Goal: Task Accomplishment & Management: Use online tool/utility

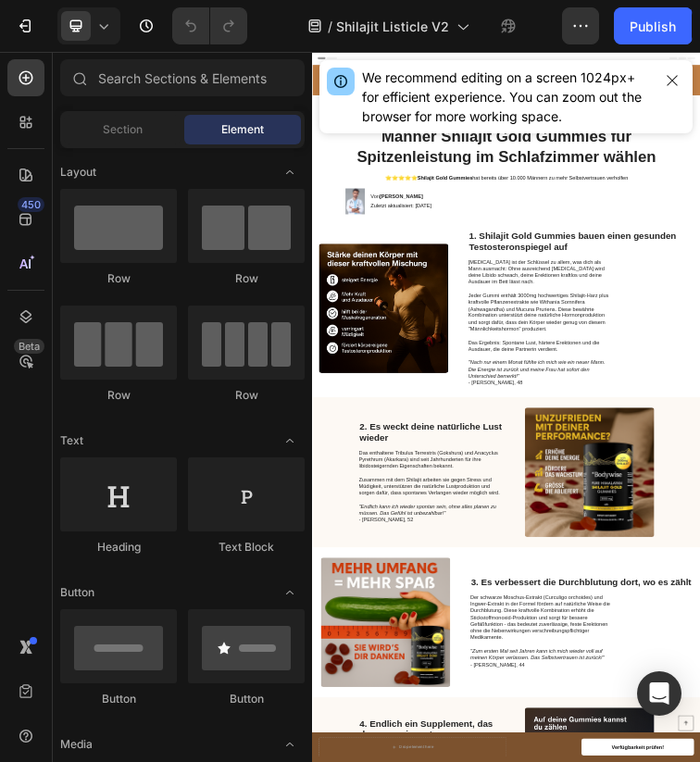
click at [650, 96] on div "We recommend editing on a screen 1024px+ for efficient experience. You can zoom…" at bounding box center [507, 97] width 290 height 58
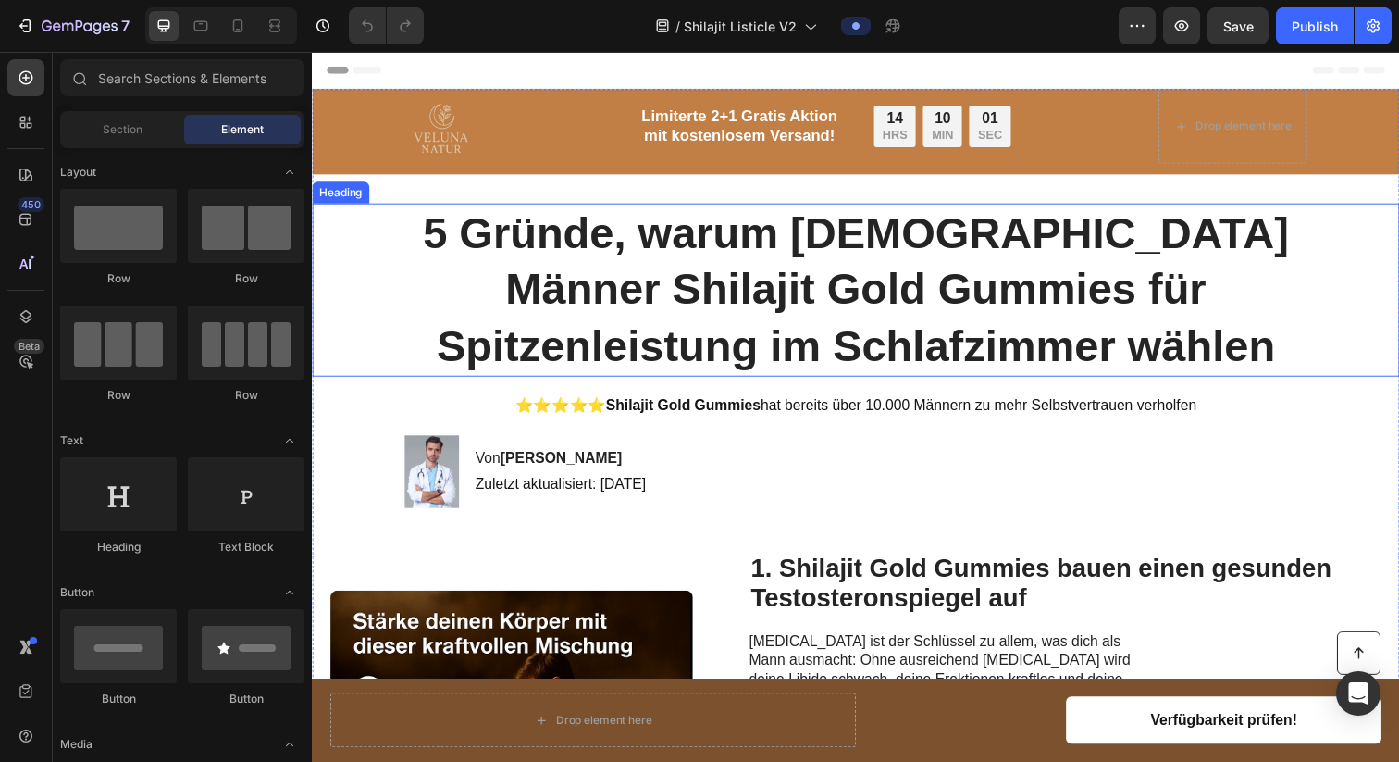
click at [862, 236] on h1 "5 Gründe, warum [DEMOGRAPHIC_DATA] Männer Shilajit Gold Gummies für Spitzenleis…" at bounding box center [867, 294] width 922 height 177
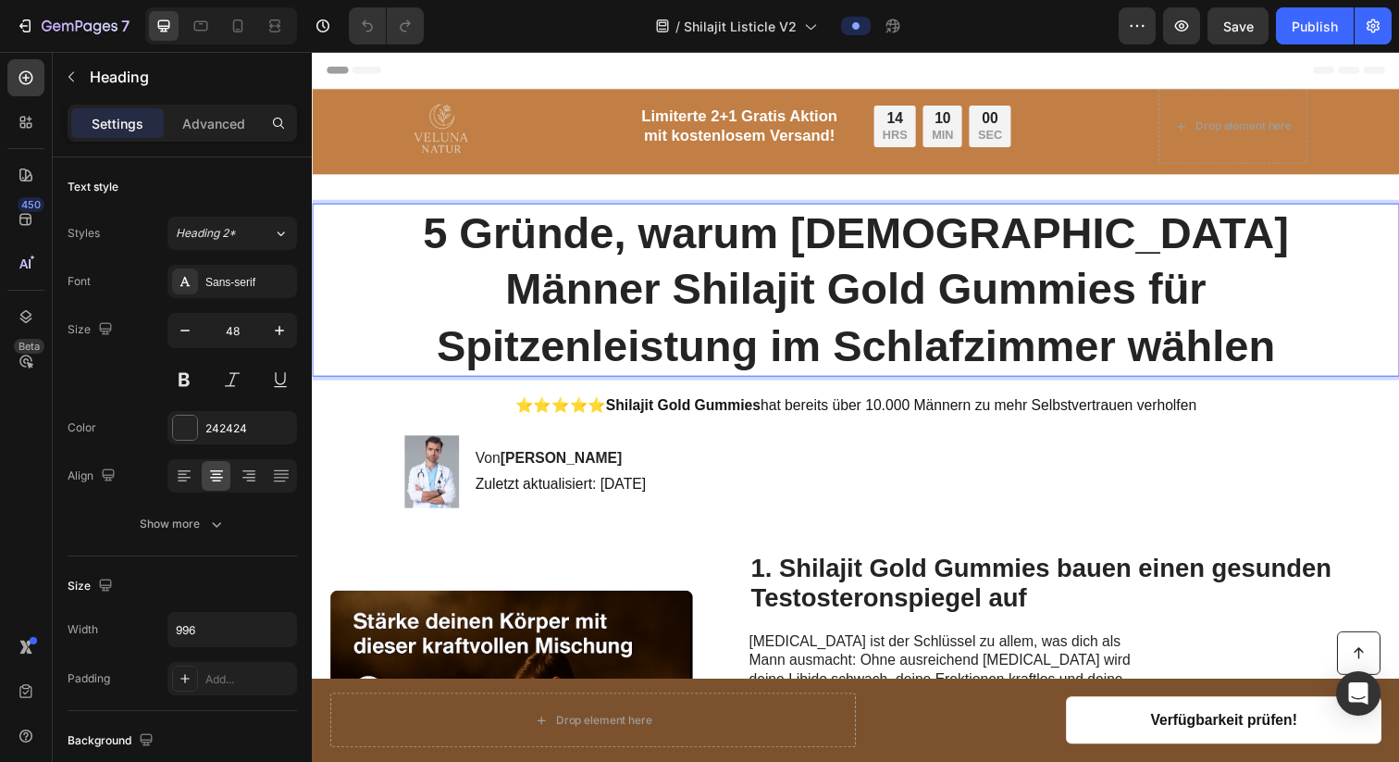
click at [862, 236] on h1 "5 Gründe, warum [DEMOGRAPHIC_DATA] Männer Shilajit Gold Gummies für Spitzenleis…" at bounding box center [867, 294] width 922 height 177
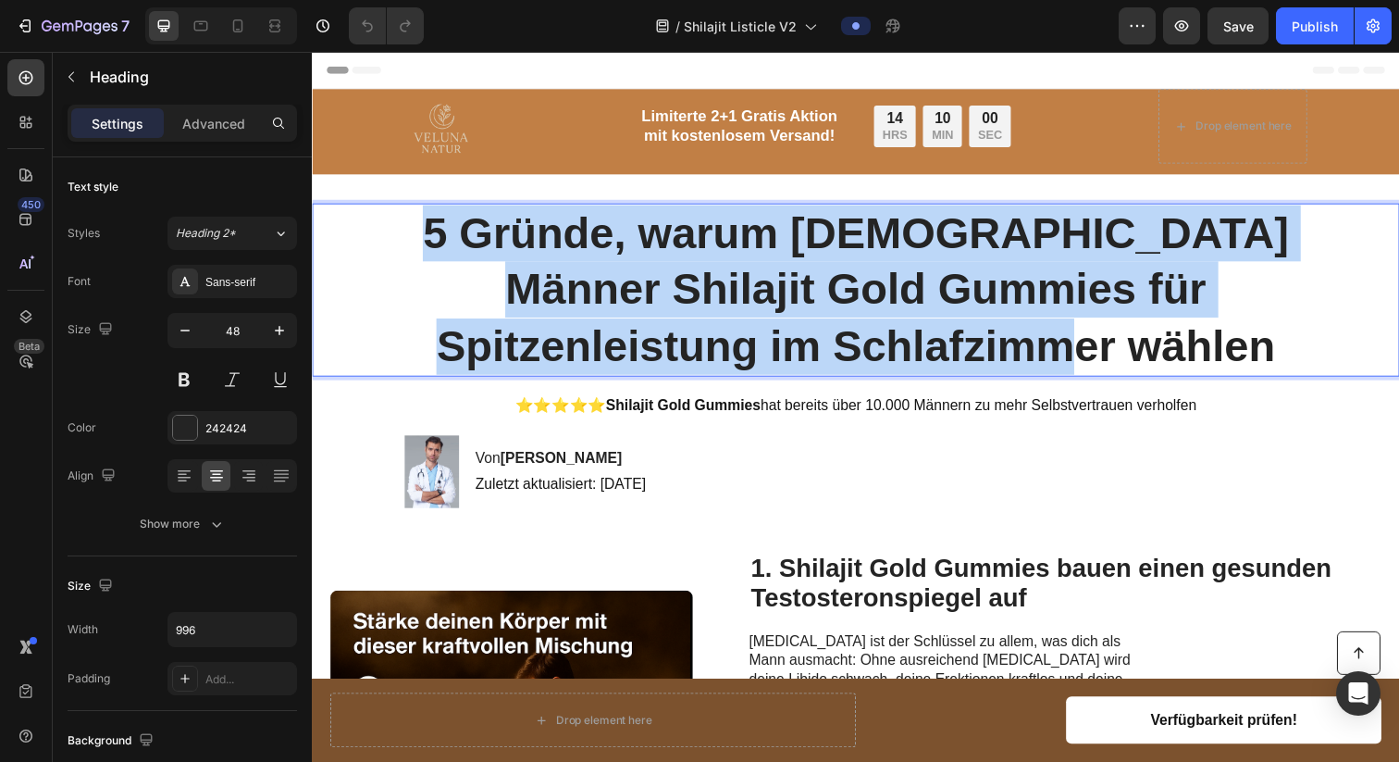
click at [862, 236] on p "5 Gründe, warum [DEMOGRAPHIC_DATA] Männer Shilajit Gold Gummies für Spitzenleis…" at bounding box center [867, 294] width 918 height 173
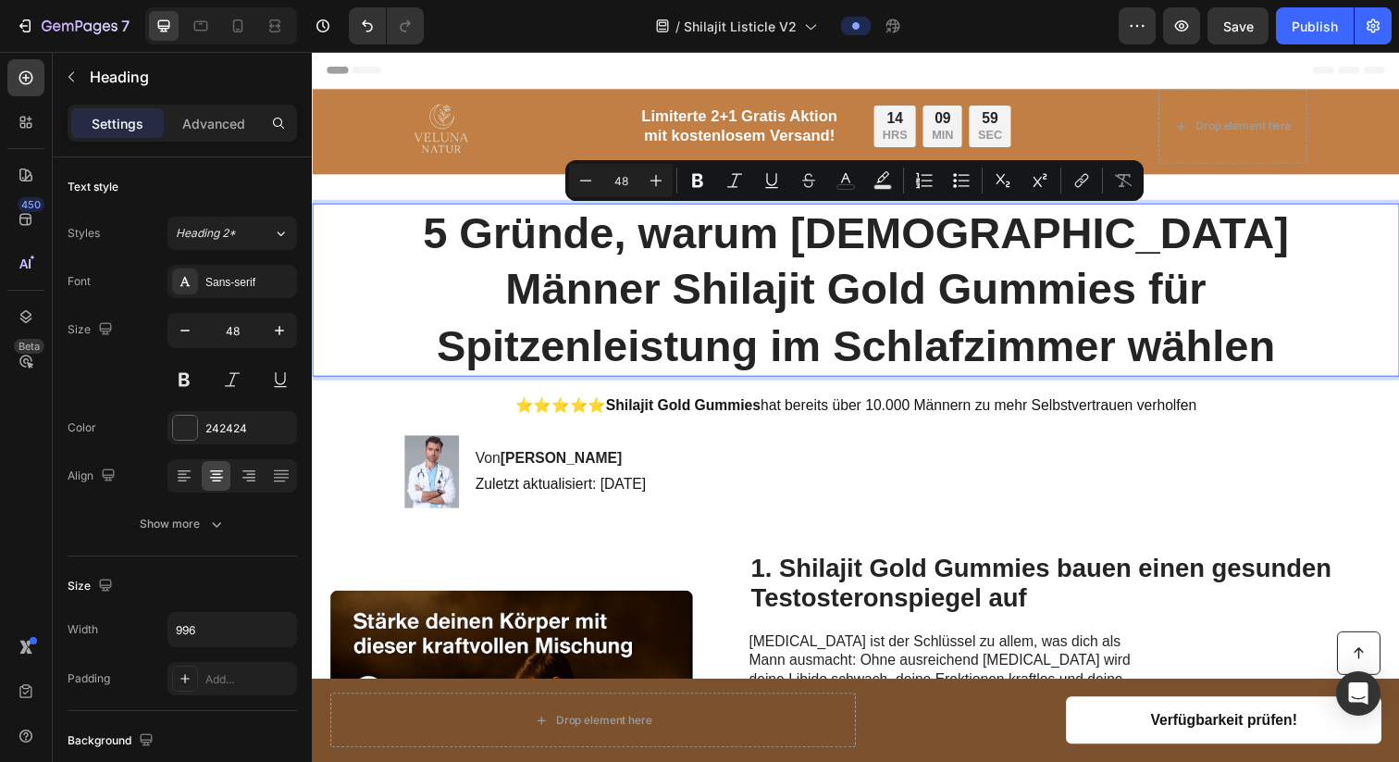
click at [862, 236] on p "5 Gründe, warum [DEMOGRAPHIC_DATA] Männer Shilajit Gold Gummies für Spitzenleis…" at bounding box center [867, 294] width 918 height 173
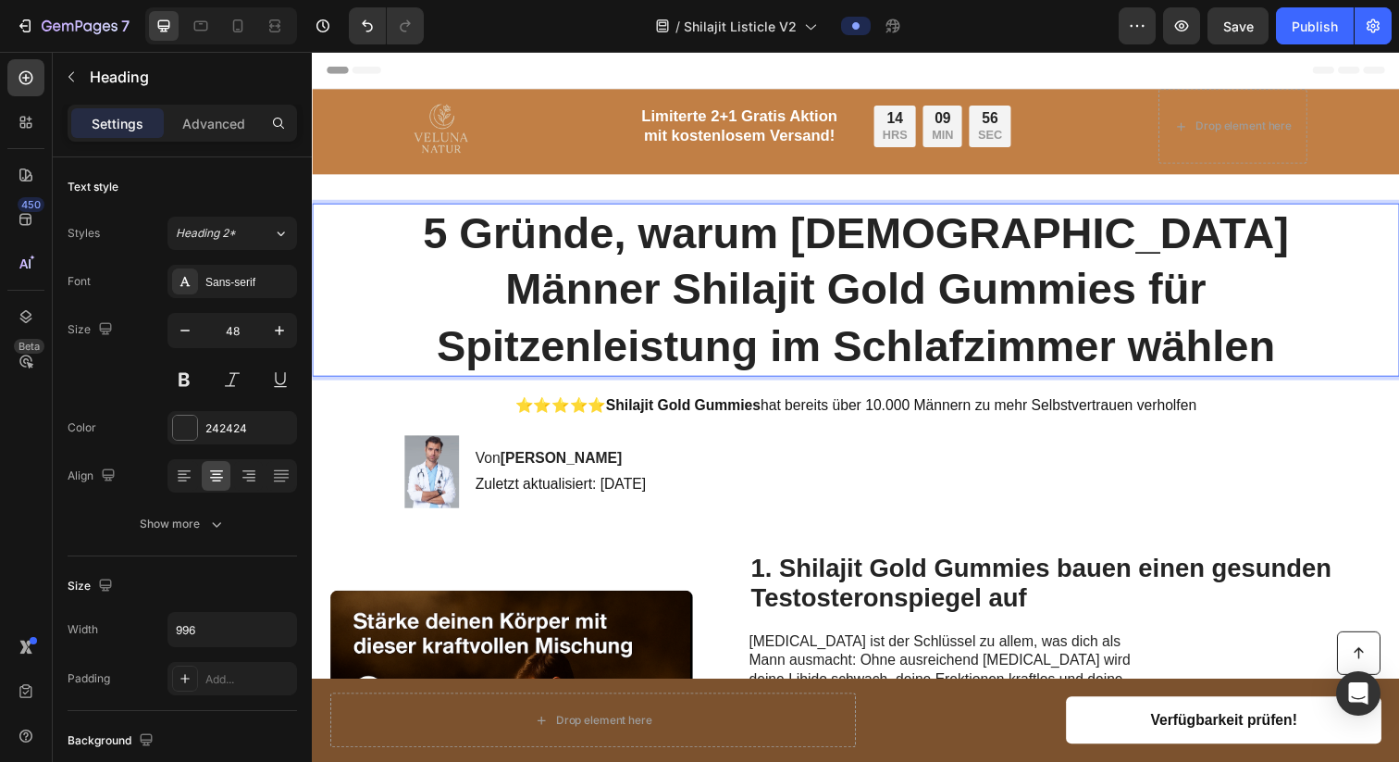
click at [950, 304] on p "5 Gründe, warum [DEMOGRAPHIC_DATA] Männer Shilajit Gold Gummies für Spitzenleis…" at bounding box center [867, 294] width 918 height 173
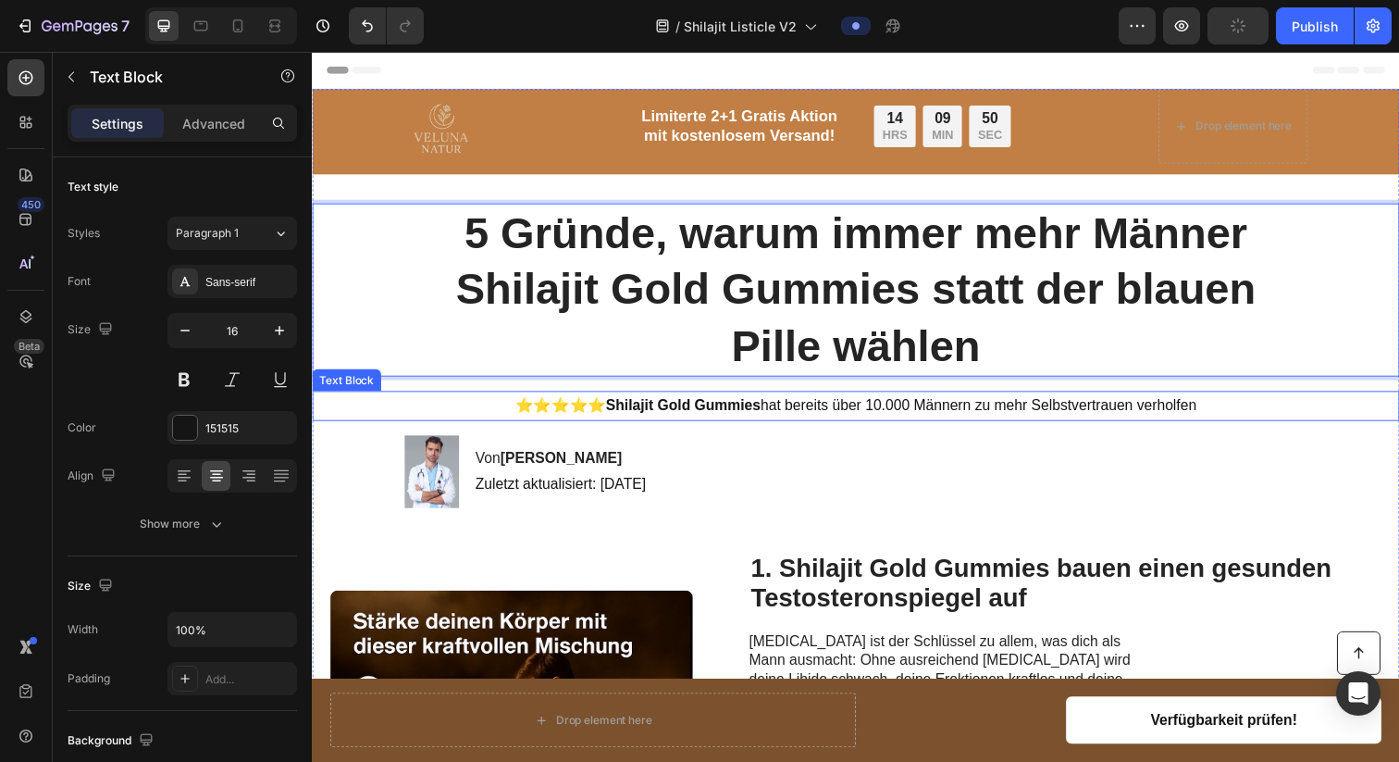
click at [1051, 424] on p "⭐️⭐️⭐️⭐️⭐️ Shilajit Gold Gummies hat bereits über 10.000 Männern zu mehr Selbst…" at bounding box center [867, 413] width 1107 height 27
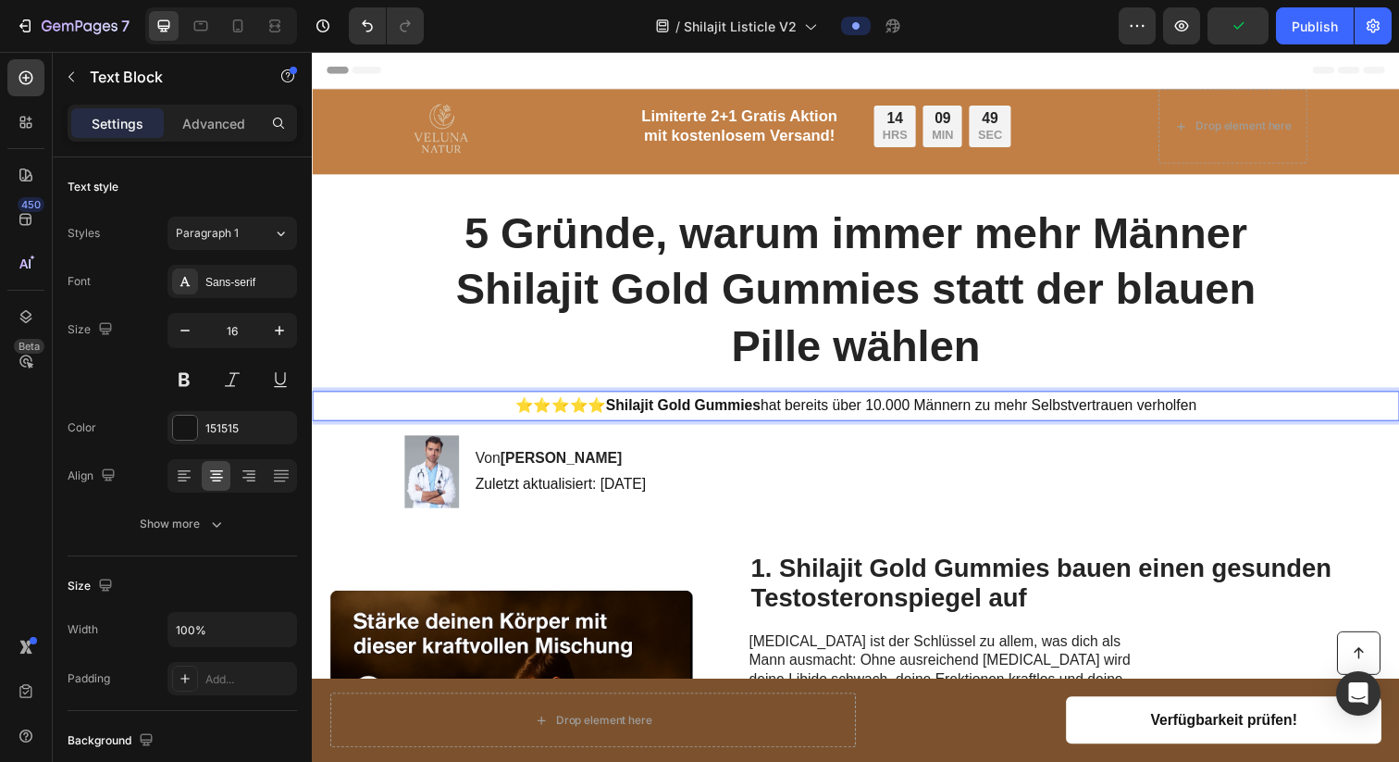
click at [1034, 415] on p "⭐️⭐️⭐️⭐️⭐️ Shilajit Gold Gummies hat bereits über 10.000 Männern zu mehr Selbst…" at bounding box center [867, 413] width 1107 height 27
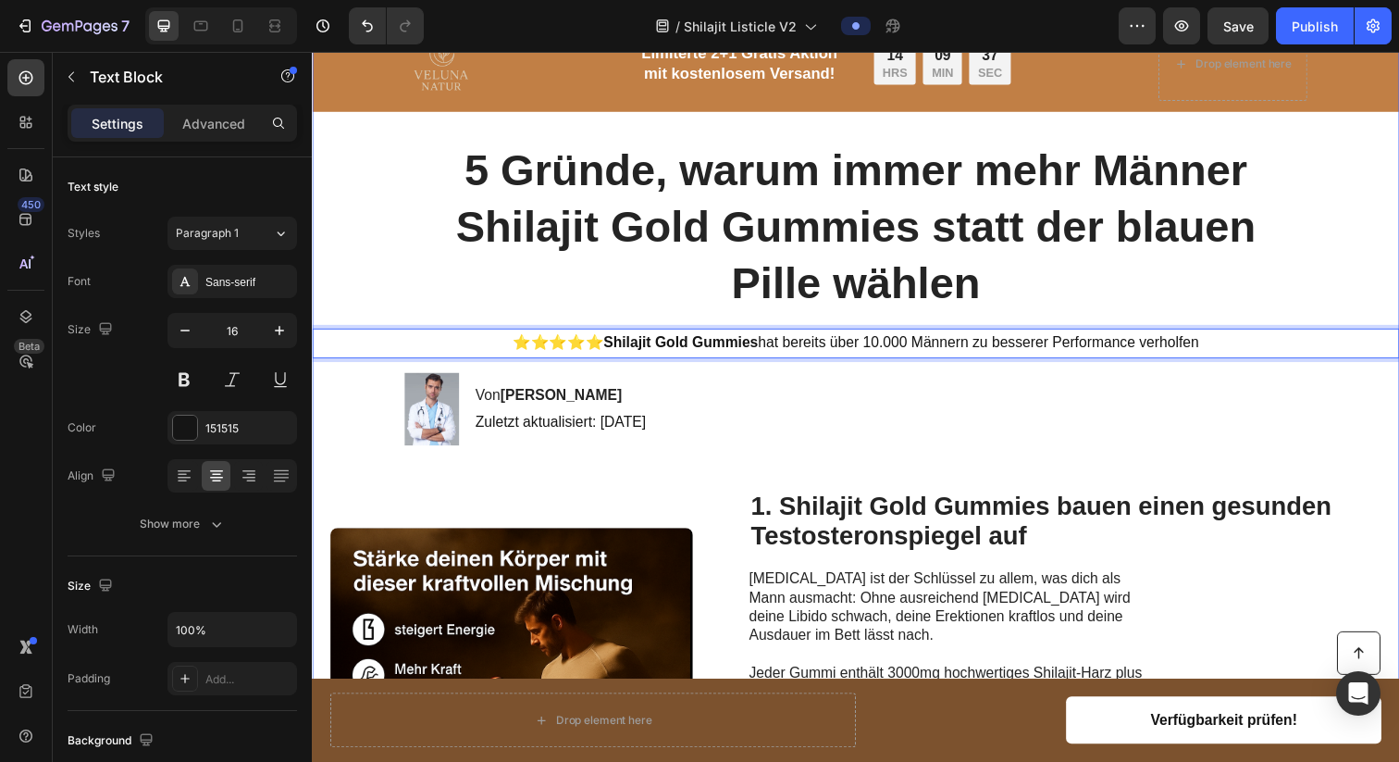
scroll to position [87, 0]
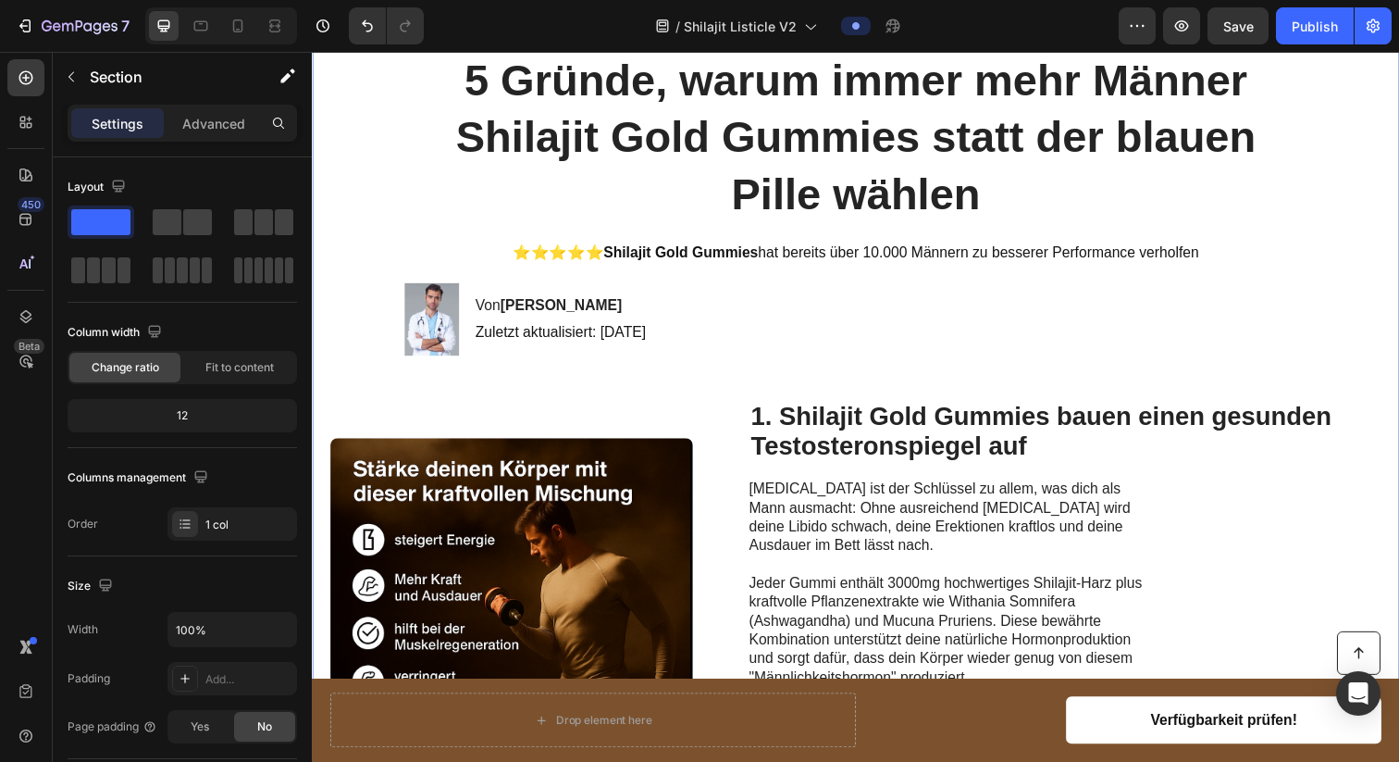
scroll to position [151, 0]
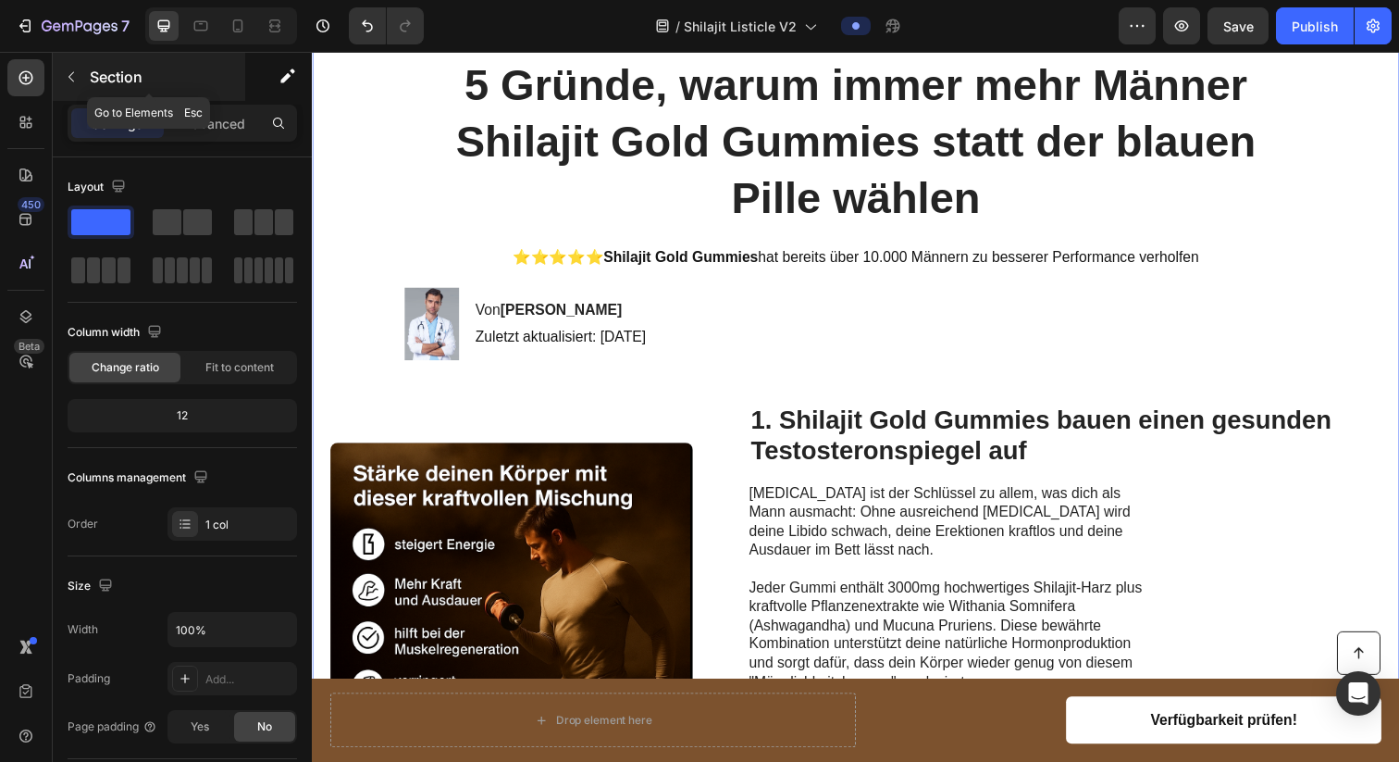
click at [78, 83] on button "button" at bounding box center [71, 77] width 30 height 30
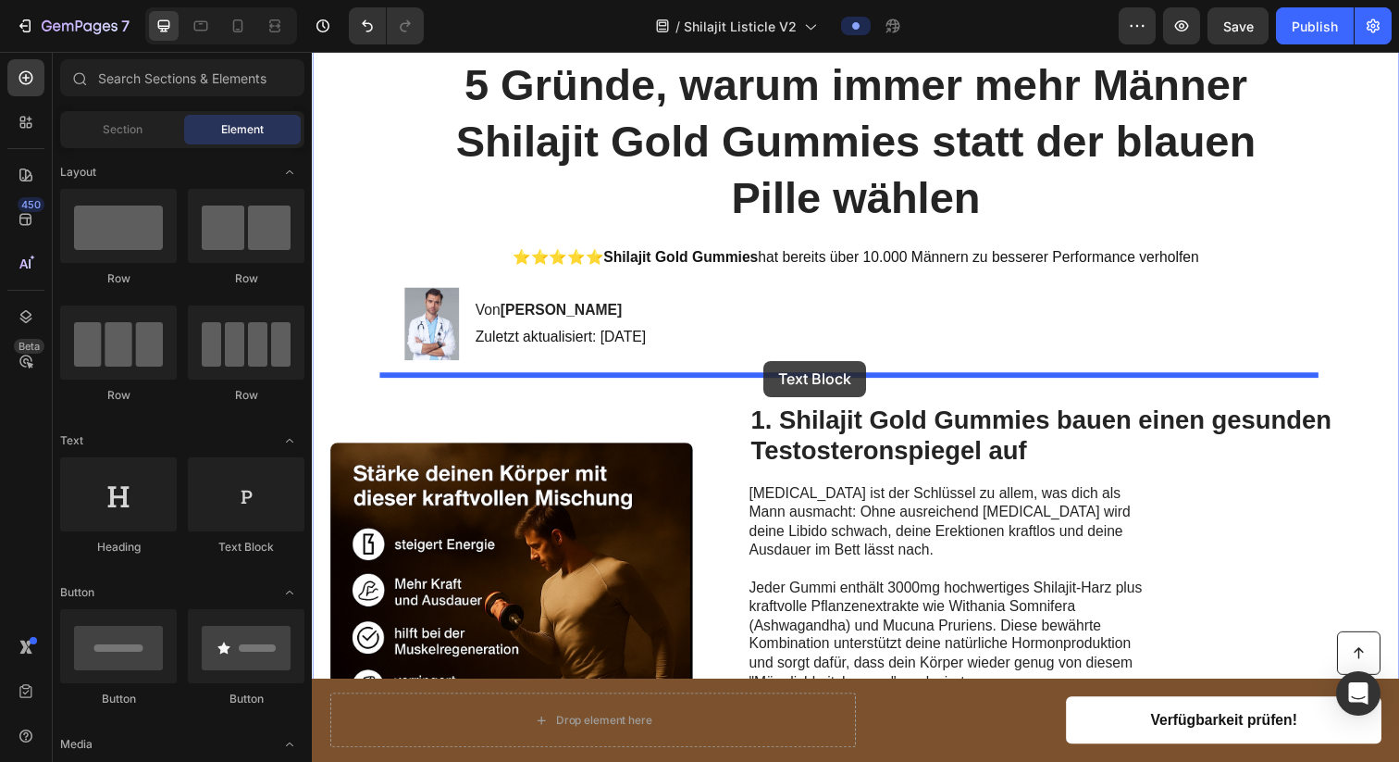
drag, startPoint x: 537, startPoint y: 532, endPoint x: 773, endPoint y: 367, distance: 287.7
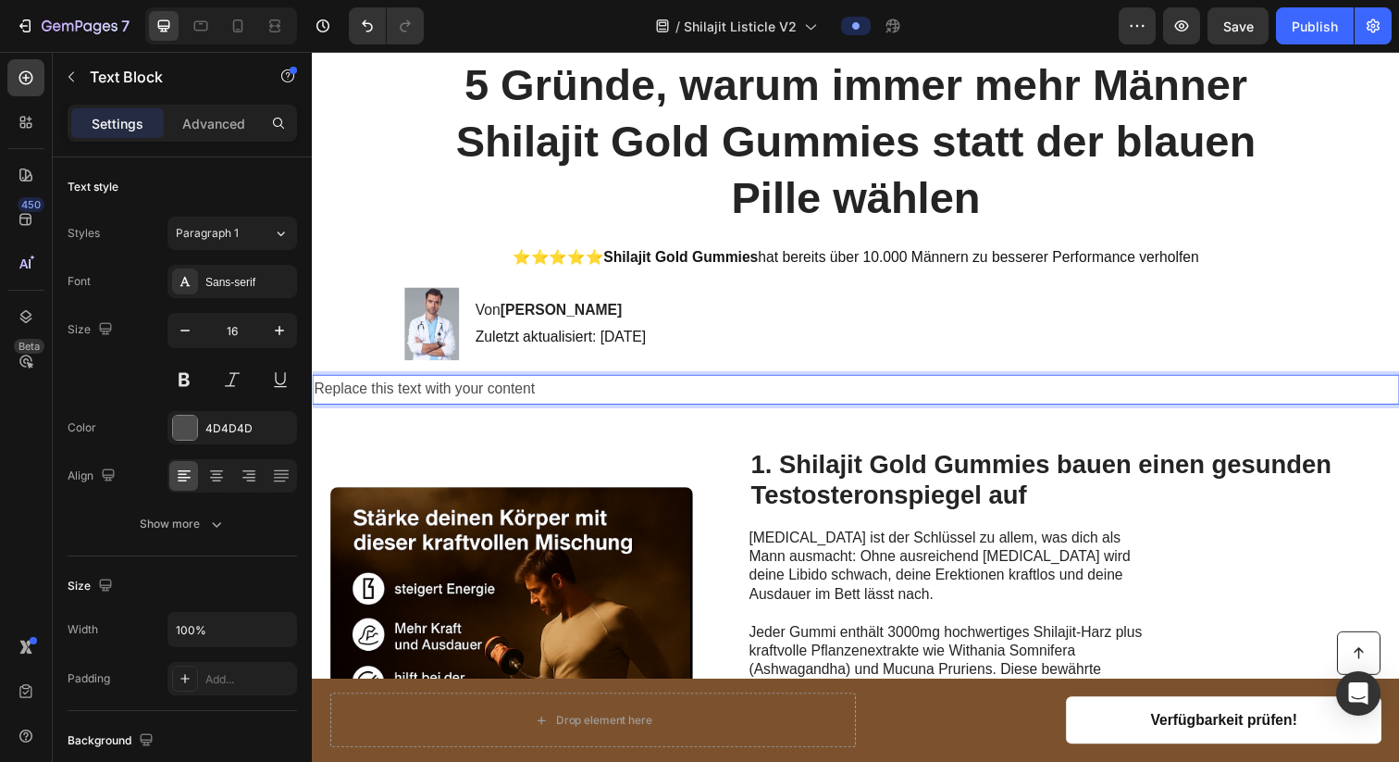
click at [787, 409] on div "Replace this text with your content" at bounding box center [867, 396] width 1110 height 31
click at [787, 409] on p "Replace this text with your content" at bounding box center [867, 396] width 1107 height 27
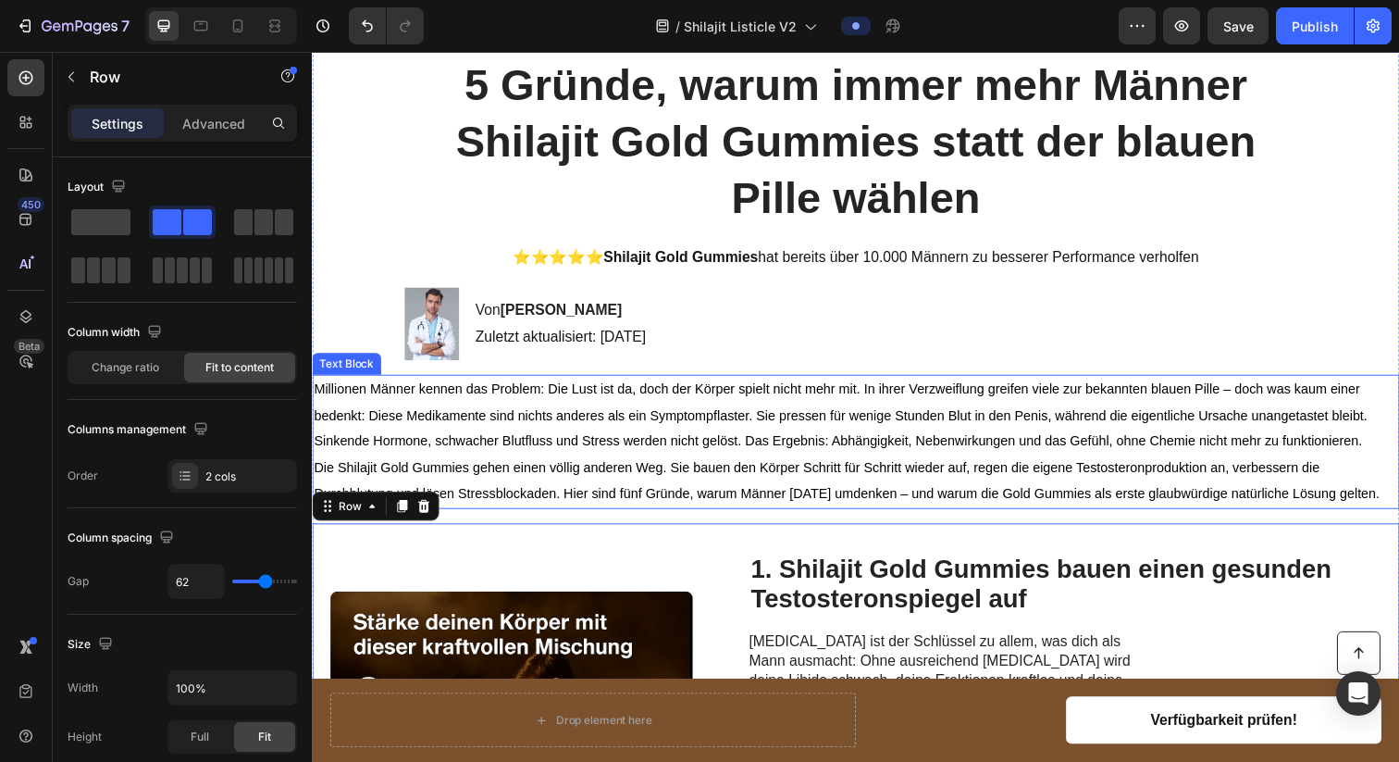
click at [711, 454] on span "Millionen Männer kennen das Problem: Die Lust ist da, doch der Körper spielt ni…" at bounding box center [852, 423] width 1076 height 68
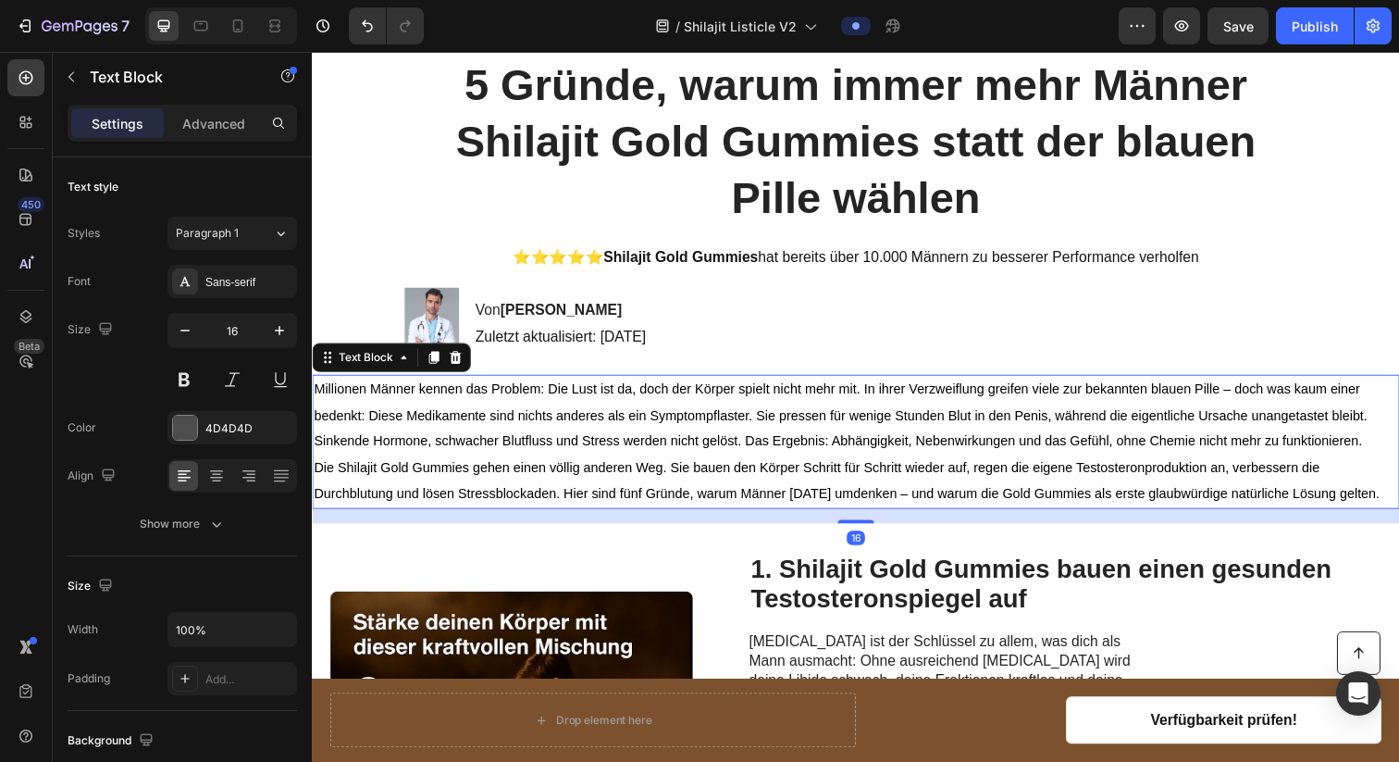
scroll to position [187, 0]
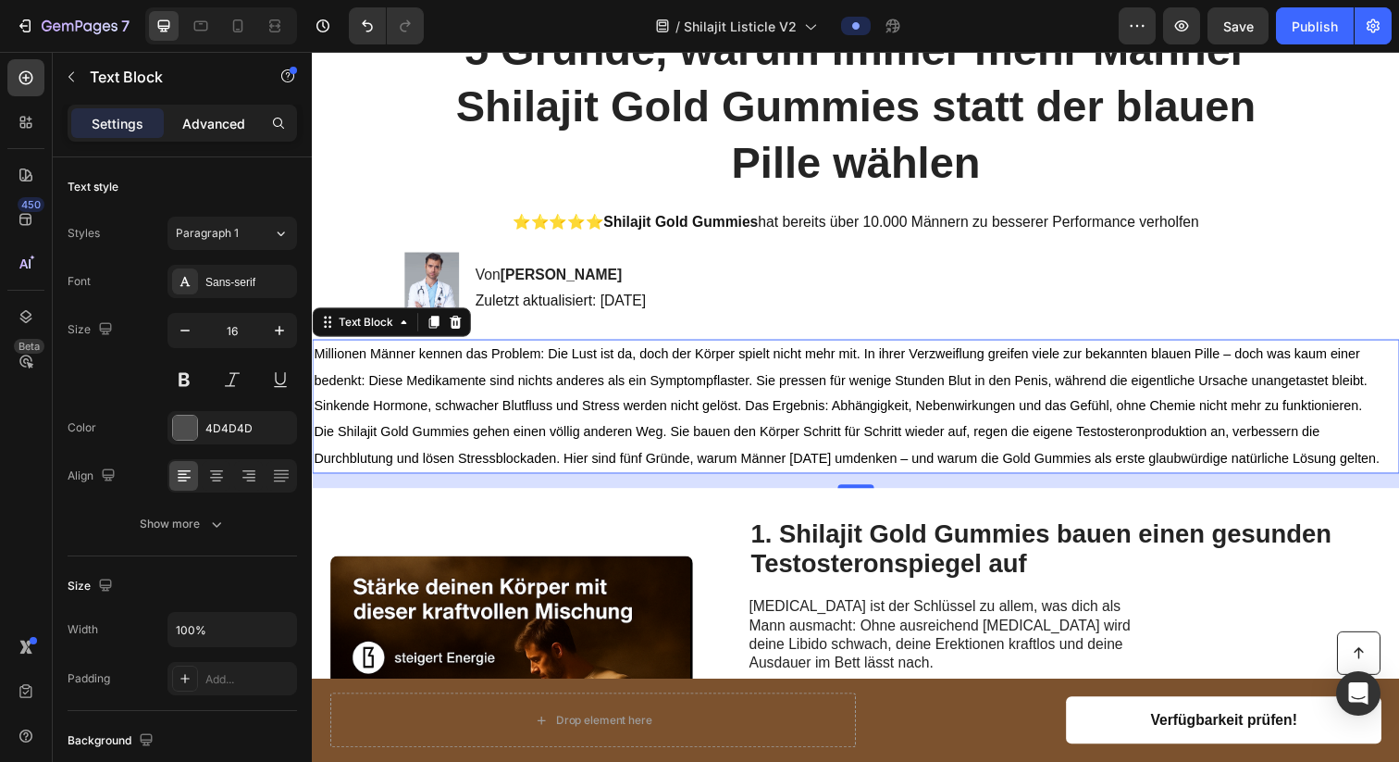
click at [185, 111] on div "Advanced" at bounding box center [213, 123] width 93 height 30
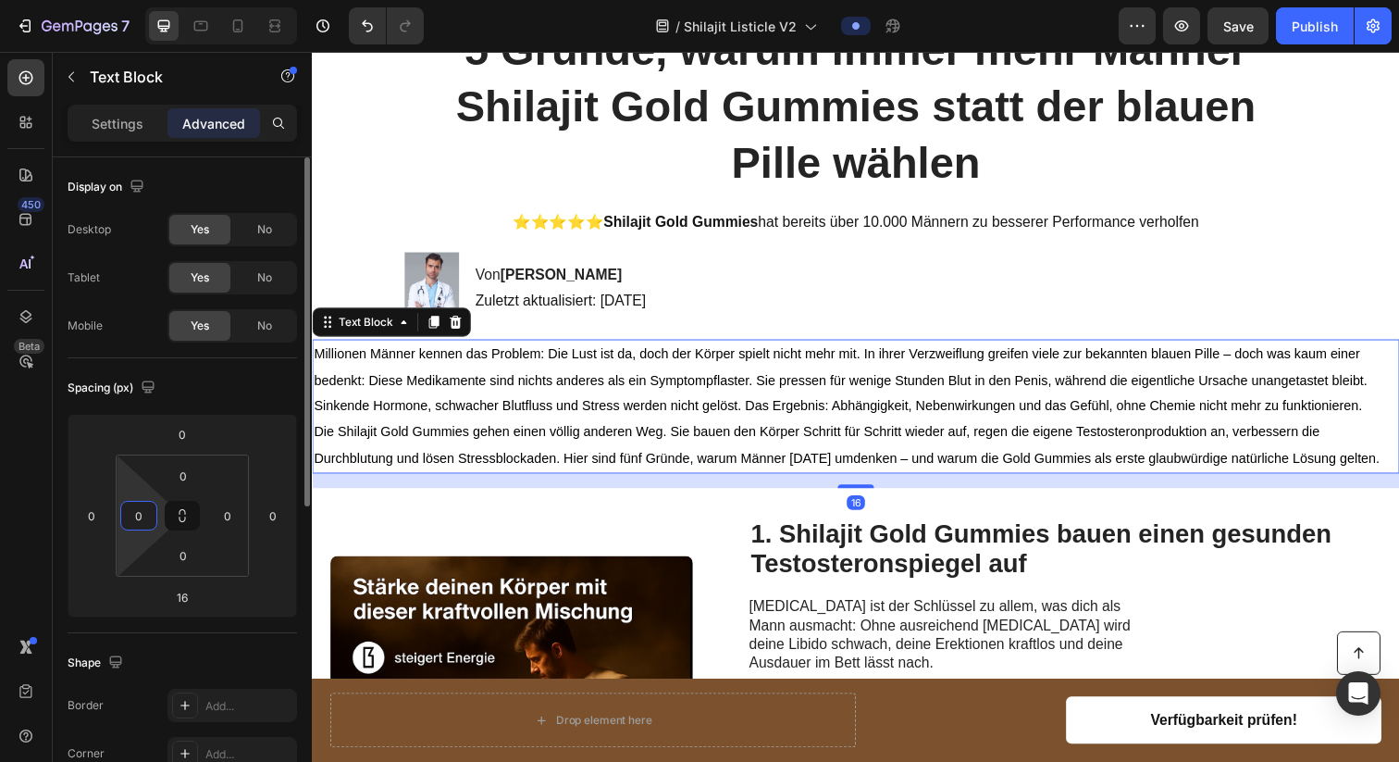
click at [146, 504] on input "0" at bounding box center [139, 516] width 28 height 28
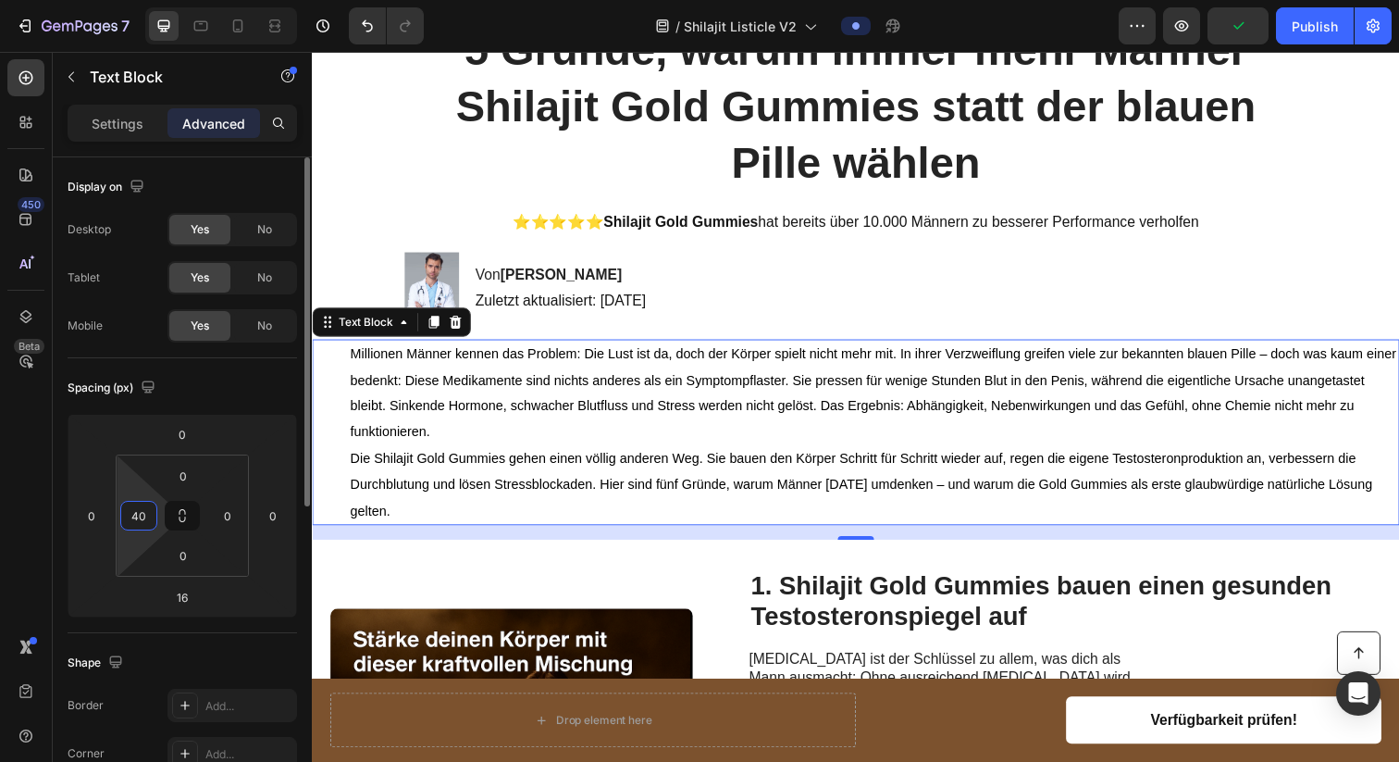
type input "4"
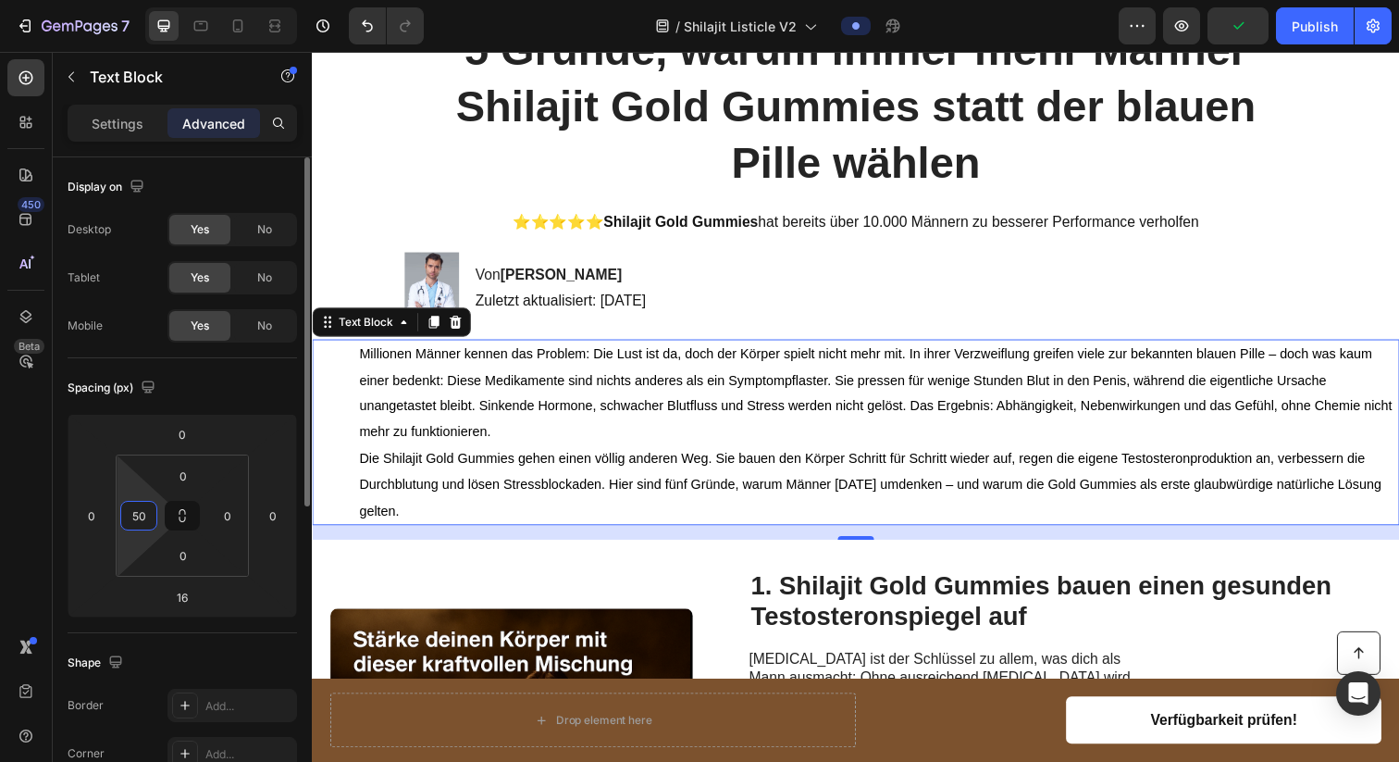
type input "5"
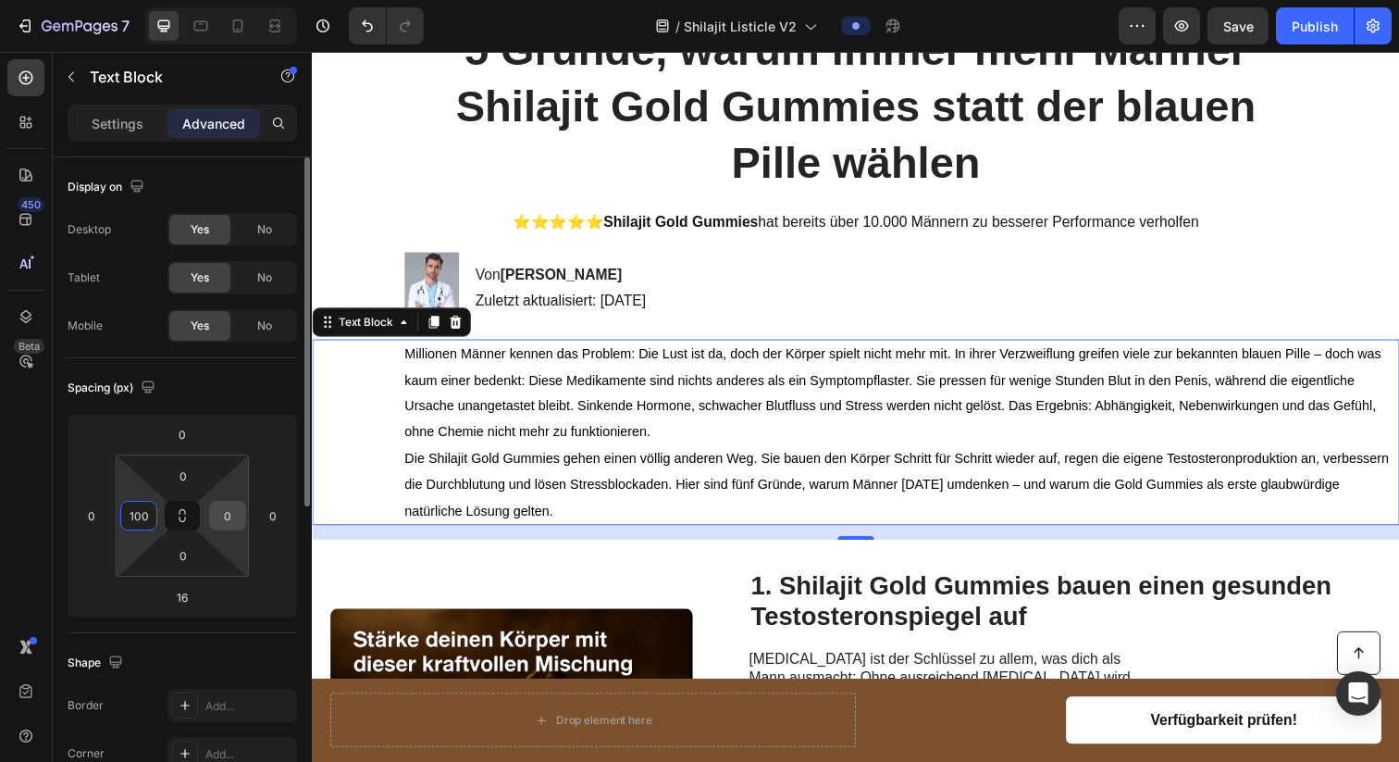
type input "100"
click at [226, 514] on input "0" at bounding box center [228, 516] width 28 height 28
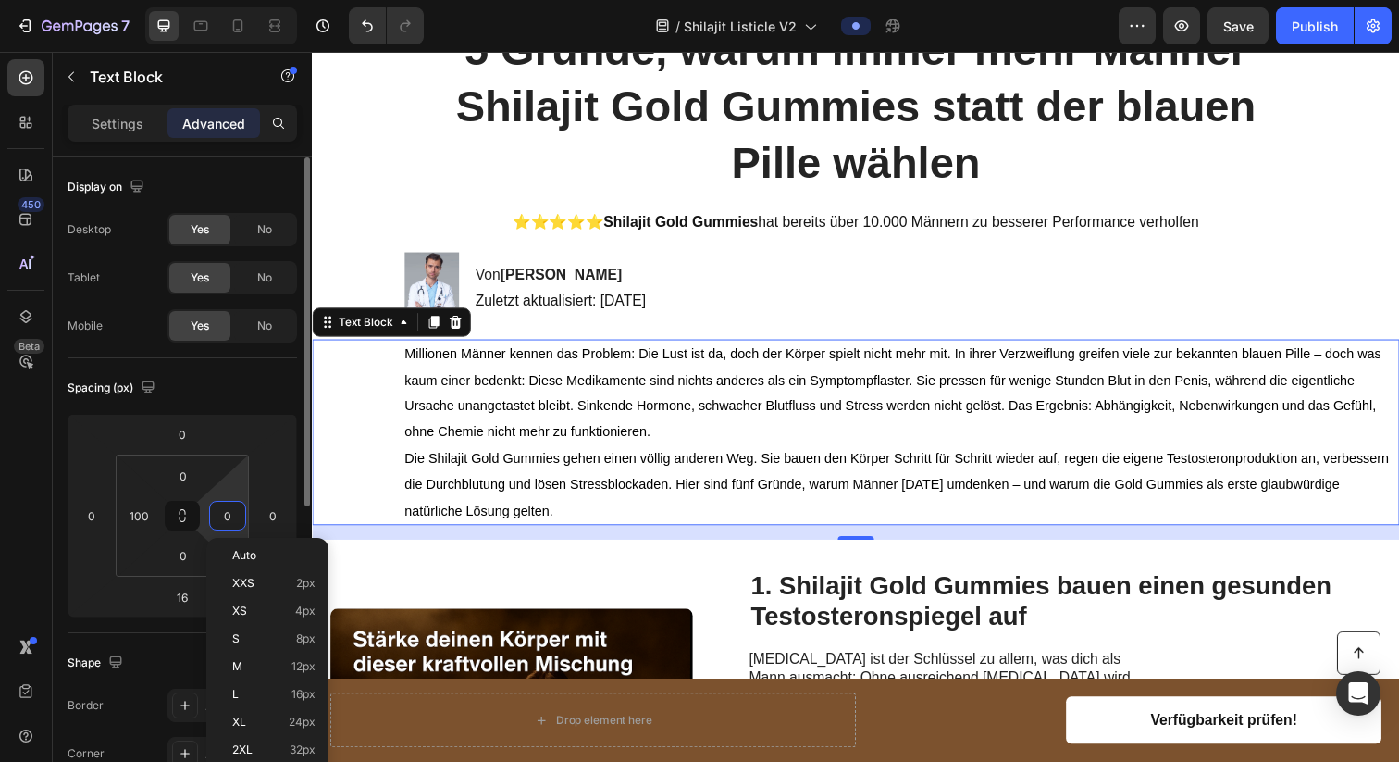
paste input "10"
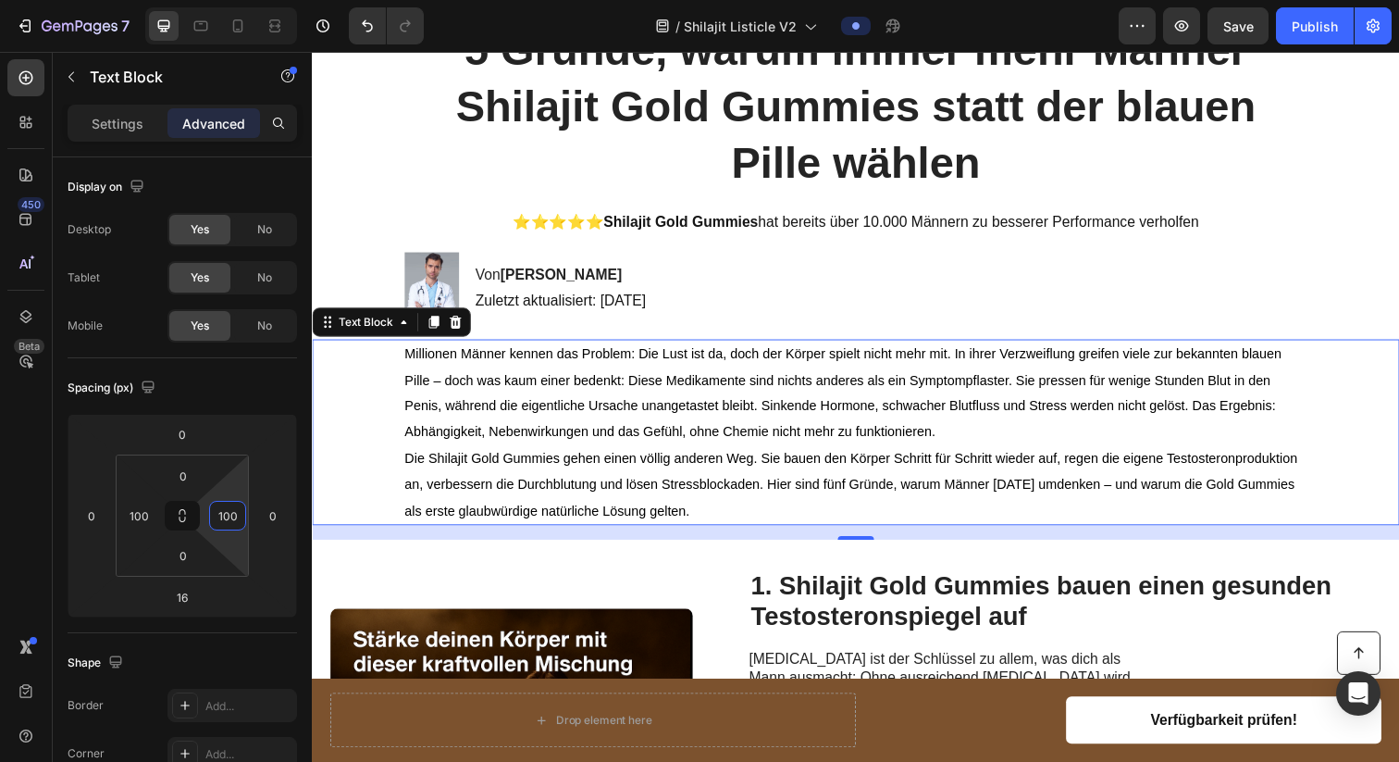
type input "100"
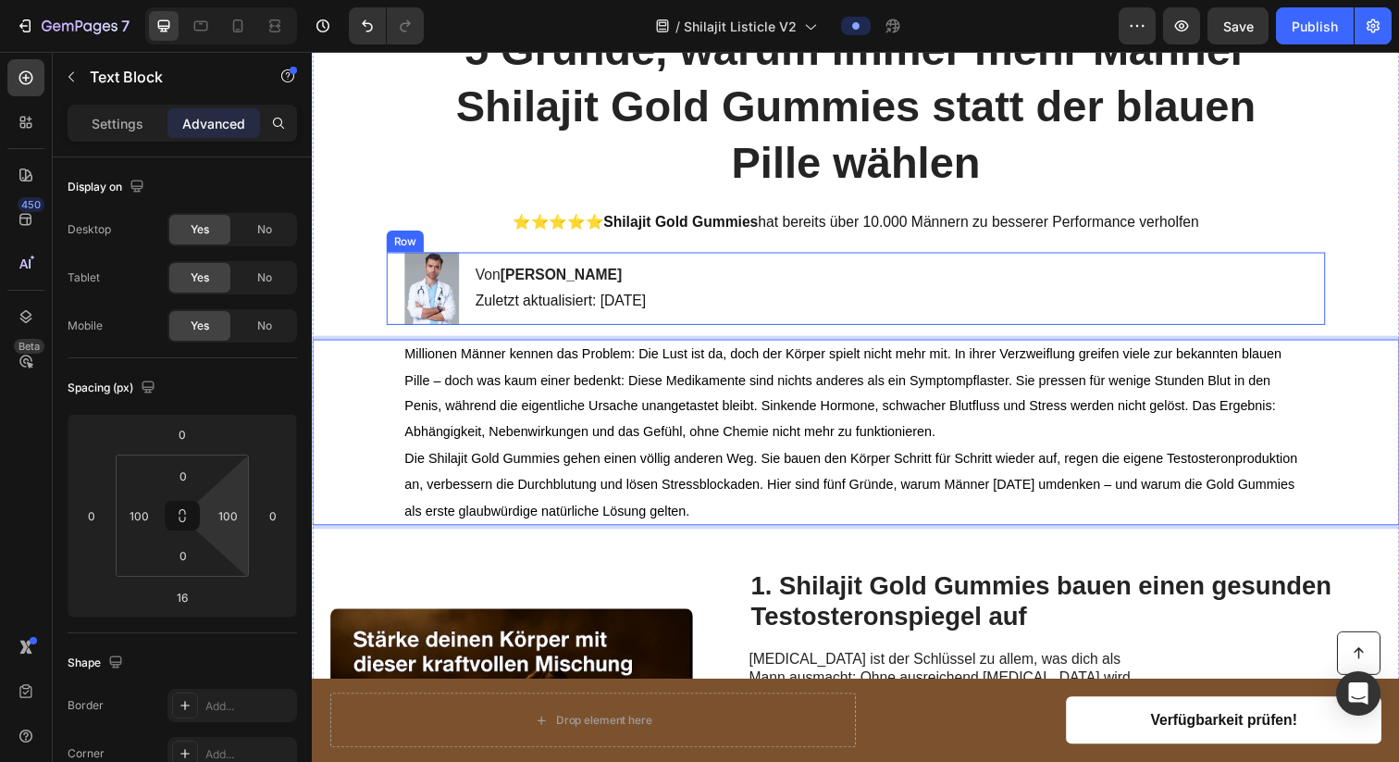
click at [911, 278] on div "Image Von [PERSON_NAME] Heading Zuletzt aktualisiert: [DATE] Text Block Row" at bounding box center [867, 293] width 959 height 74
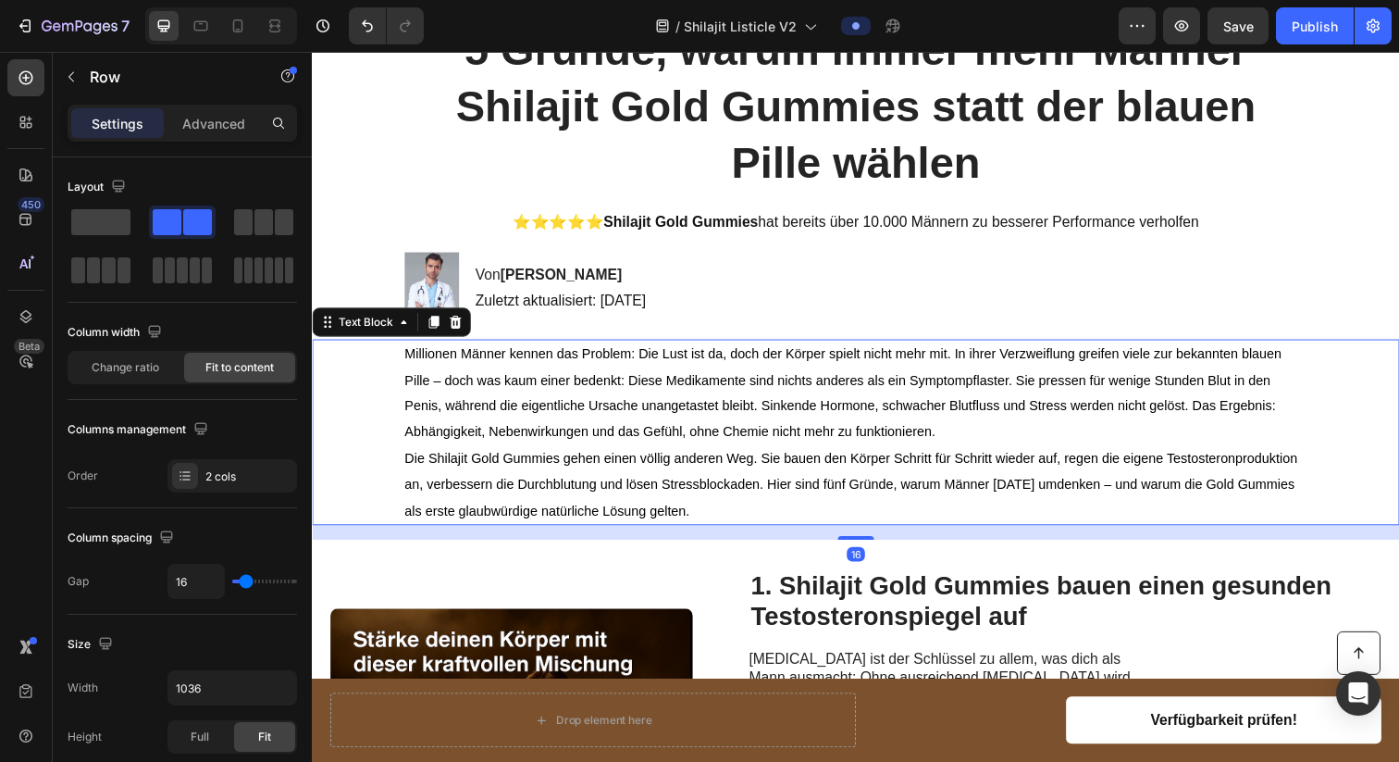
click at [848, 425] on p "Millionen Männer kennen das Problem: Die Lust ist da, doch der Körper spielt ni…" at bounding box center [867, 400] width 922 height 106
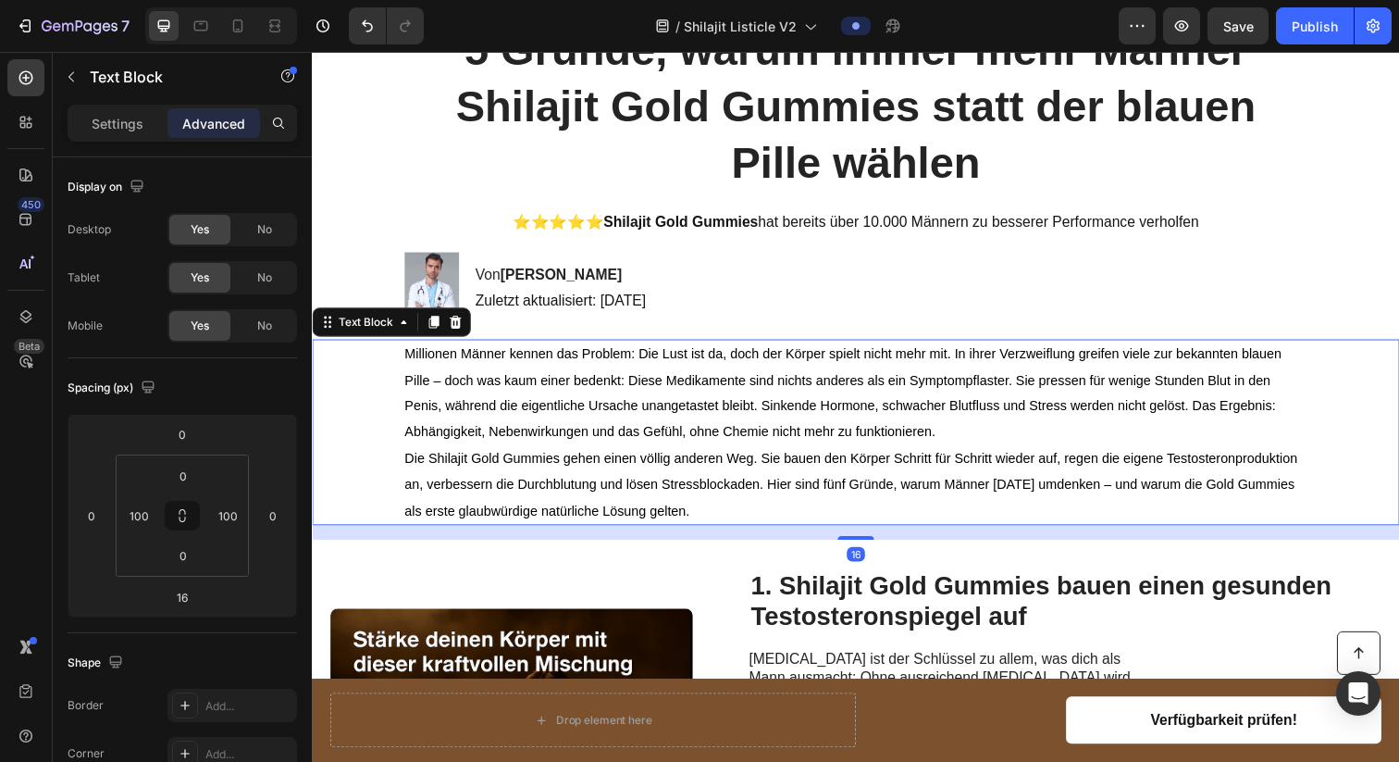
scroll to position [330, 0]
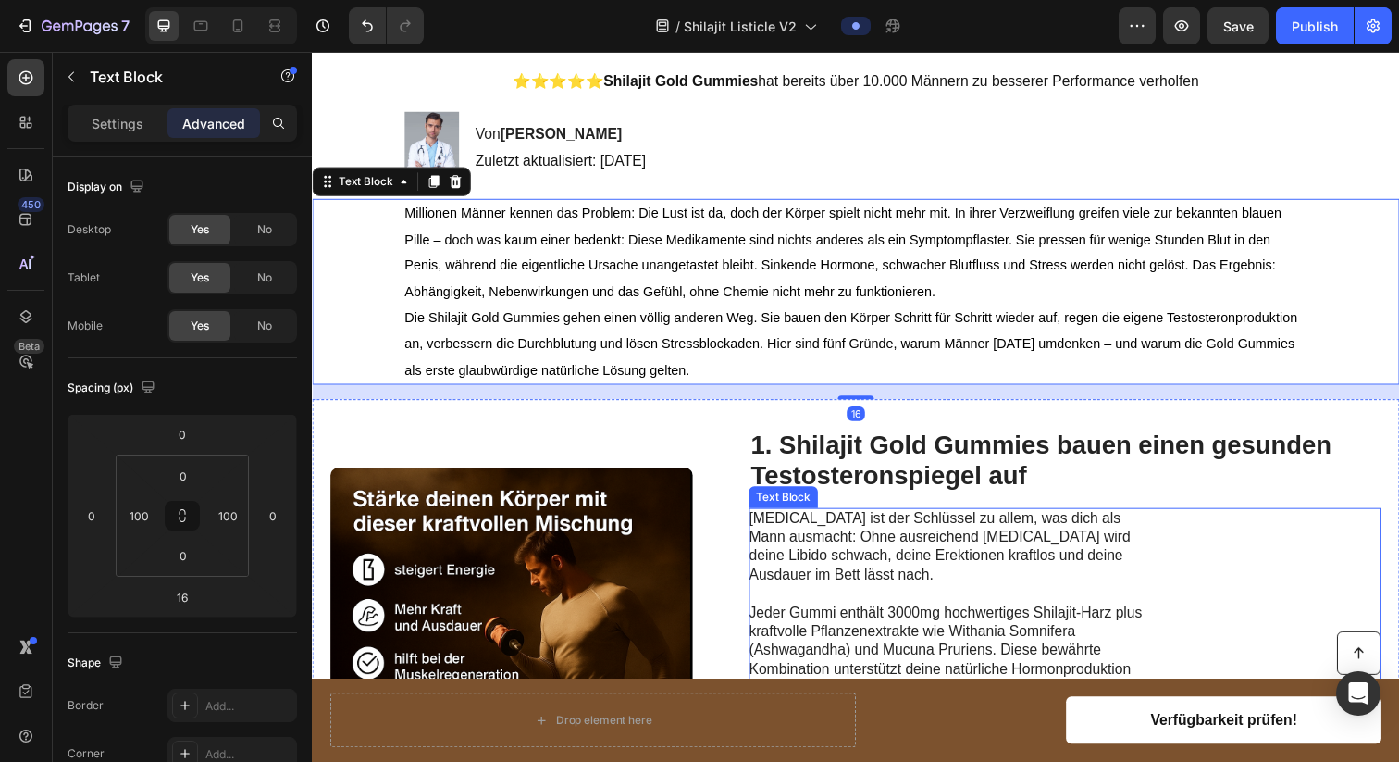
click at [836, 571] on p "[MEDICAL_DATA] ist der Schlüssel zu allem, was dich als Mann ausmacht: Ohne aus…" at bounding box center [965, 701] width 415 height 365
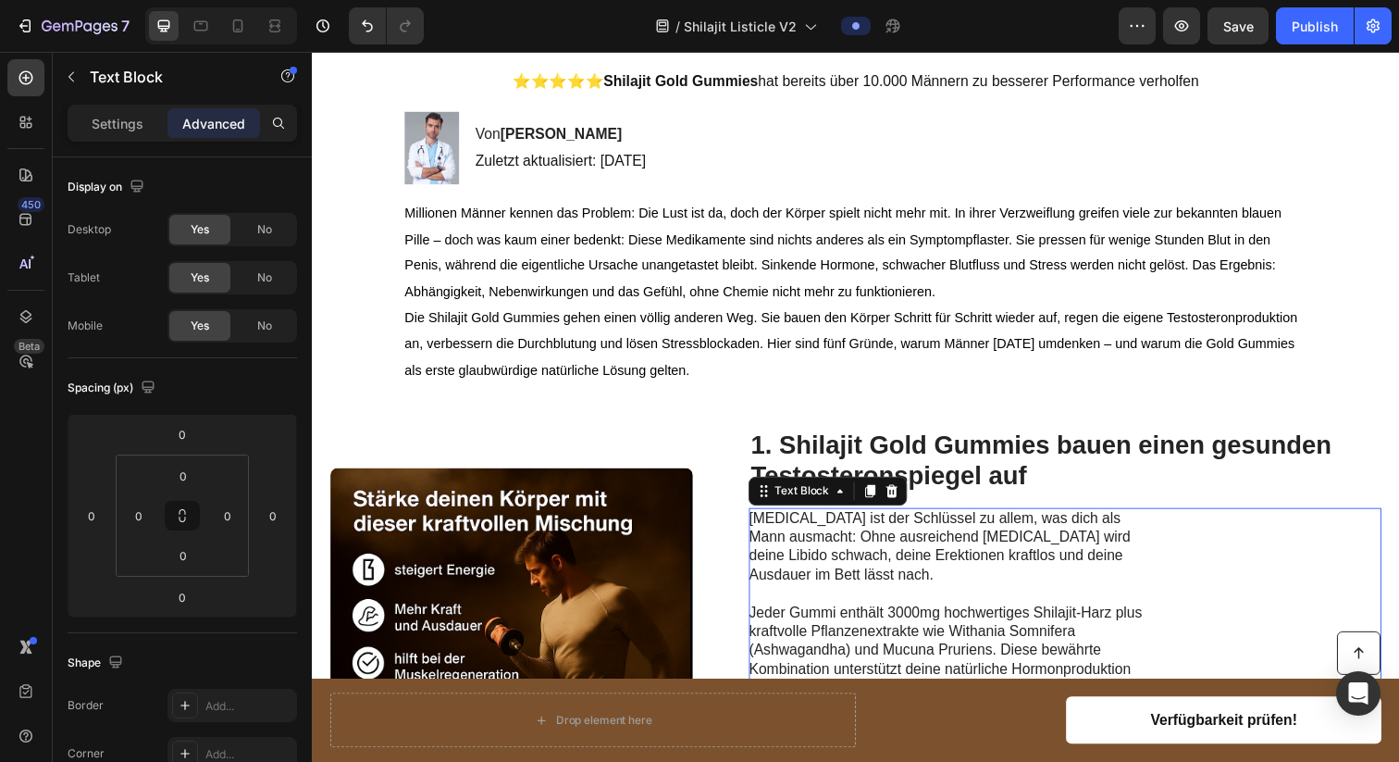
click at [858, 561] on p "[MEDICAL_DATA] ist der Schlüssel zu allem, was dich als Mann ausmacht: Ohne aus…" at bounding box center [965, 701] width 415 height 365
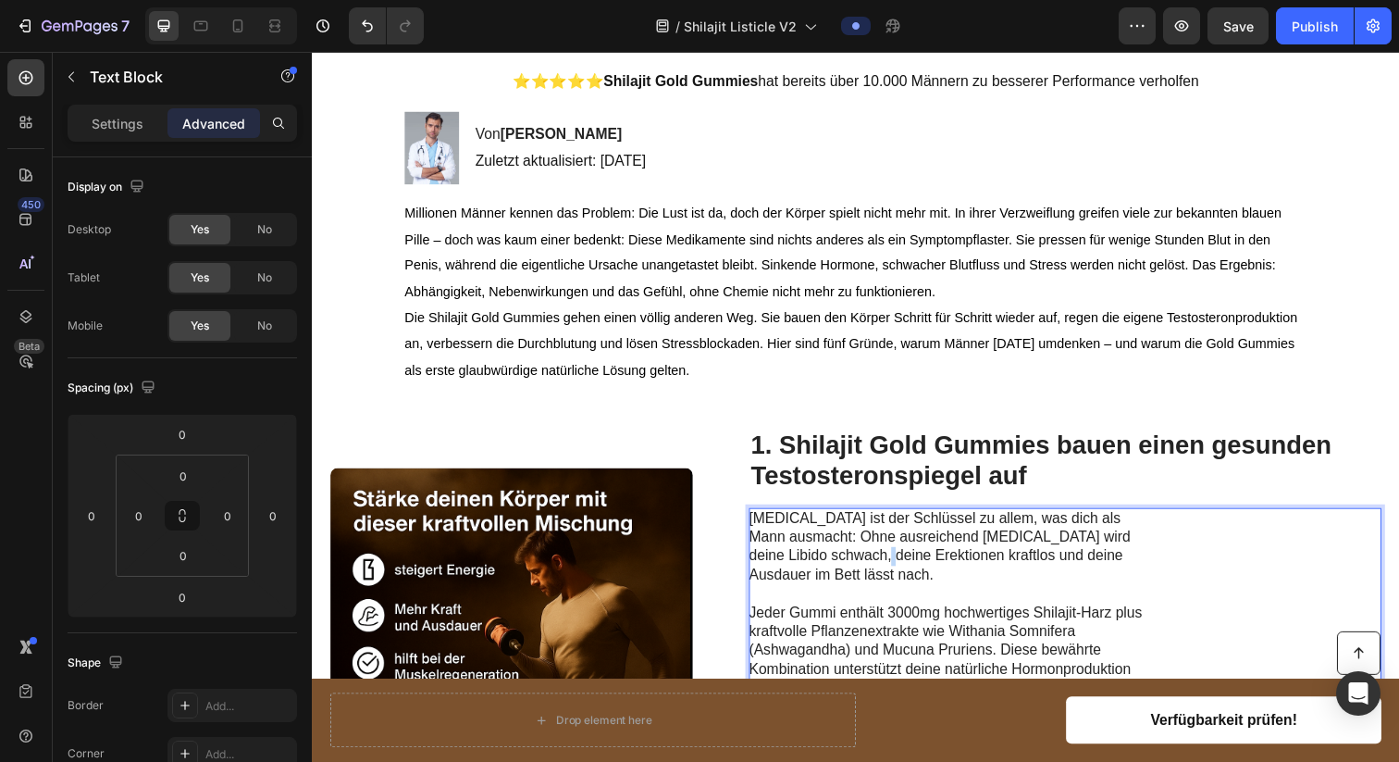
click at [858, 561] on p "[MEDICAL_DATA] ist der Schlüssel zu allem, was dich als Mann ausmacht: Ohne aus…" at bounding box center [965, 701] width 415 height 365
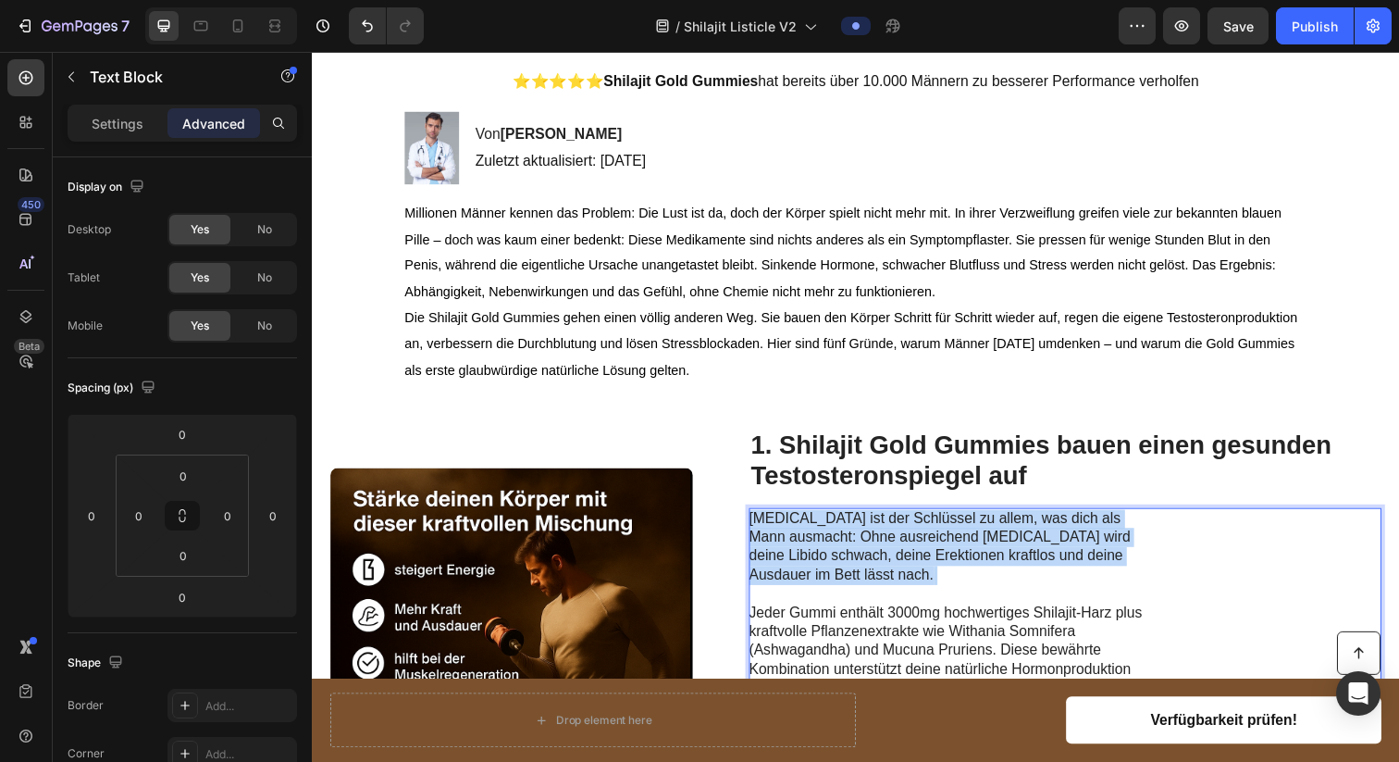
click at [858, 561] on p "[MEDICAL_DATA] ist der Schlüssel zu allem, was dich als Mann ausmacht: Ohne aus…" at bounding box center [965, 701] width 415 height 365
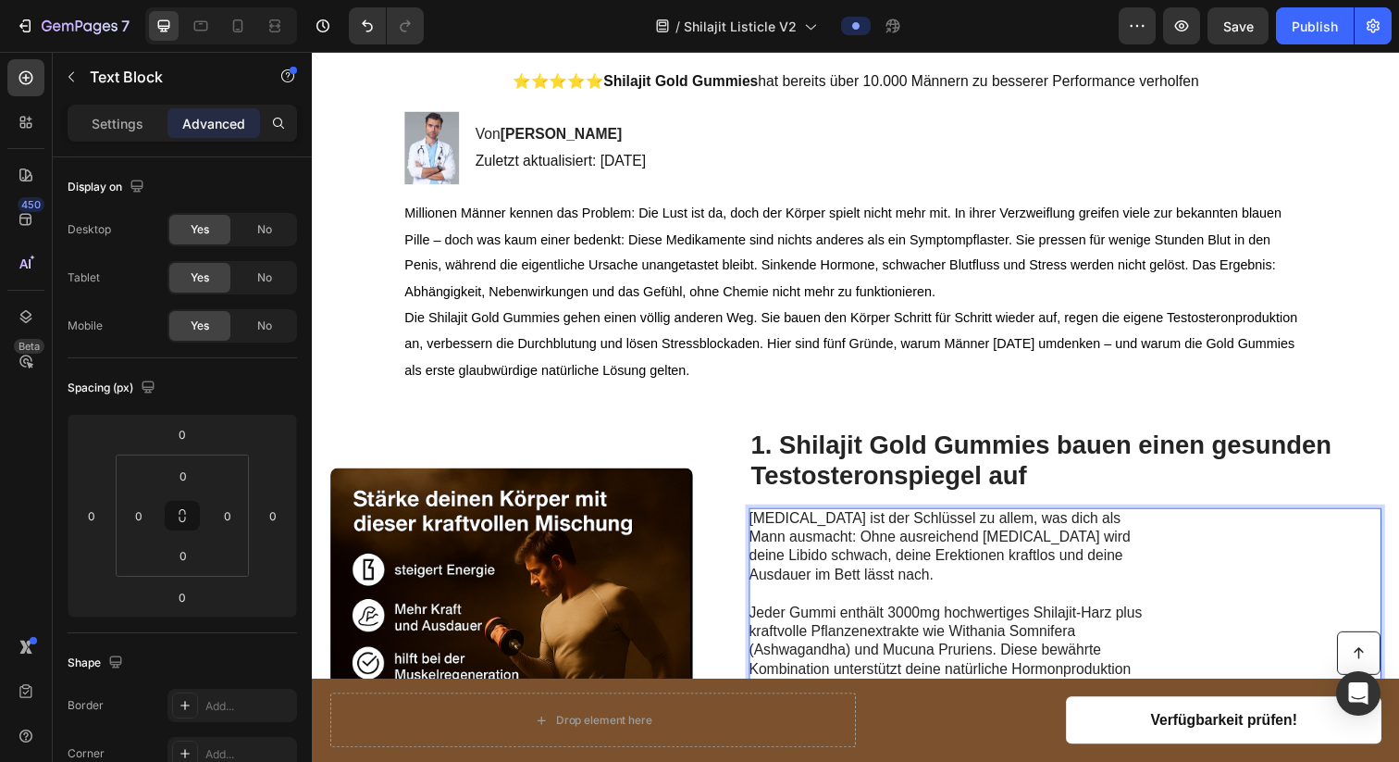
click at [858, 561] on p "[MEDICAL_DATA] ist der Schlüssel zu allem, was dich als Mann ausmacht: Ohne aus…" at bounding box center [965, 701] width 415 height 365
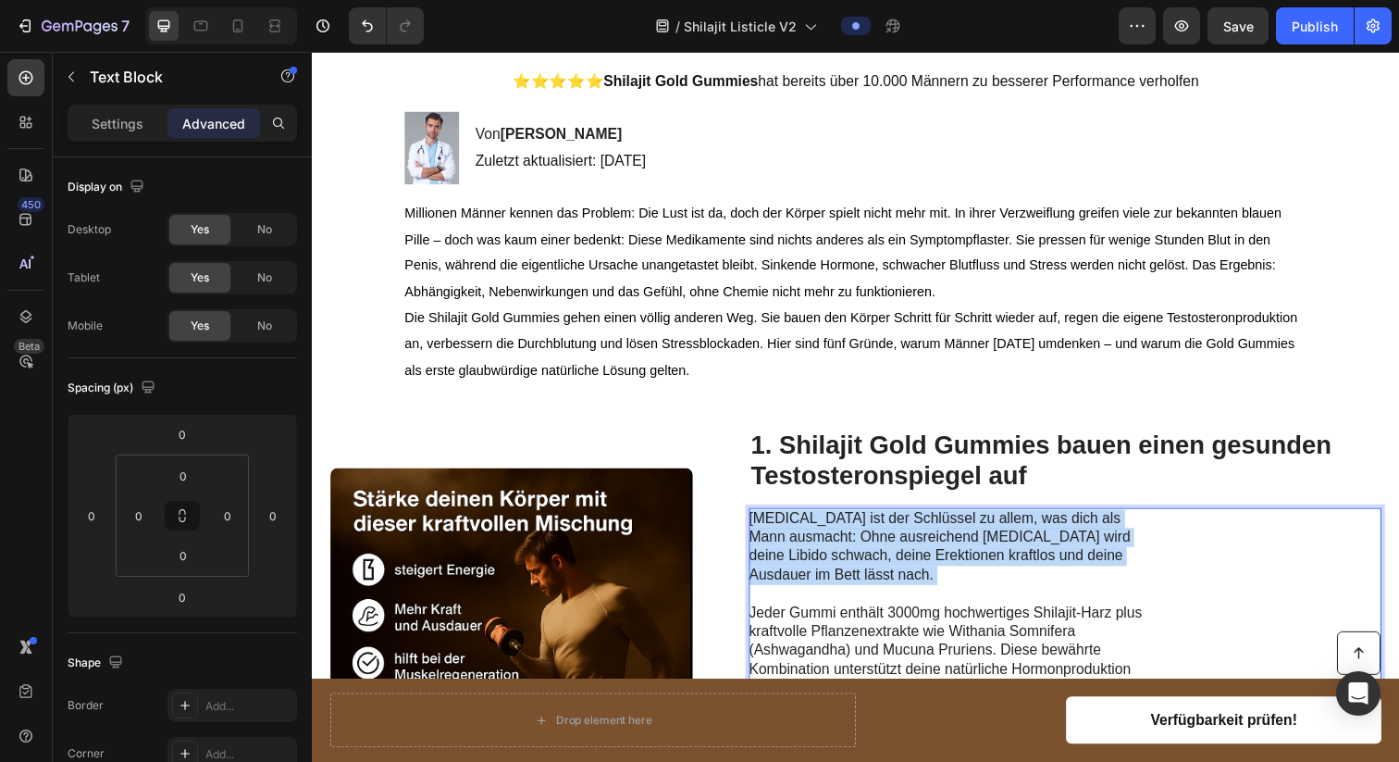
click at [858, 561] on p "[MEDICAL_DATA] ist der Schlüssel zu allem, was dich als Mann ausmacht: Ohne aus…" at bounding box center [965, 701] width 415 height 365
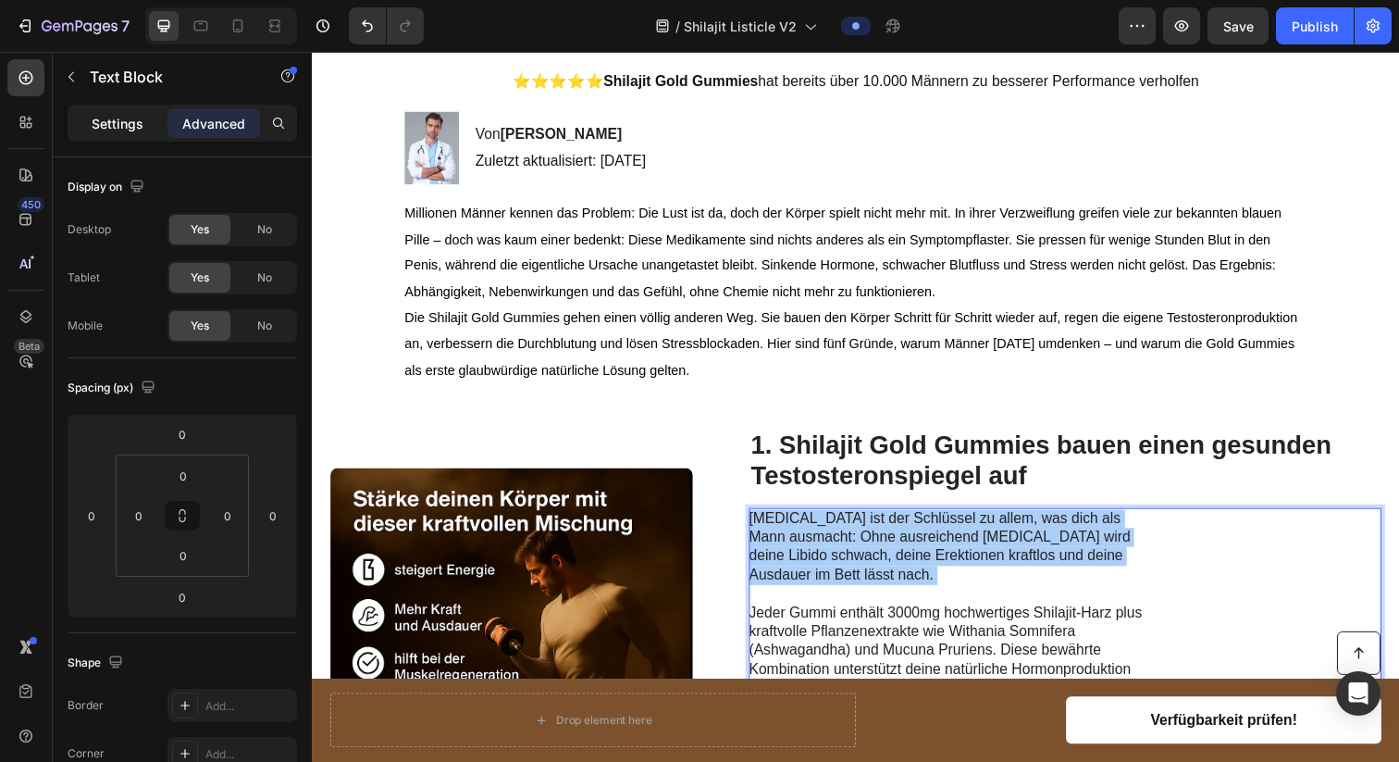
click at [118, 136] on div "Settings" at bounding box center [117, 123] width 93 height 30
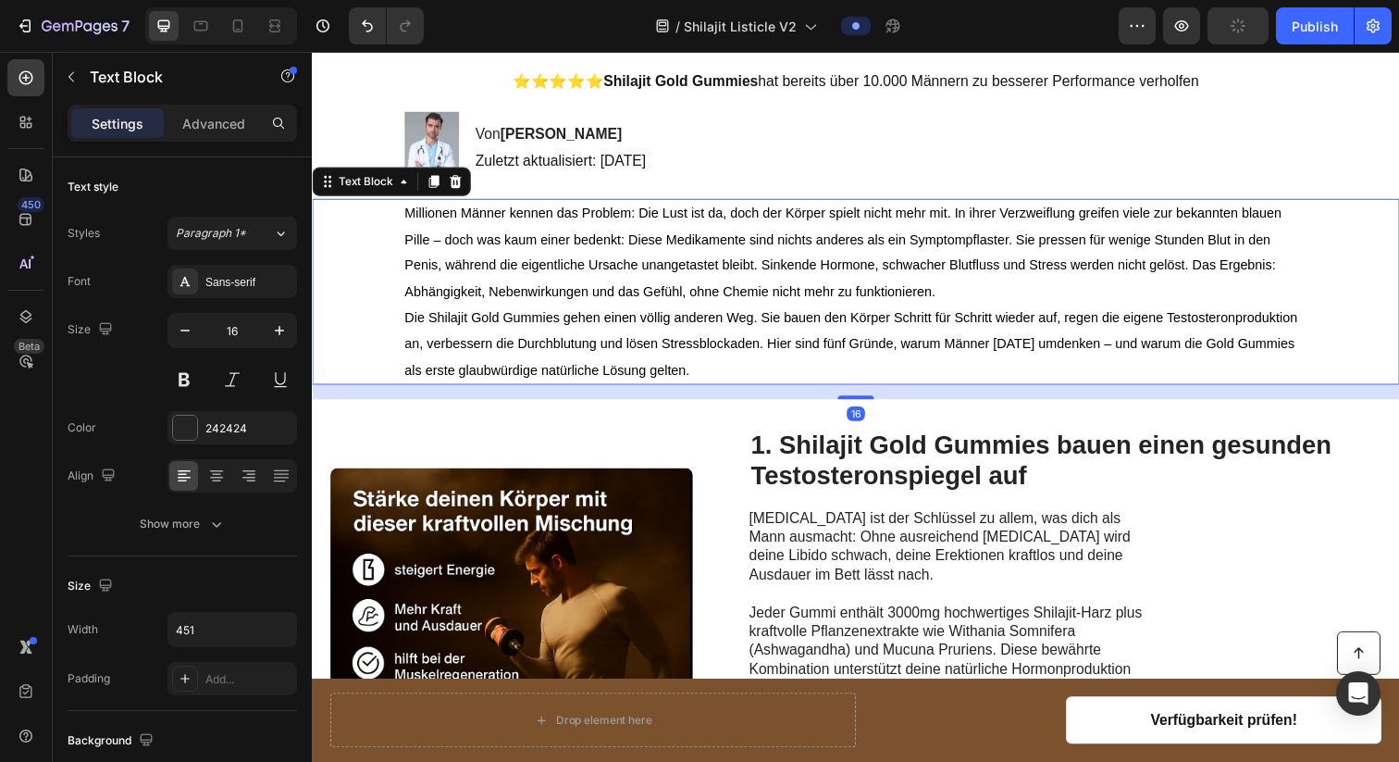
click at [556, 308] on p "Millionen Männer kennen das Problem: Die Lust ist da, doch der Körper spielt ni…" at bounding box center [867, 257] width 922 height 106
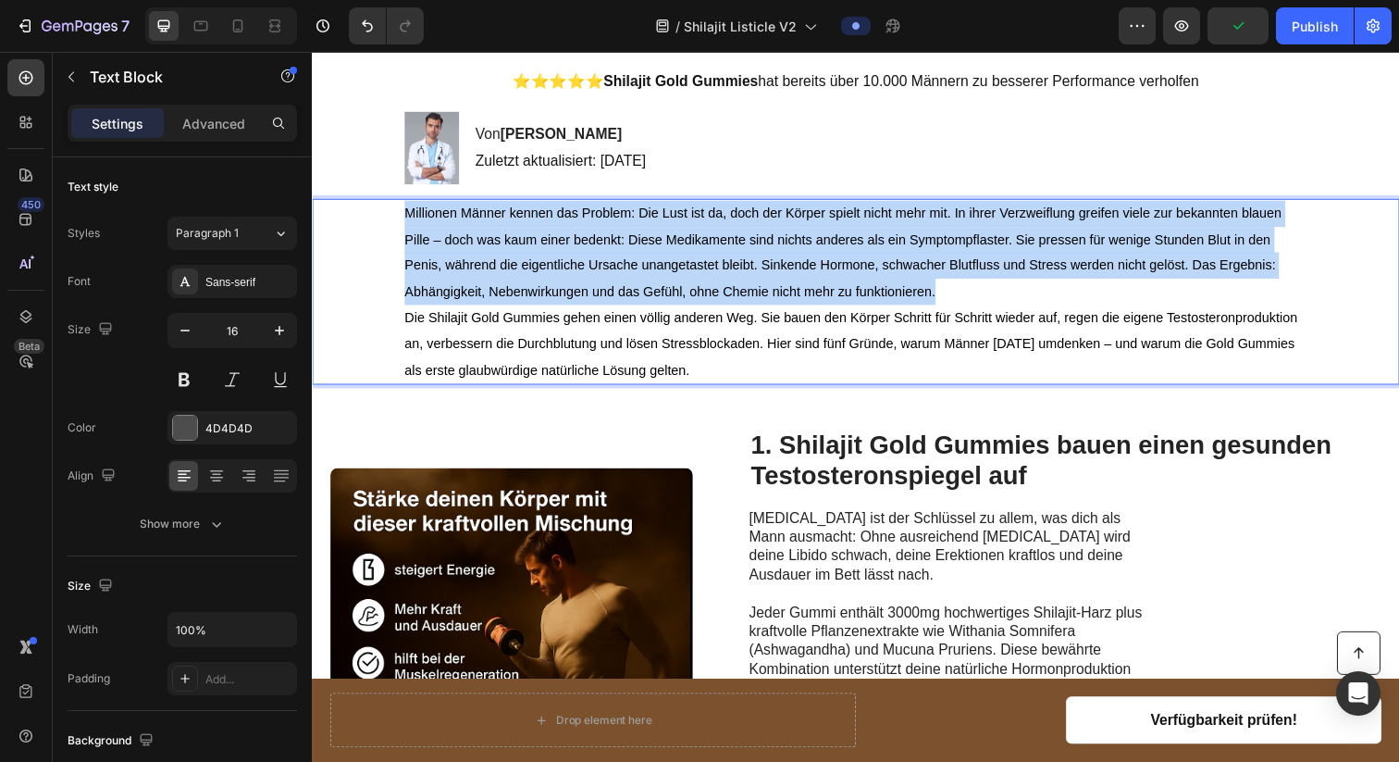
click at [556, 308] on p "Millionen Männer kennen das Problem: Die Lust ist da, doch der Körper spielt ni…" at bounding box center [867, 257] width 922 height 106
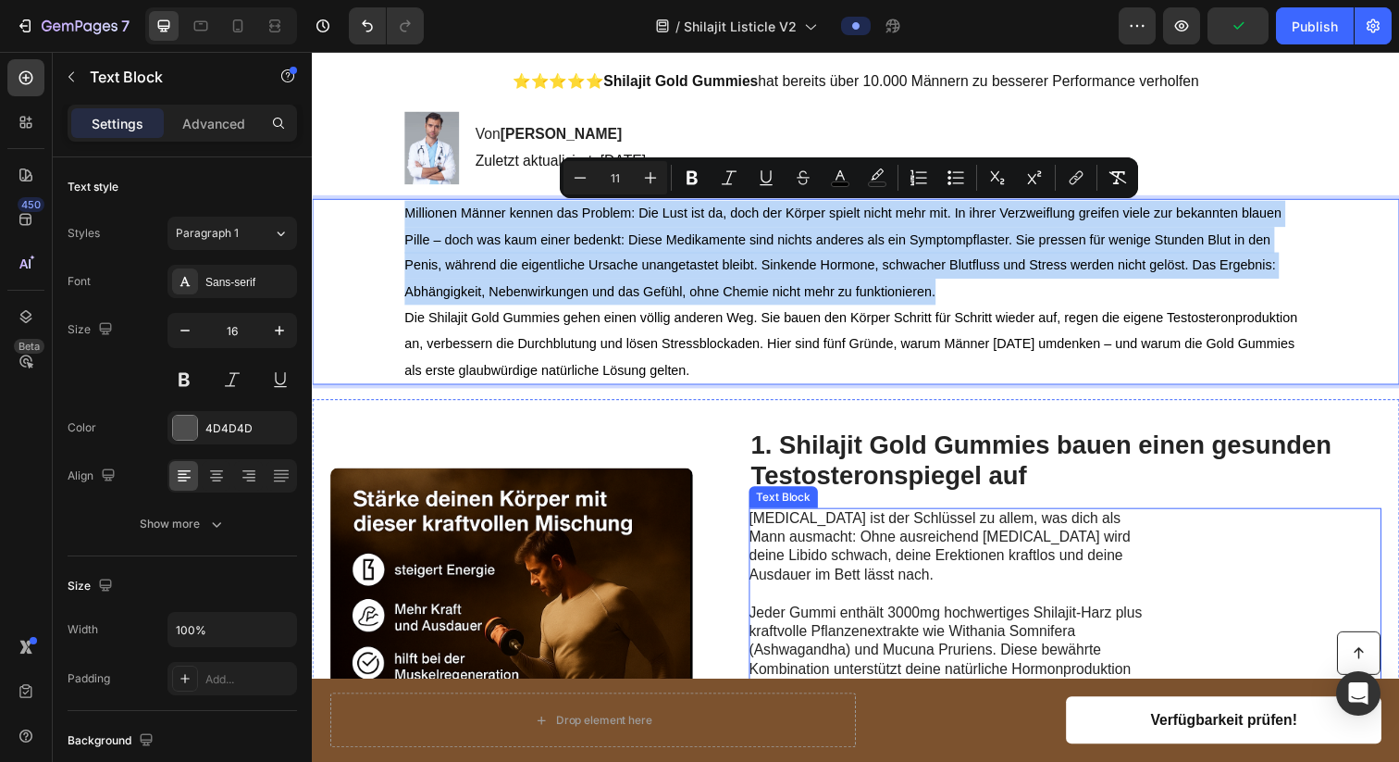
click at [848, 559] on p "[MEDICAL_DATA] ist der Schlüssel zu allem, was dich als Mann ausmacht: Ohne aus…" at bounding box center [965, 701] width 415 height 365
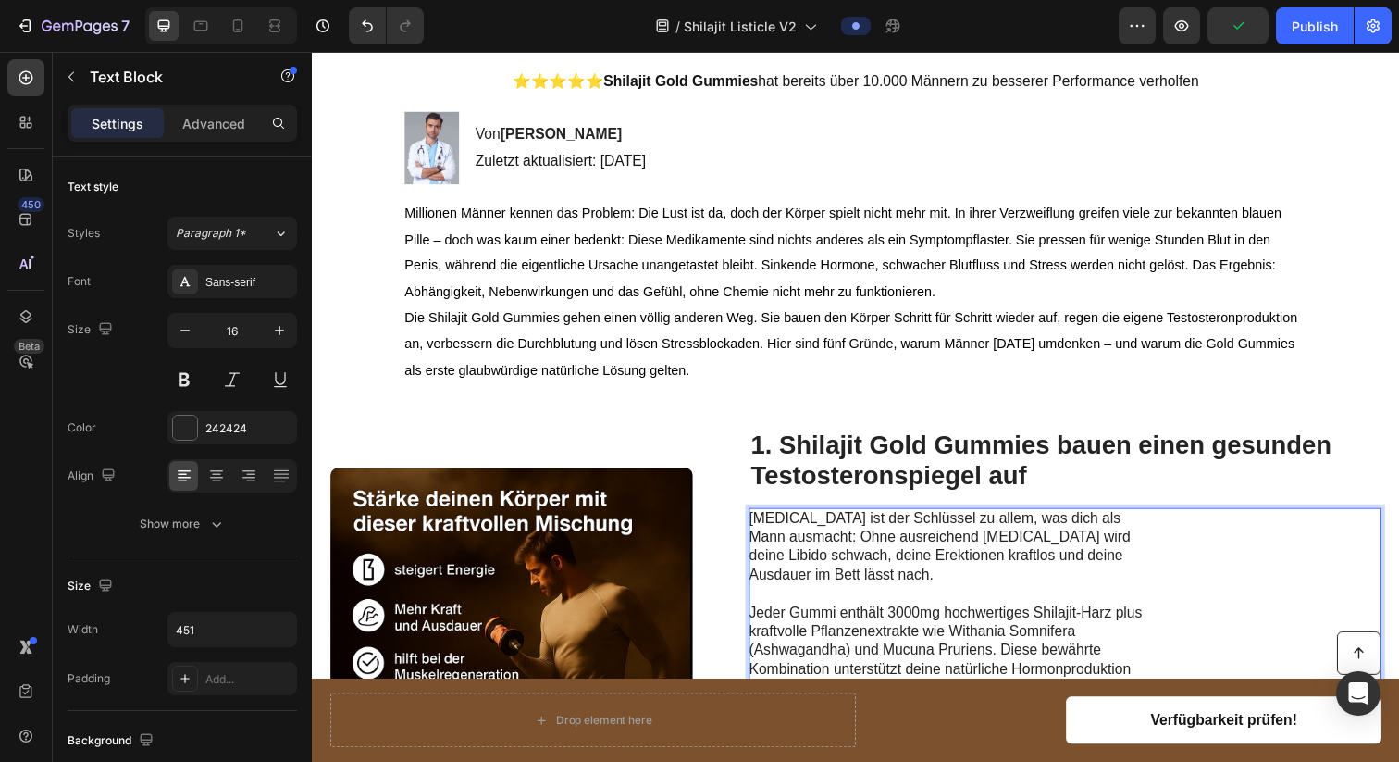
click at [848, 559] on p "[MEDICAL_DATA] ist der Schlüssel zu allem, was dich als Mann ausmacht: Ohne aus…" at bounding box center [965, 701] width 415 height 365
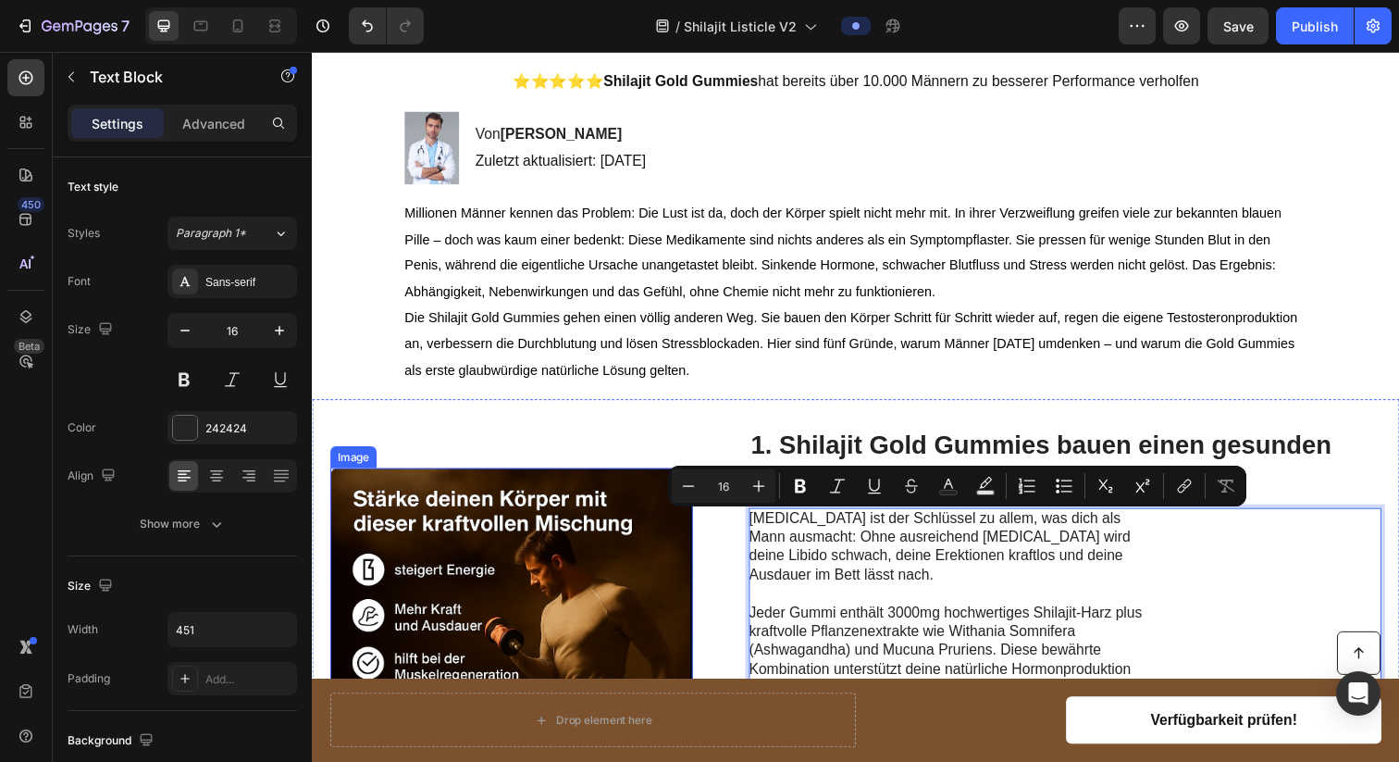
scroll to position [333, 0]
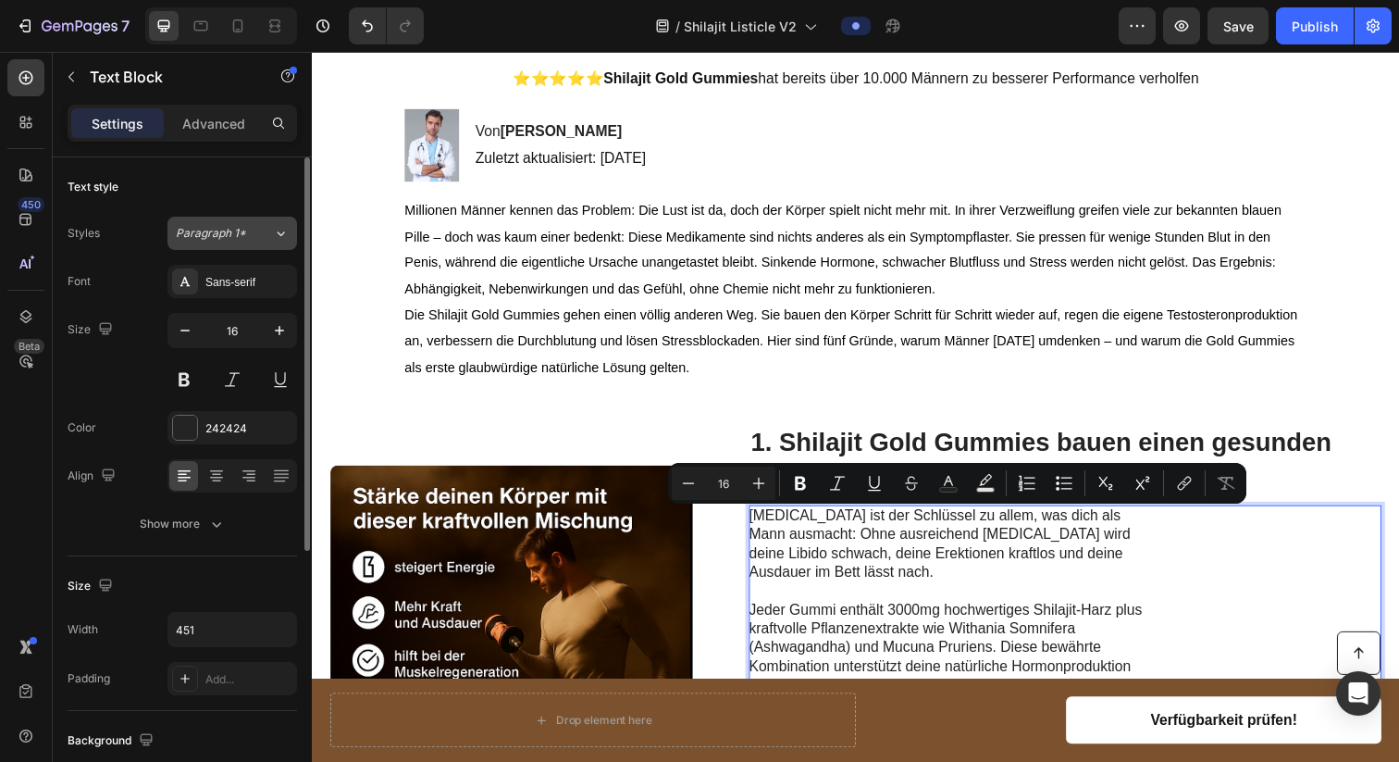
click at [258, 239] on div "Paragraph 1*" at bounding box center [224, 233] width 97 height 17
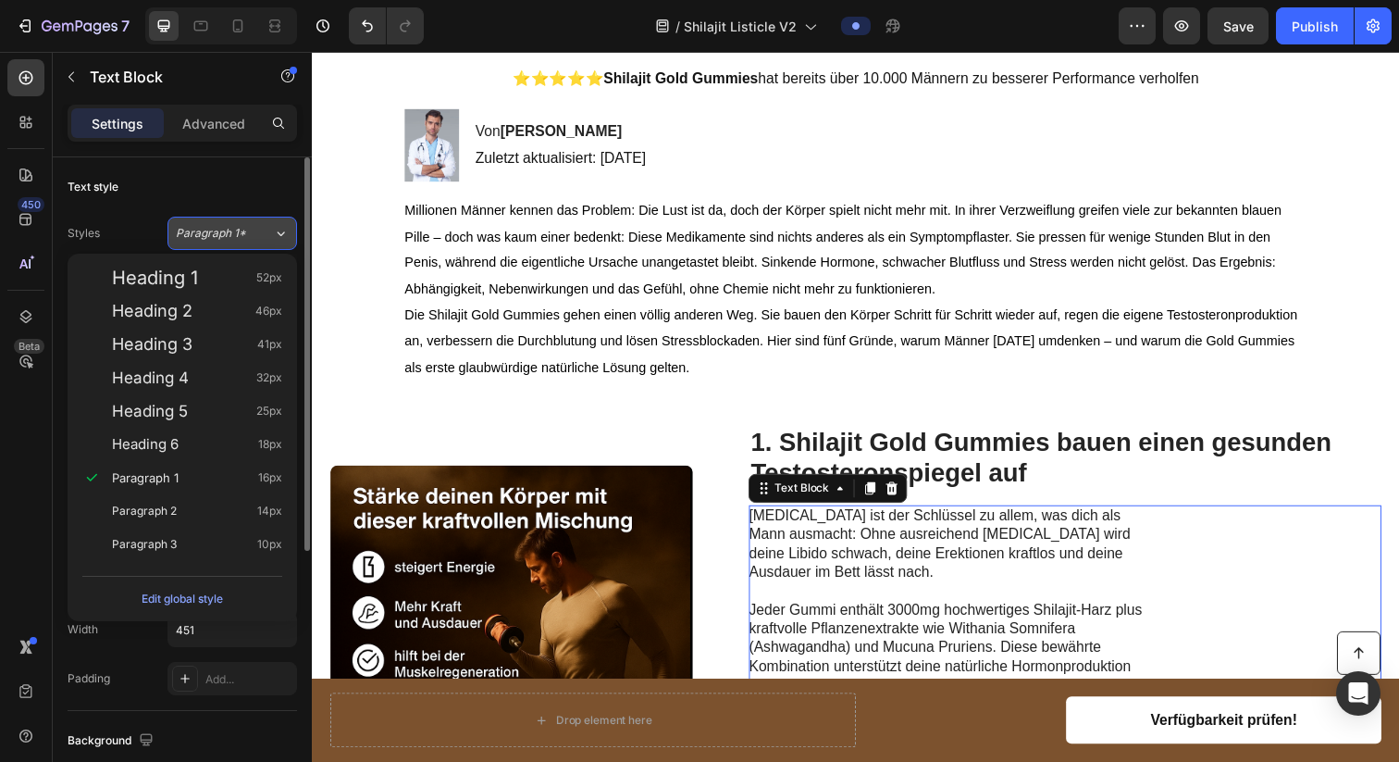
click at [270, 235] on div "Paragraph 1*" at bounding box center [224, 233] width 97 height 17
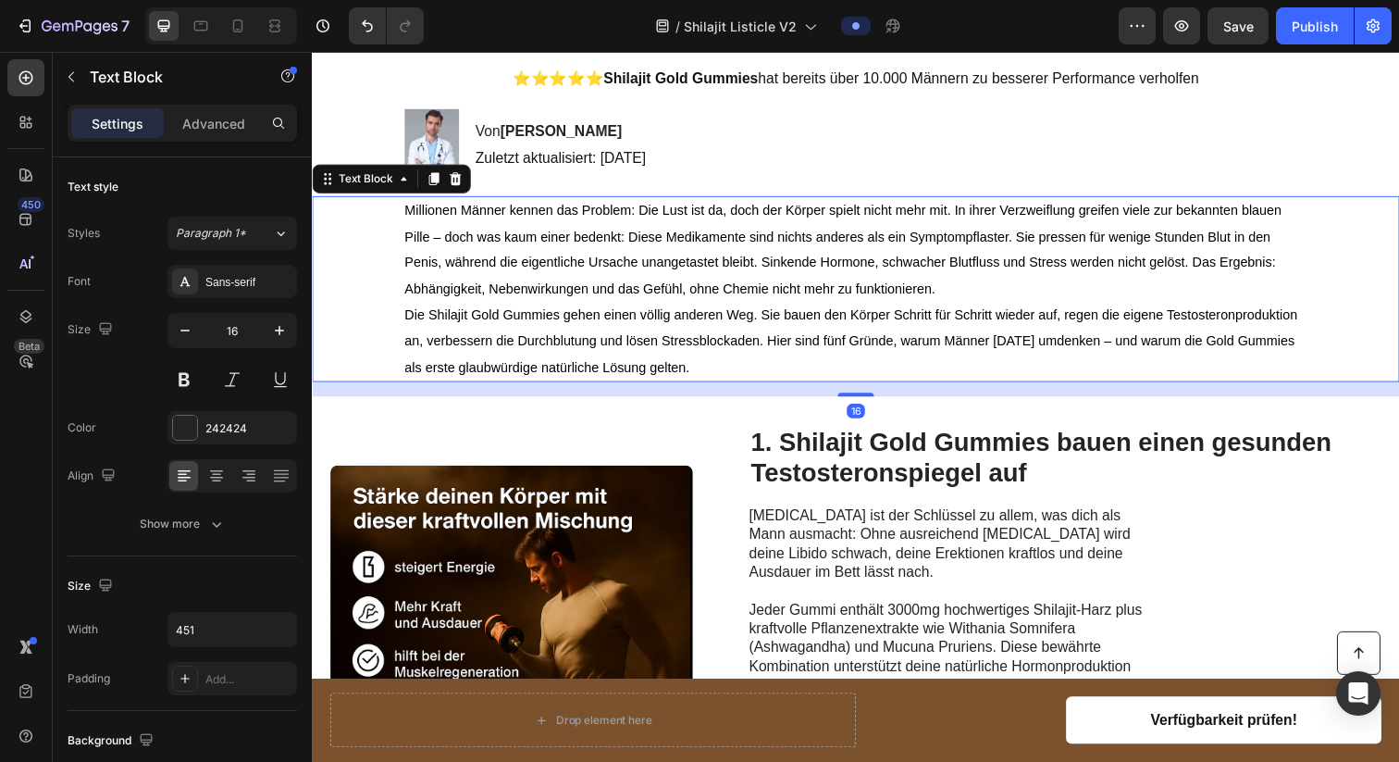
click at [605, 332] on p "Die Shilajit Gold Gummies gehen einen völlig anderen Weg. Sie bauen den Körper …" at bounding box center [867, 347] width 922 height 80
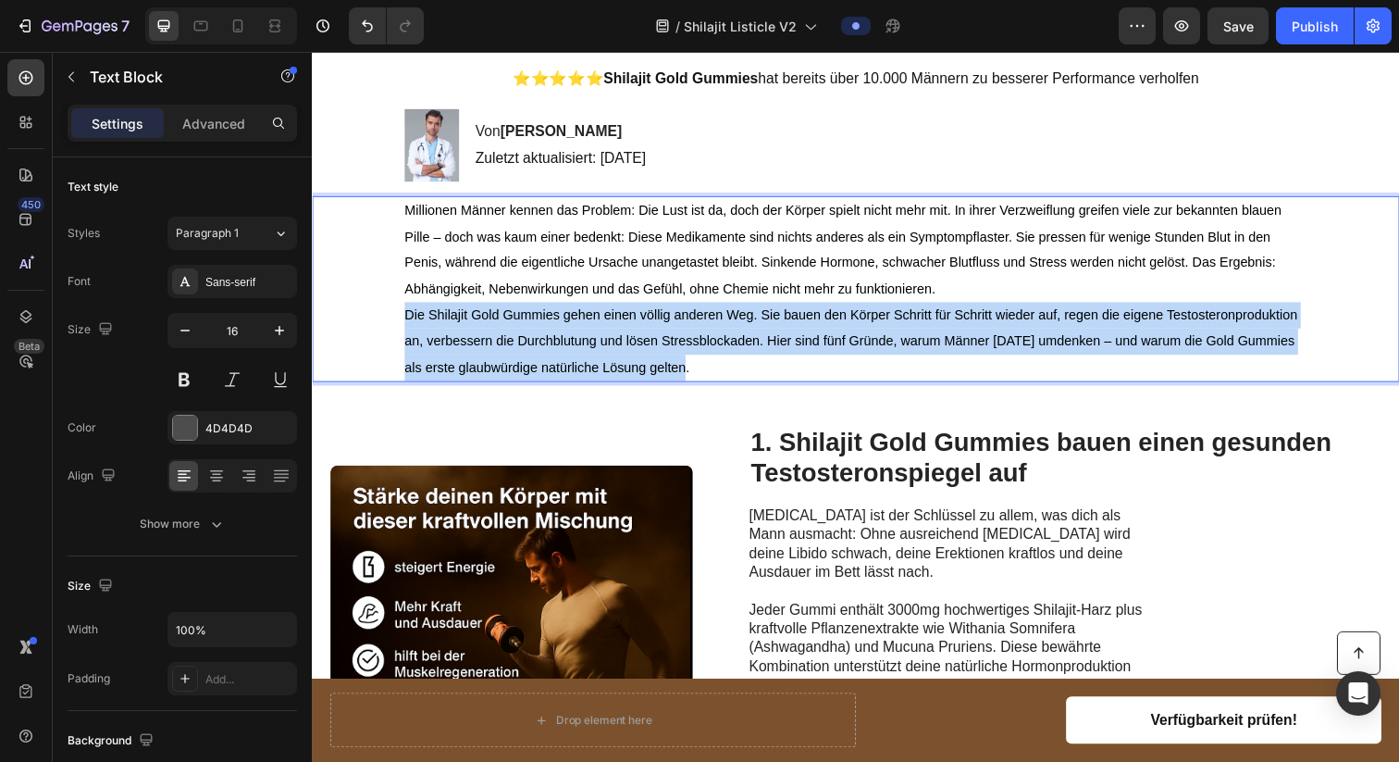
click at [605, 332] on p "Die Shilajit Gold Gummies gehen einen völlig anderen Weg. Sie bauen den Körper …" at bounding box center [867, 347] width 922 height 80
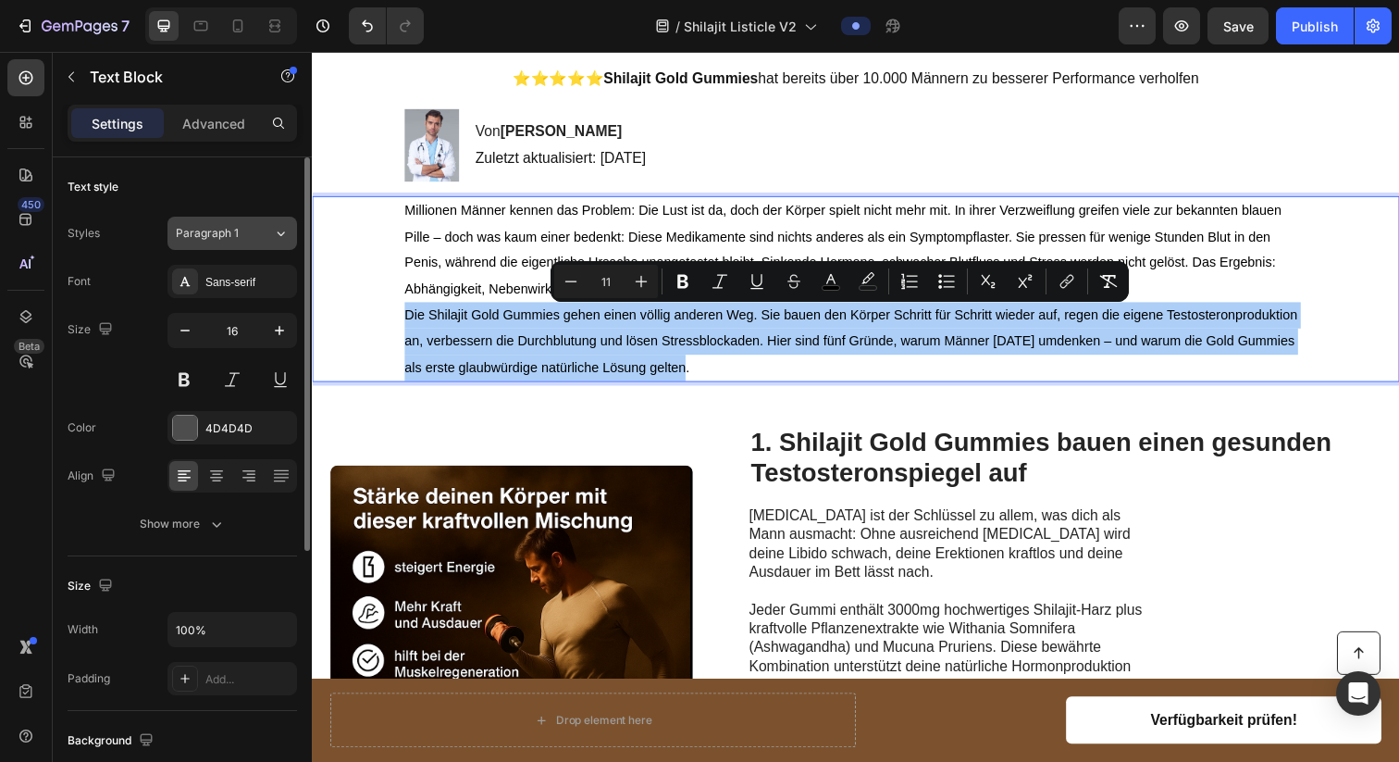
click at [274, 231] on icon at bounding box center [281, 233] width 16 height 19
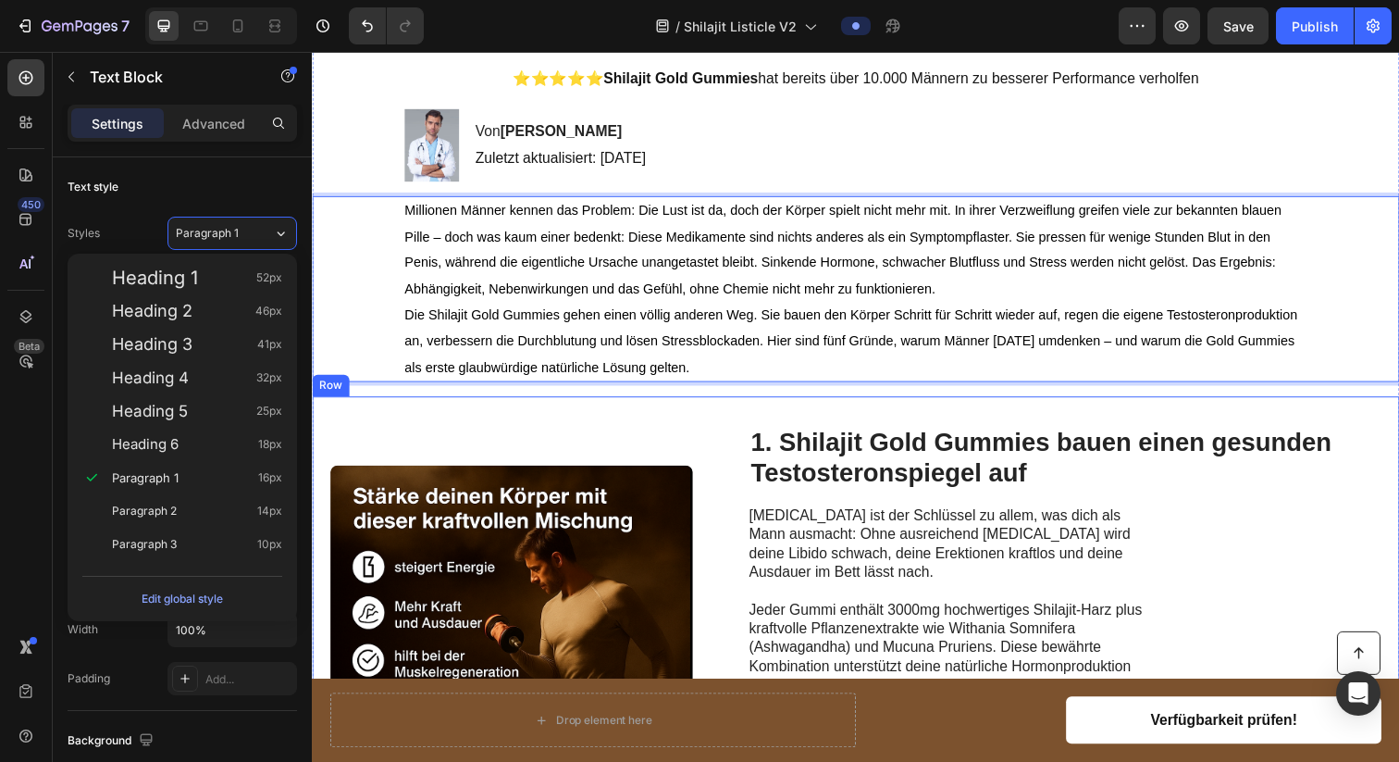
click at [861, 514] on div "1. Shilajit Gold Gummies bauen einen gesunden Testosteronspiegel auf Heading [M…" at bounding box center [1081, 658] width 646 height 450
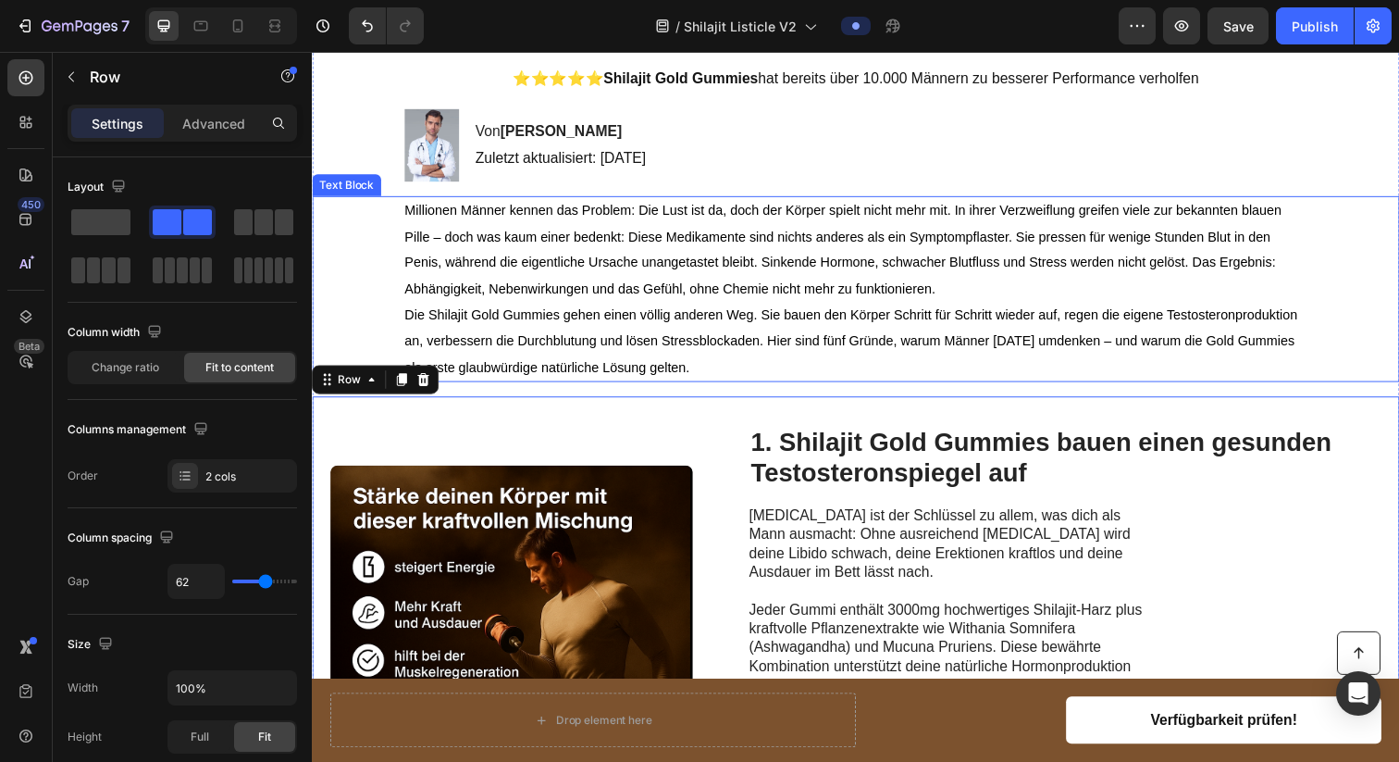
click at [762, 267] on span "Millionen Männer kennen das Problem: Die Lust ist da, doch der Körper spielt ni…" at bounding box center [854, 253] width 896 height 94
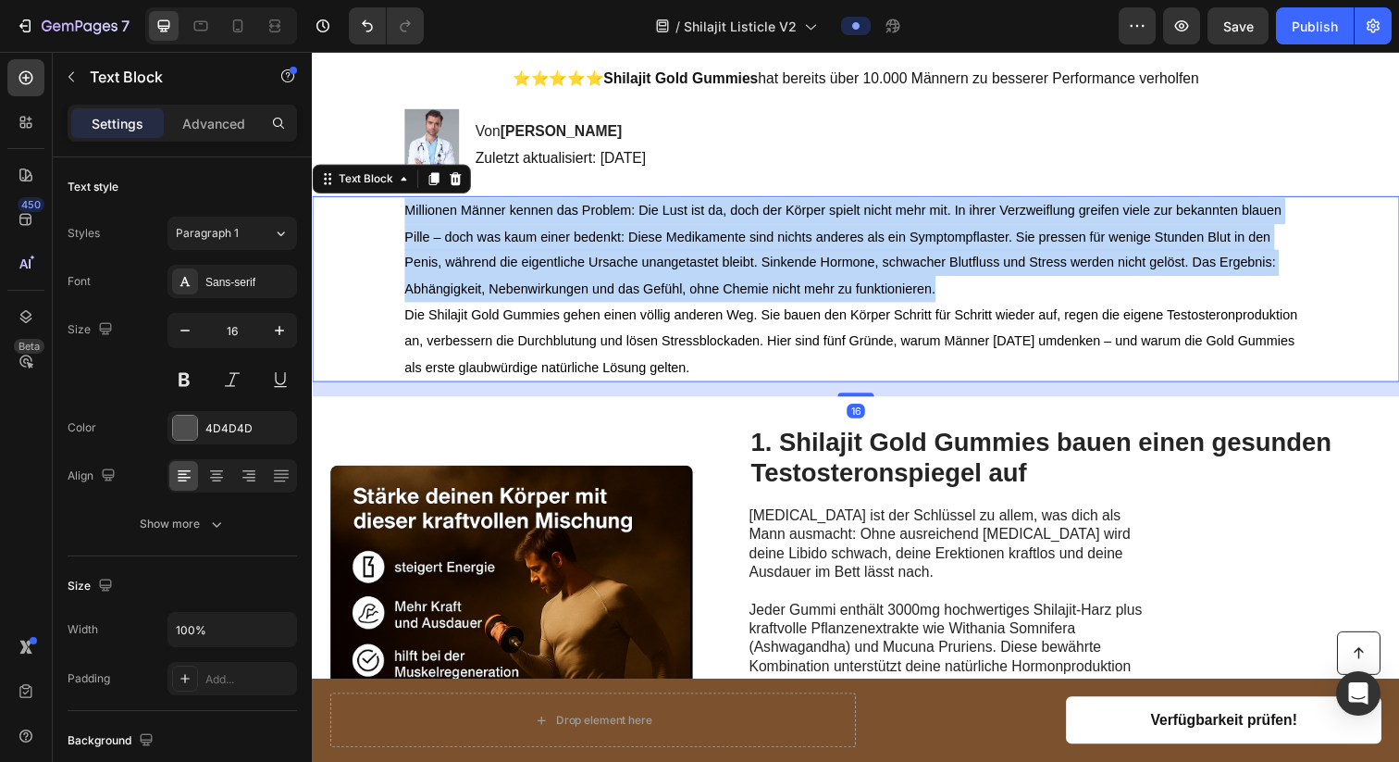
click at [762, 267] on span "Millionen Männer kennen das Problem: Die Lust ist da, doch der Körper spielt ni…" at bounding box center [854, 253] width 896 height 94
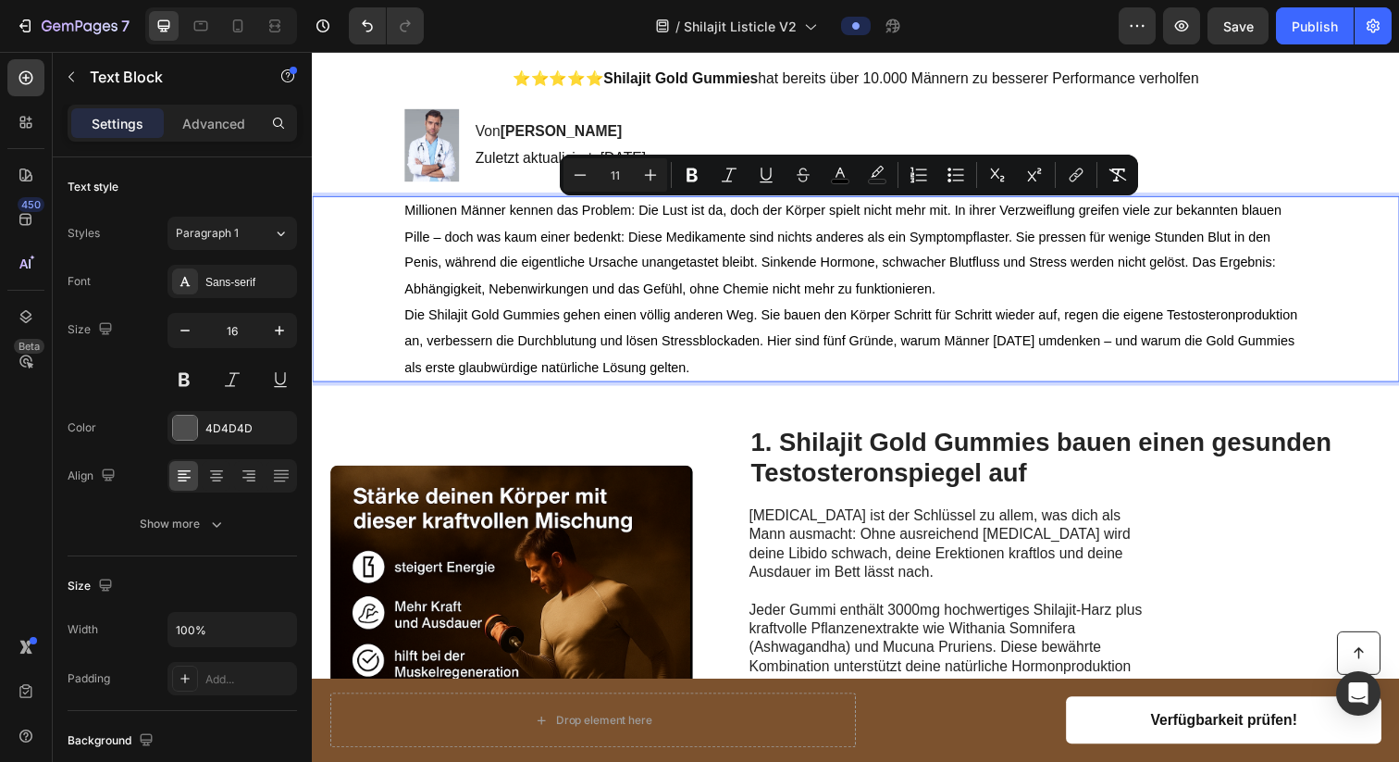
click at [907, 330] on p "Die Shilajit Gold Gummies gehen einen völlig anderen Weg. Sie bauen den Körper …" at bounding box center [867, 347] width 922 height 80
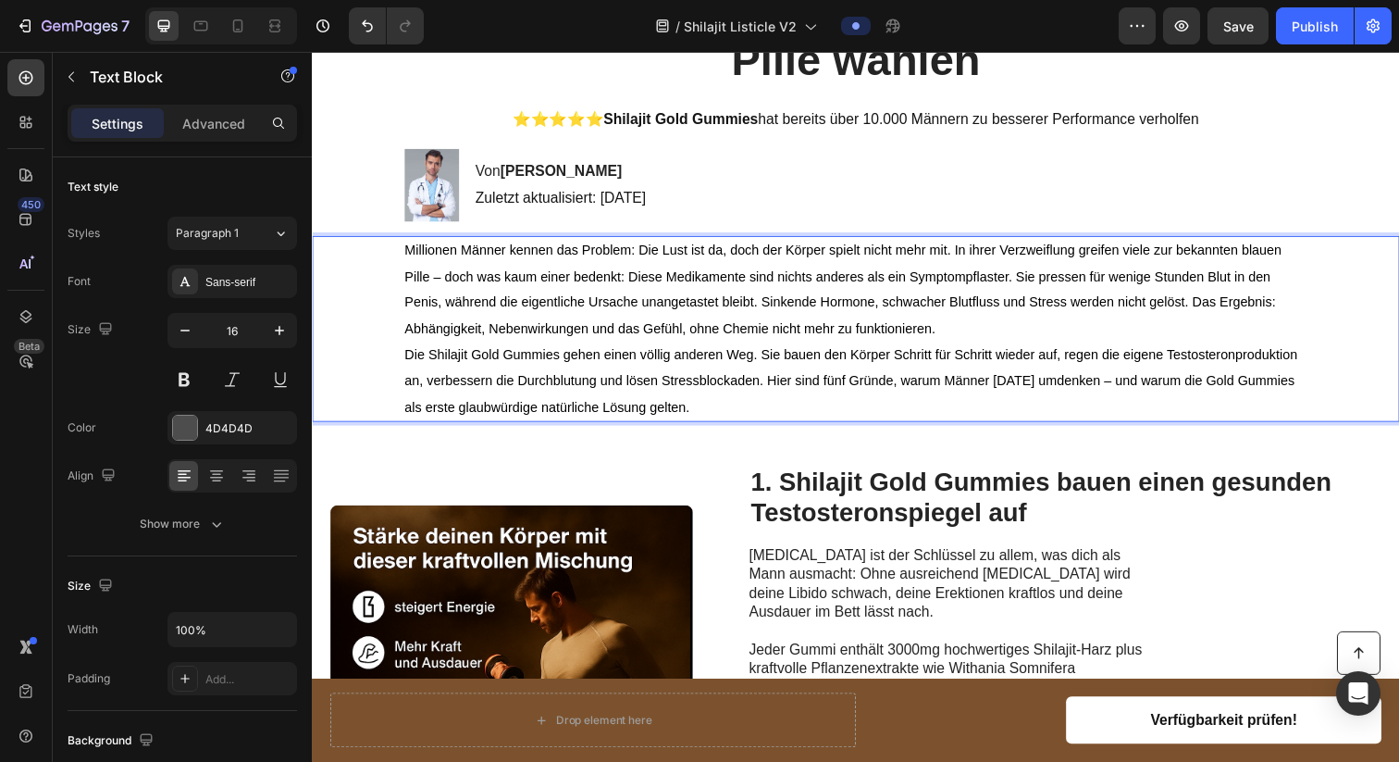
scroll to position [290, 0]
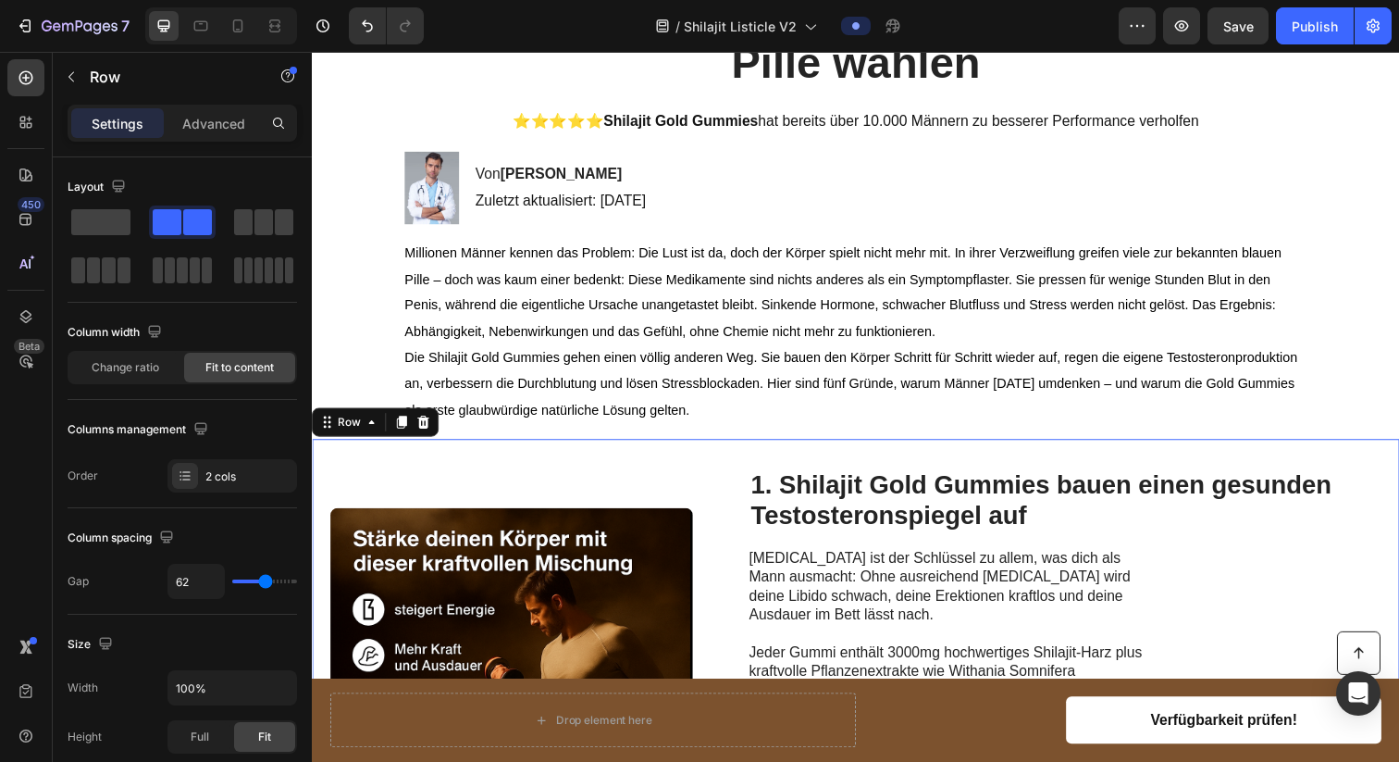
click at [637, 476] on div "Image 1. Shilajit Gold Gummies bauen einen gesunden Testosteronspiegel auf Head…" at bounding box center [867, 701] width 1110 height 509
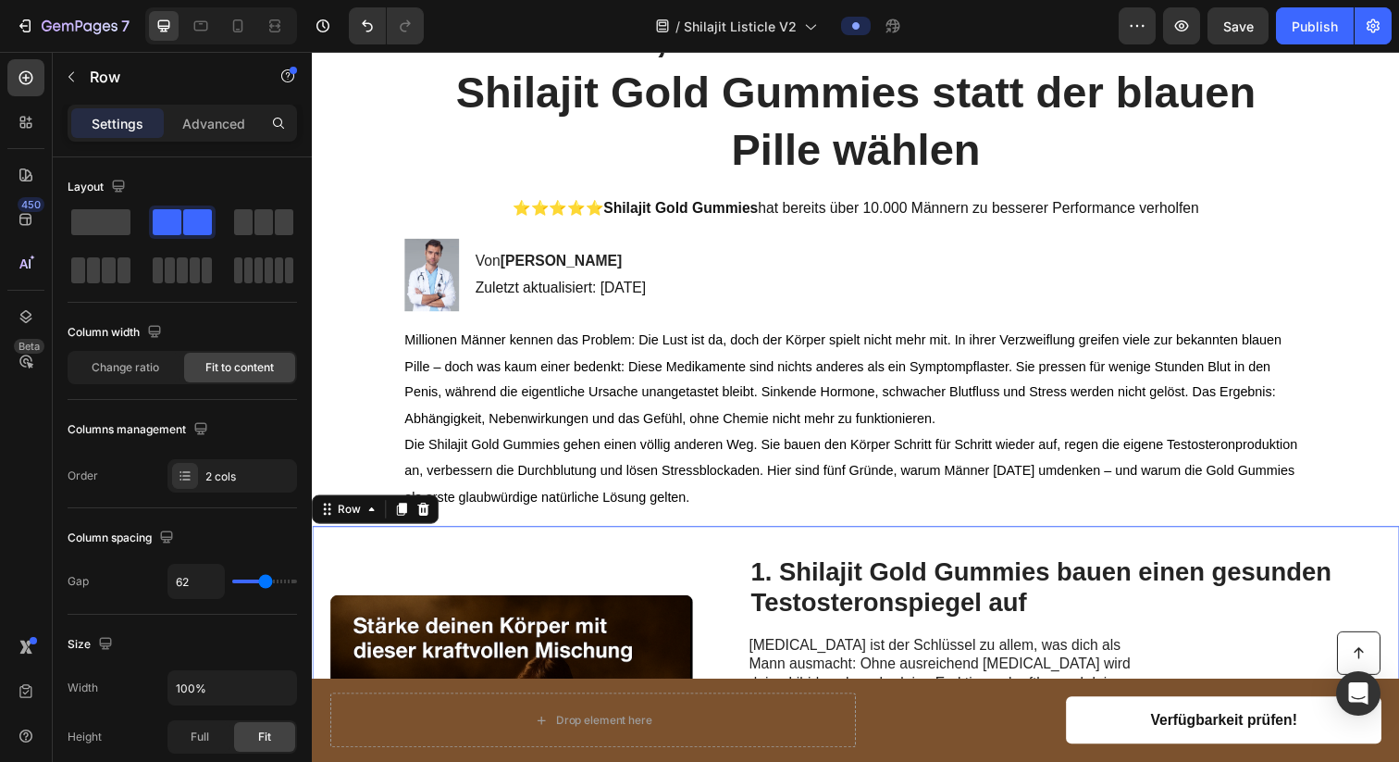
scroll to position [194, 0]
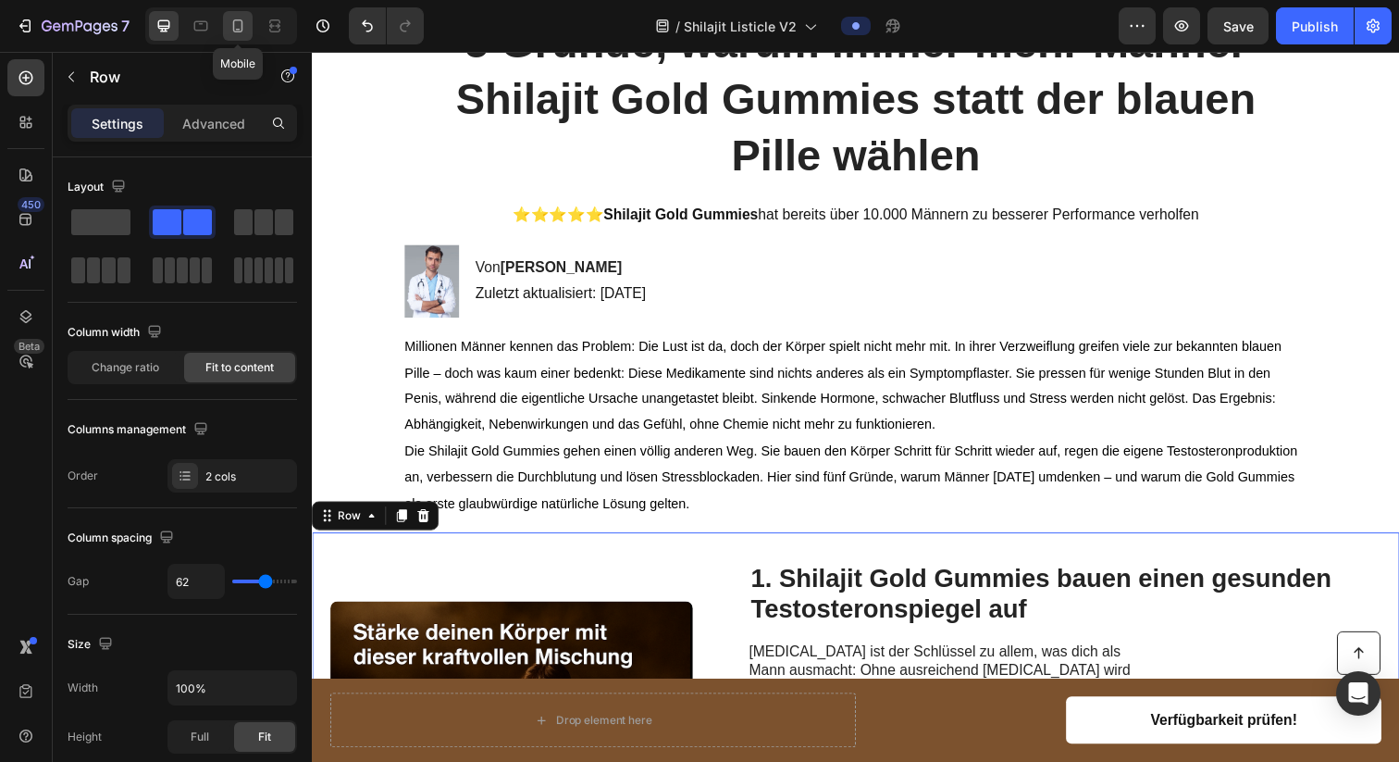
click at [240, 23] on icon at bounding box center [238, 26] width 19 height 19
type input "0"
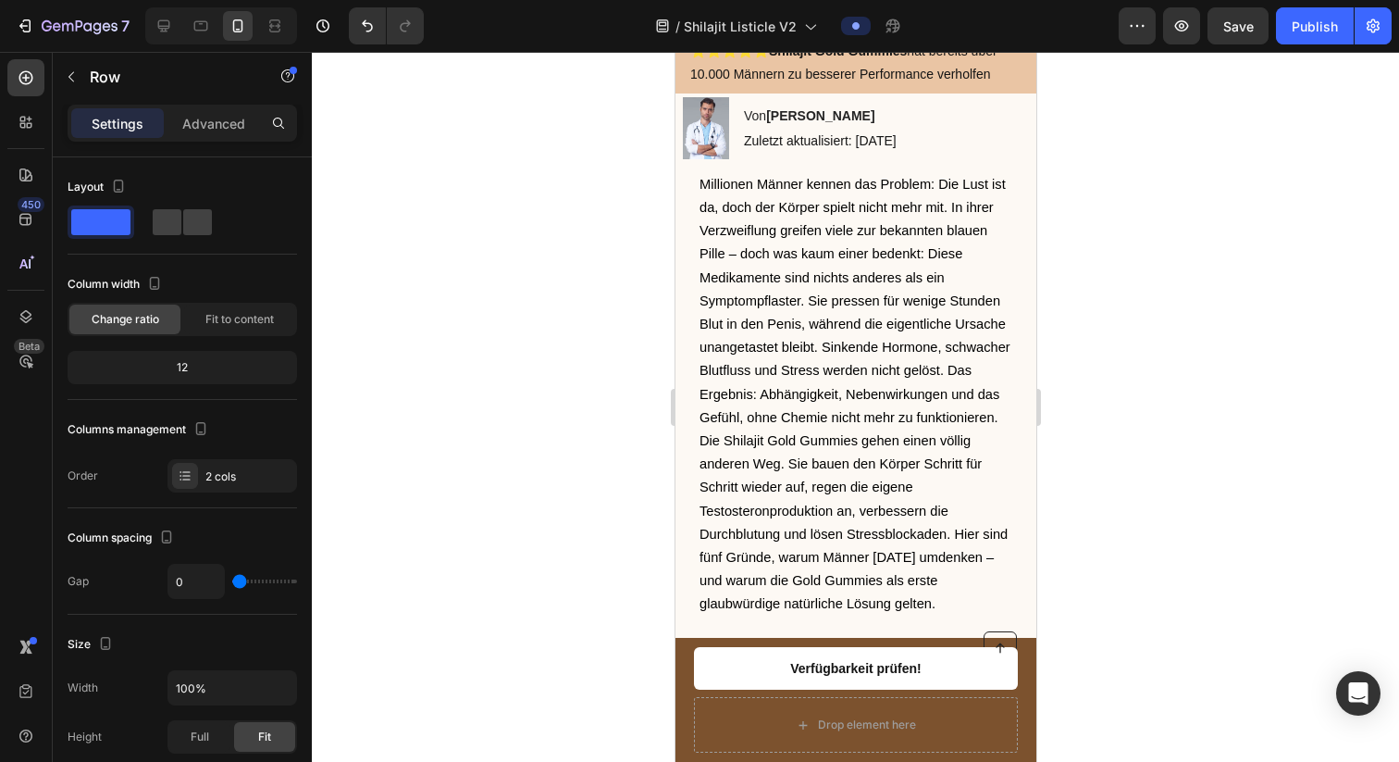
scroll to position [331, 0]
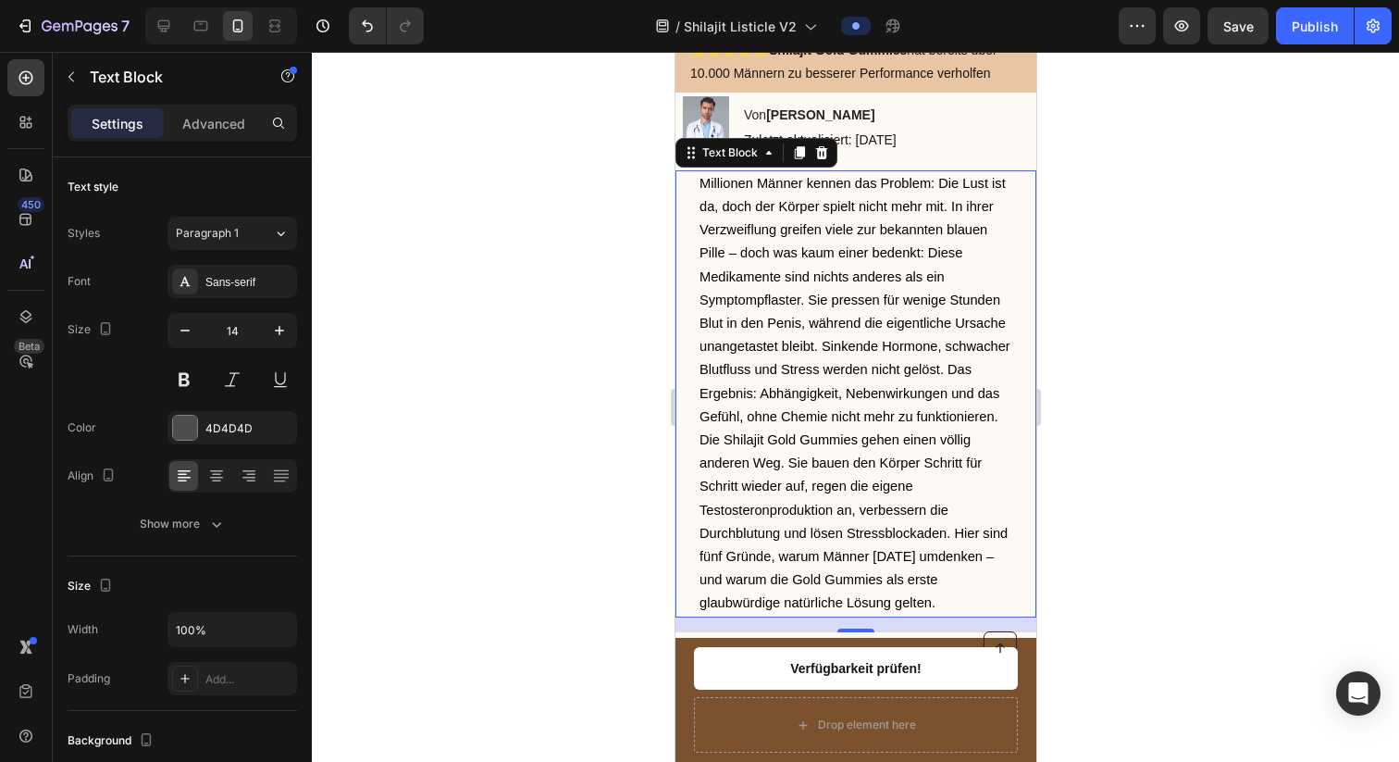
click at [842, 370] on span "Millionen Männer kennen das Problem: Die Lust ist da, doch der Körper spielt ni…" at bounding box center [854, 300] width 311 height 248
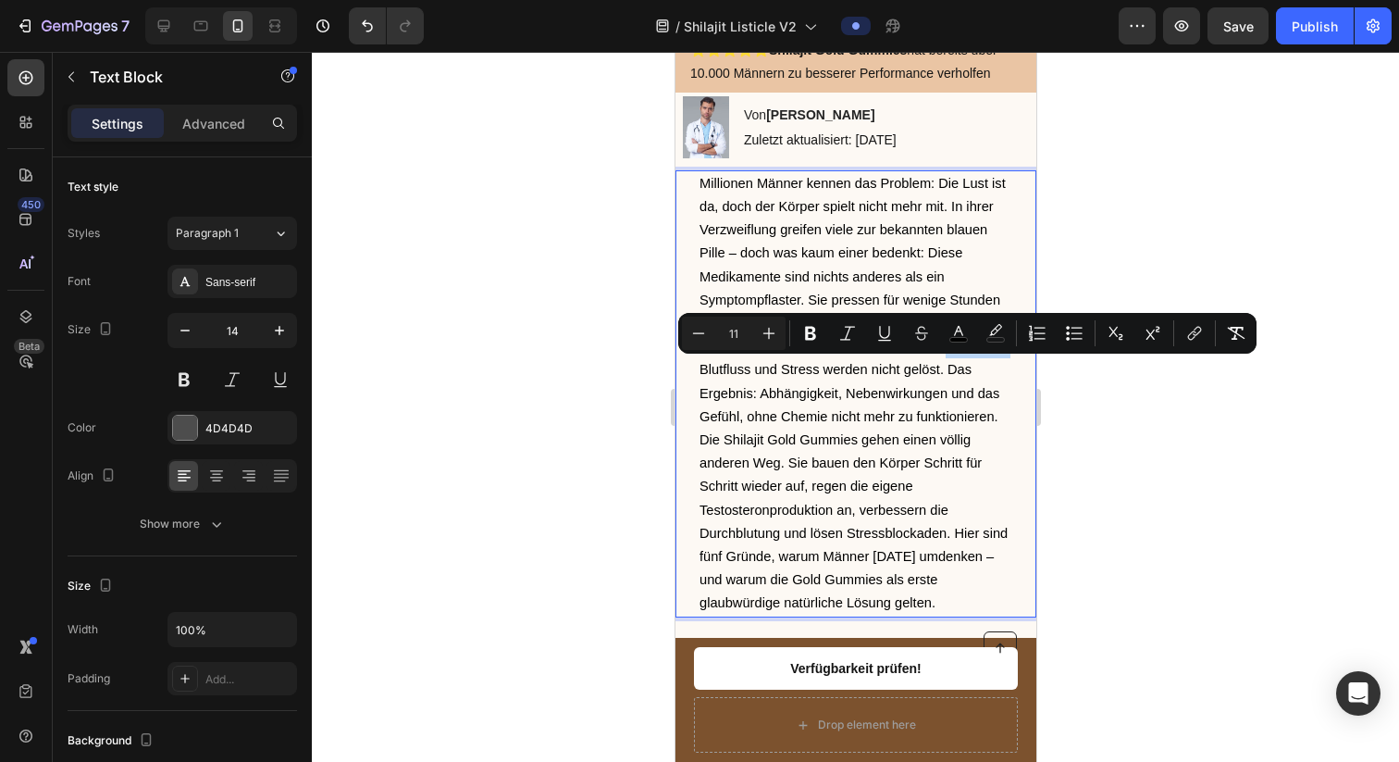
click at [842, 370] on span "Millionen Männer kennen das Problem: Die Lust ist da, doch der Körper spielt ni…" at bounding box center [854, 300] width 311 height 248
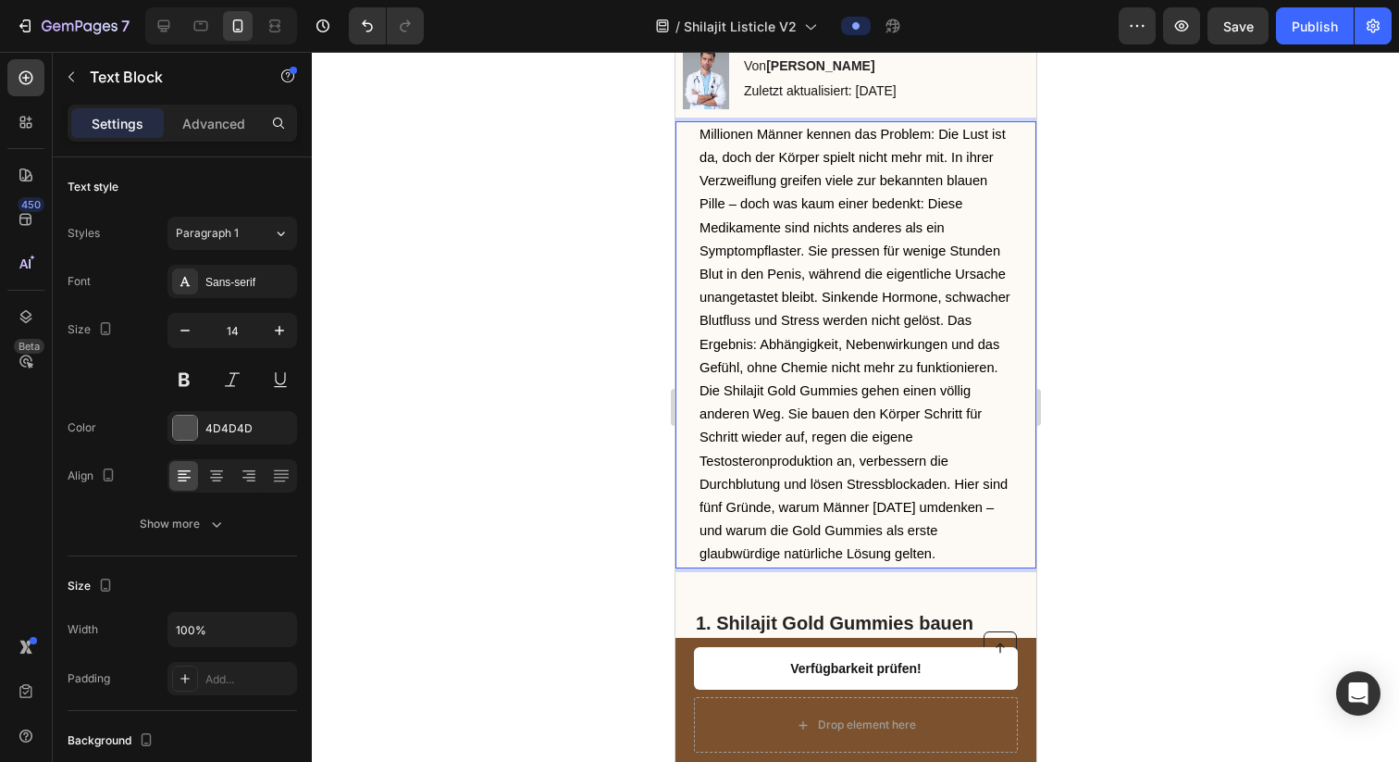
scroll to position [390, 0]
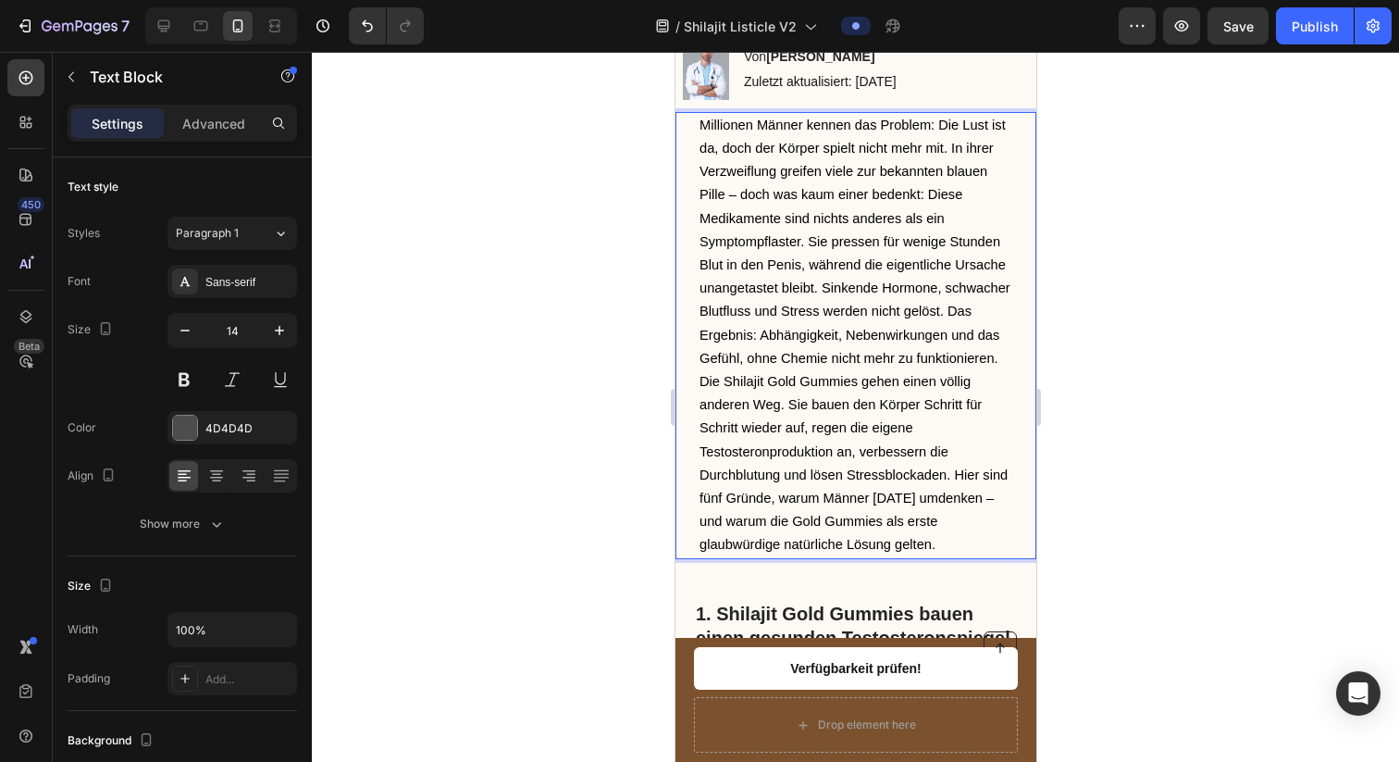
click at [808, 243] on span "Millionen Männer kennen das Problem: Die Lust ist da, doch der Körper spielt ni…" at bounding box center [854, 242] width 311 height 248
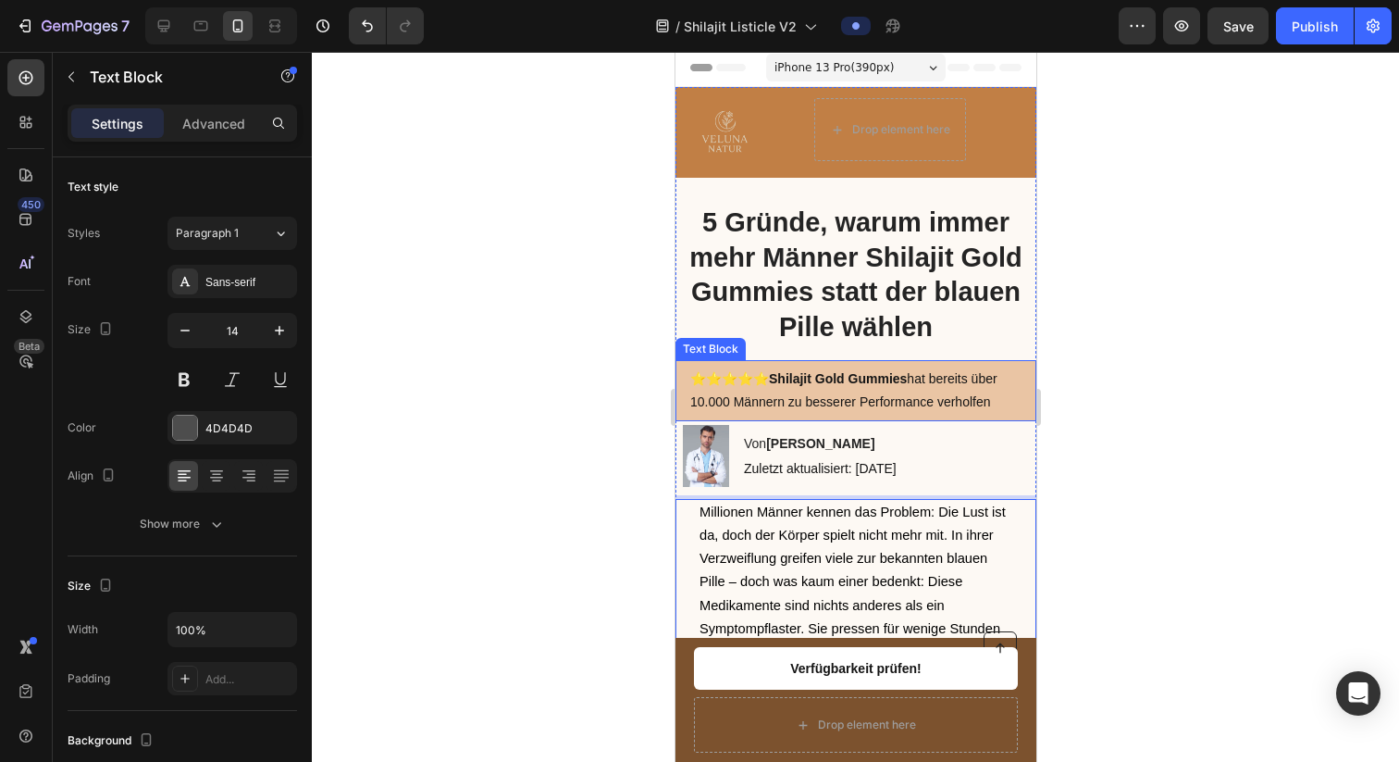
scroll to position [0, 0]
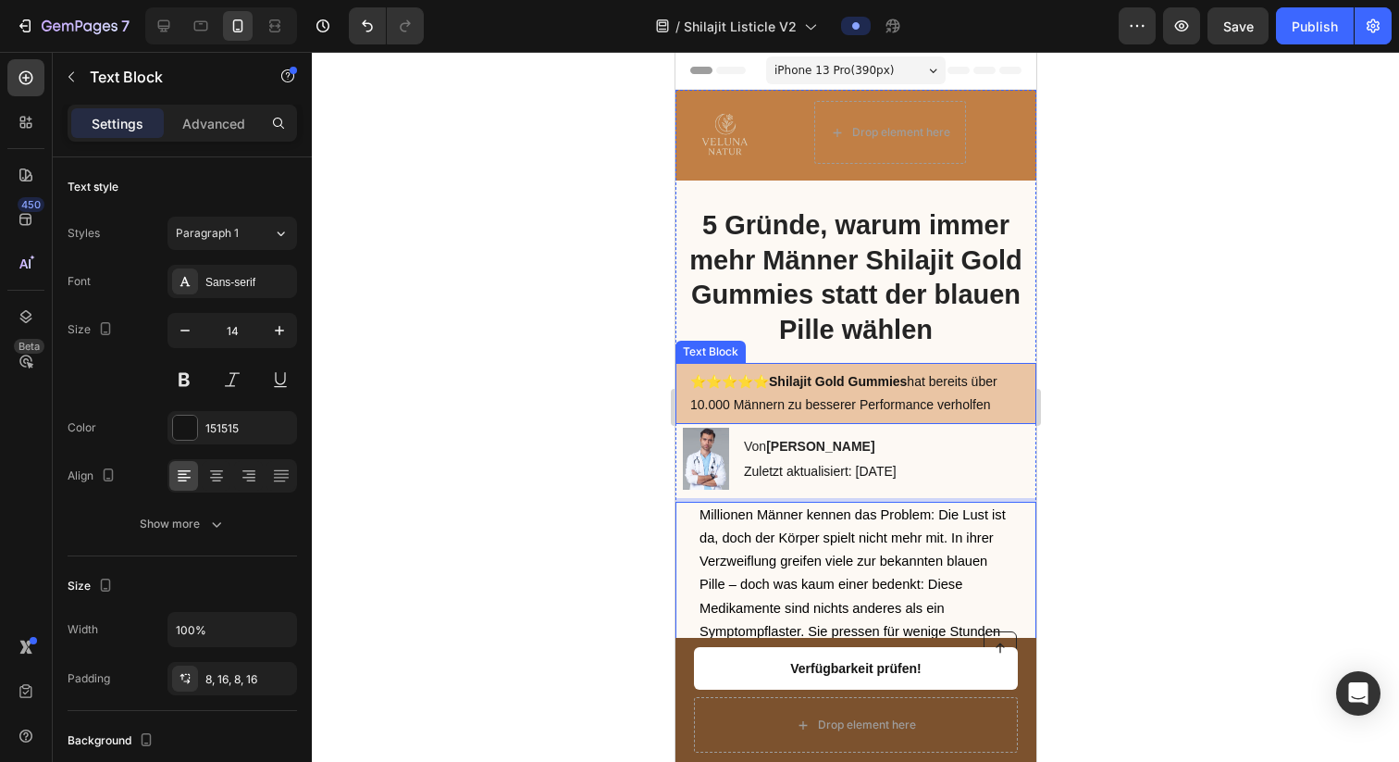
click at [687, 387] on div "⭐️⭐️⭐️⭐️⭐️ Shilajit Gold Gummies hat bereits über 10.000 Männern zu besserer Pe…" at bounding box center [855, 393] width 361 height 61
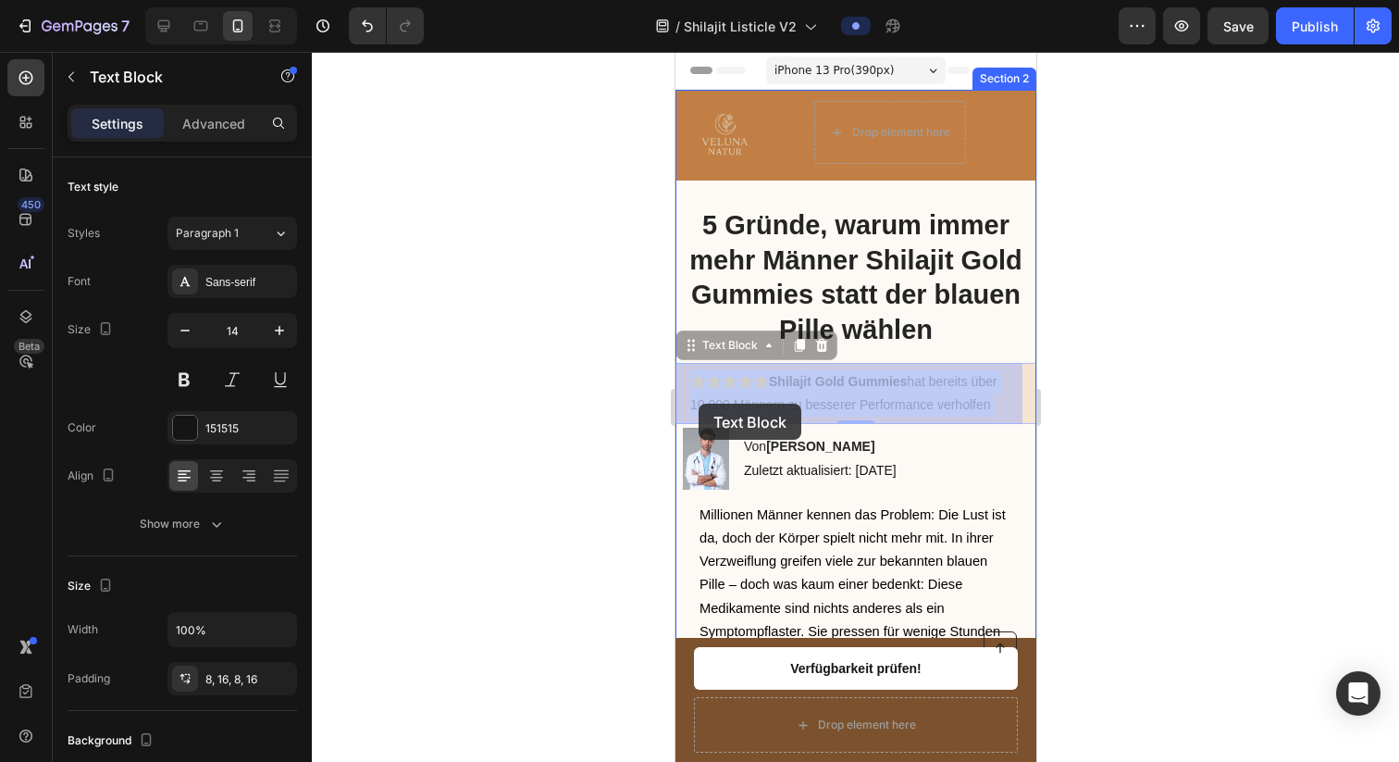
drag, startPoint x: 689, startPoint y: 387, endPoint x: 698, endPoint y: 403, distance: 18.6
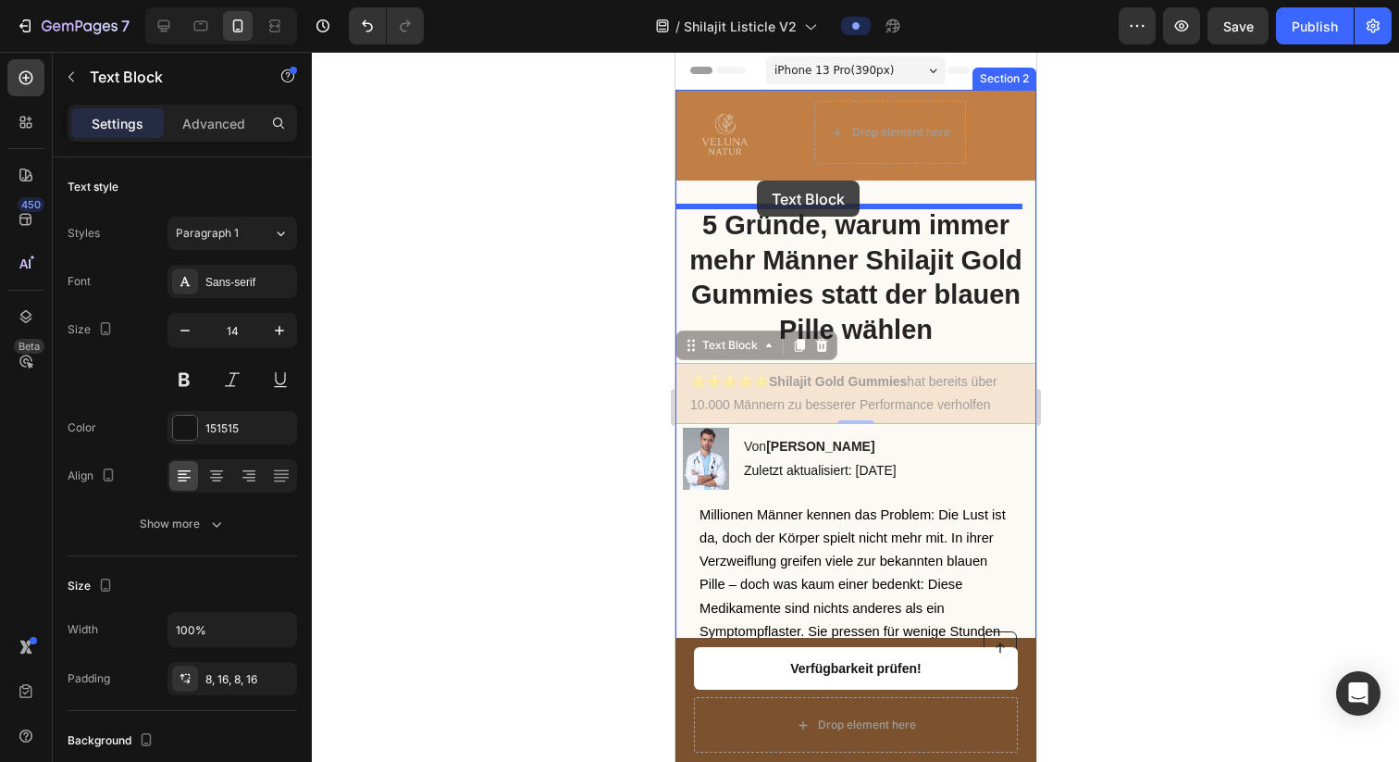
drag, startPoint x: 688, startPoint y: 347, endPoint x: 755, endPoint y: 180, distance: 179.4
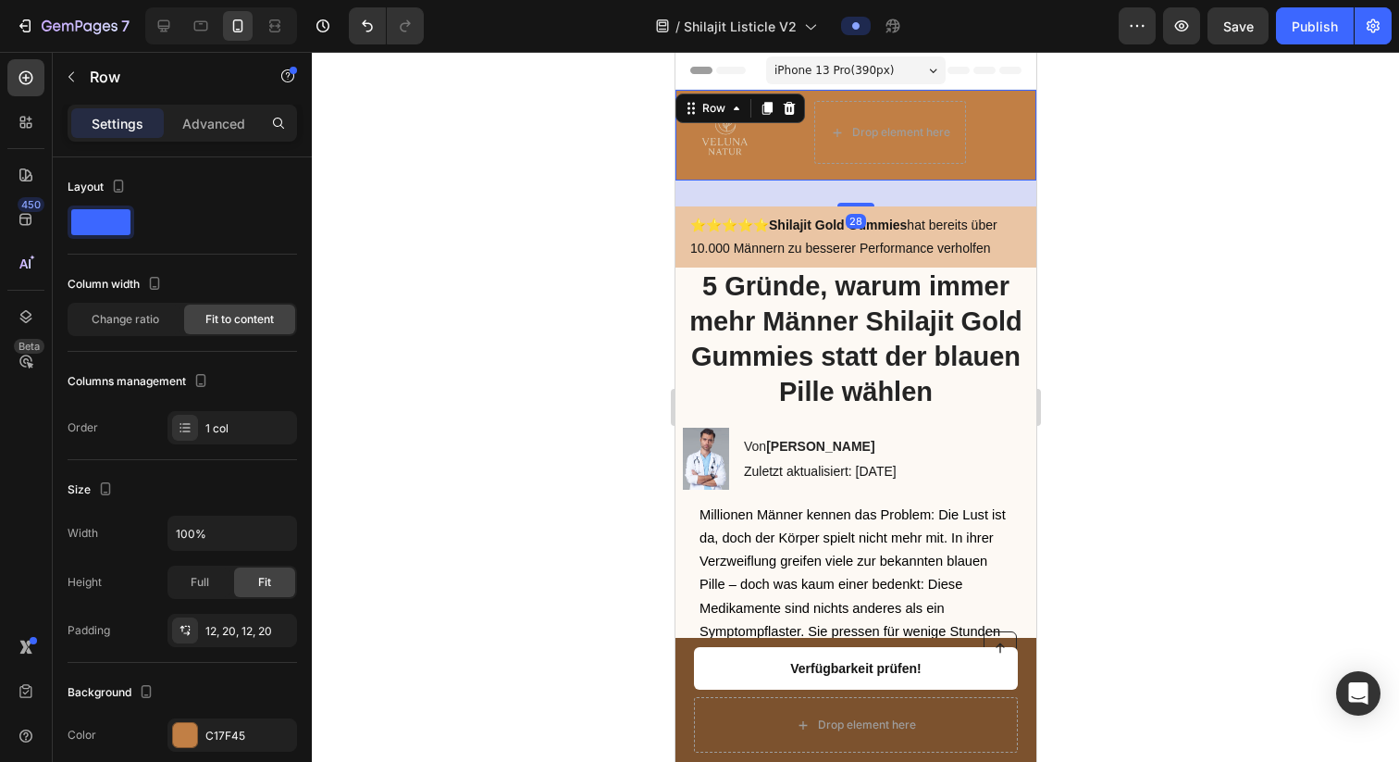
click at [855, 177] on div "Image Limiterte 2+1 Gratis Aktion mit kostenlosem Versand! Text Block 14 HRS 07…" at bounding box center [855, 135] width 361 height 91
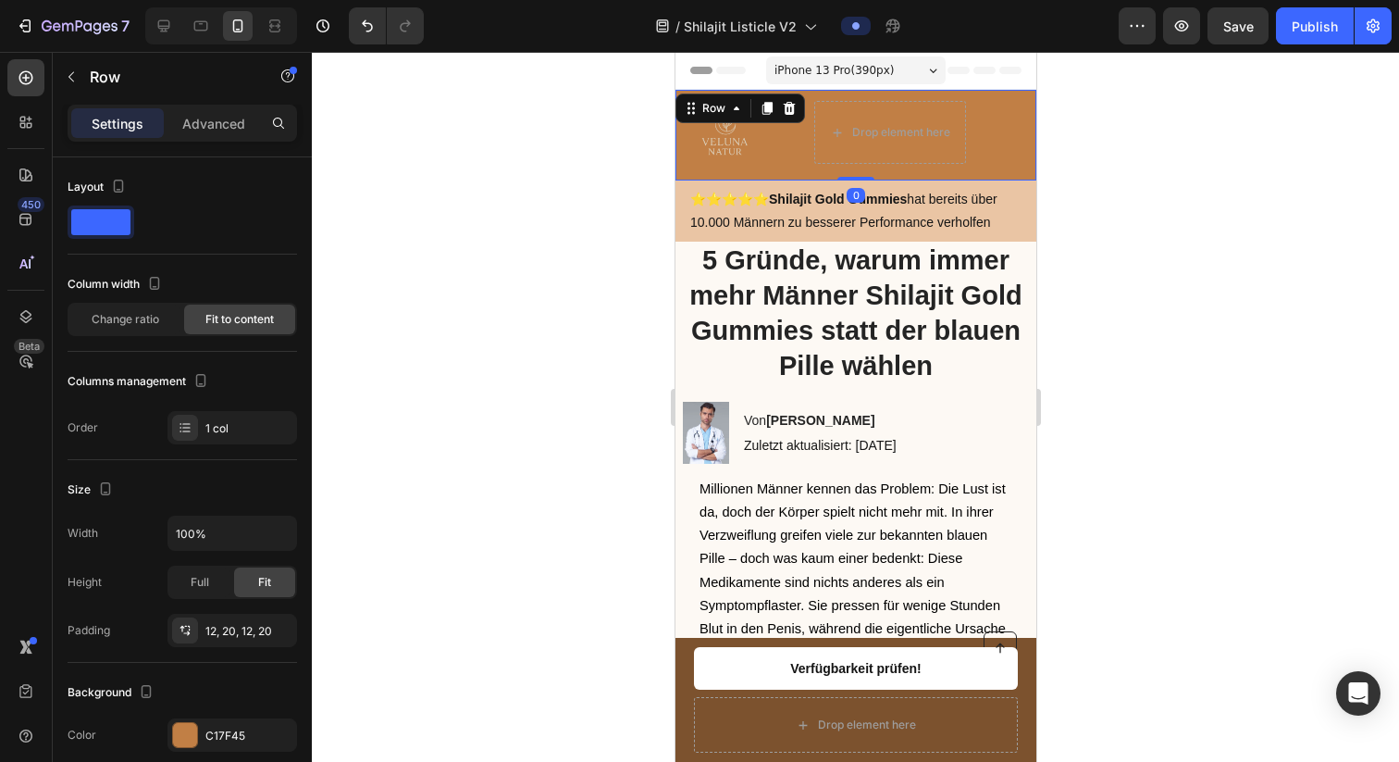
drag, startPoint x: 855, startPoint y: 203, endPoint x: 857, endPoint y: 169, distance: 33.4
click at [857, 169] on div "Image Limiterte 2+1 Gratis Aktion mit kostenlosem Versand! Text Block 14 HRS 07…" at bounding box center [855, 135] width 361 height 91
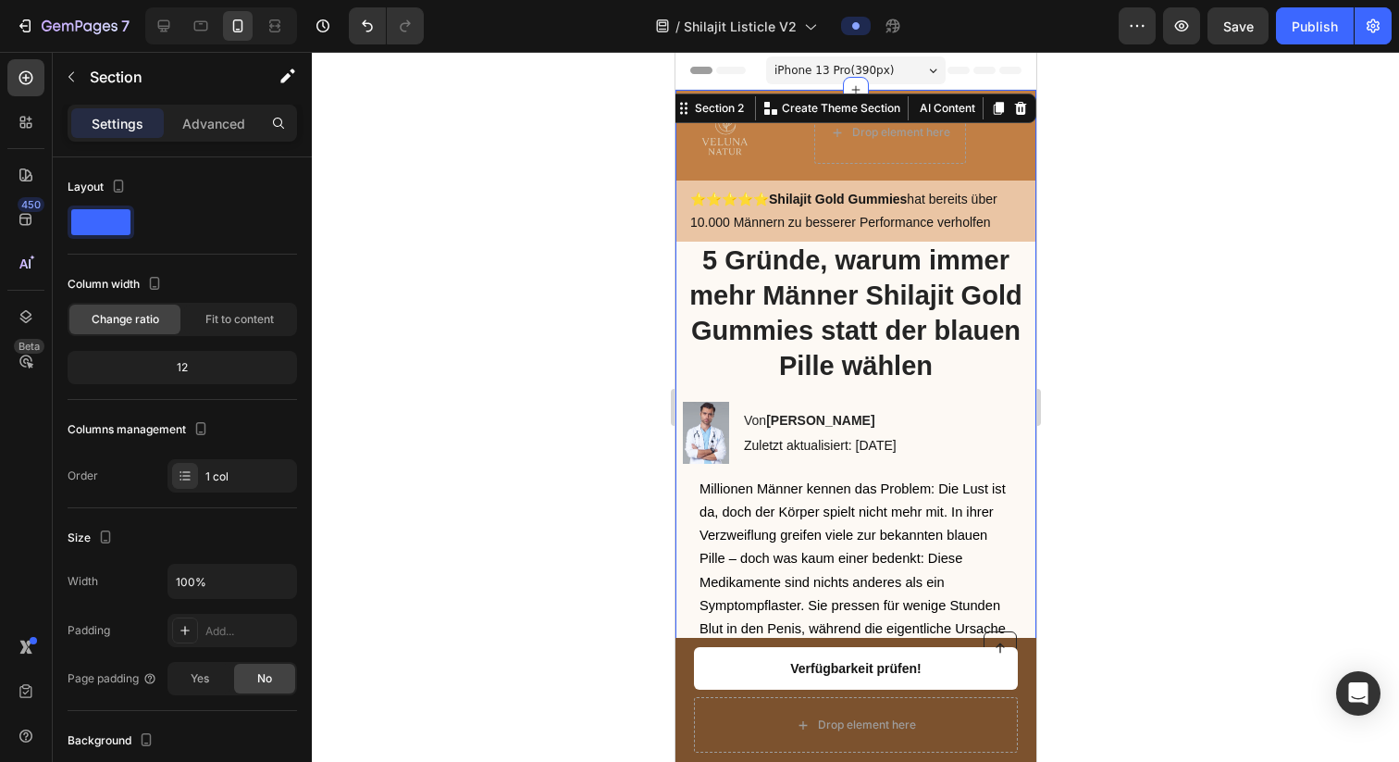
scroll to position [5, 0]
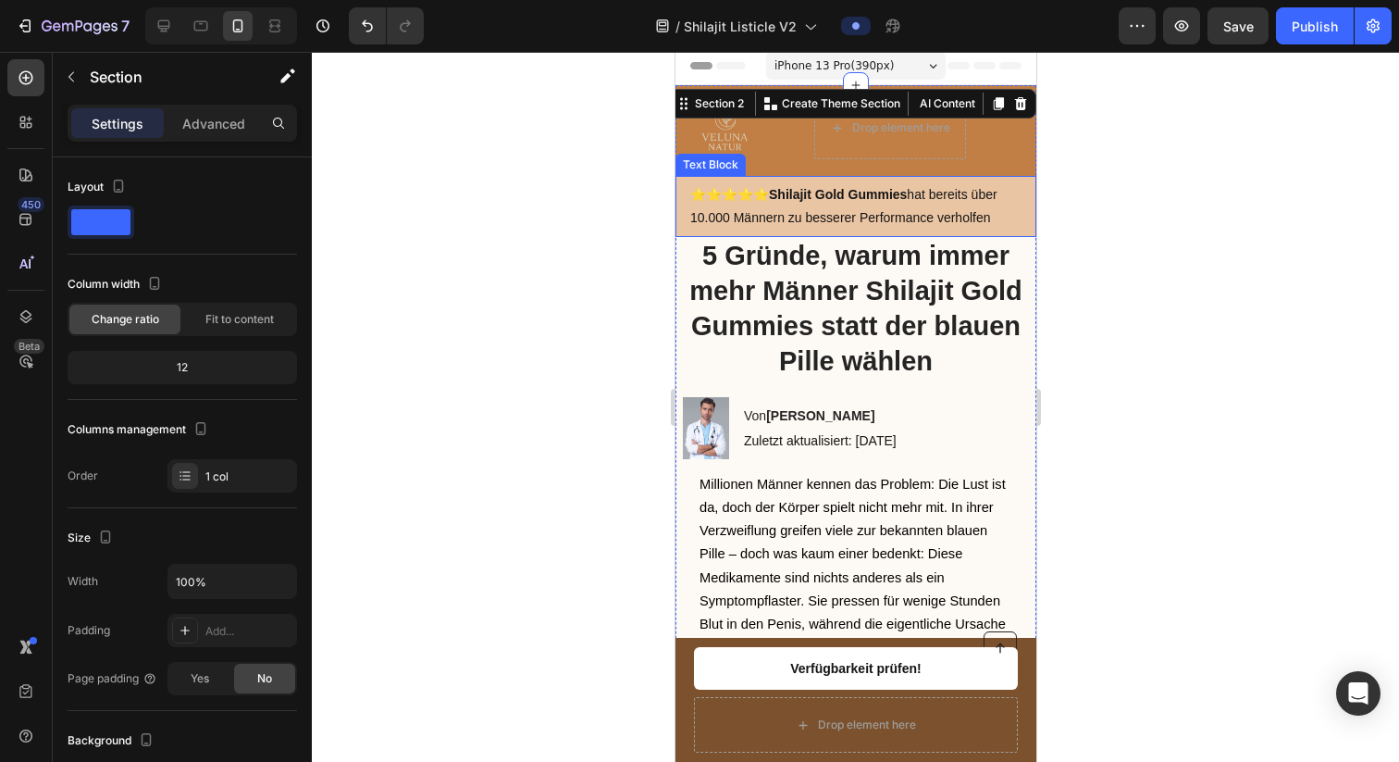
click at [866, 229] on p "⭐️⭐️⭐️⭐️⭐️ Shilajit Gold Gummies hat bereits über 10.000 Männern zu besserer Pe…" at bounding box center [854, 206] width 331 height 46
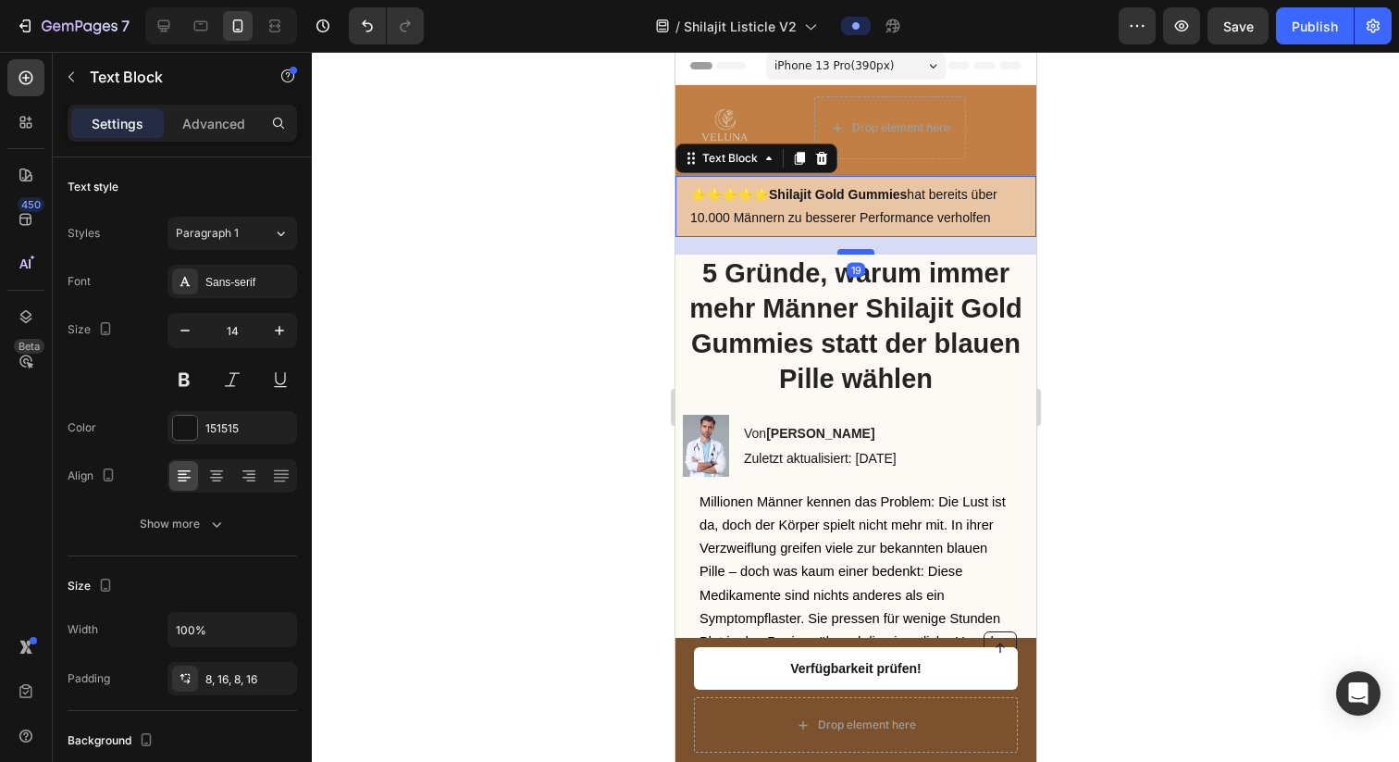
drag, startPoint x: 856, startPoint y: 231, endPoint x: 861, endPoint y: 253, distance: 22.0
click at [862, 251] on div at bounding box center [854, 252] width 37 height 6
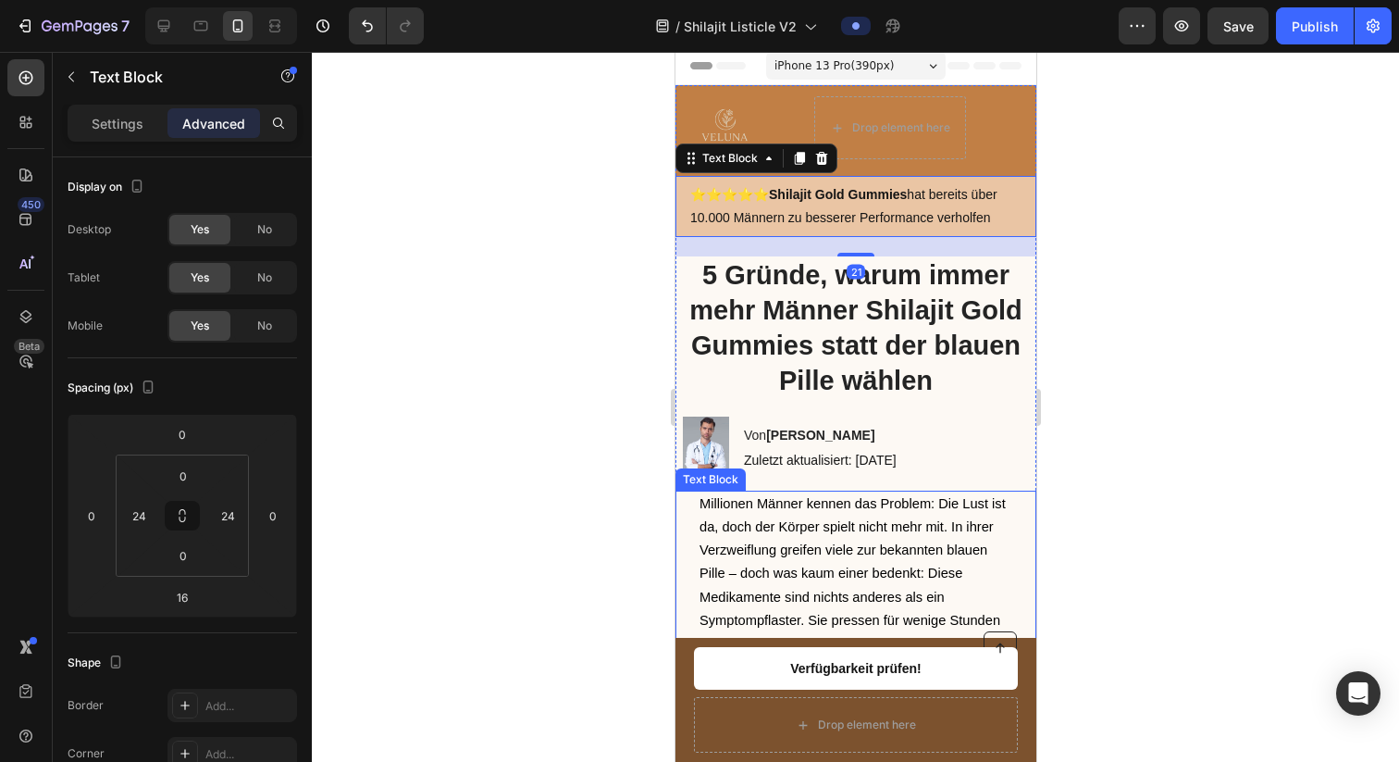
click at [923, 497] on span "Millionen Männer kennen das Problem: Die Lust ist da, doch der Körper spielt ni…" at bounding box center [854, 620] width 311 height 248
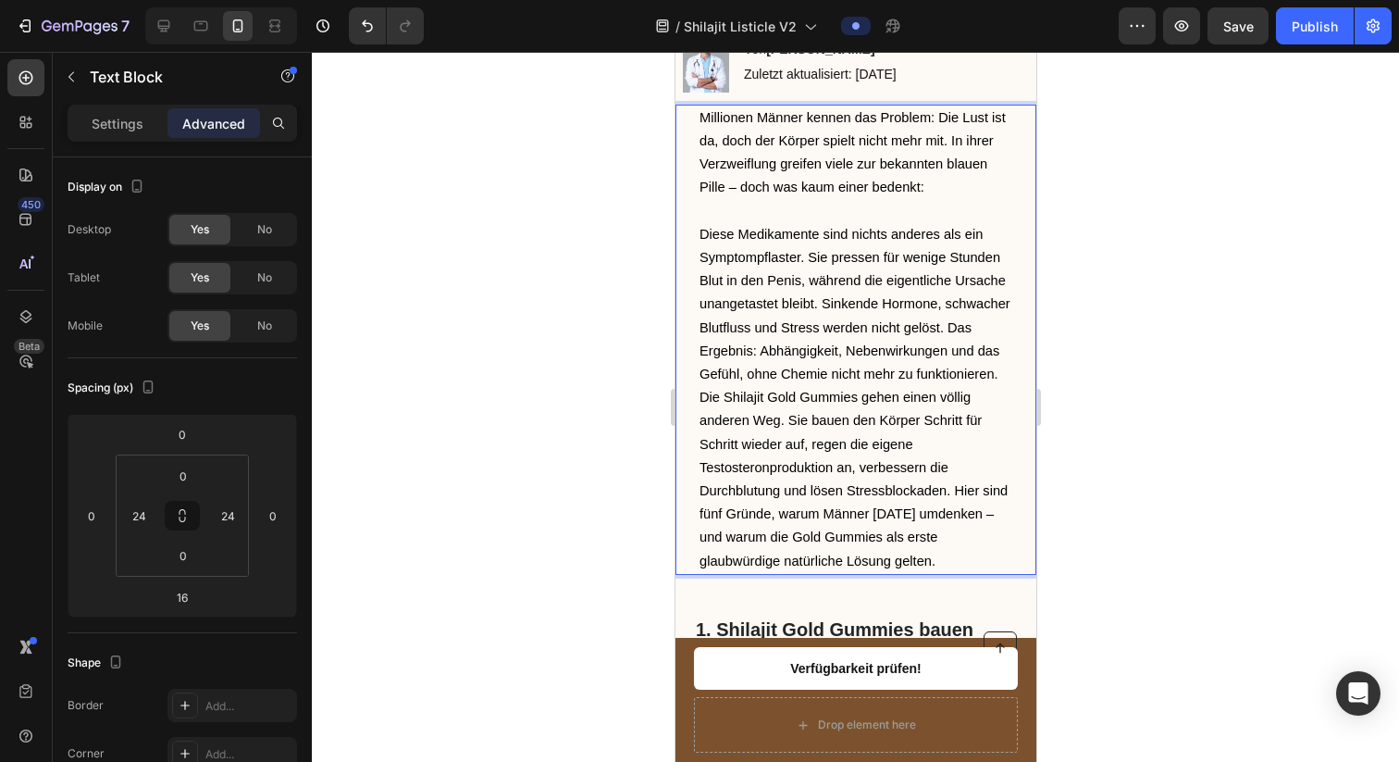
scroll to position [405, 0]
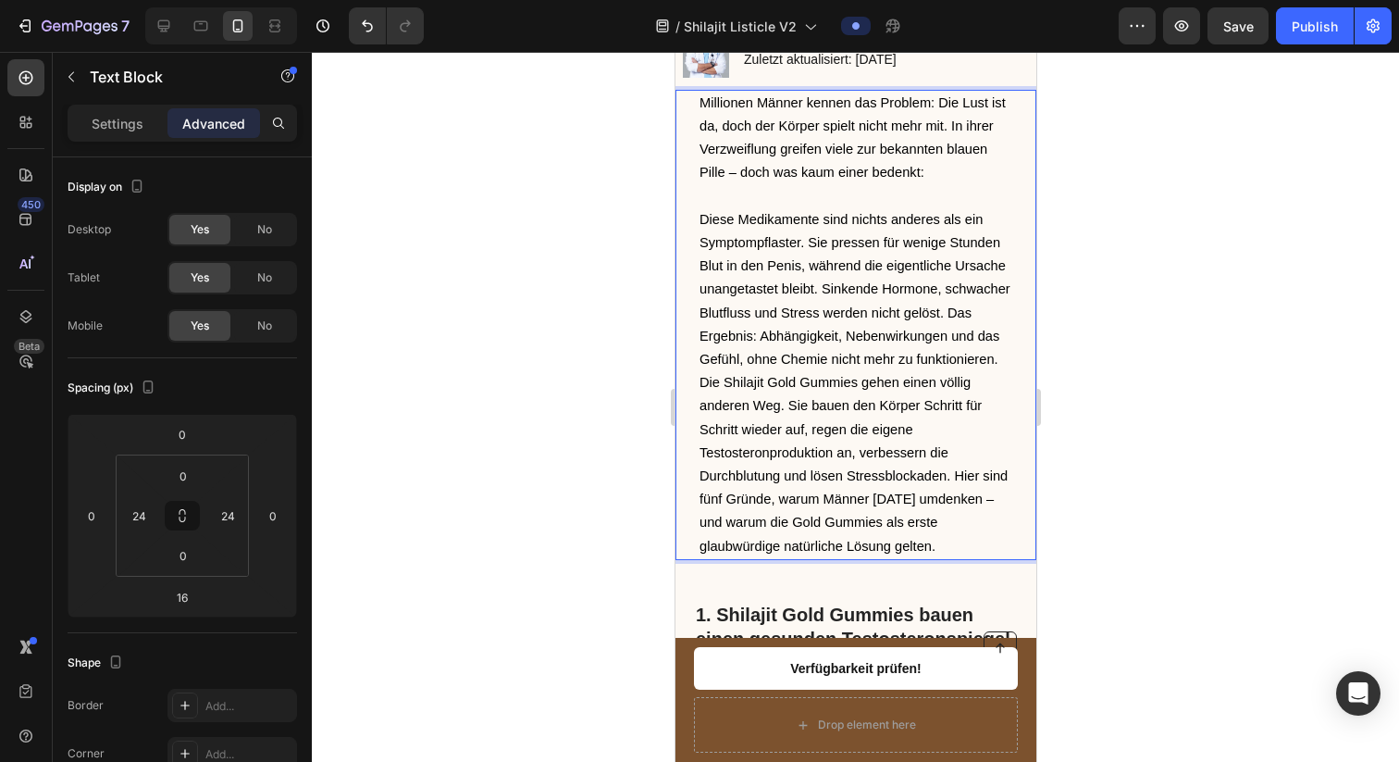
click at [869, 339] on span "Diese Medikamente sind nichts anderes als ein Symptompflaster. Sie pressen für …" at bounding box center [854, 289] width 311 height 155
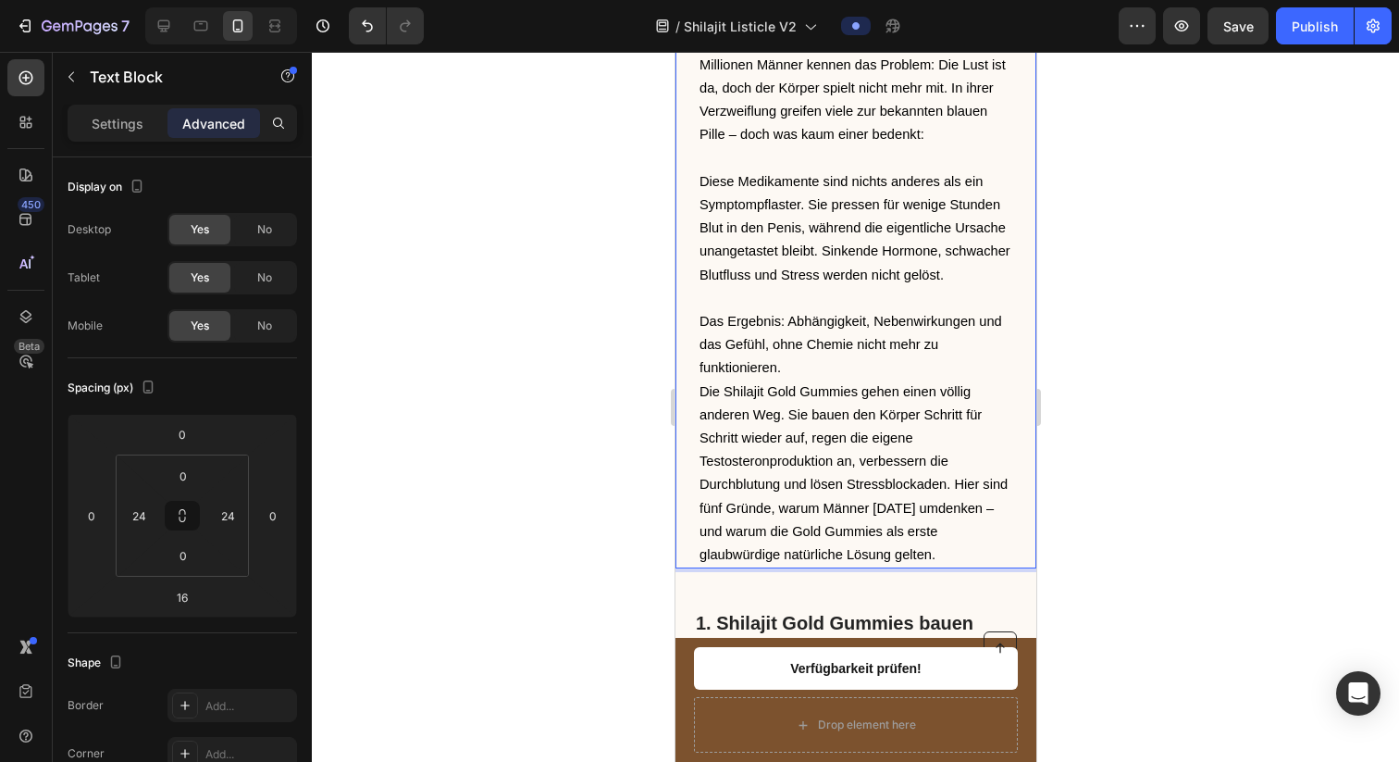
scroll to position [447, 0]
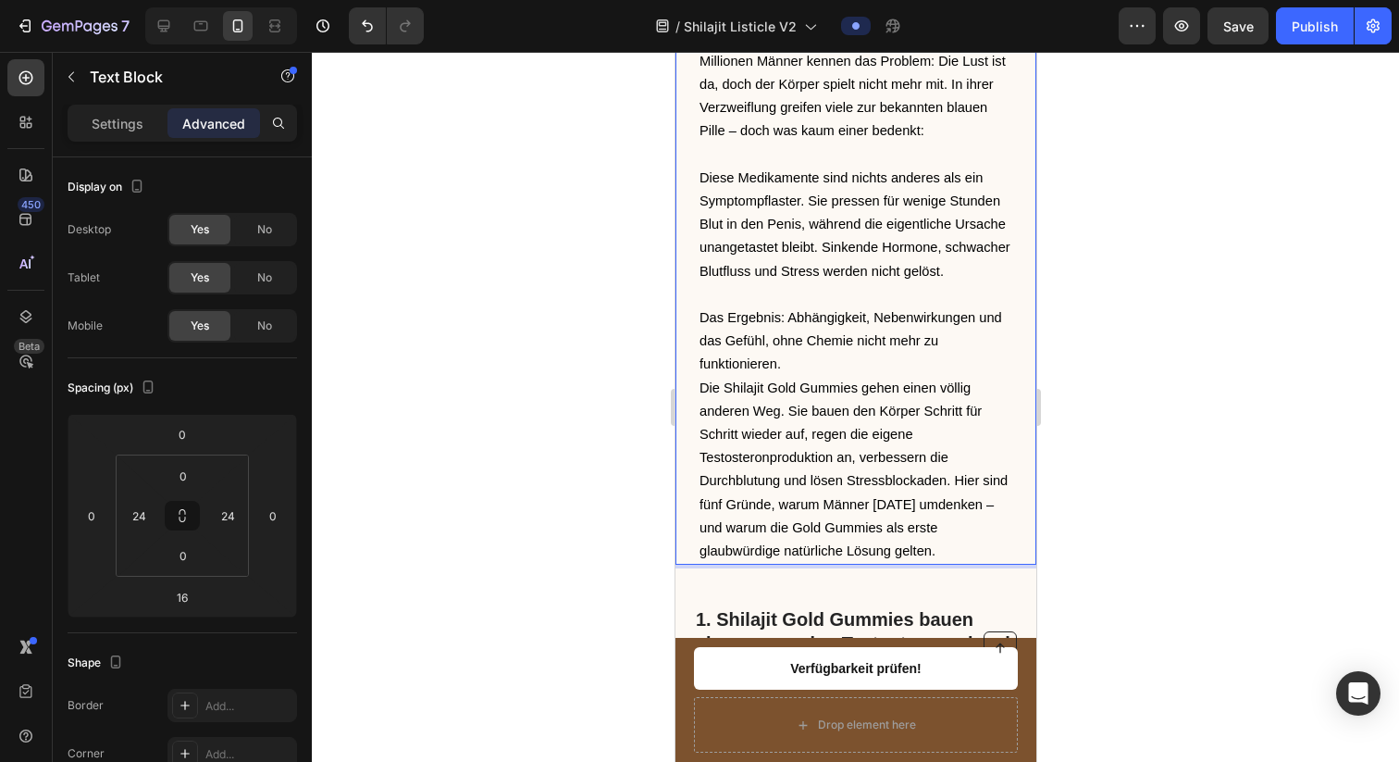
click at [811, 377] on p "Diese Medikamente sind nichts anderes als ein Symptompflaster. Sie pressen für …" at bounding box center [855, 272] width 313 height 210
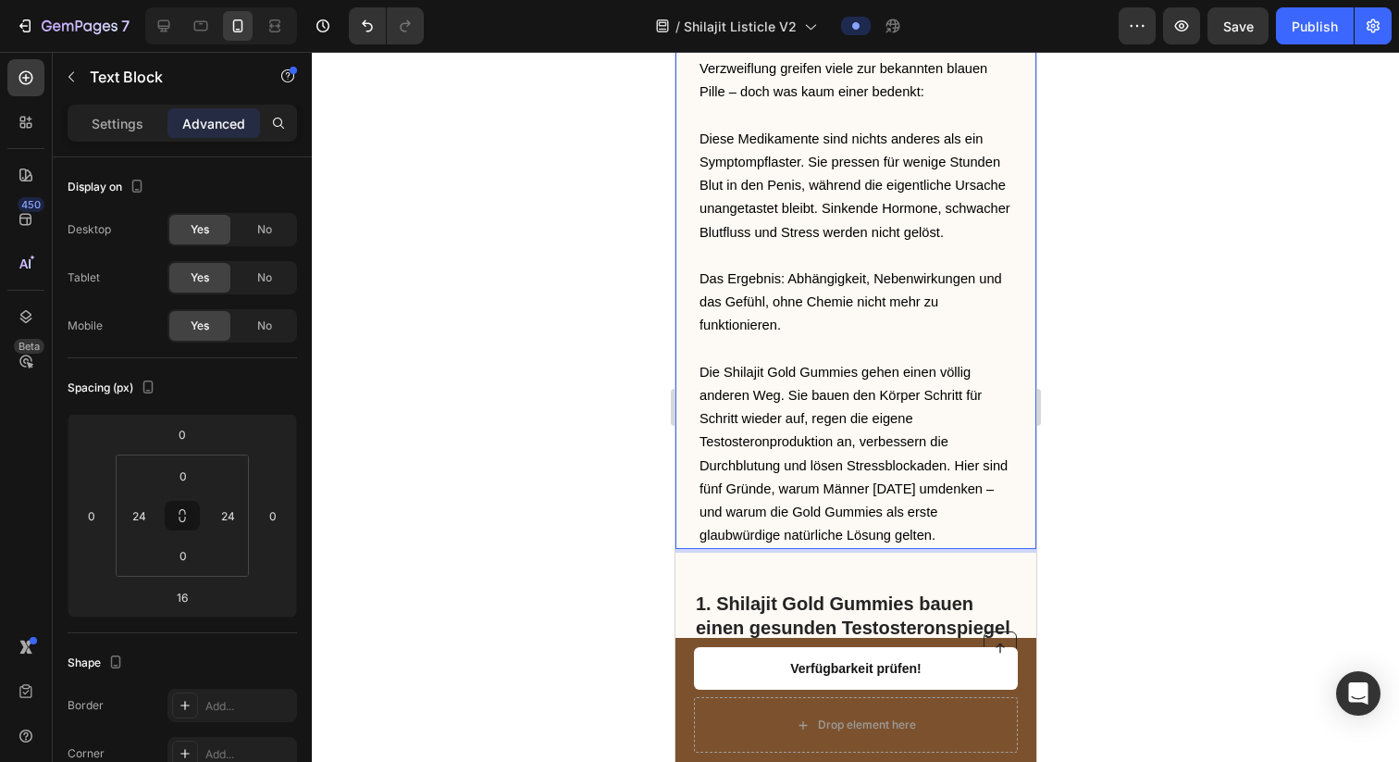
scroll to position [492, 0]
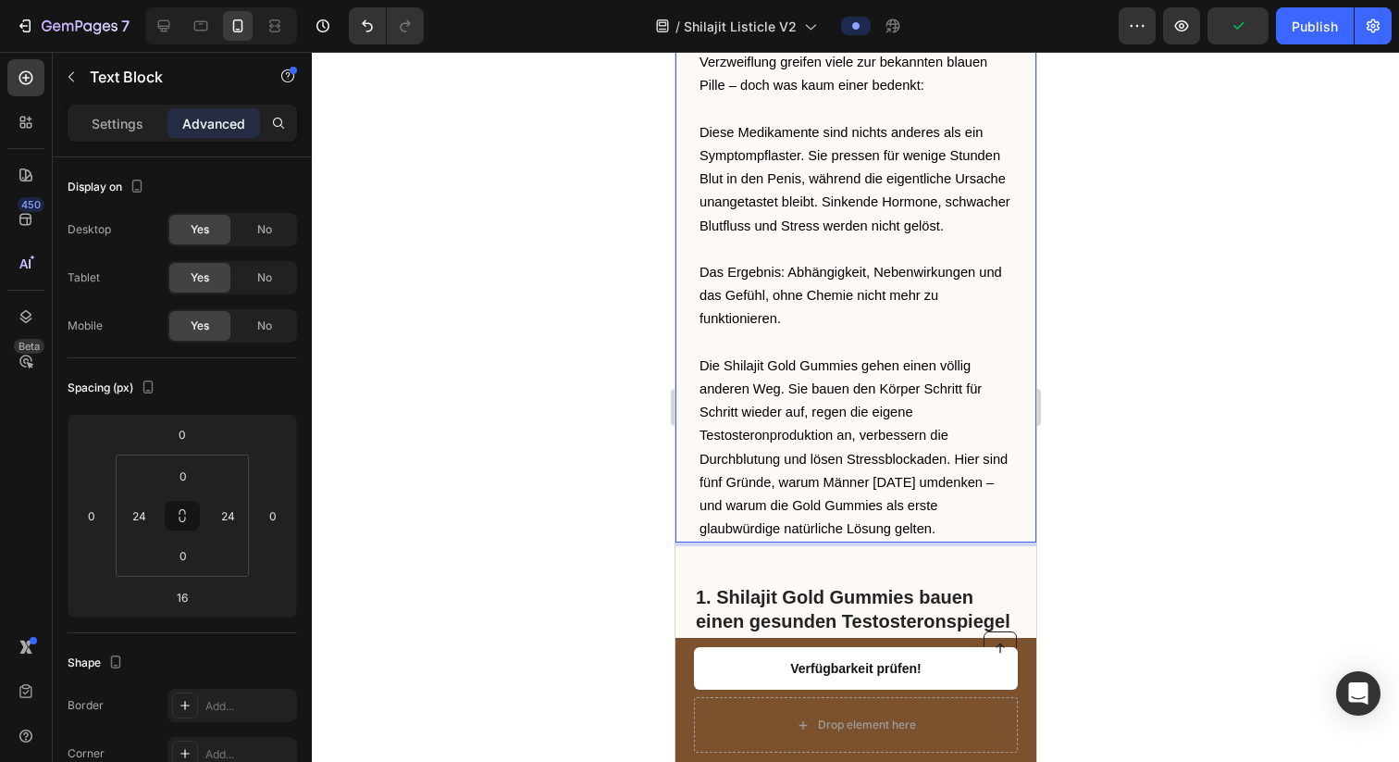
click at [952, 485] on span "Die Shilajit Gold Gummies gehen einen völlig anderen Weg. Sie bauen den Körper …" at bounding box center [853, 447] width 308 height 178
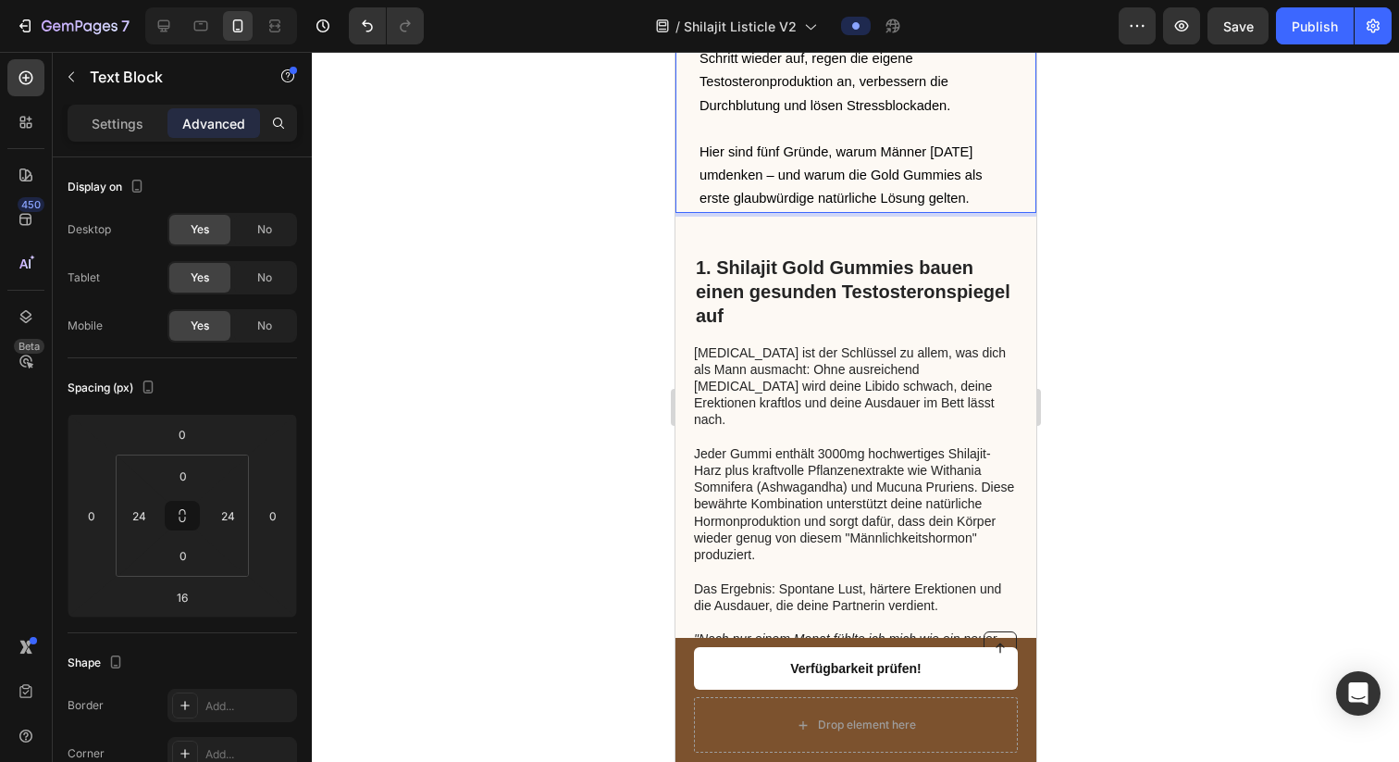
scroll to position [852, 0]
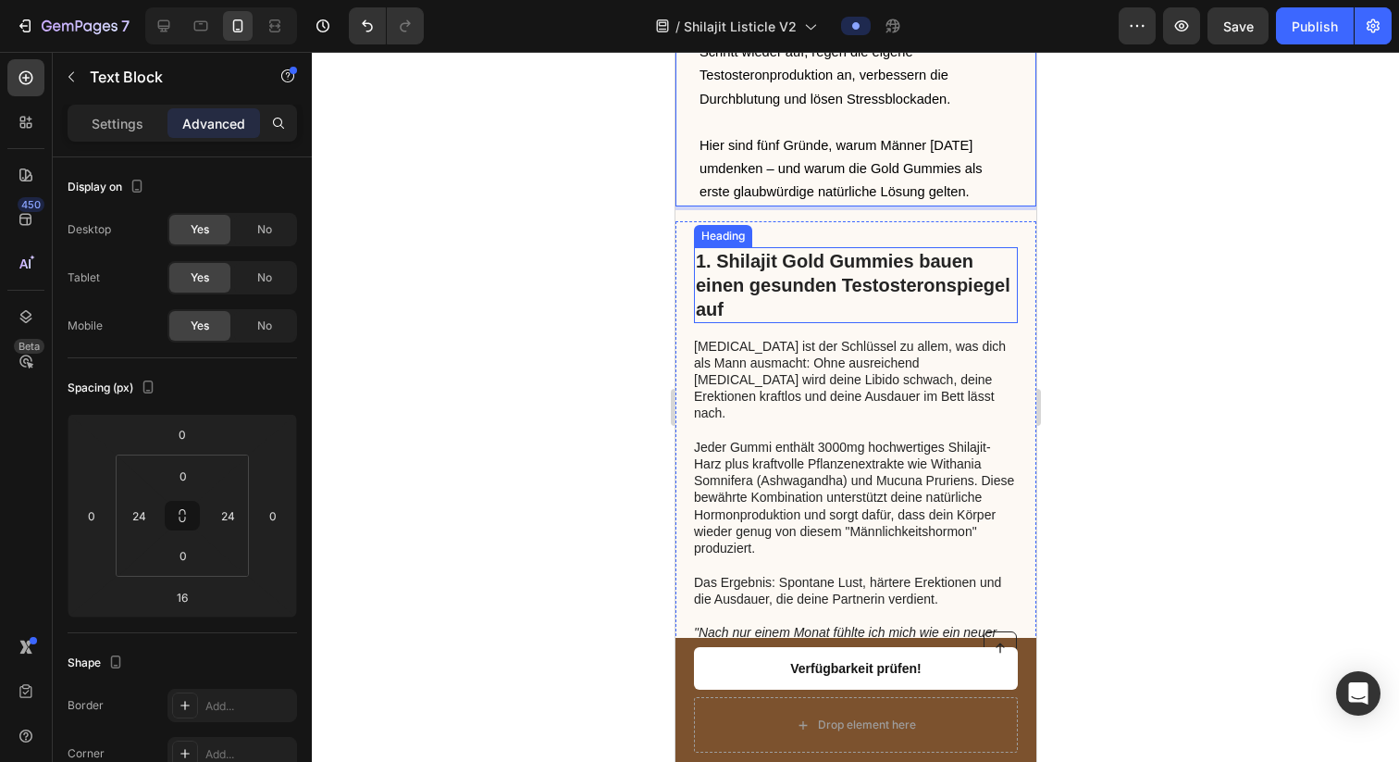
click at [774, 310] on strong "1. Shilajit Gold Gummies bauen einen gesunden Testosteronspiegel auf" at bounding box center [852, 285] width 315 height 68
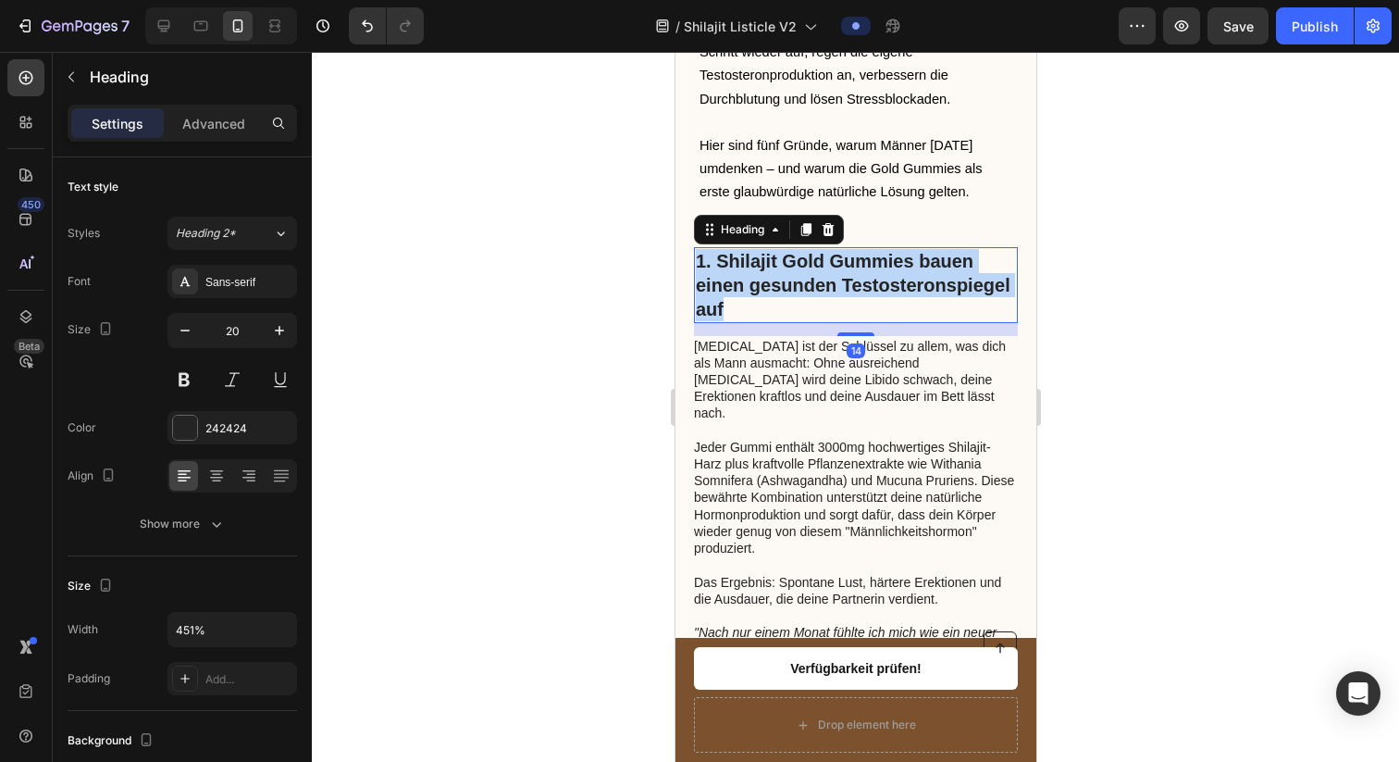
click at [774, 310] on strong "1. Shilajit Gold Gummies bauen einen gesunden Testosteronspiegel auf" at bounding box center [852, 285] width 315 height 68
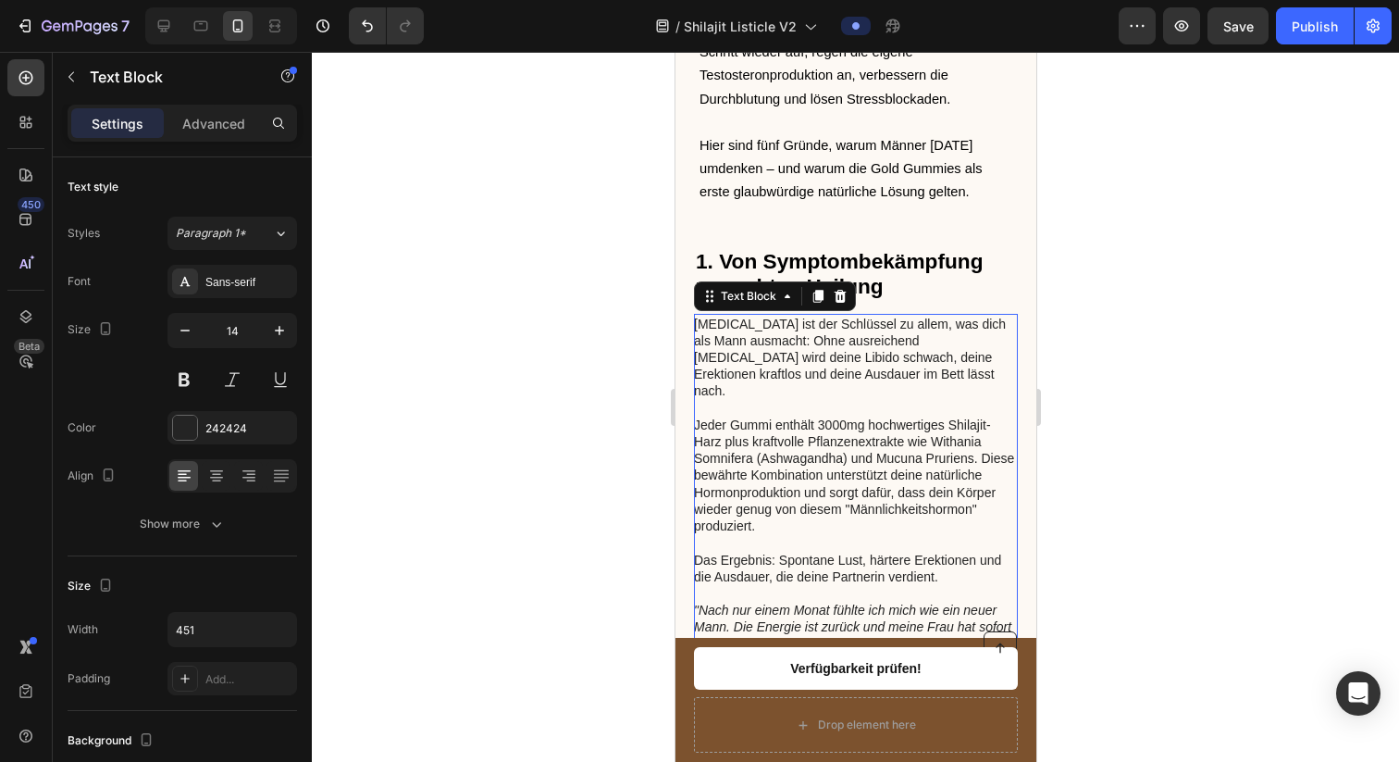
click at [798, 365] on p "[MEDICAL_DATA] ist der Schlüssel zu allem, was dich als Mann ausmacht: Ohne aus…" at bounding box center [854, 492] width 322 height 353
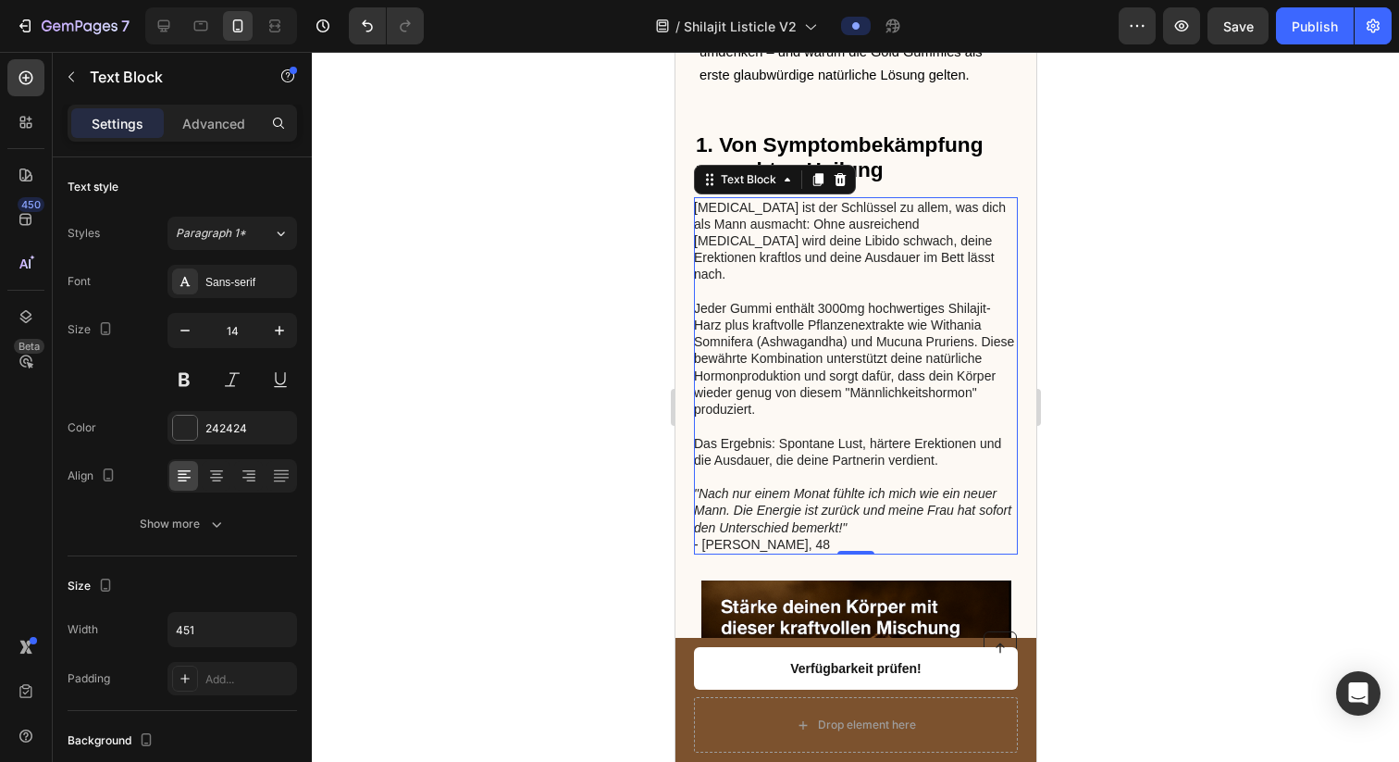
scroll to position [1007, 0]
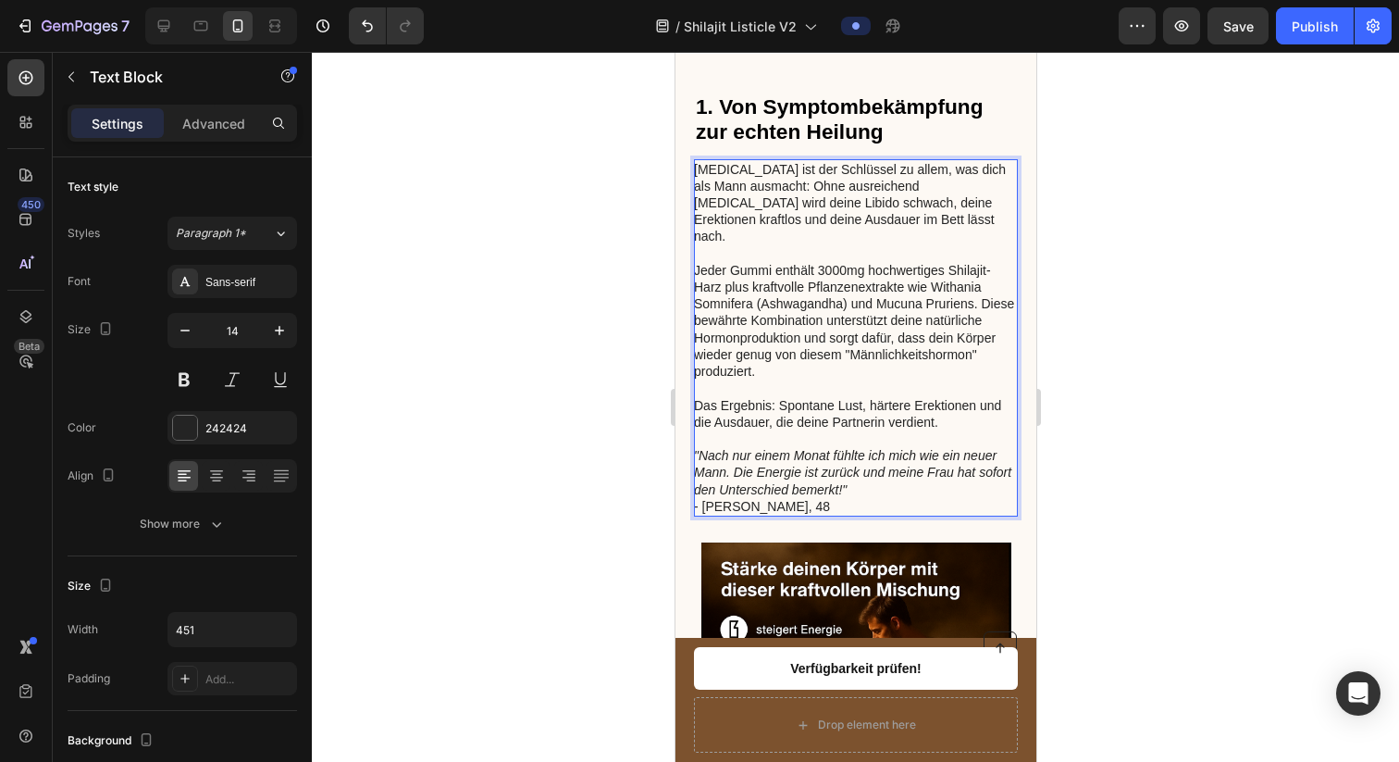
click at [804, 319] on p "[MEDICAL_DATA] ist der Schlüssel zu allem, was dich als Mann ausmacht: Ohne aus…" at bounding box center [854, 337] width 322 height 353
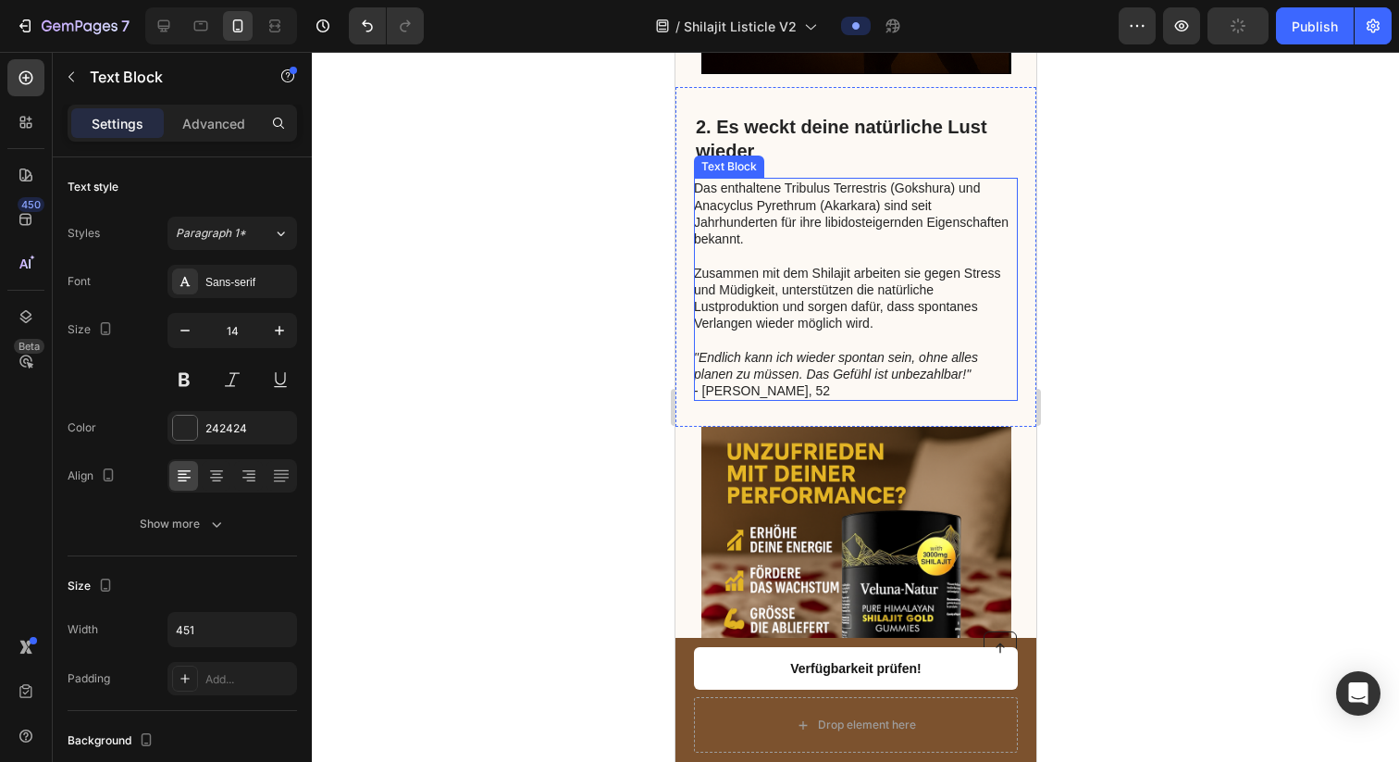
scroll to position [1568, 0]
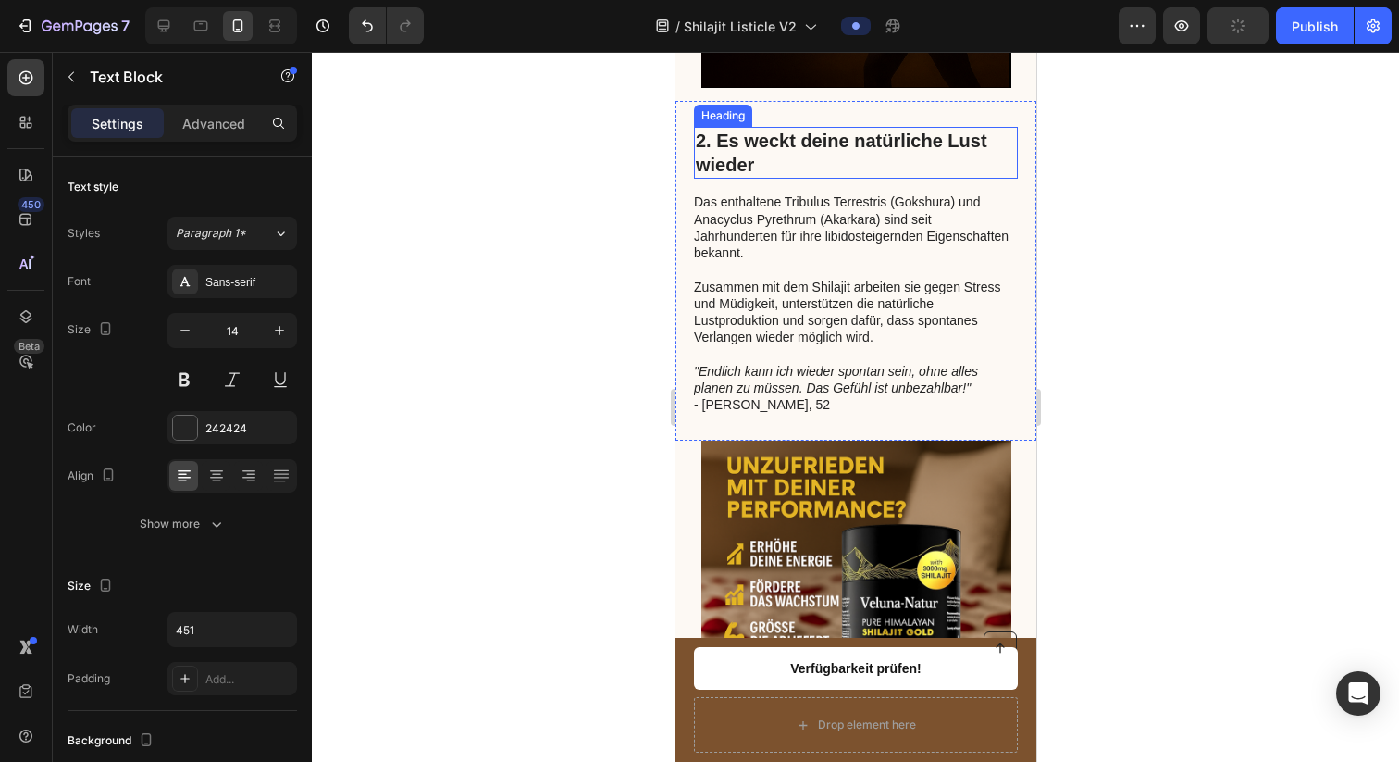
click at [778, 167] on strong "2. Es weckt deine natürliche Lust wieder" at bounding box center [840, 152] width 291 height 44
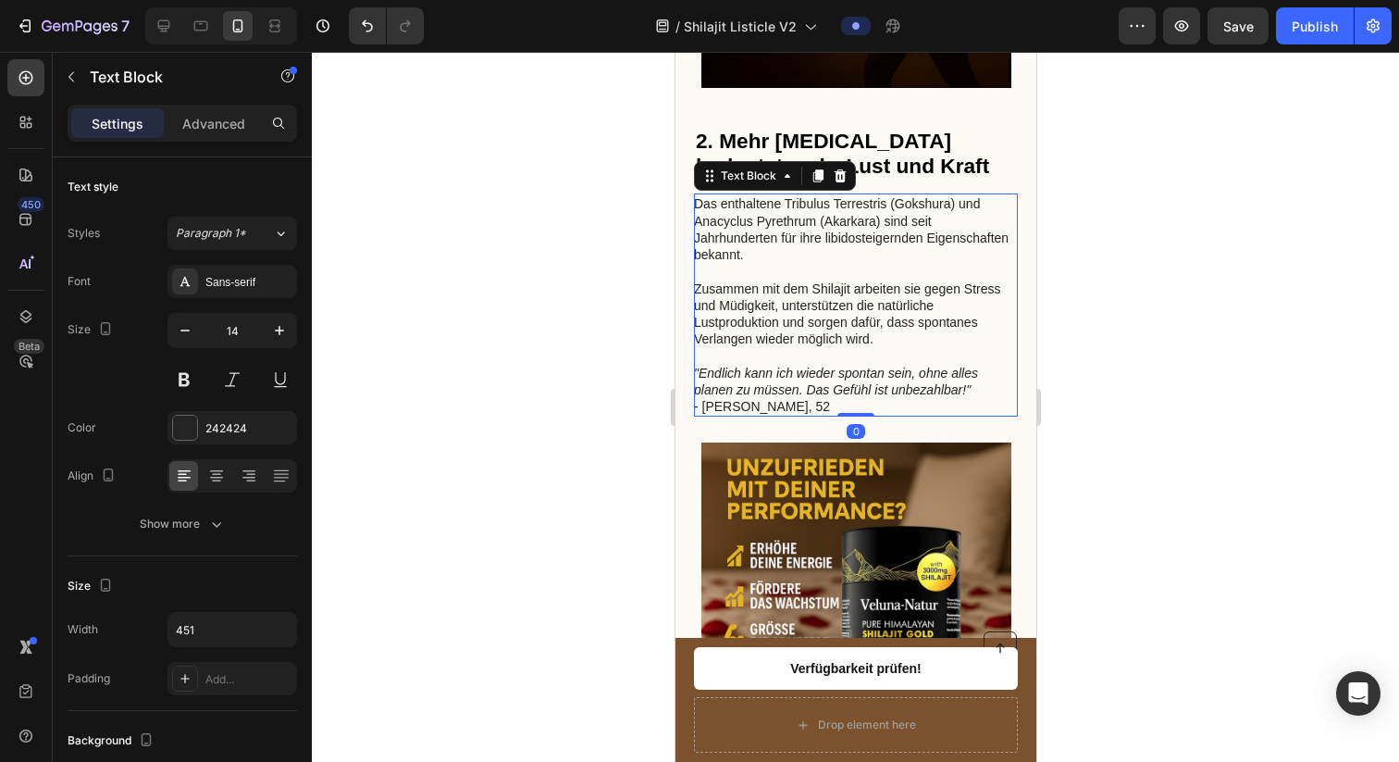
click at [788, 280] on p "Das enthaltene Tribulus Terrestris (Gokshura) und Anacyclus Pyrethrum (Akarkara…" at bounding box center [854, 304] width 322 height 219
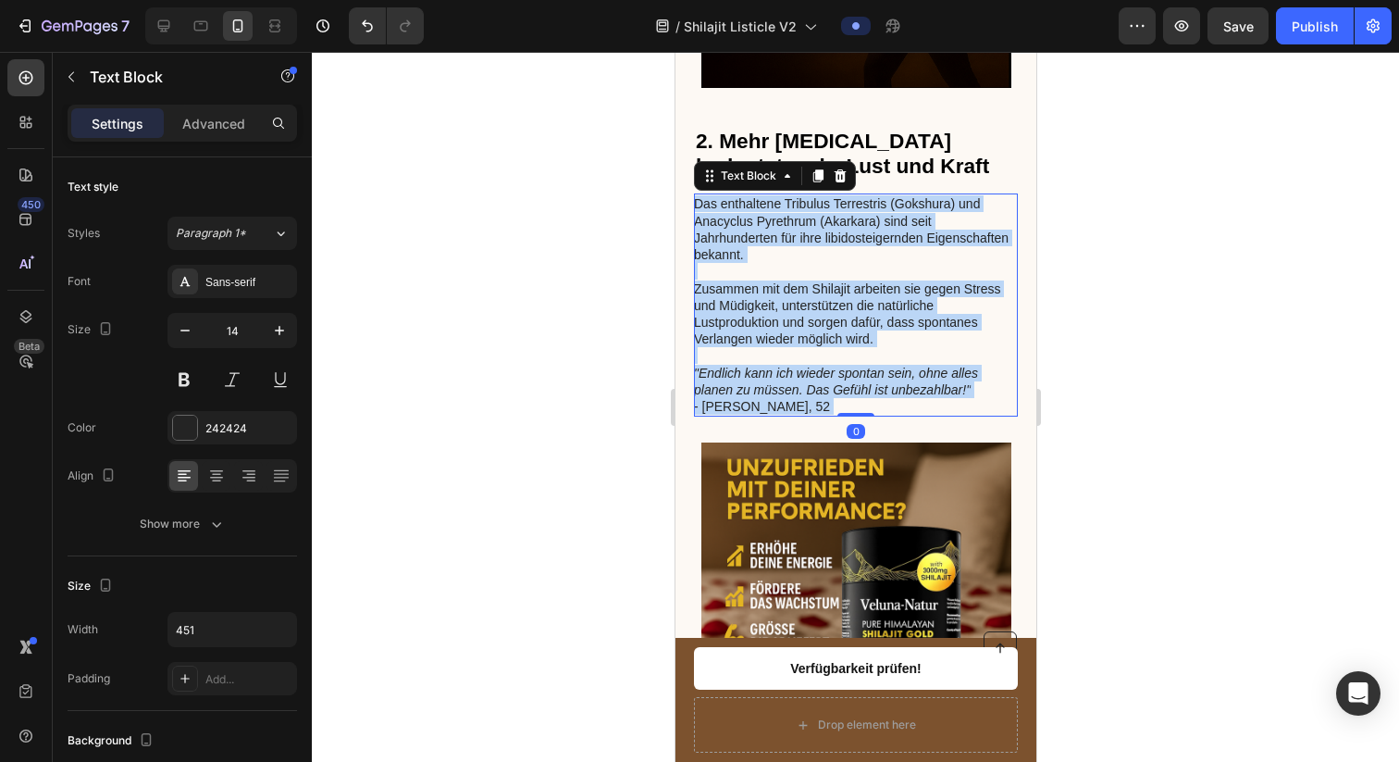
click at [788, 280] on p "Das enthaltene Tribulus Terrestris (Gokshura) und Anacyclus Pyrethrum (Akarkara…" at bounding box center [854, 304] width 322 height 219
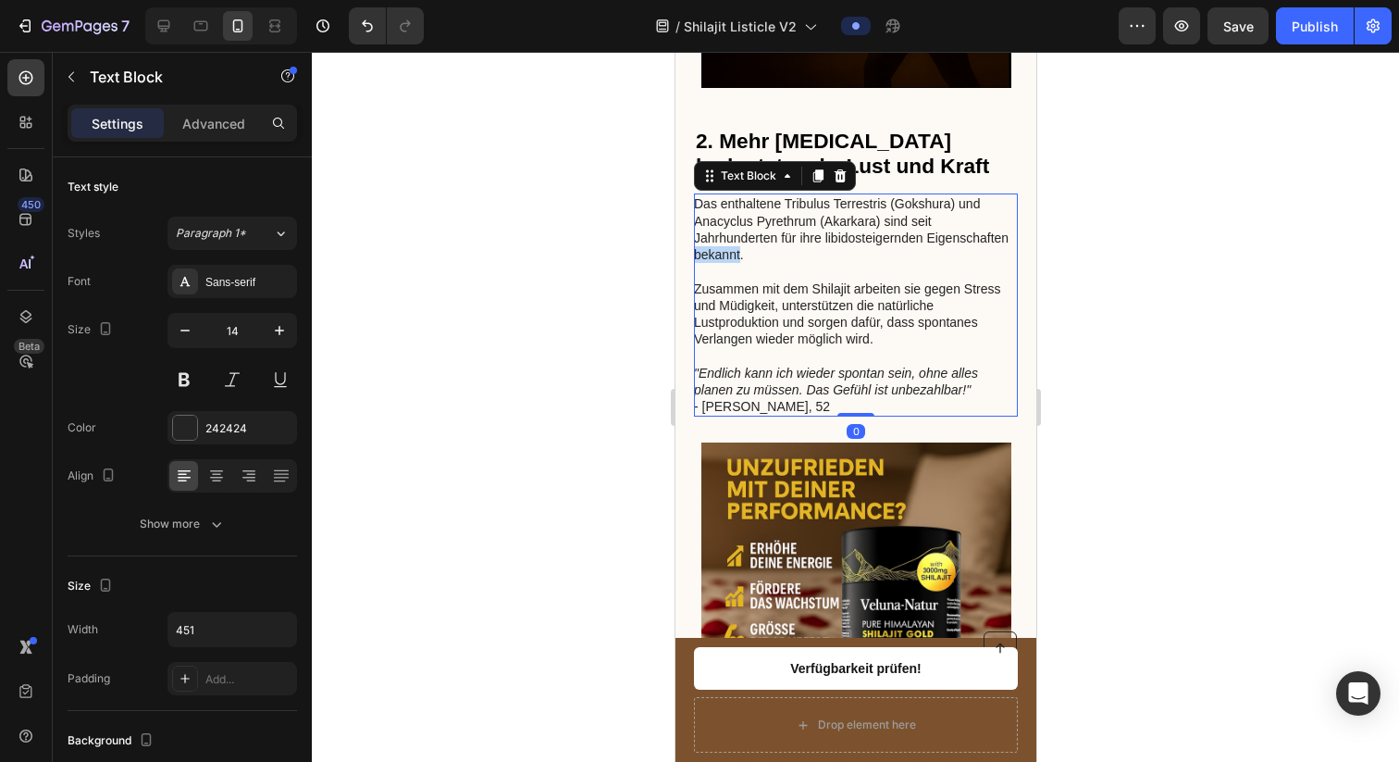
click at [788, 280] on p "Das enthaltene Tribulus Terrestris (Gokshura) und Anacyclus Pyrethrum (Akarkara…" at bounding box center [854, 304] width 322 height 219
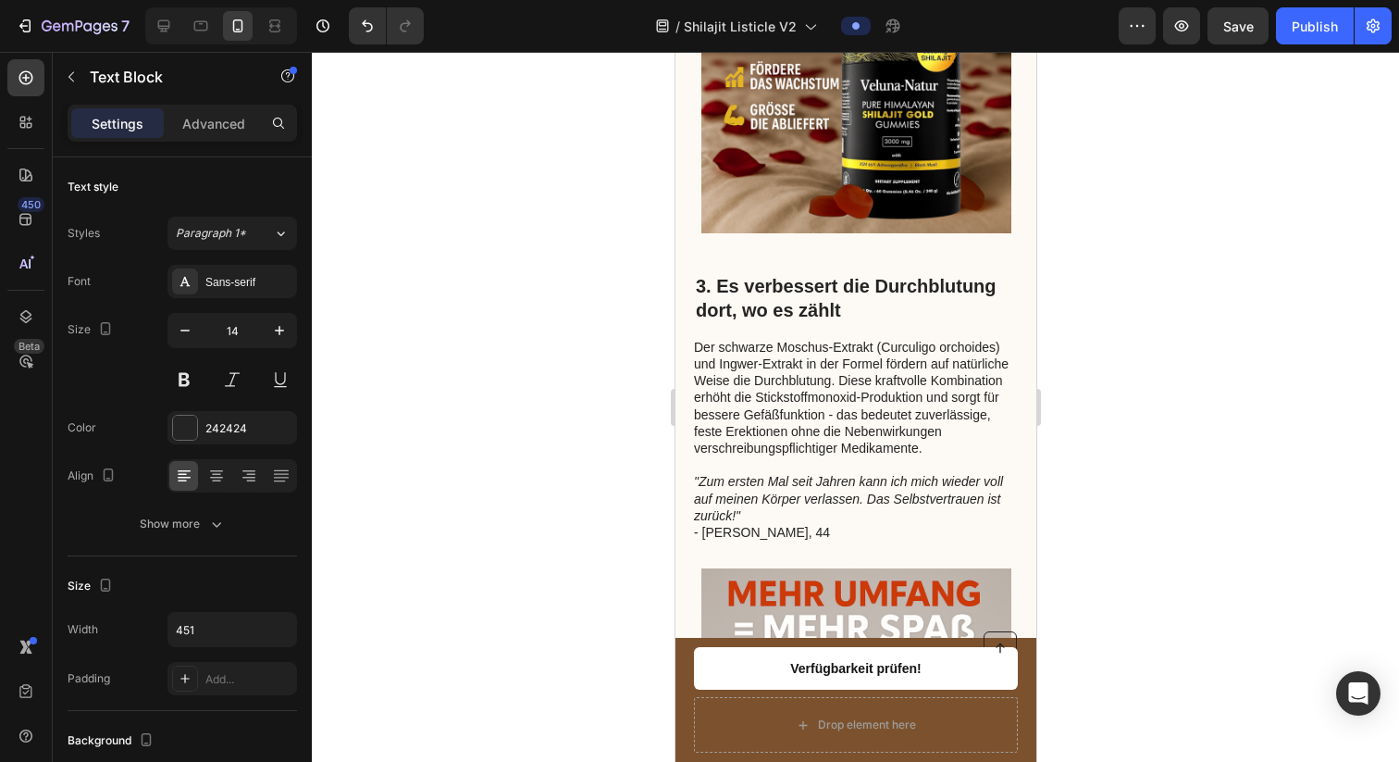
scroll to position [2134, 0]
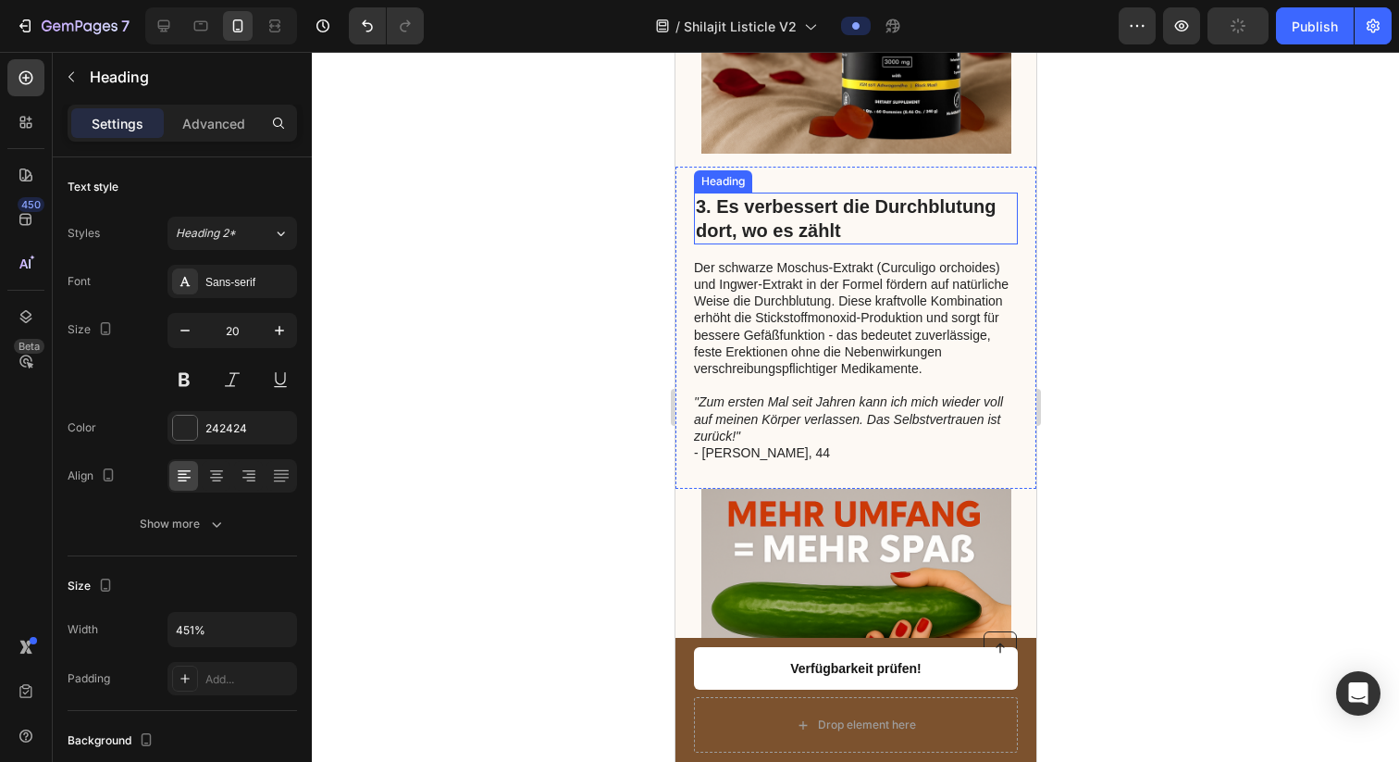
click at [796, 241] on strong "3. Es verbessert die Durchblutung dort, wo es zählt" at bounding box center [845, 218] width 301 height 44
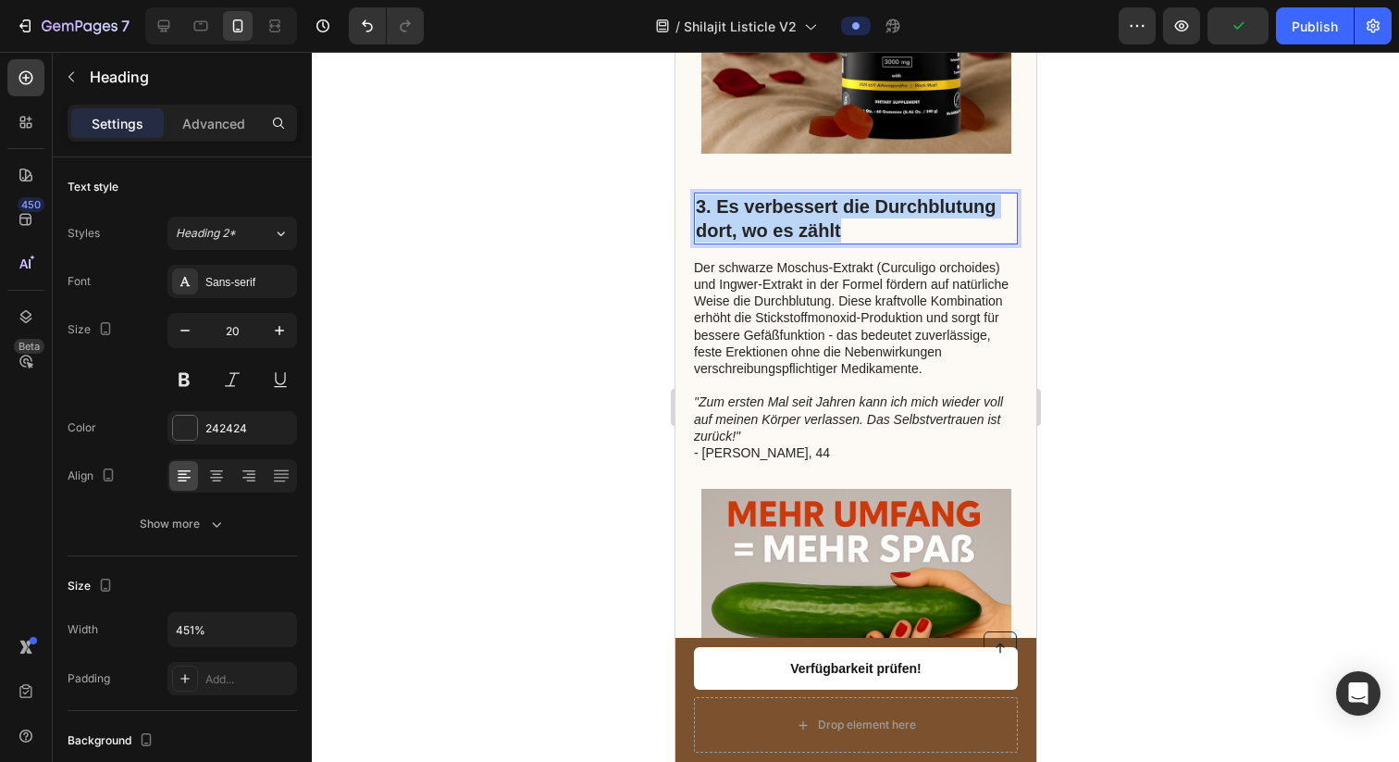
click at [796, 241] on strong "3. Es verbessert die Durchblutung dort, wo es zählt" at bounding box center [845, 218] width 301 height 44
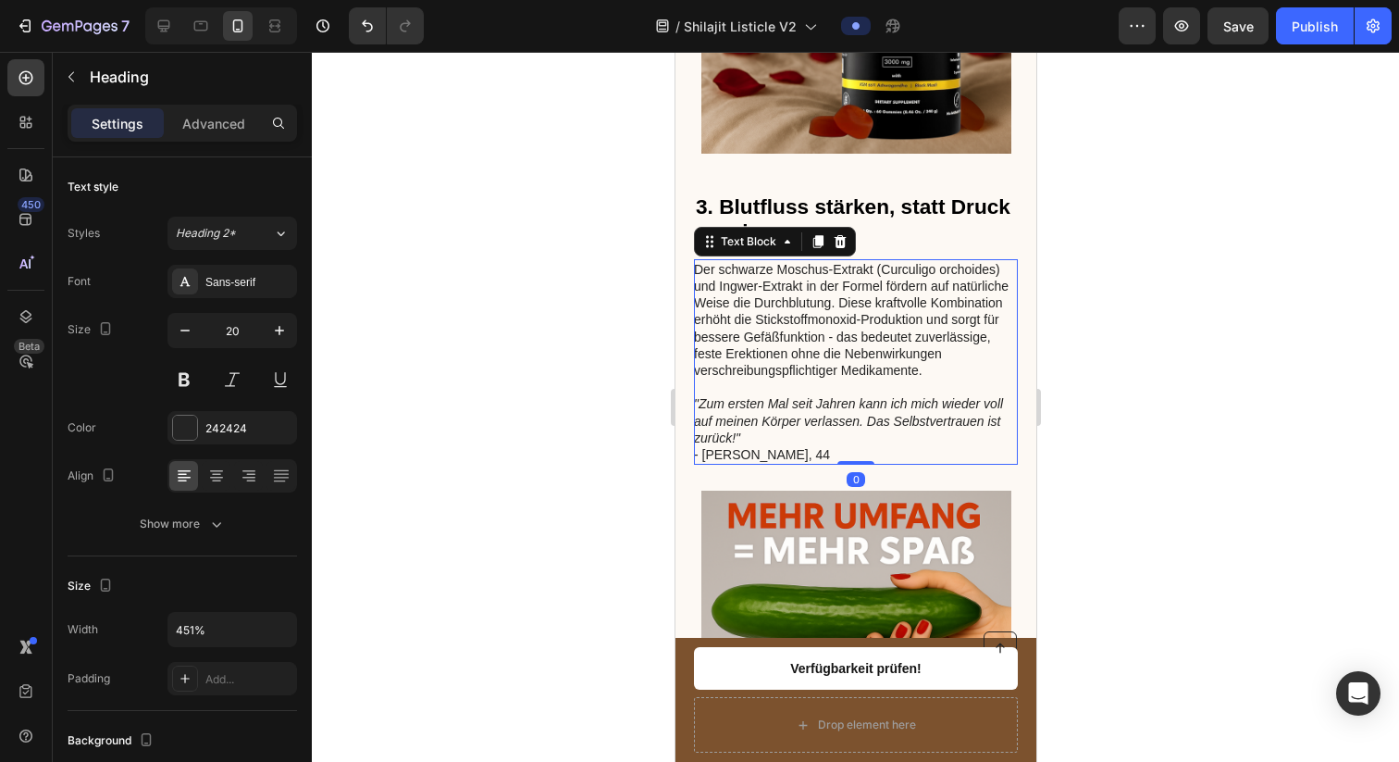
click at [779, 384] on p "Der schwarze Moschus-Extrakt (Curculigo orchoides) und Ingwer-Extrakt in der Fo…" at bounding box center [854, 328] width 322 height 135
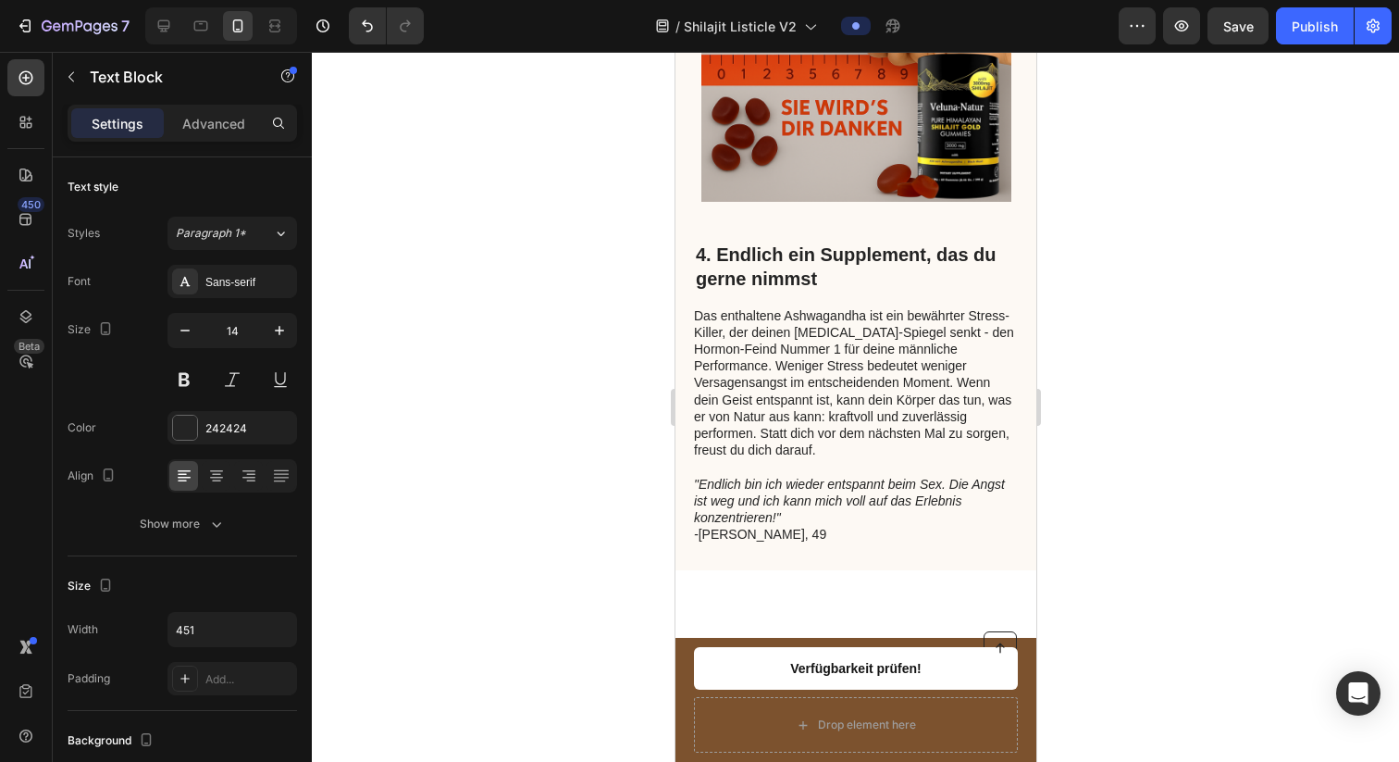
scroll to position [2740, 0]
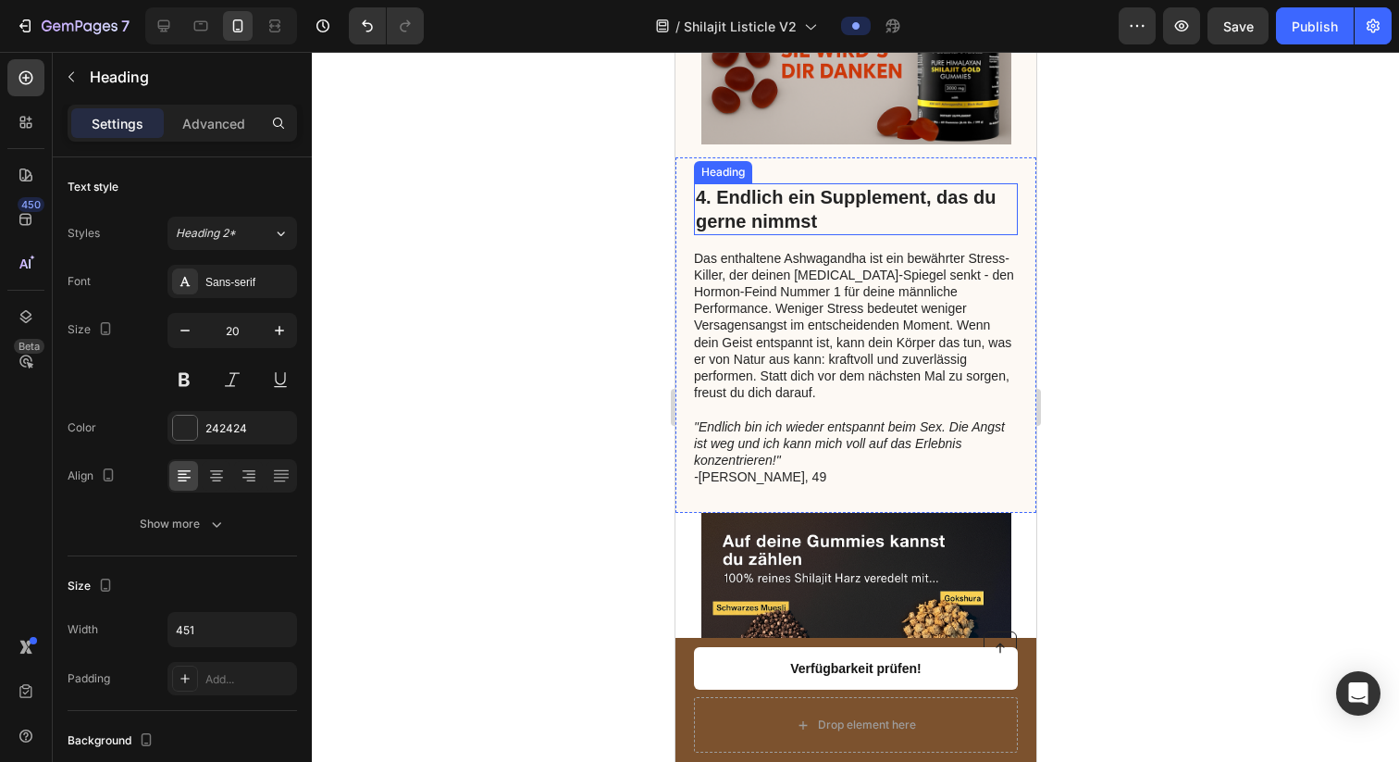
click at [775, 231] on strong "4. Endlich ein Supplement, das du gerne nimmst" at bounding box center [845, 209] width 301 height 44
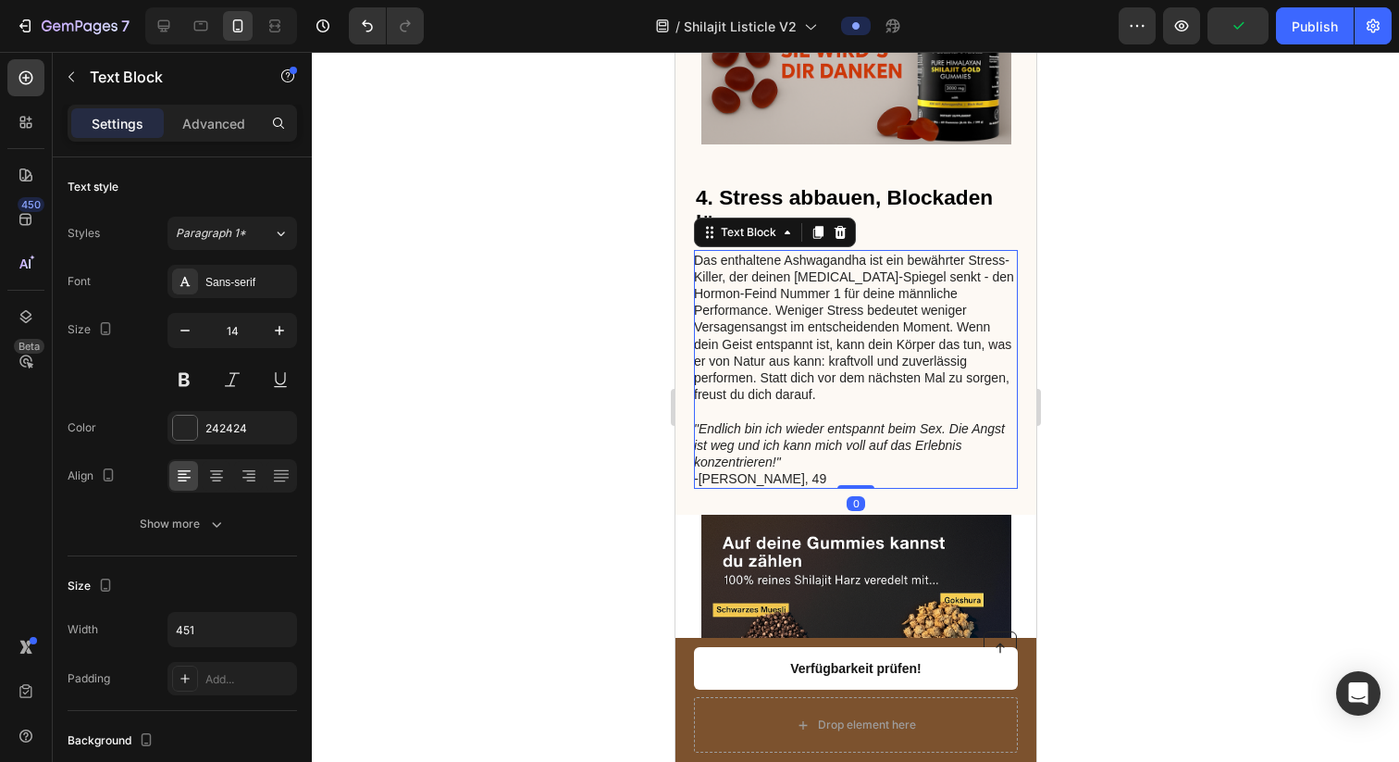
click at [786, 355] on p "Das enthaltene Ashwagandha ist ein bewährter Stress-Killer, der deinen [MEDICAL…" at bounding box center [854, 328] width 322 height 152
click at [728, 341] on p "Das enthaltene Ashwagandha ist ein bewährter Stress-Killer, der deinen [MEDICAL…" at bounding box center [854, 328] width 322 height 152
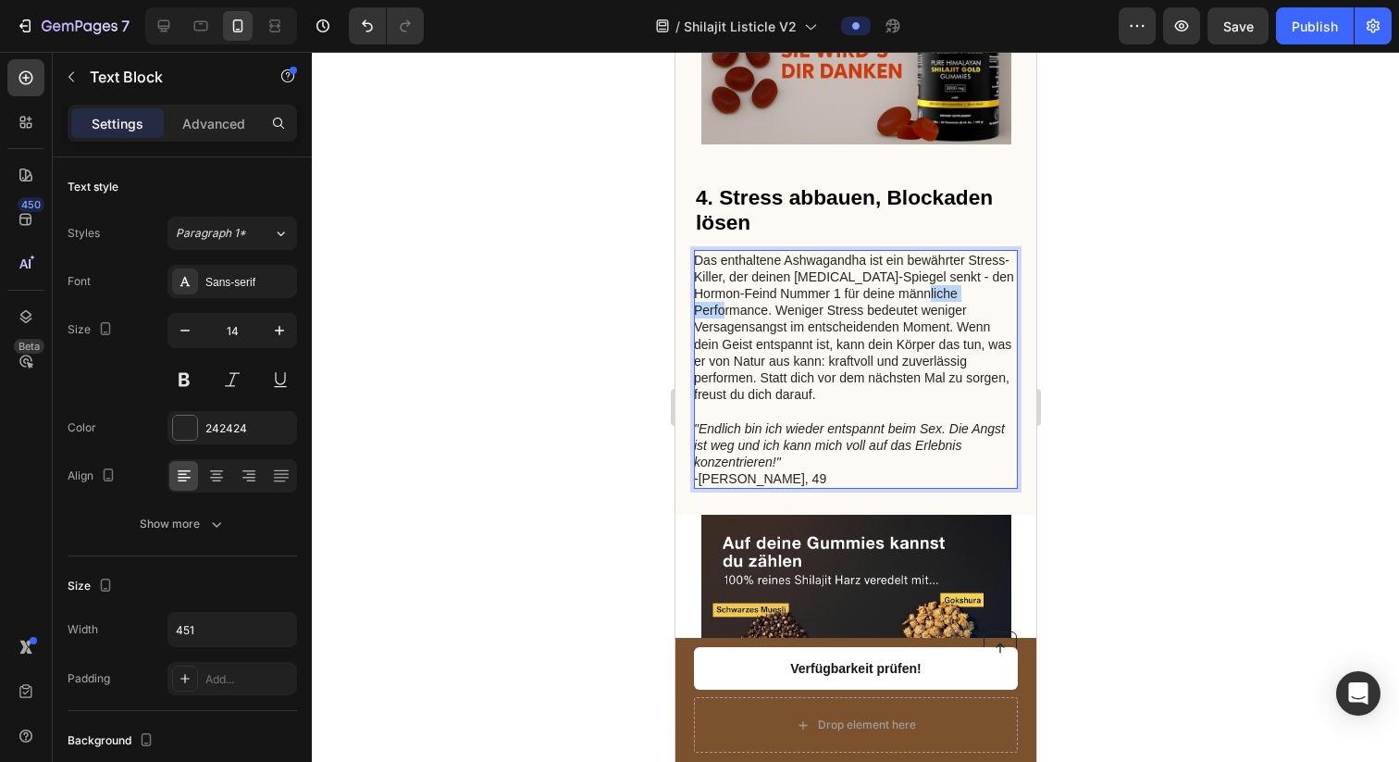
click at [728, 341] on p "Das enthaltene Ashwagandha ist ein bewährter Stress-Killer, der deinen [MEDICAL…" at bounding box center [854, 328] width 322 height 152
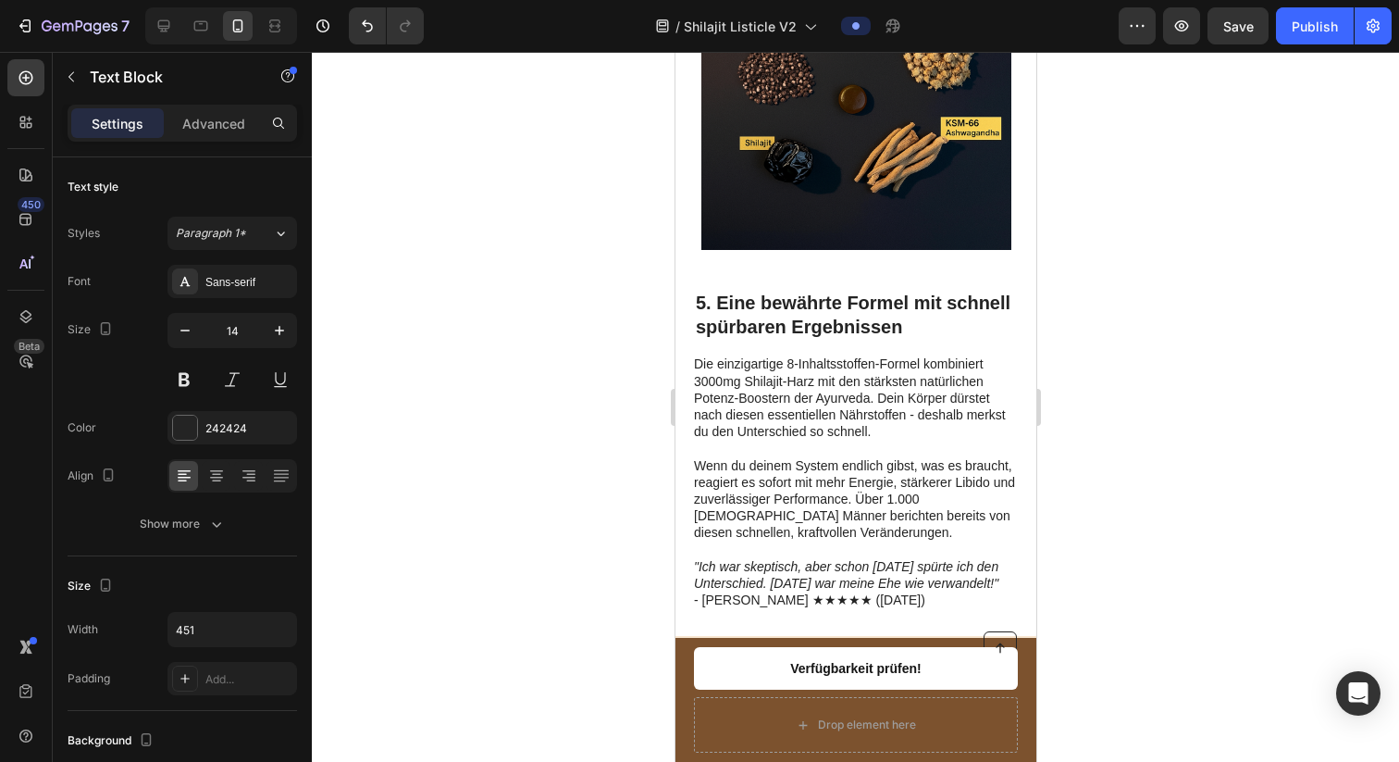
scroll to position [3244, 0]
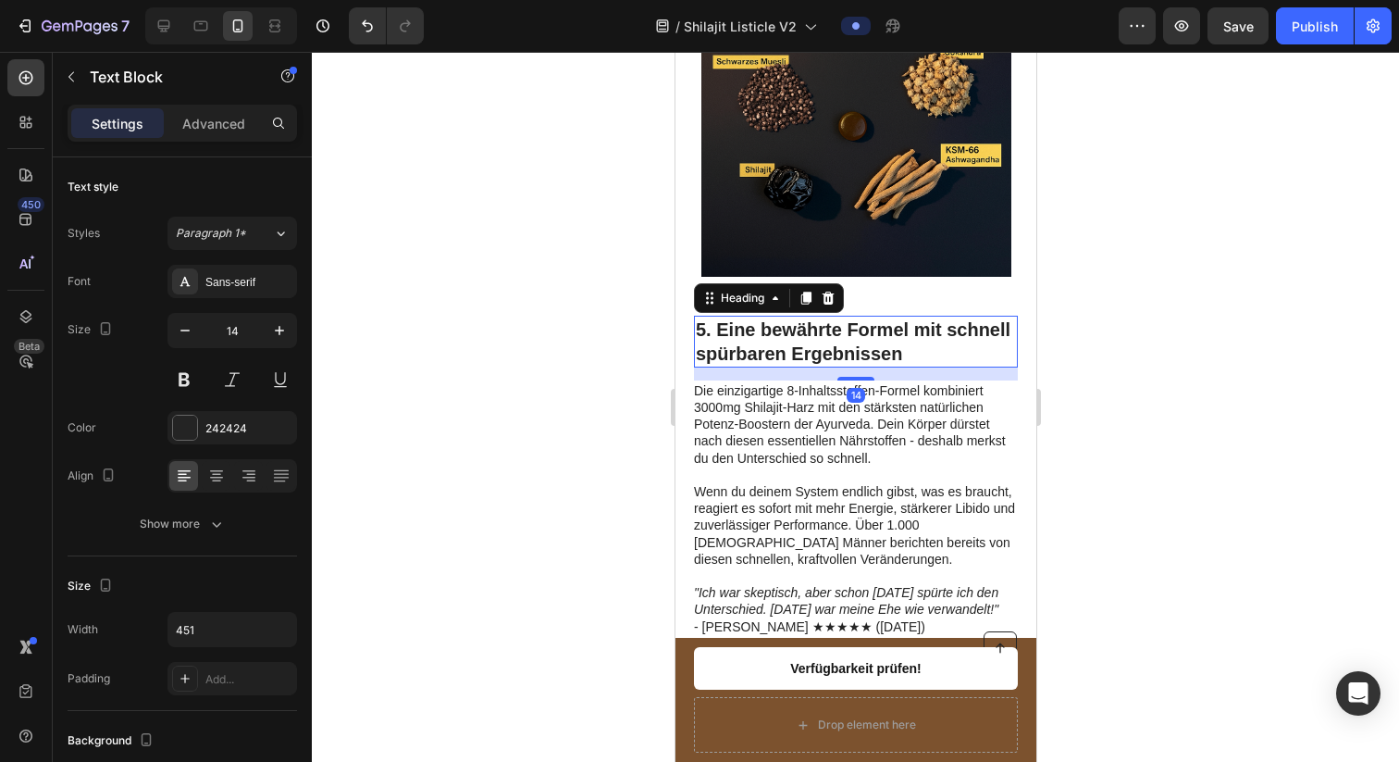
click at [774, 332] on strong "5. Eine bewährte Formel mit schnell spürbaren Ergebnissen" at bounding box center [852, 341] width 315 height 44
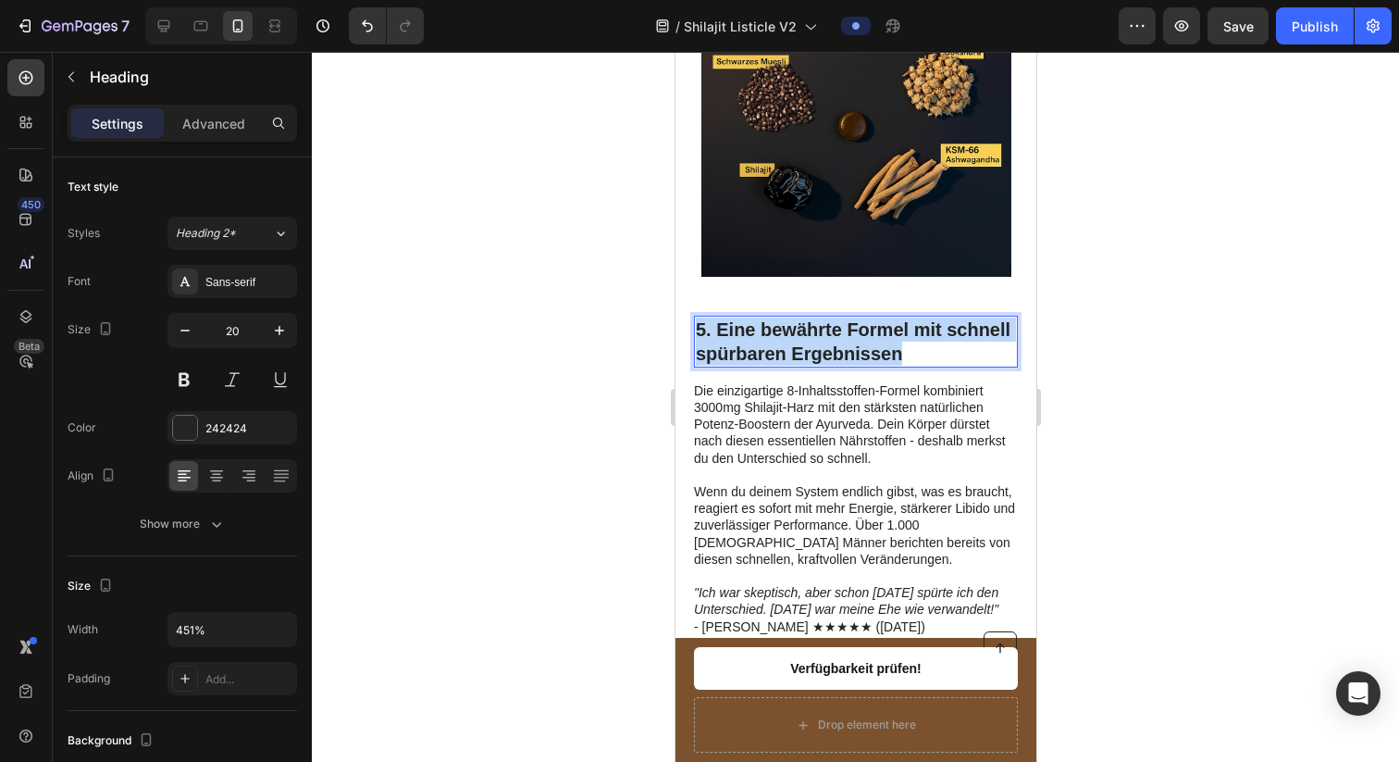
click at [774, 332] on strong "5. Eine bewährte Formel mit schnell spürbaren Ergebnissen" at bounding box center [852, 341] width 315 height 44
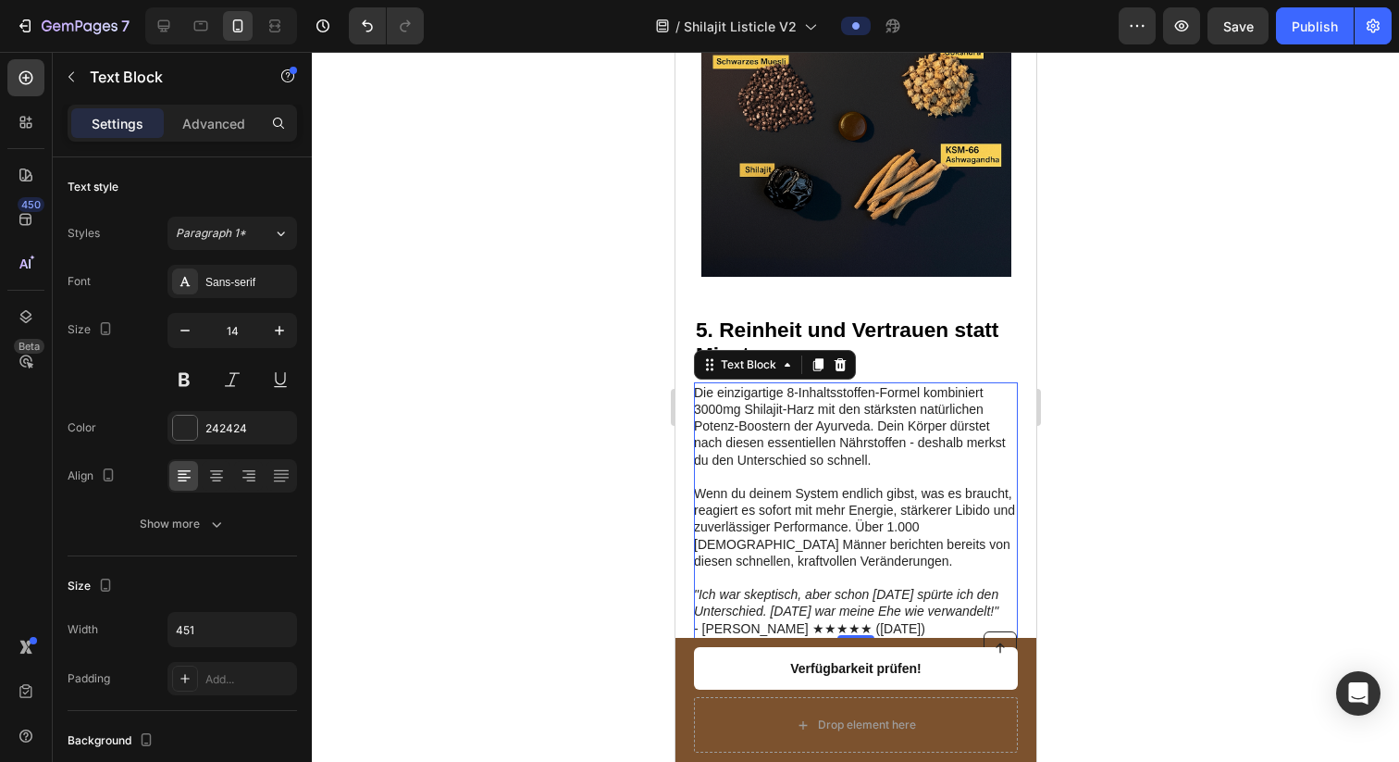
click at [713, 450] on p "Die einzigartige 8-Inhaltsstoffen-Formel kombiniert 3000mg Shilajit-Harz mit de…" at bounding box center [854, 476] width 322 height 185
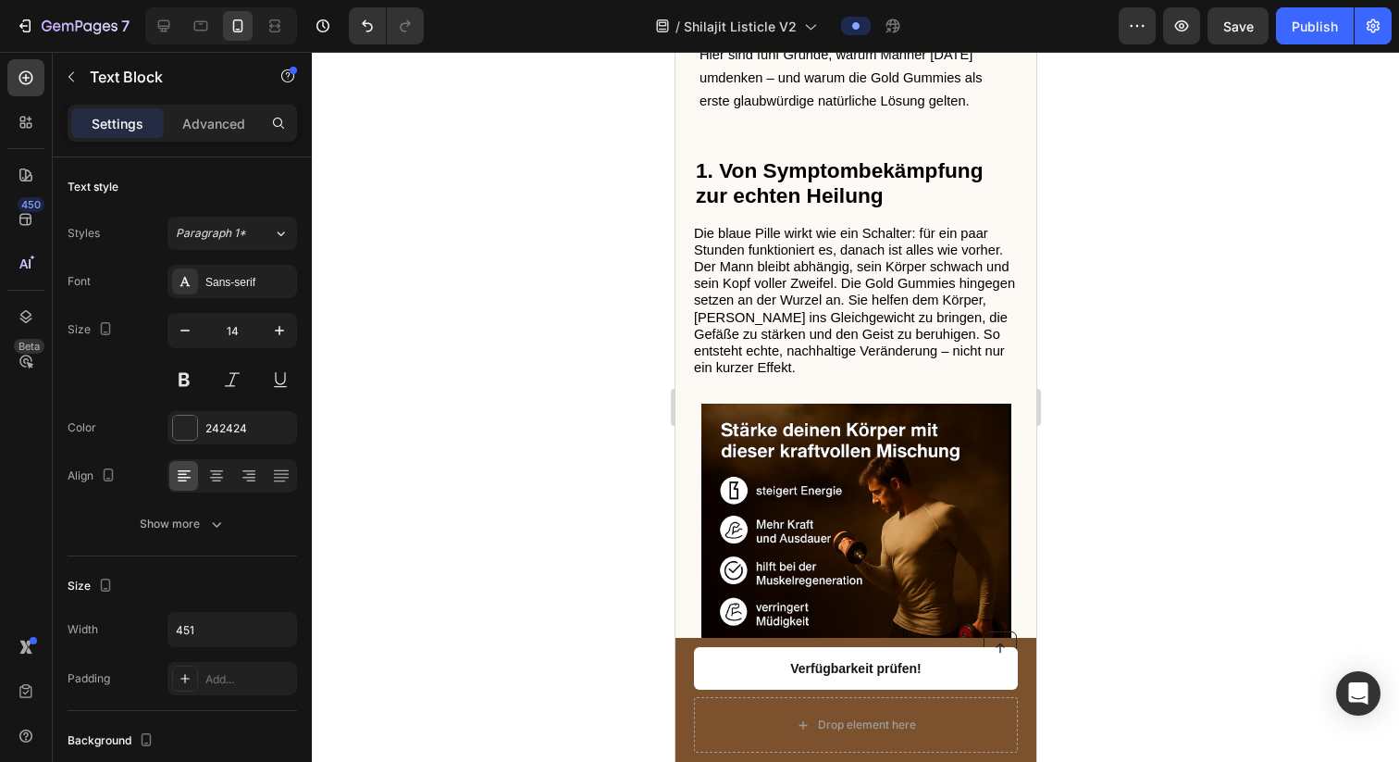
scroll to position [975, 0]
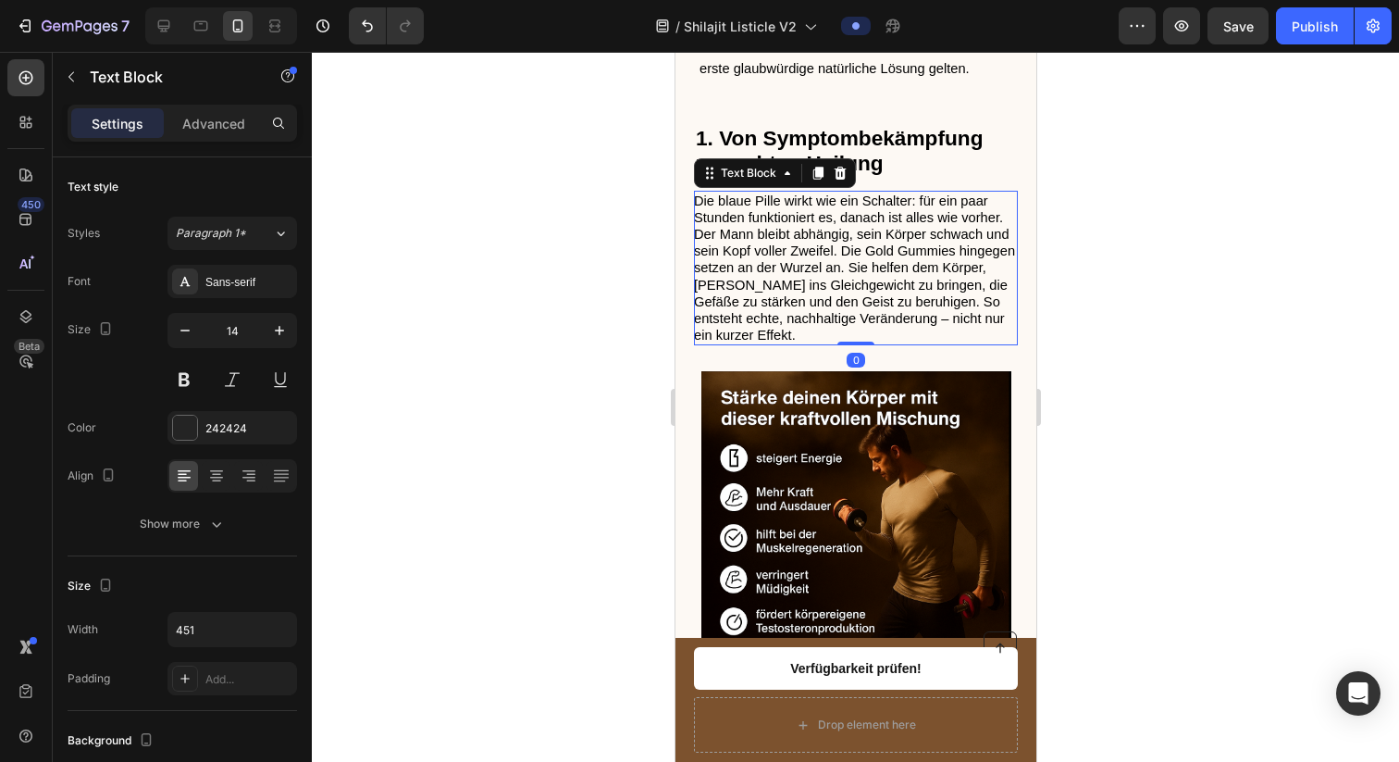
click at [795, 328] on span "Die blaue Pille wirkt wie ein Schalter: für ein paar Stunden funktioniert es, d…" at bounding box center [853, 268] width 321 height 150
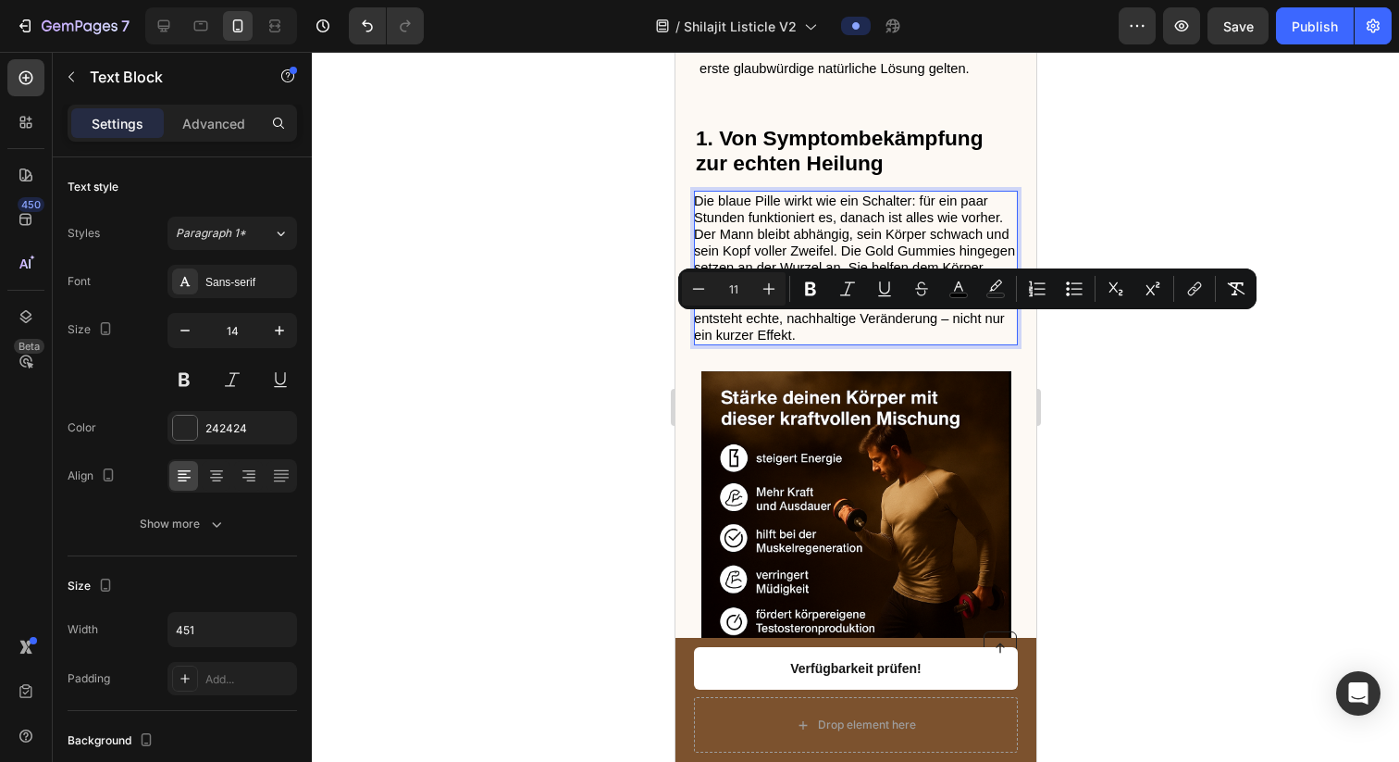
click at [918, 243] on span "Die blaue Pille wirkt wie ein Schalter: für ein paar Stunden funktioniert es, d…" at bounding box center [853, 268] width 321 height 150
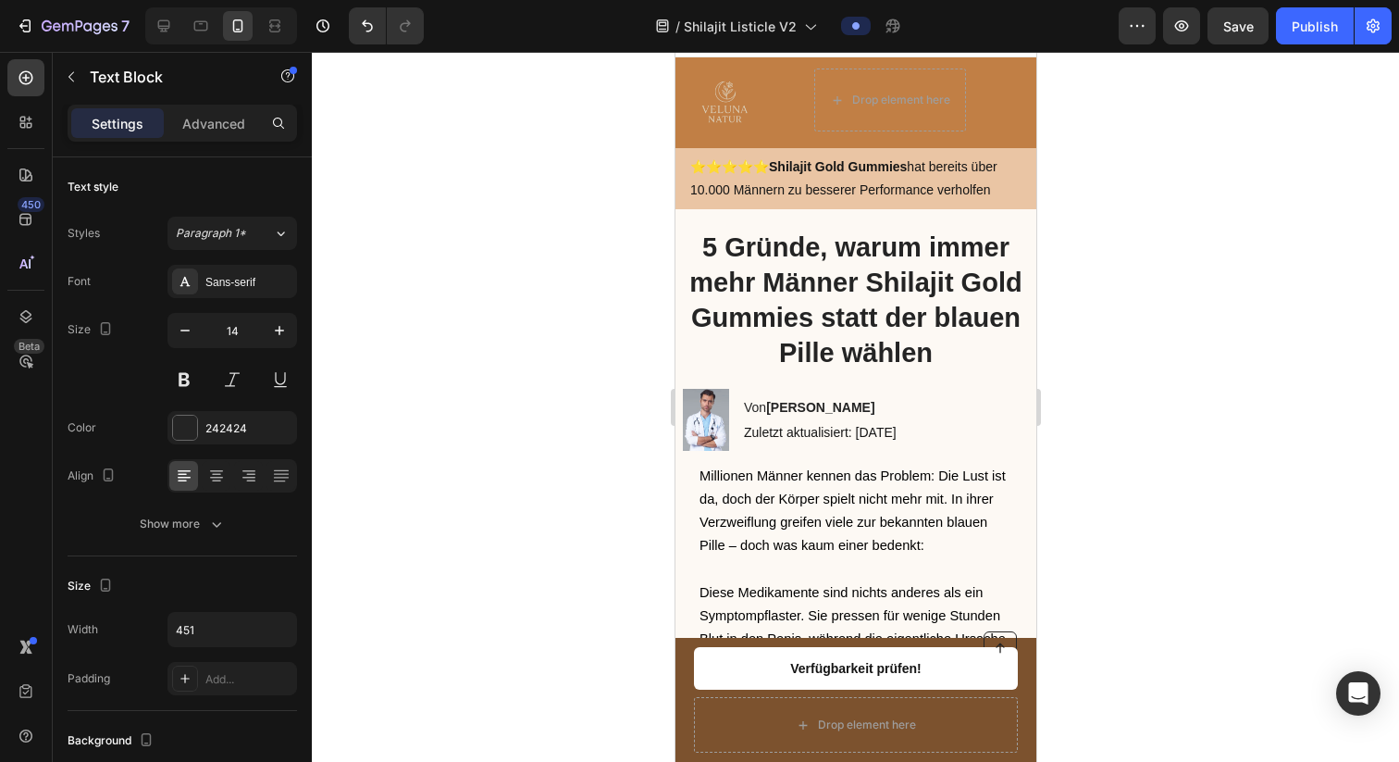
scroll to position [0, 0]
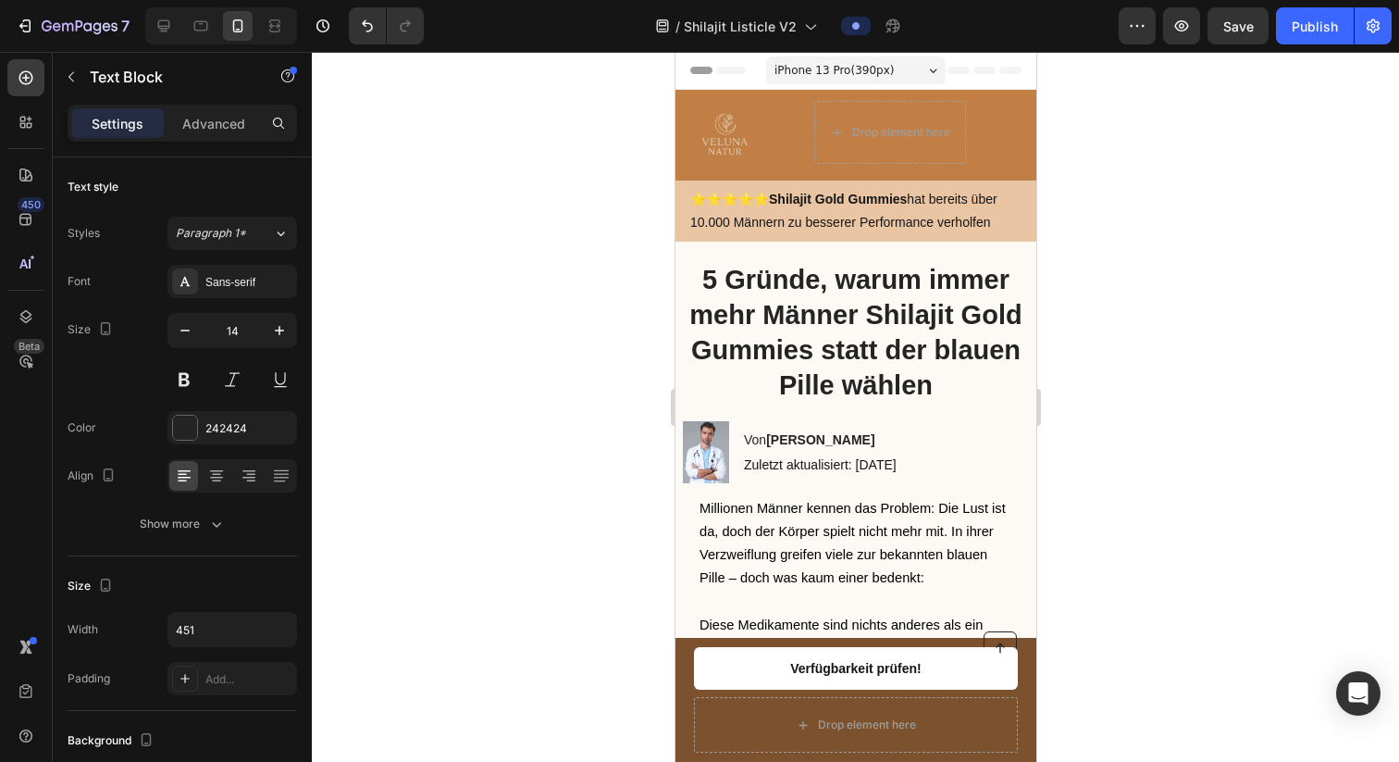
click at [896, 271] on h1 "5 Gründe, warum immer mehr Männer Shilajit Gold Gummies statt der blauen Pille …" at bounding box center [855, 332] width 361 height 143
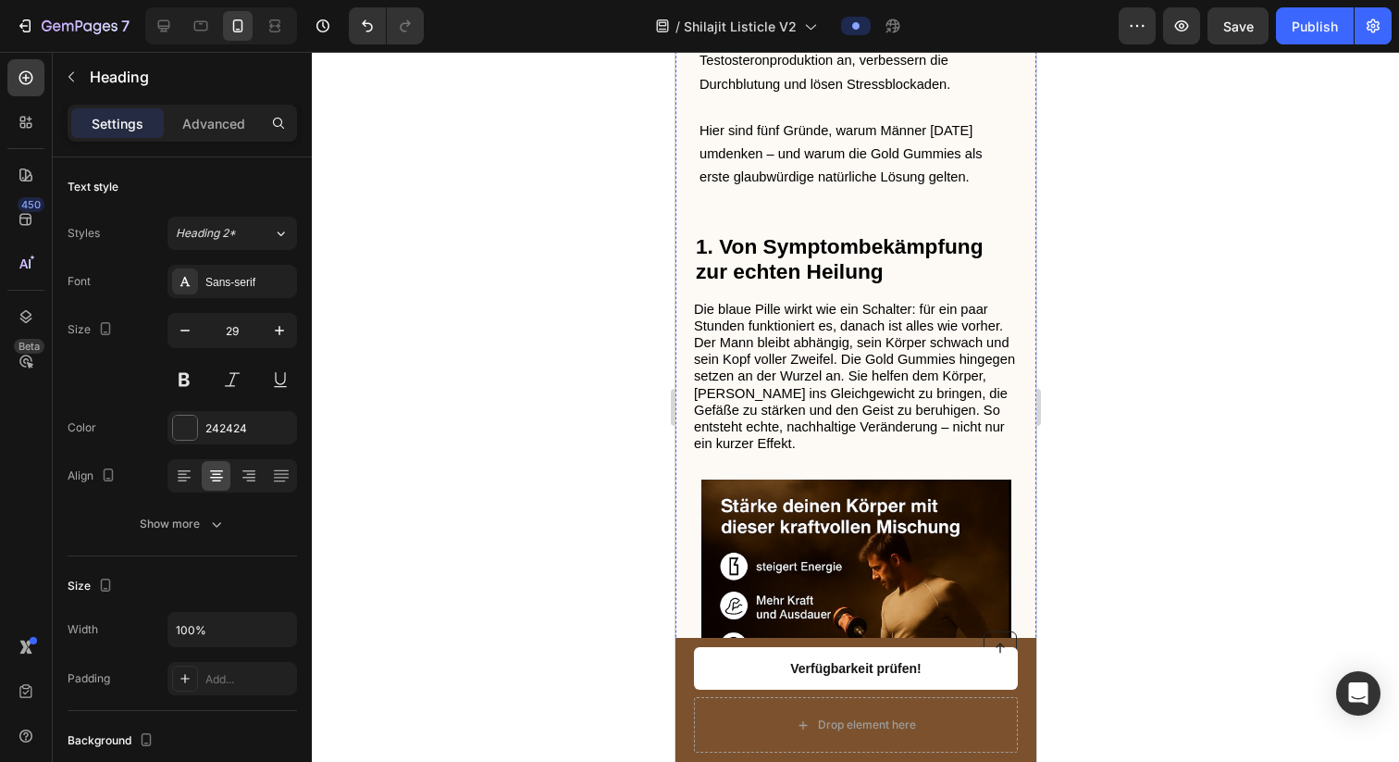
scroll to position [868, 0]
click at [873, 155] on span "Hier sind fünf Gründe, warum Männer [DATE] umdenken – und warum die Gold Gummie…" at bounding box center [840, 152] width 282 height 61
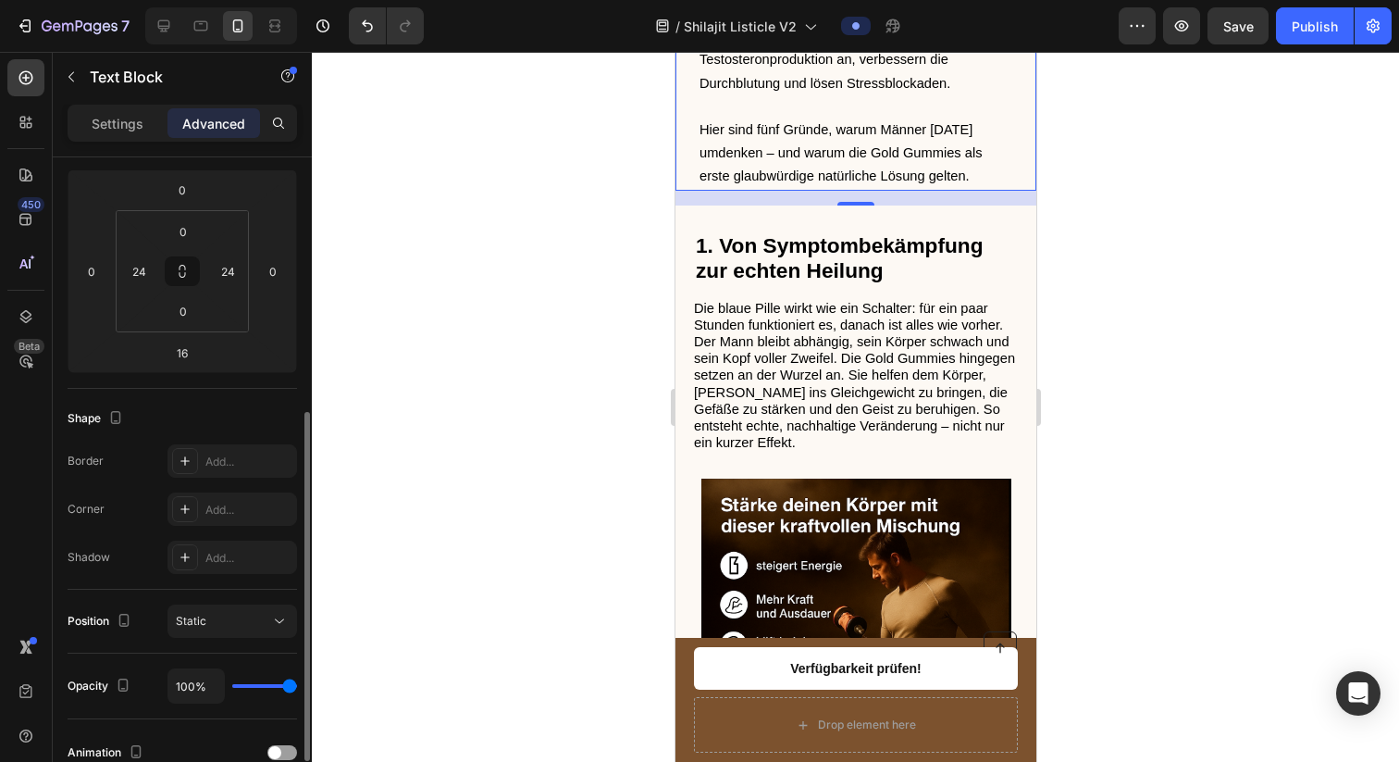
scroll to position [326, 0]
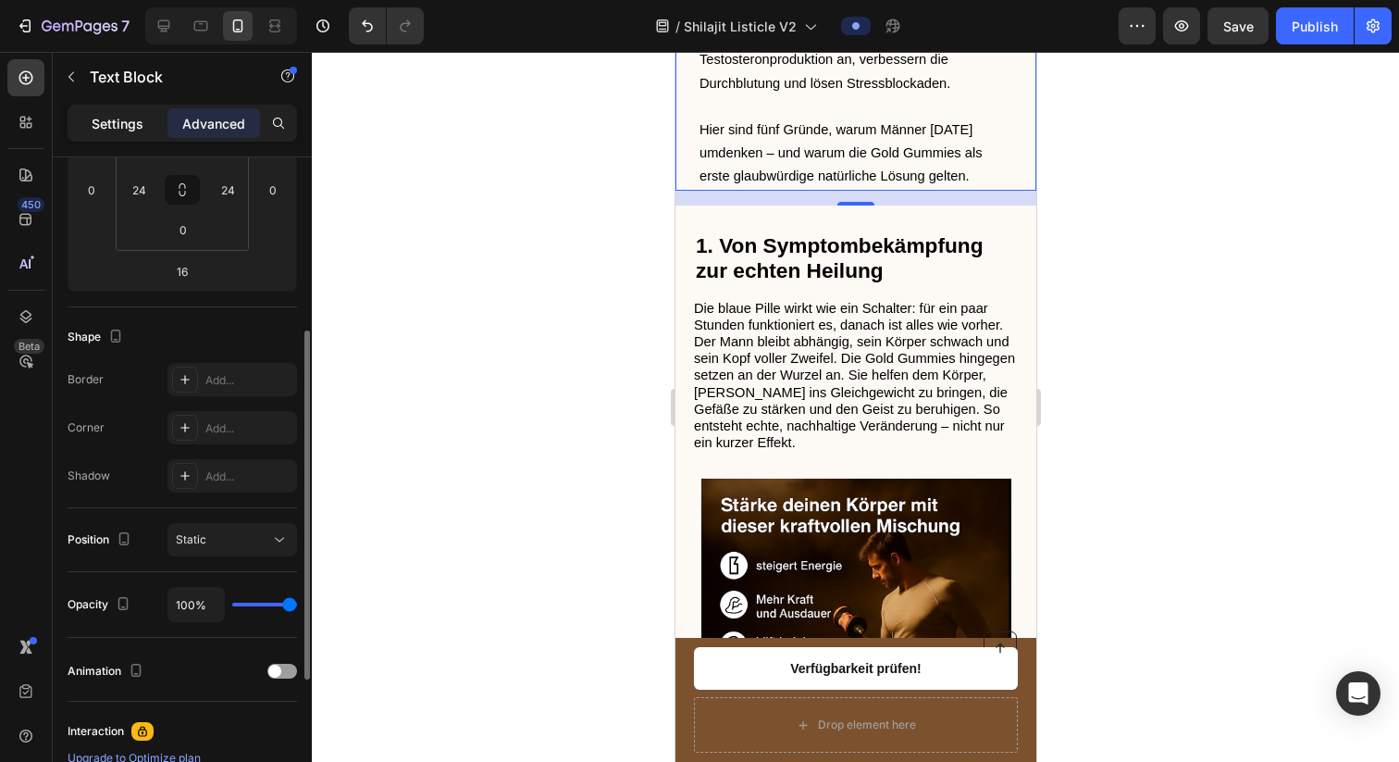
click at [138, 127] on p "Settings" at bounding box center [118, 123] width 52 height 19
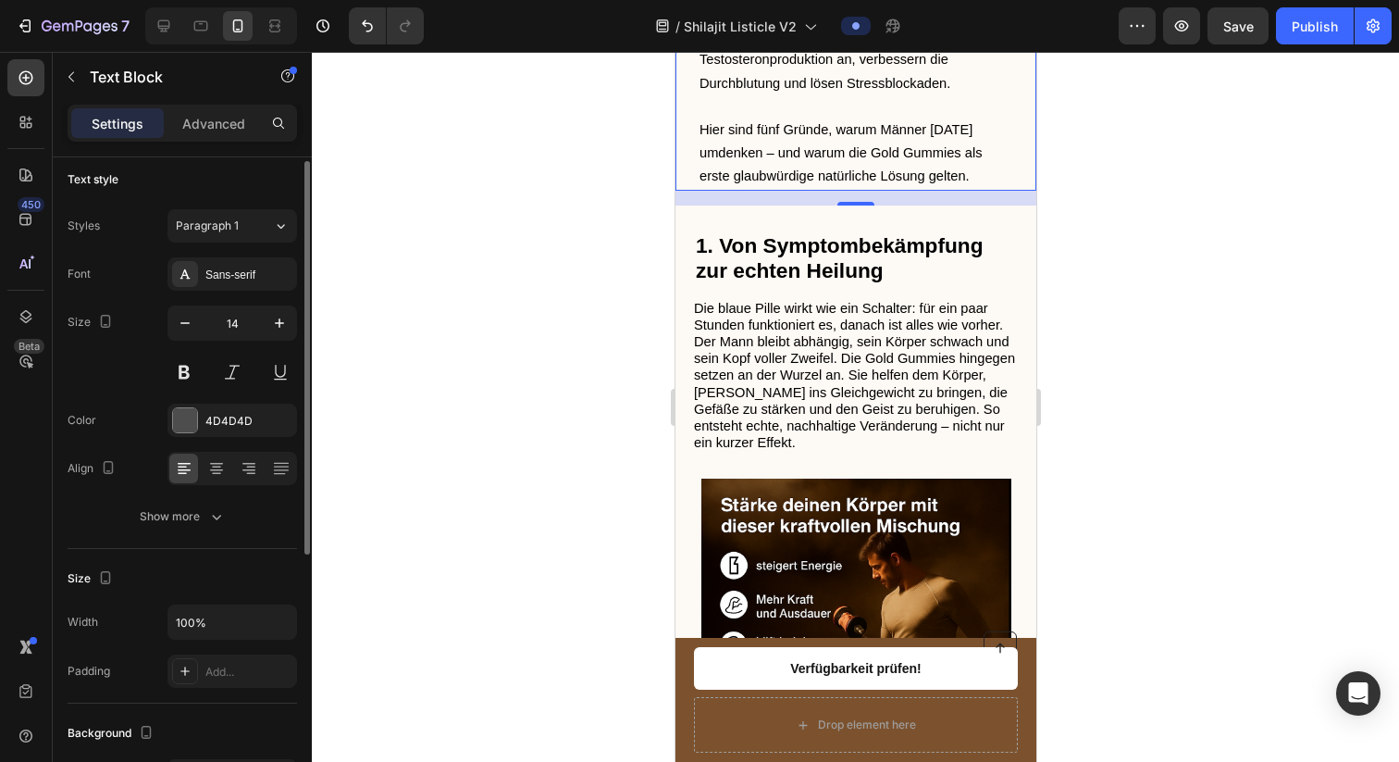
scroll to position [0, 0]
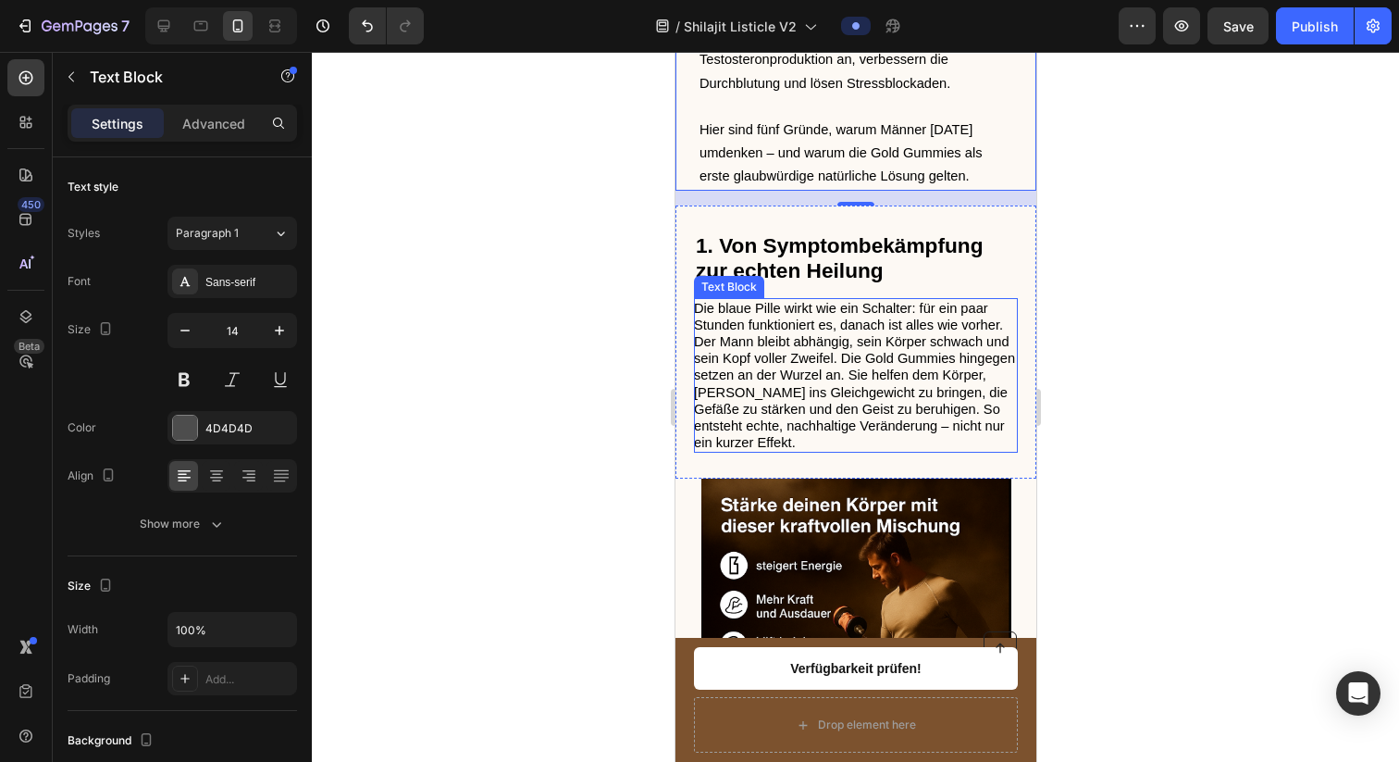
click at [737, 396] on span "Die blaue Pille wirkt wie ein Schalter: für ein paar Stunden funktioniert es, d…" at bounding box center [853, 376] width 321 height 150
click at [802, 175] on span "Hier sind fünf Gründe, warum Männer [DATE] umdenken – und warum die Gold Gummie…" at bounding box center [840, 152] width 282 height 61
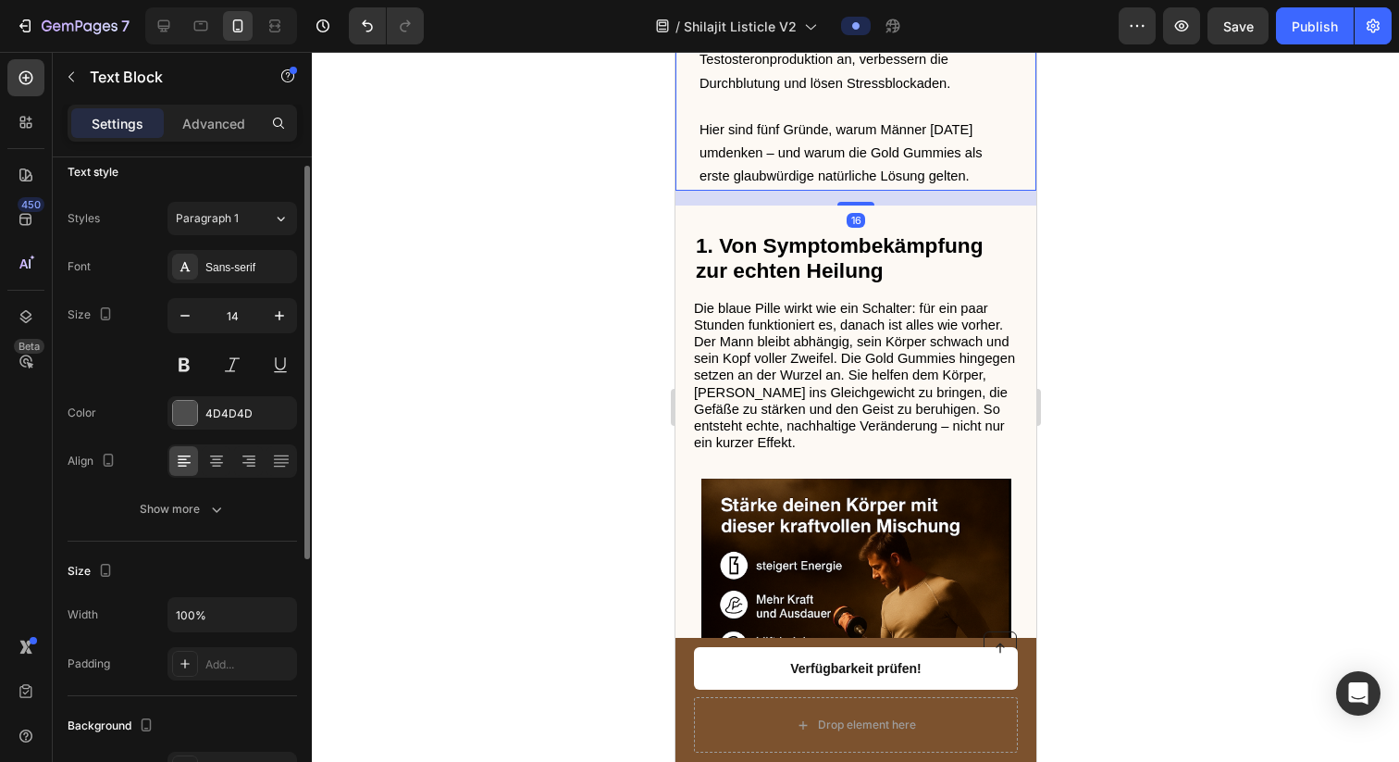
scroll to position [29, 0]
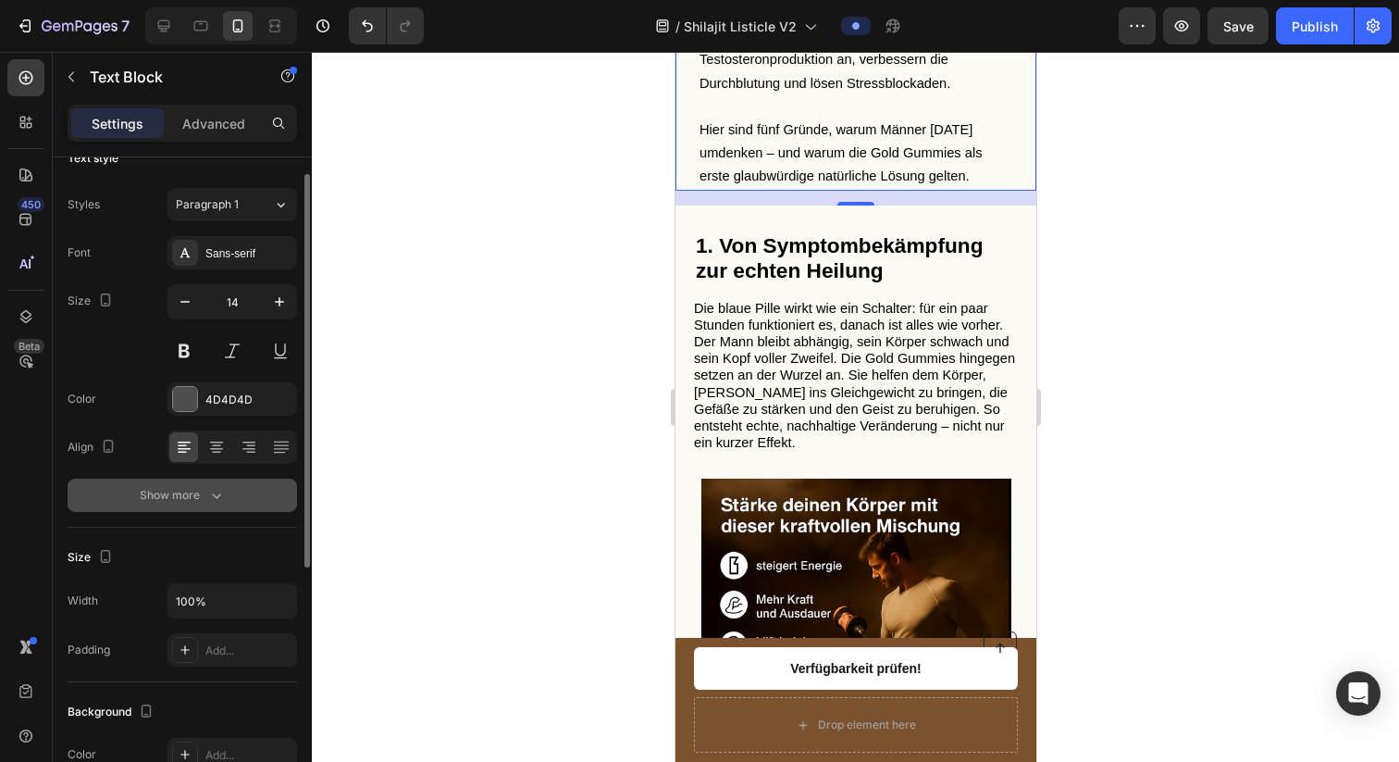
click at [191, 504] on button "Show more" at bounding box center [182, 494] width 229 height 33
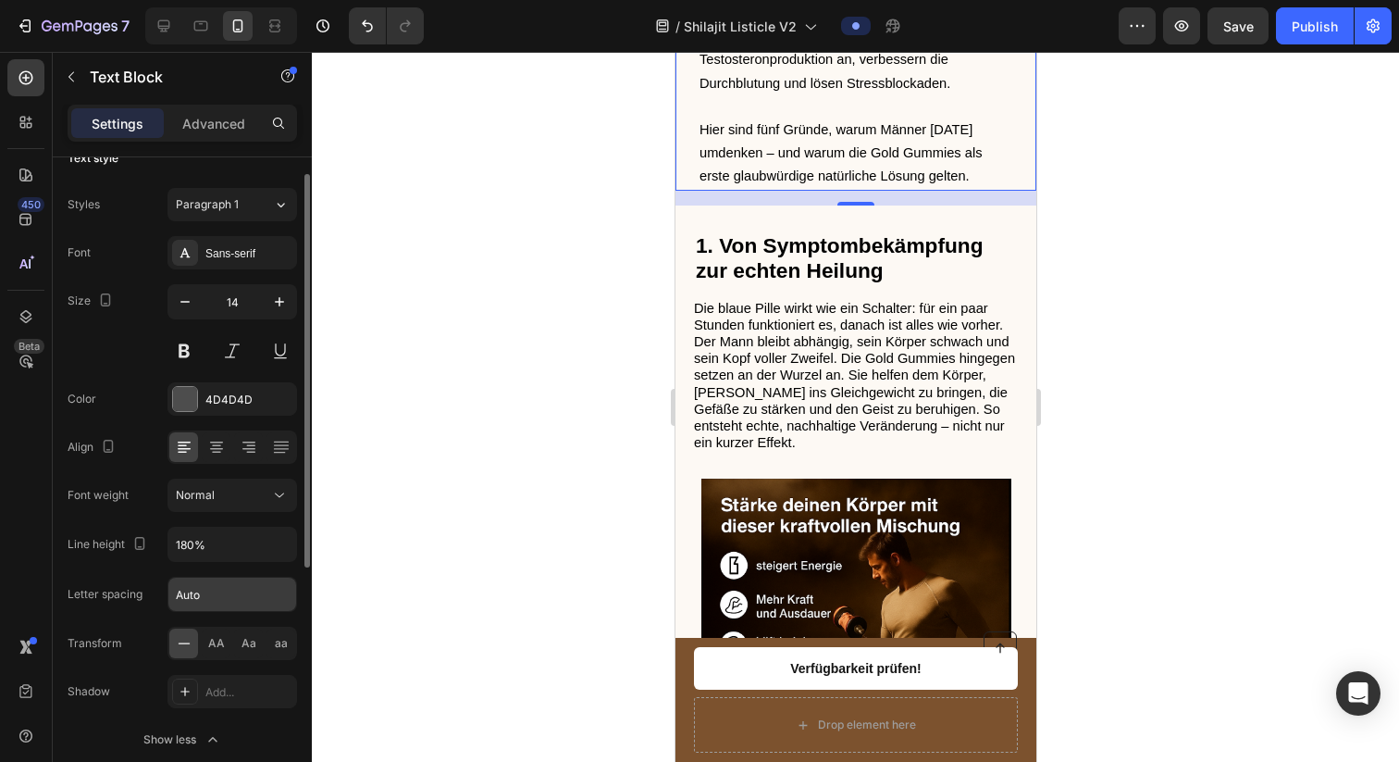
click at [212, 597] on input "Auto" at bounding box center [232, 593] width 128 height 33
click at [216, 586] on input "Auto" at bounding box center [232, 593] width 128 height 33
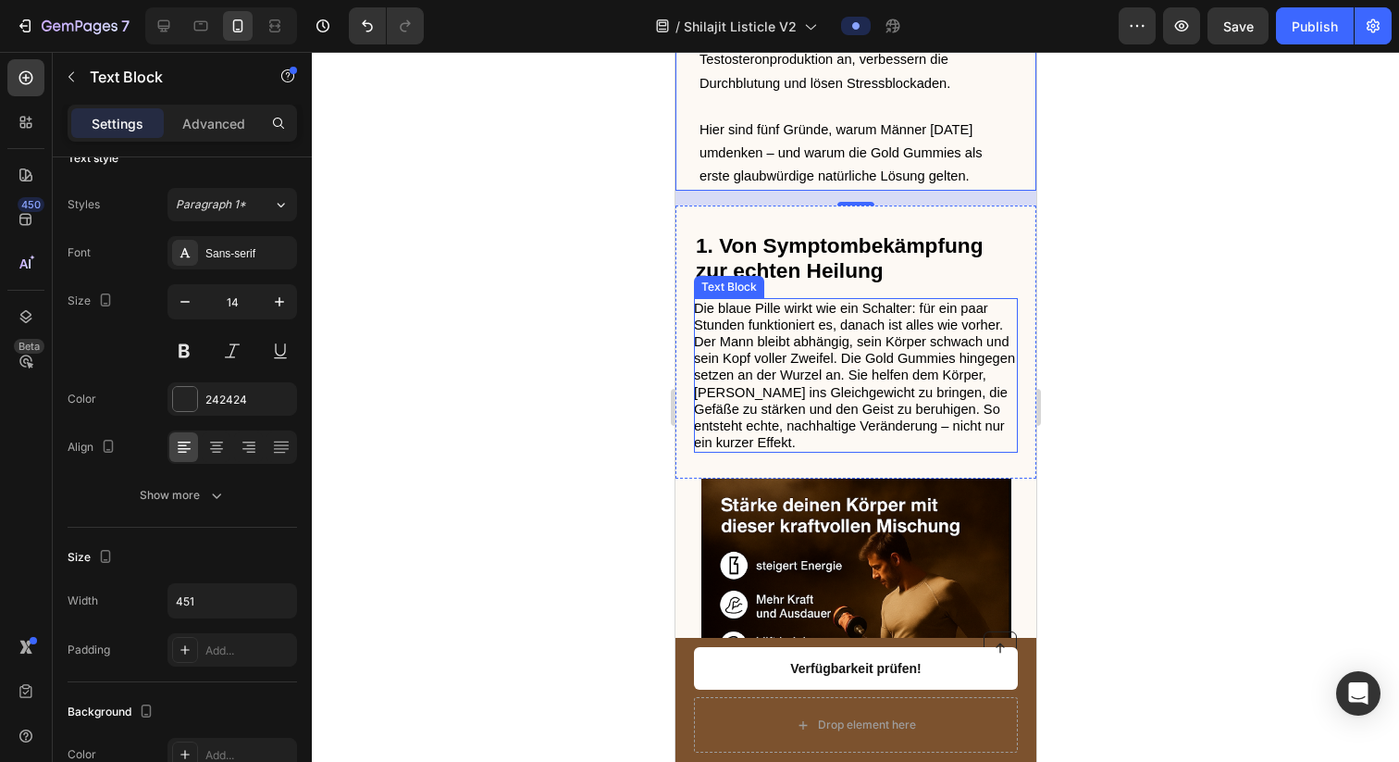
click at [773, 415] on span "Die blaue Pille wirkt wie ein Schalter: für ein paar Stunden funktioniert es, d…" at bounding box center [853, 376] width 321 height 150
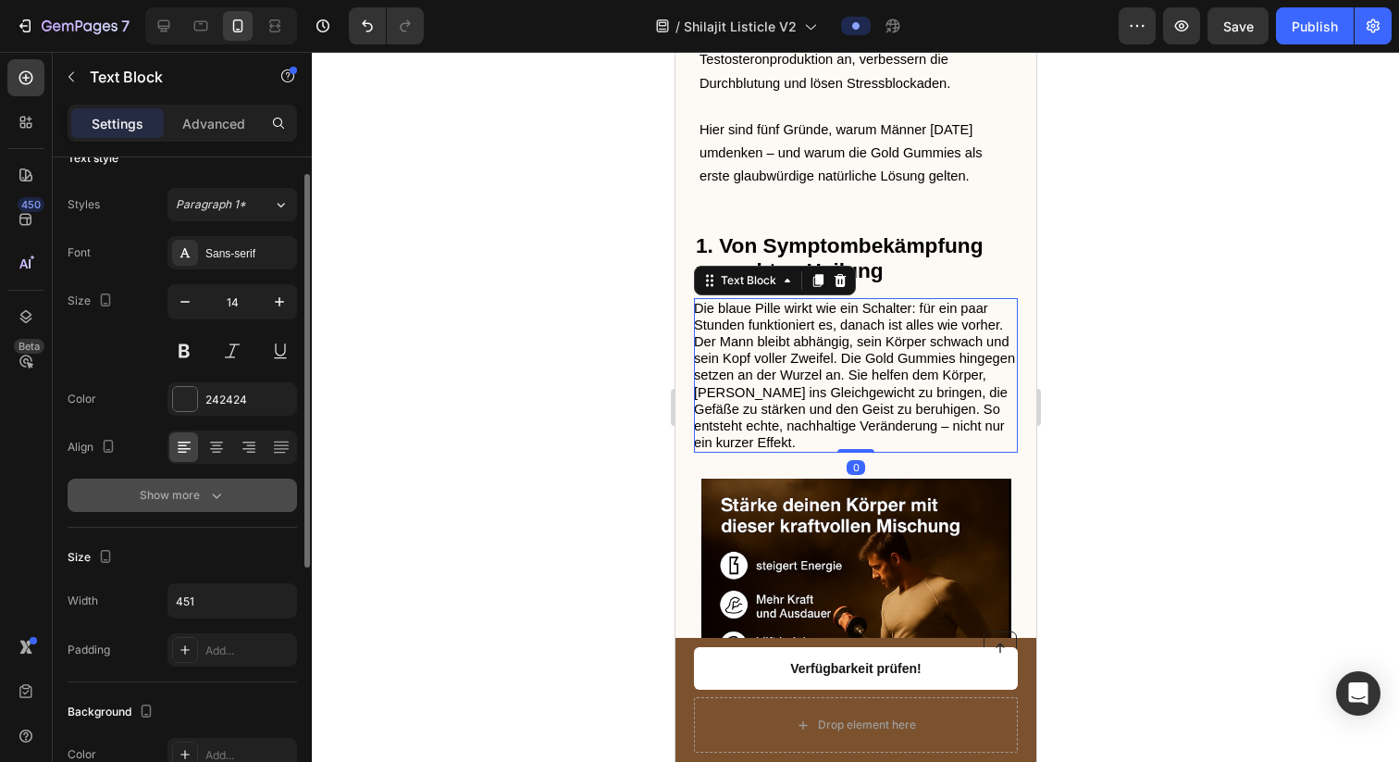
click at [219, 500] on icon "button" at bounding box center [216, 495] width 19 height 19
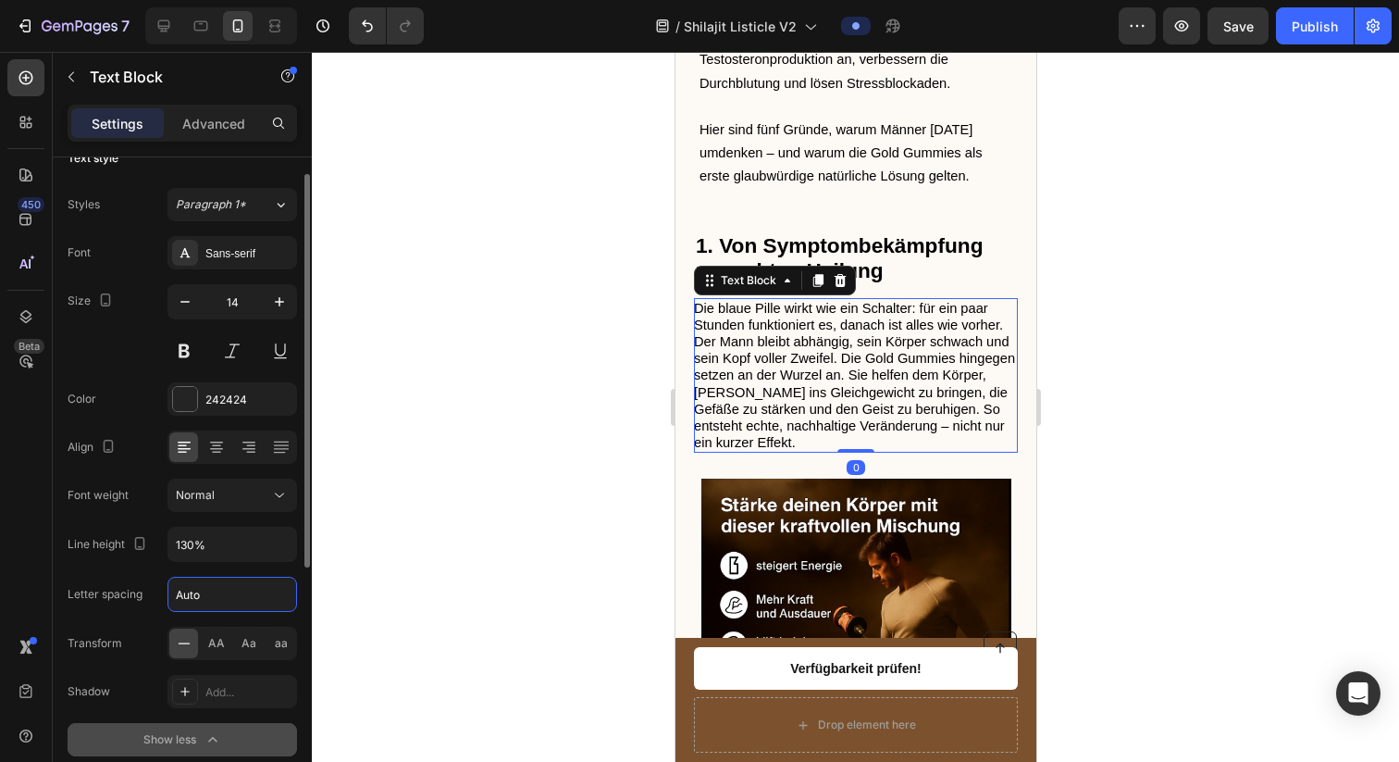
click at [221, 588] on input "Auto" at bounding box center [232, 593] width 128 height 33
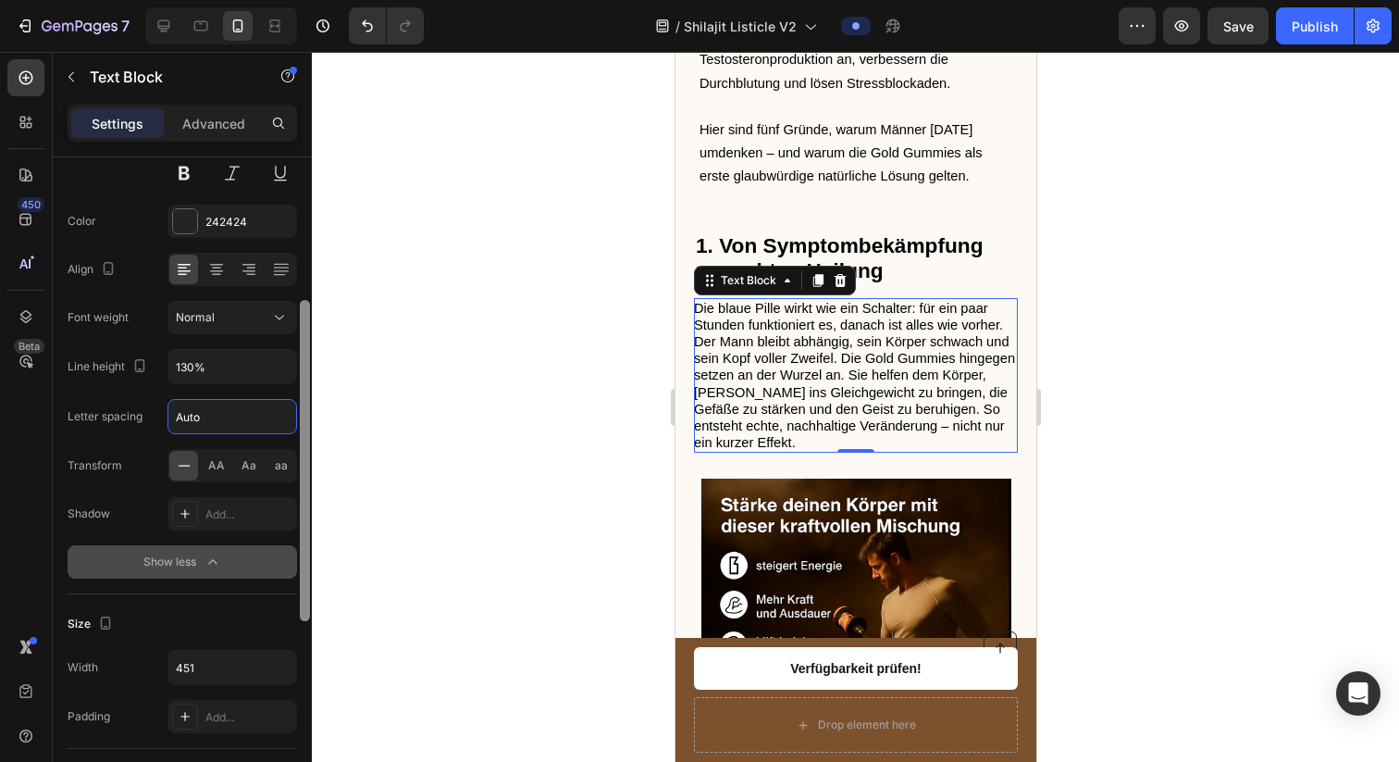
scroll to position [234, 0]
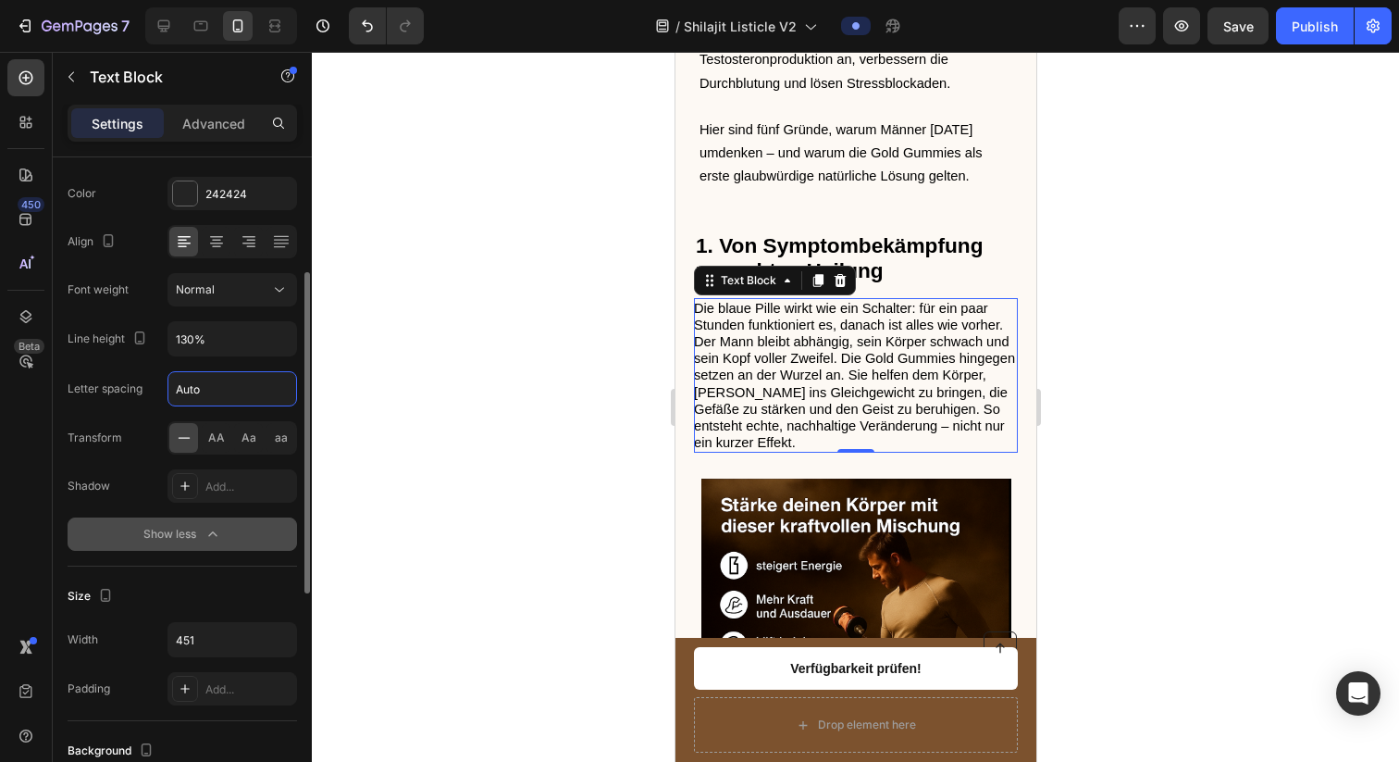
click at [253, 390] on input "Auto" at bounding box center [232, 388] width 128 height 33
type input "A"
type input "5"
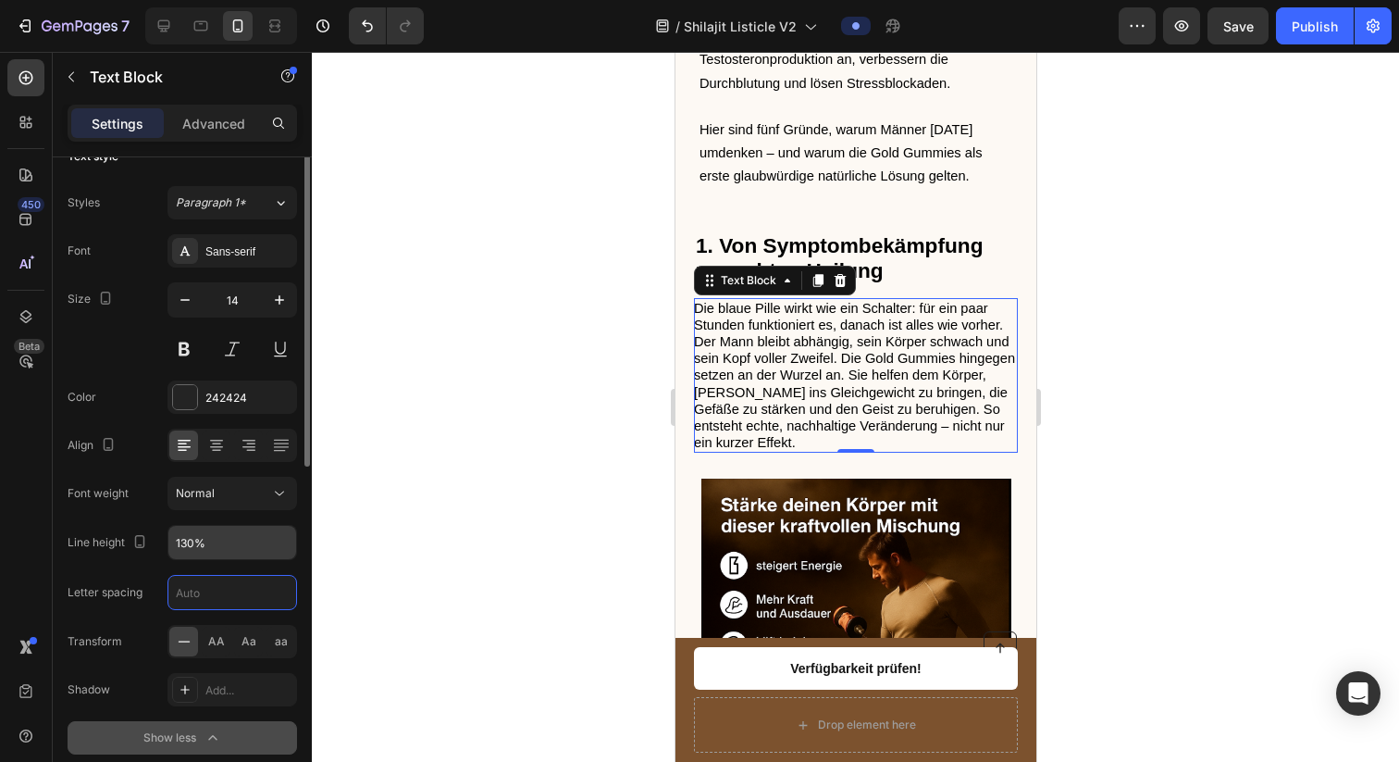
scroll to position [0, 0]
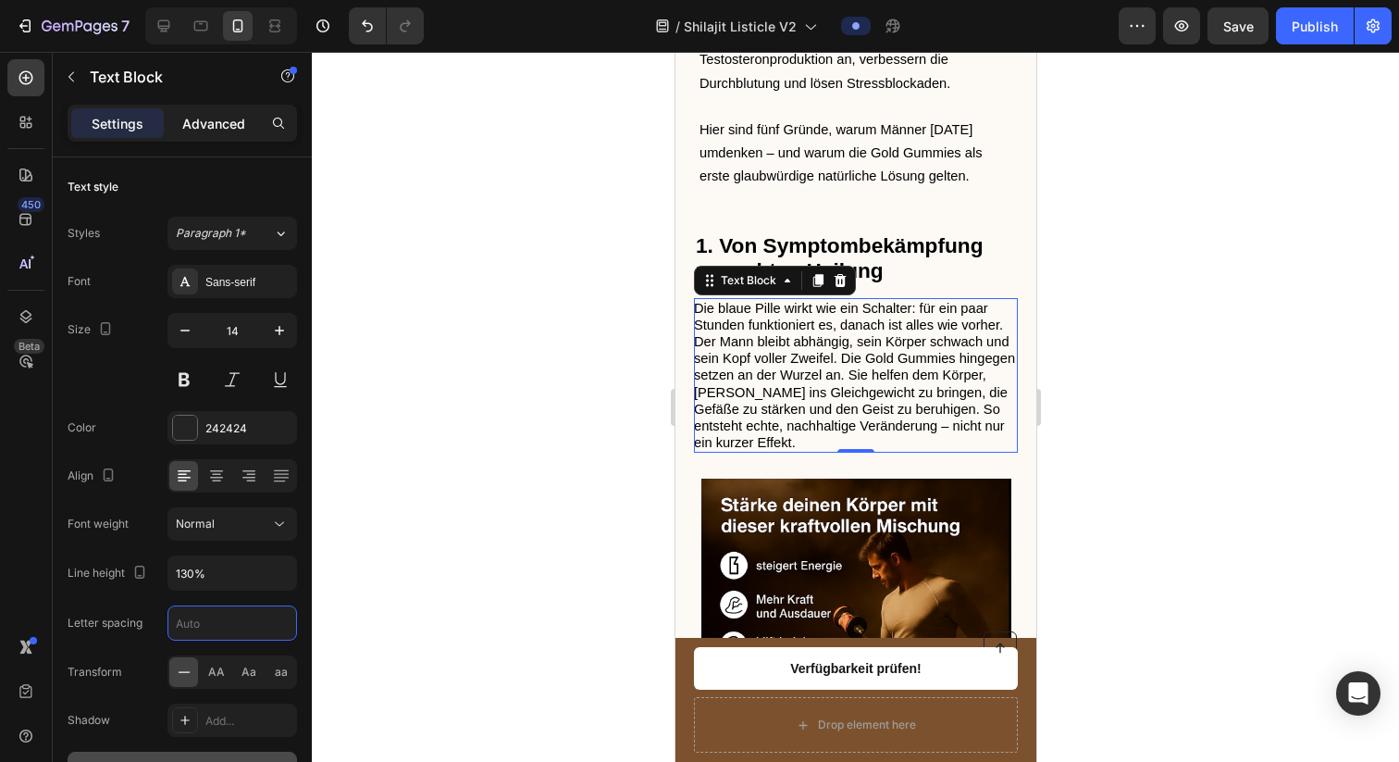
click at [214, 126] on p "Advanced" at bounding box center [213, 123] width 63 height 19
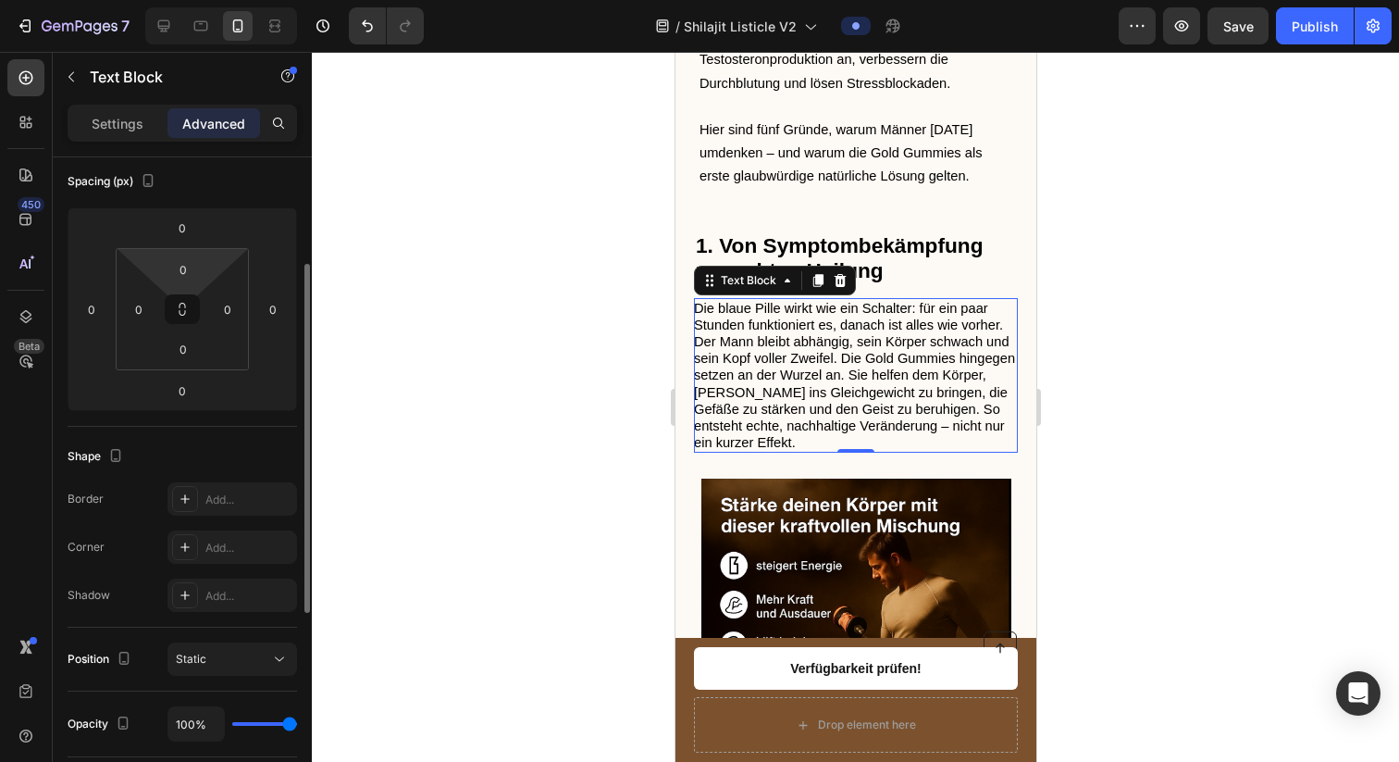
scroll to position [199, 0]
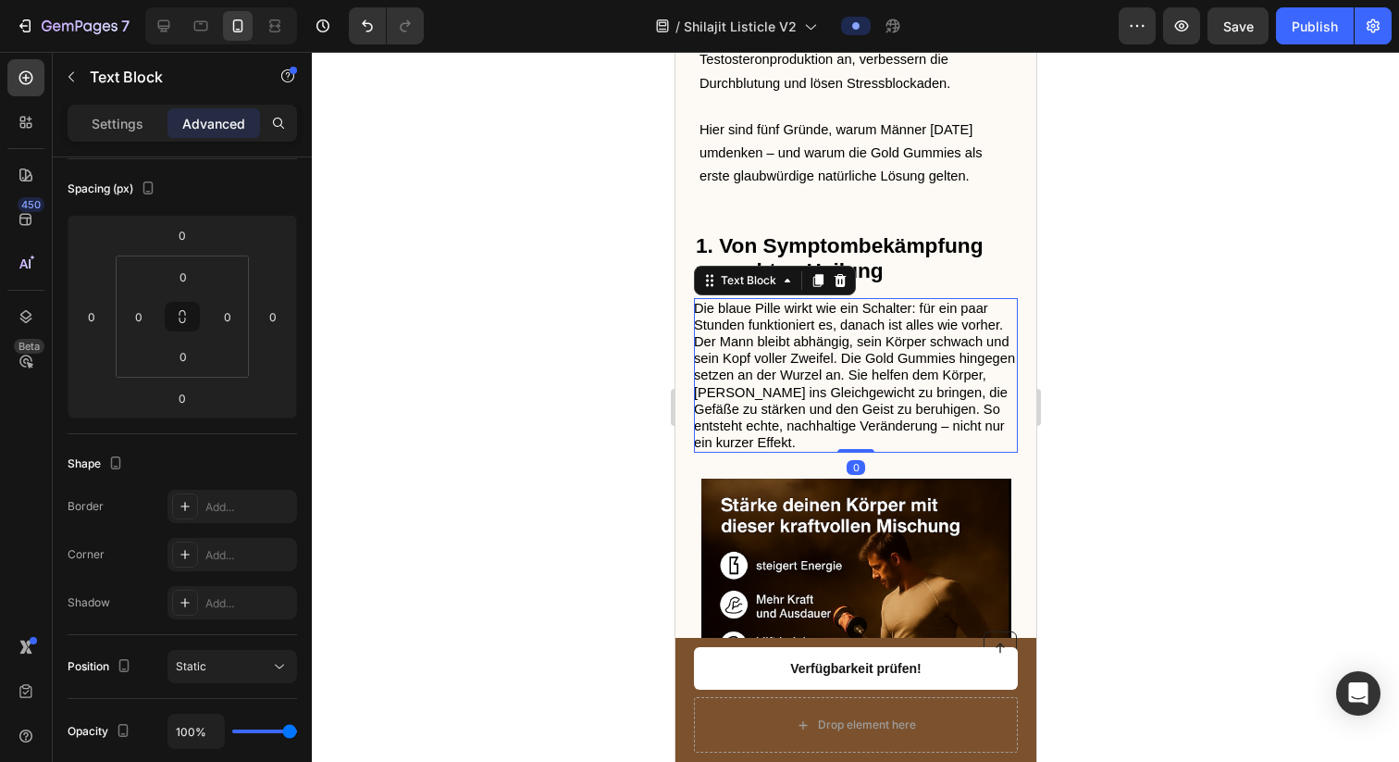
click at [634, 365] on div at bounding box center [855, 407] width 1087 height 710
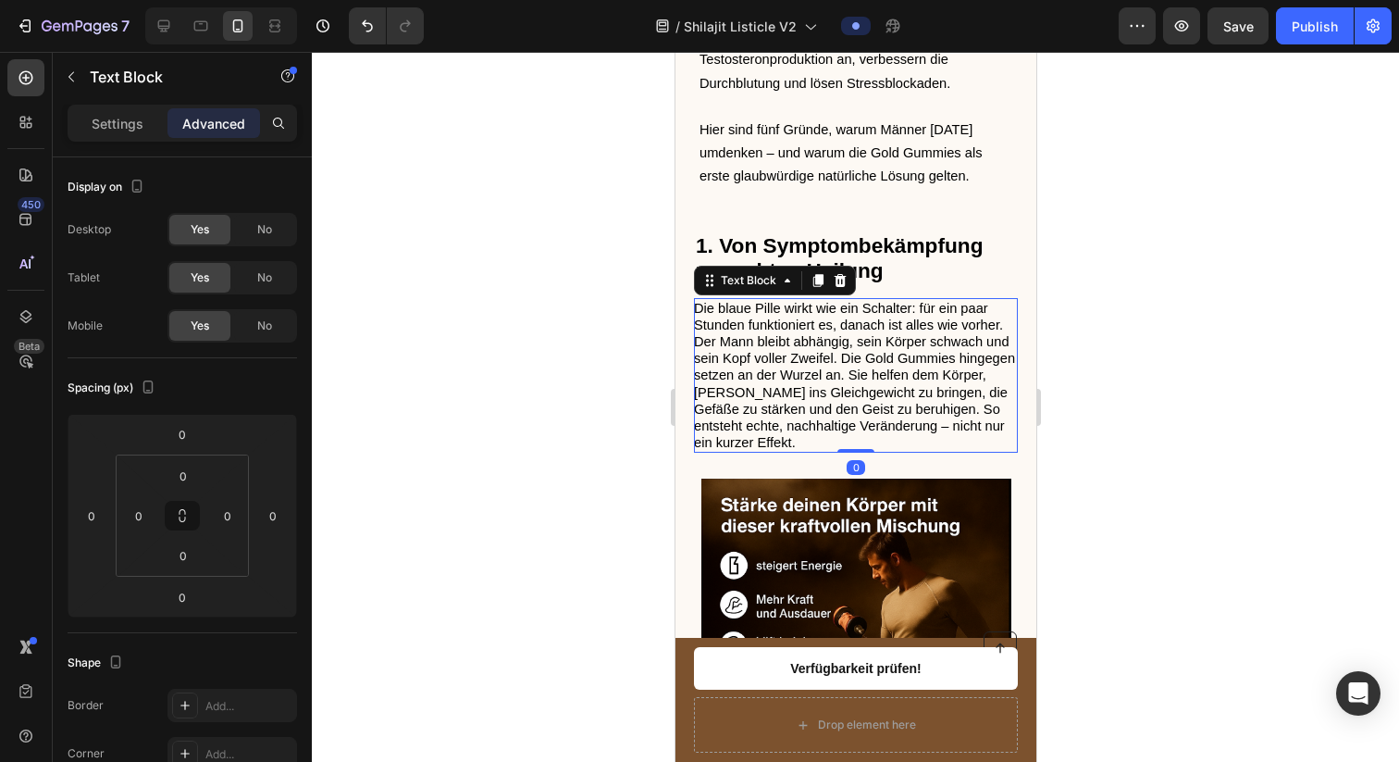
click at [846, 389] on span "Die blaue Pille wirkt wie ein Schalter: für ein paar Stunden funktioniert es, d…" at bounding box center [853, 376] width 321 height 150
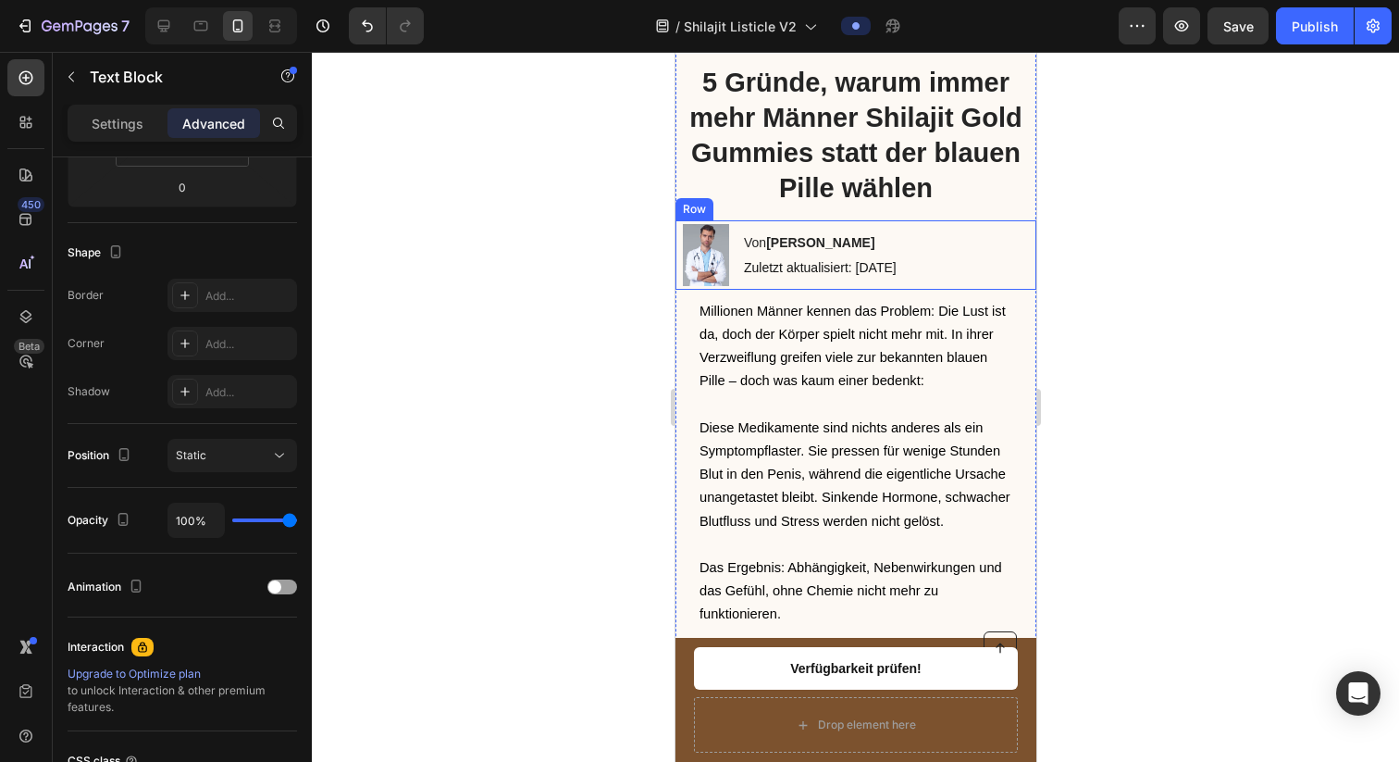
scroll to position [404, 0]
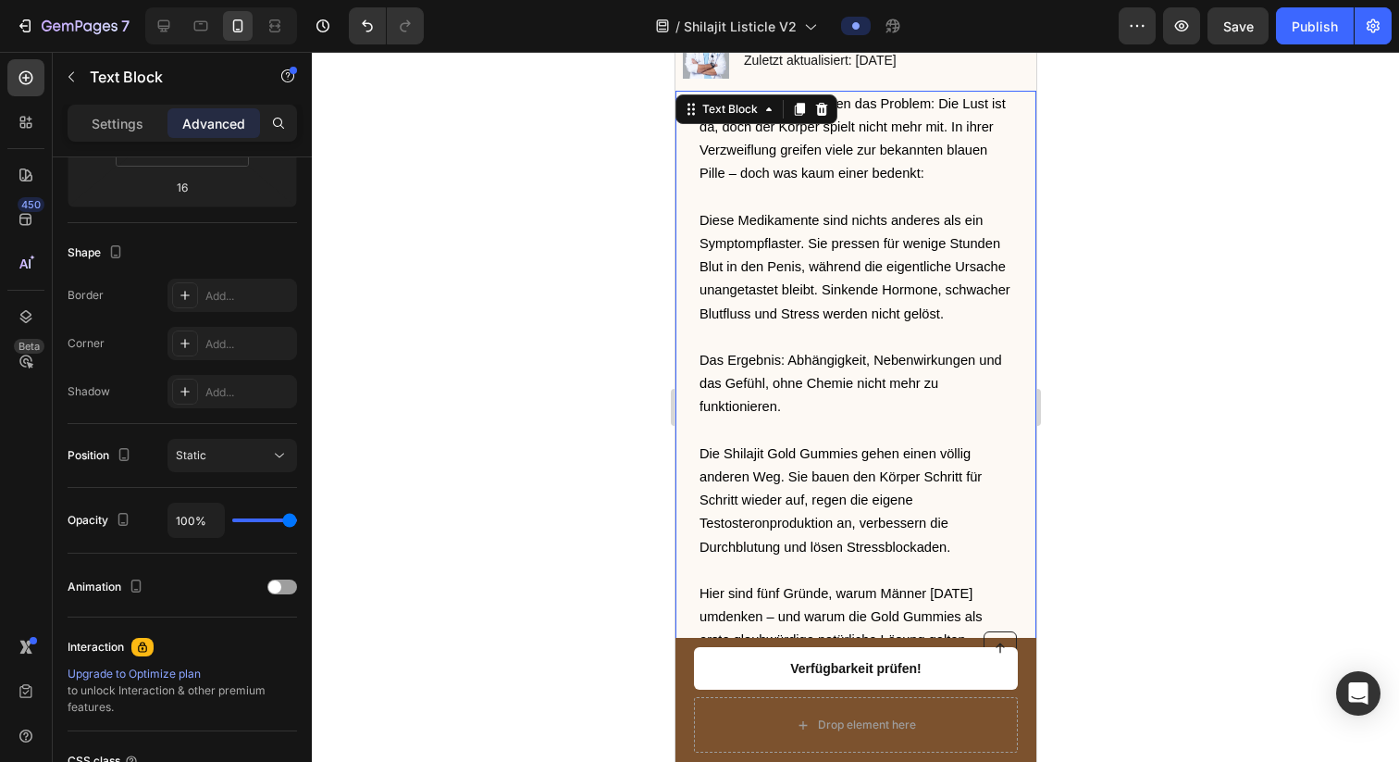
click at [855, 413] on span "Das Ergebnis: Abhängigkeit, Nebenwirkungen und das Gefühl, ohne Chemie nicht me…" at bounding box center [850, 383] width 303 height 61
click at [855, 411] on span "Das Ergebnis: Abhängigkeit, Nebenwirkungen und das Gefühl, ohne Chemie nicht me…" at bounding box center [850, 383] width 303 height 61
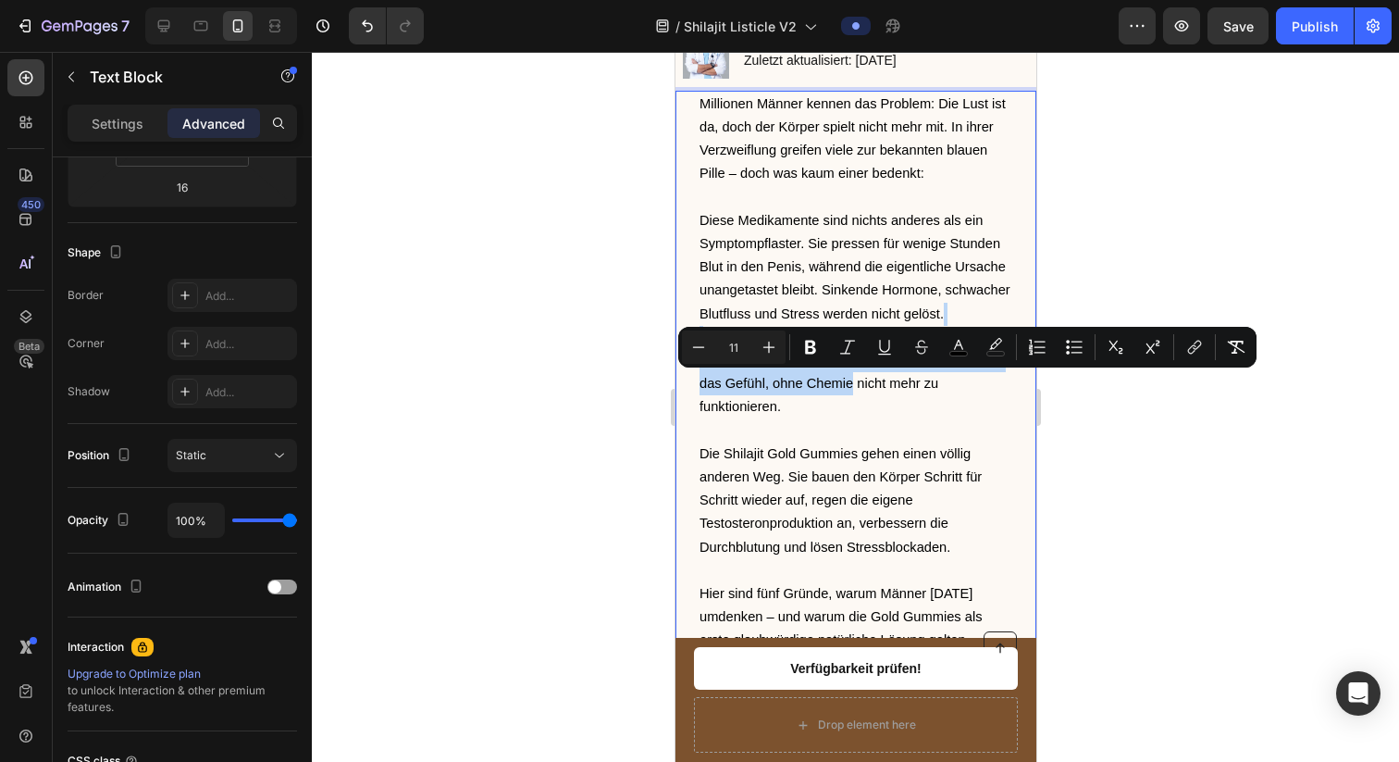
drag, startPoint x: 855, startPoint y: 411, endPoint x: 945, endPoint y: 369, distance: 98.9
click at [945, 369] on p "Diese Medikamente sind nichts anderes als ein Symptompflaster. Sie pressen für …" at bounding box center [855, 325] width 313 height 233
click at [735, 234] on p "Diese Medikamente sind nichts anderes als ein Symptompflaster. Sie pressen für …" at bounding box center [855, 325] width 313 height 233
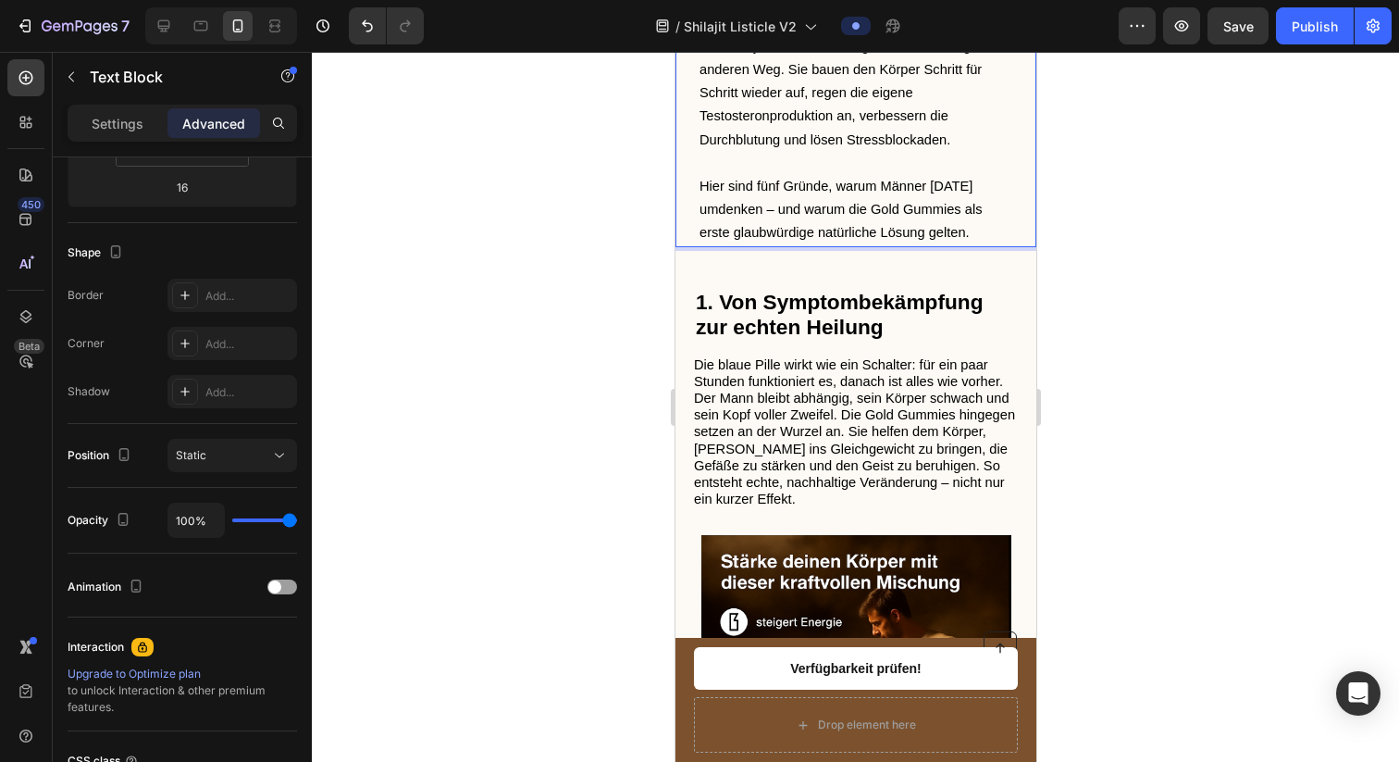
scroll to position [828, 0]
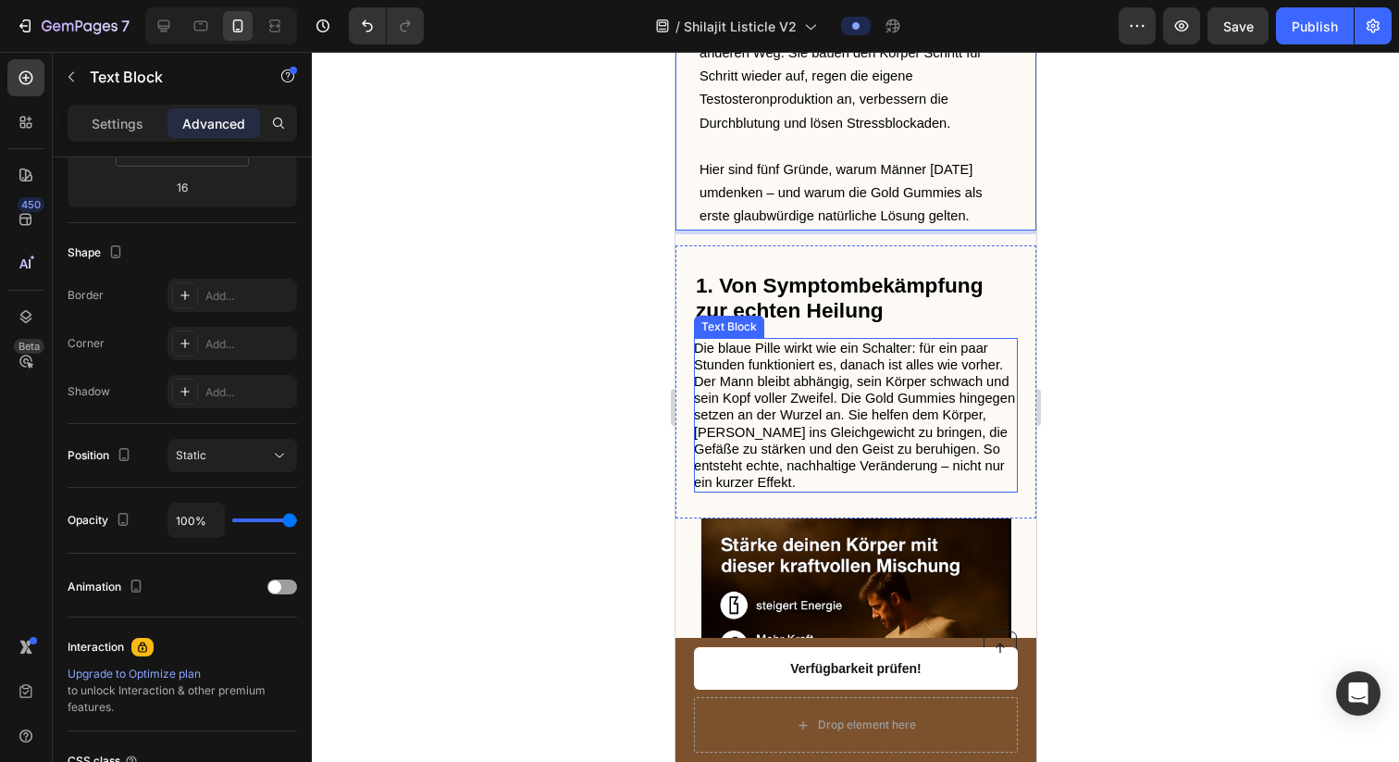
click at [795, 414] on span "Die blaue Pille wirkt wie ein Schalter: für ein paar Stunden funktioniert es, d…" at bounding box center [853, 416] width 321 height 150
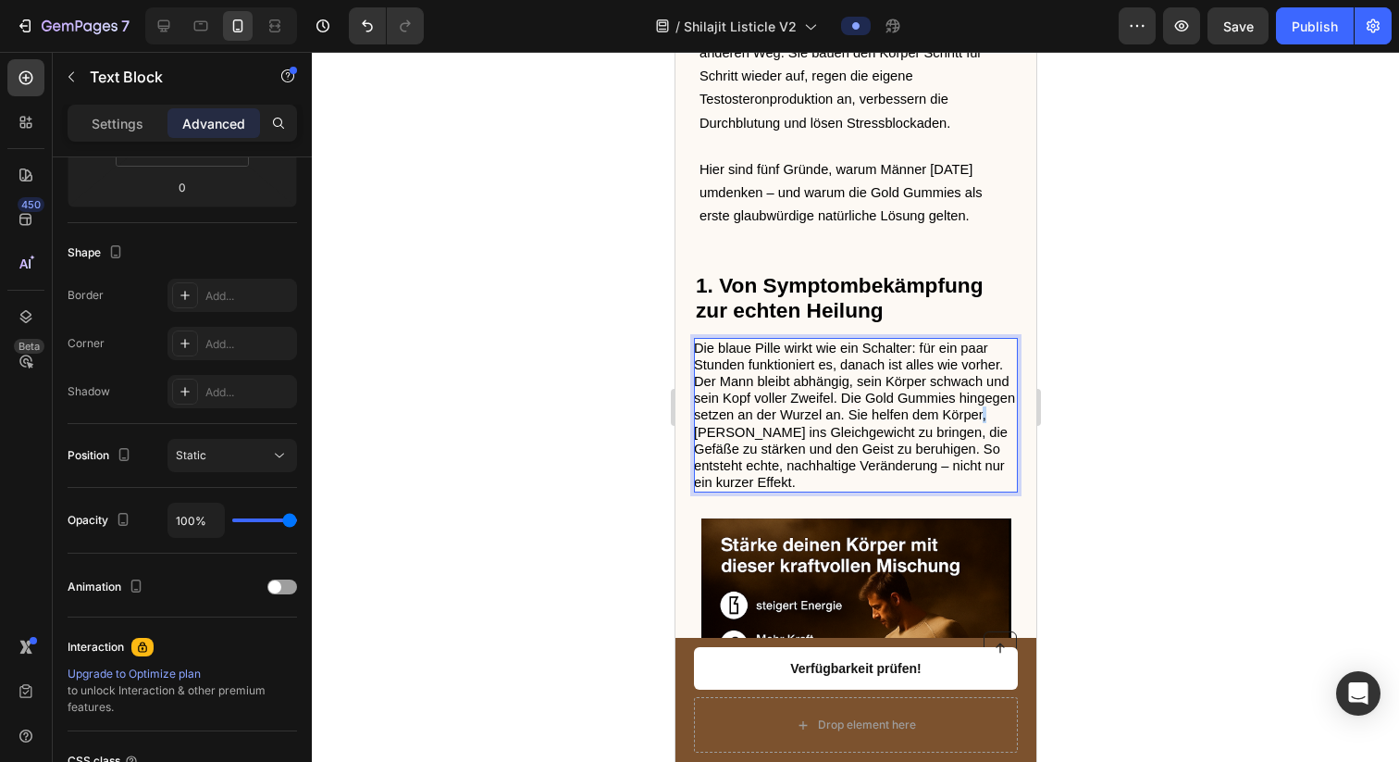
click at [803, 452] on span "Die blaue Pille wirkt wie ein Schalter: für ein paar Stunden funktioniert es, d…" at bounding box center [853, 416] width 321 height 150
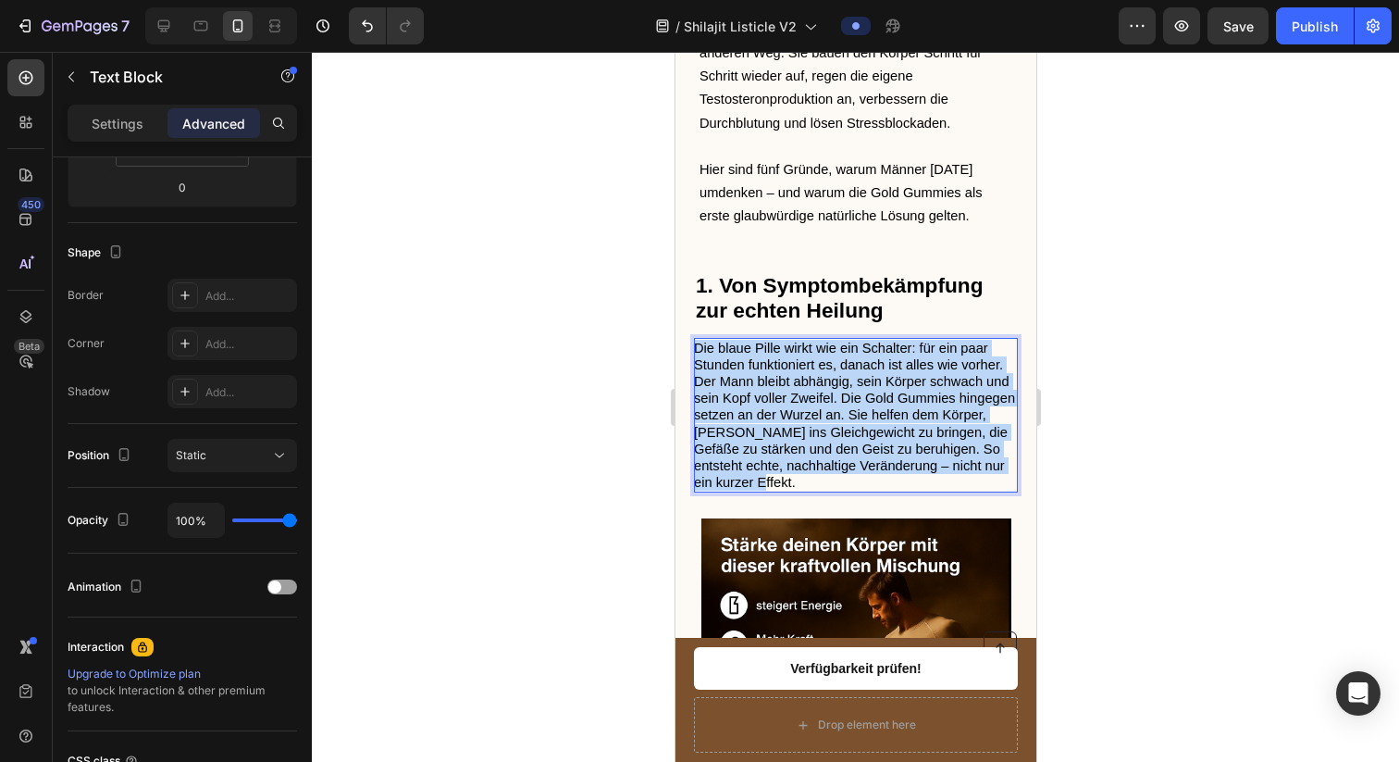
click at [803, 452] on span "Die blaue Pille wirkt wie ein Schalter: für ein paar Stunden funktioniert es, d…" at bounding box center [853, 416] width 321 height 150
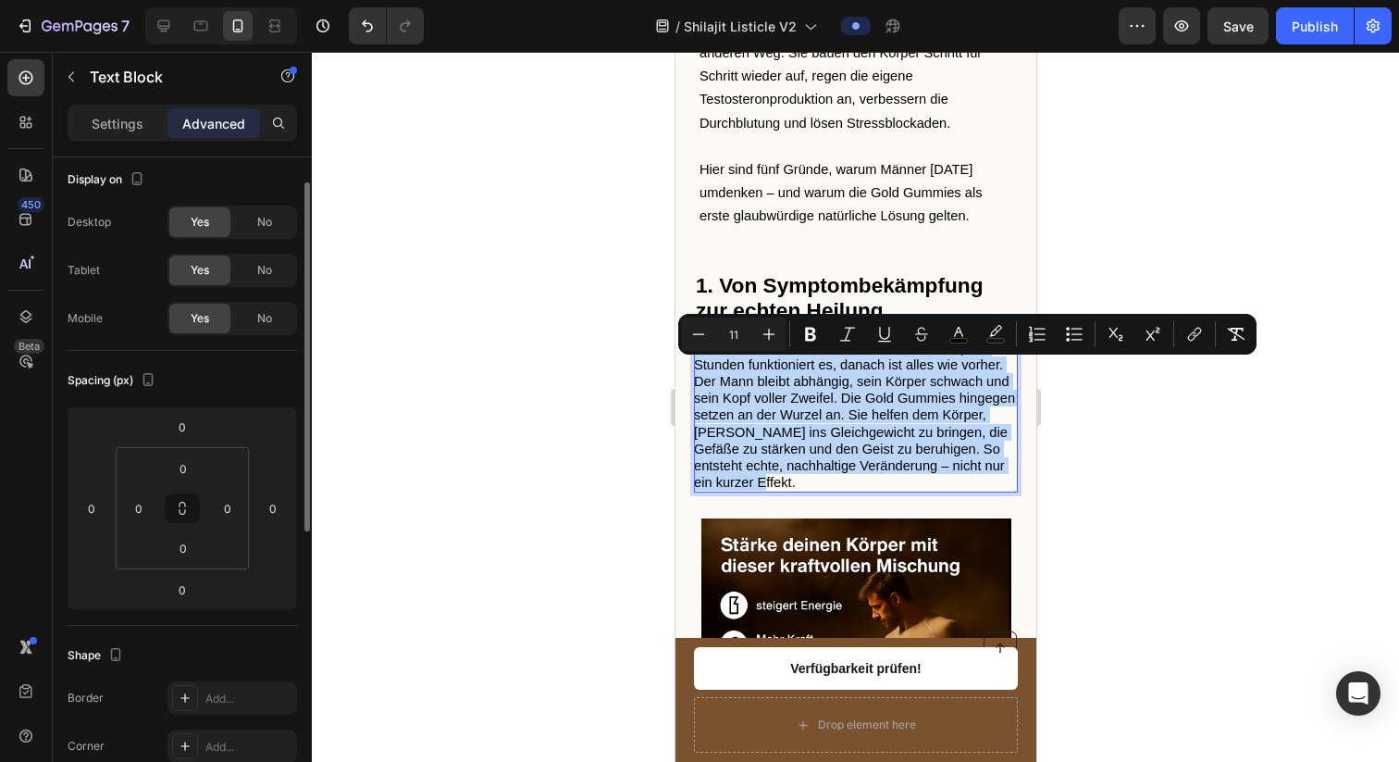
scroll to position [0, 0]
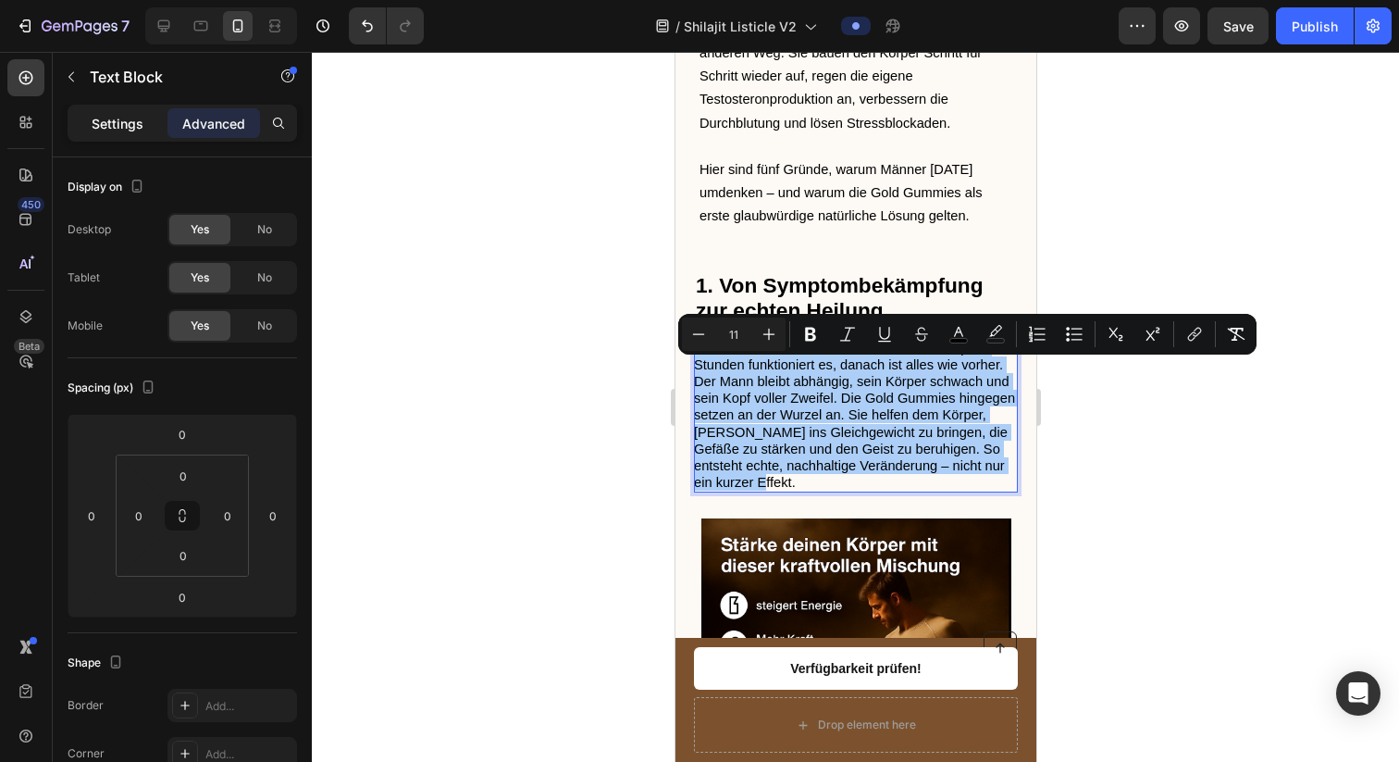
click at [151, 128] on div "Settings" at bounding box center [117, 123] width 93 height 30
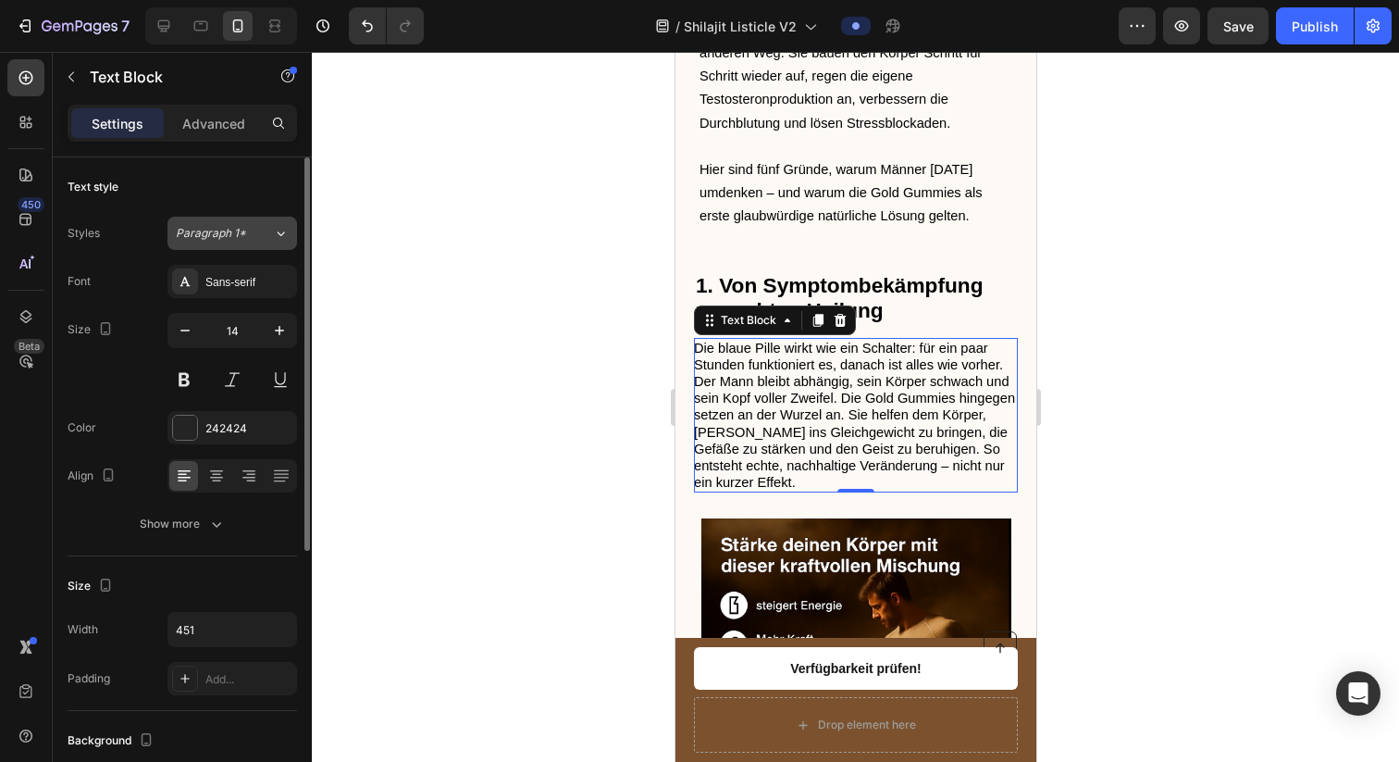
click at [210, 246] on button "Paragraph 1*" at bounding box center [232, 233] width 130 height 33
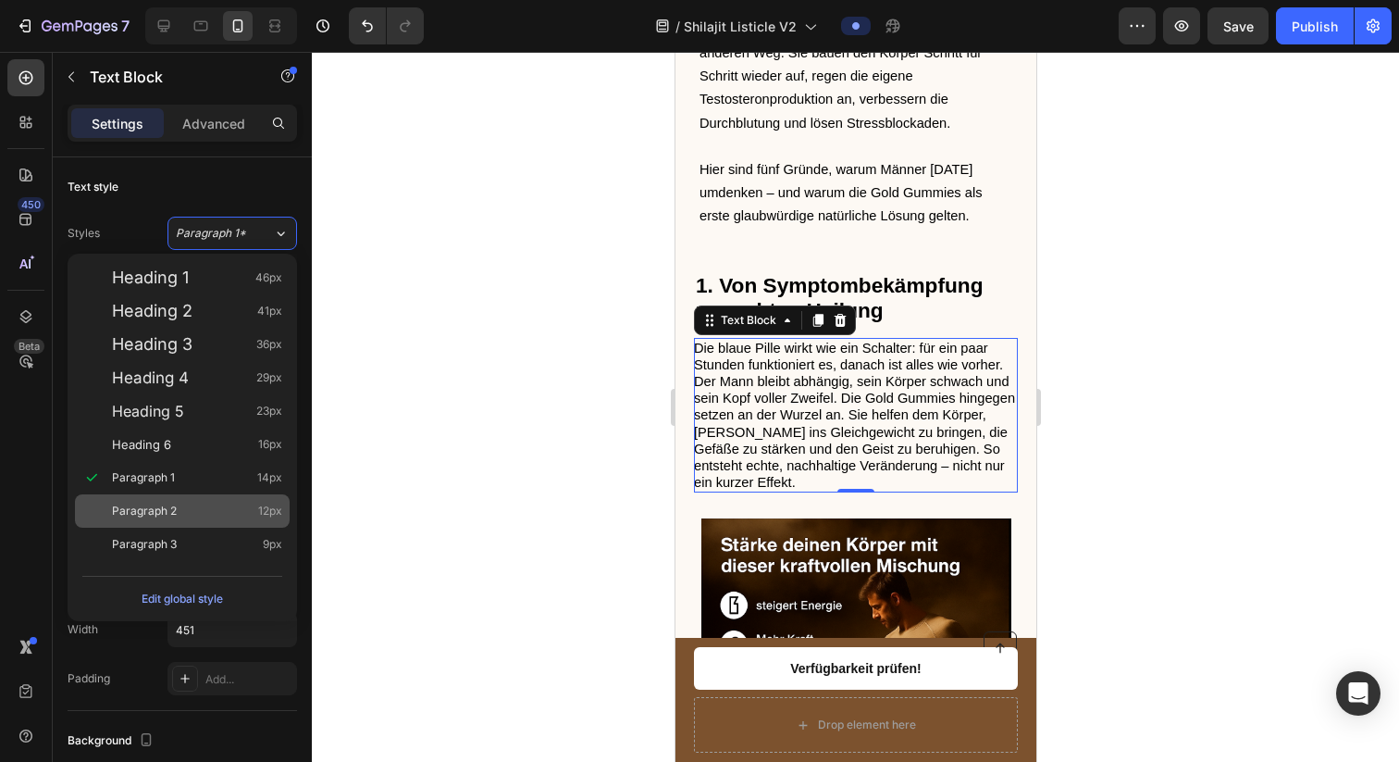
click at [160, 502] on span "Paragraph 2" at bounding box center [144, 511] width 65 height 19
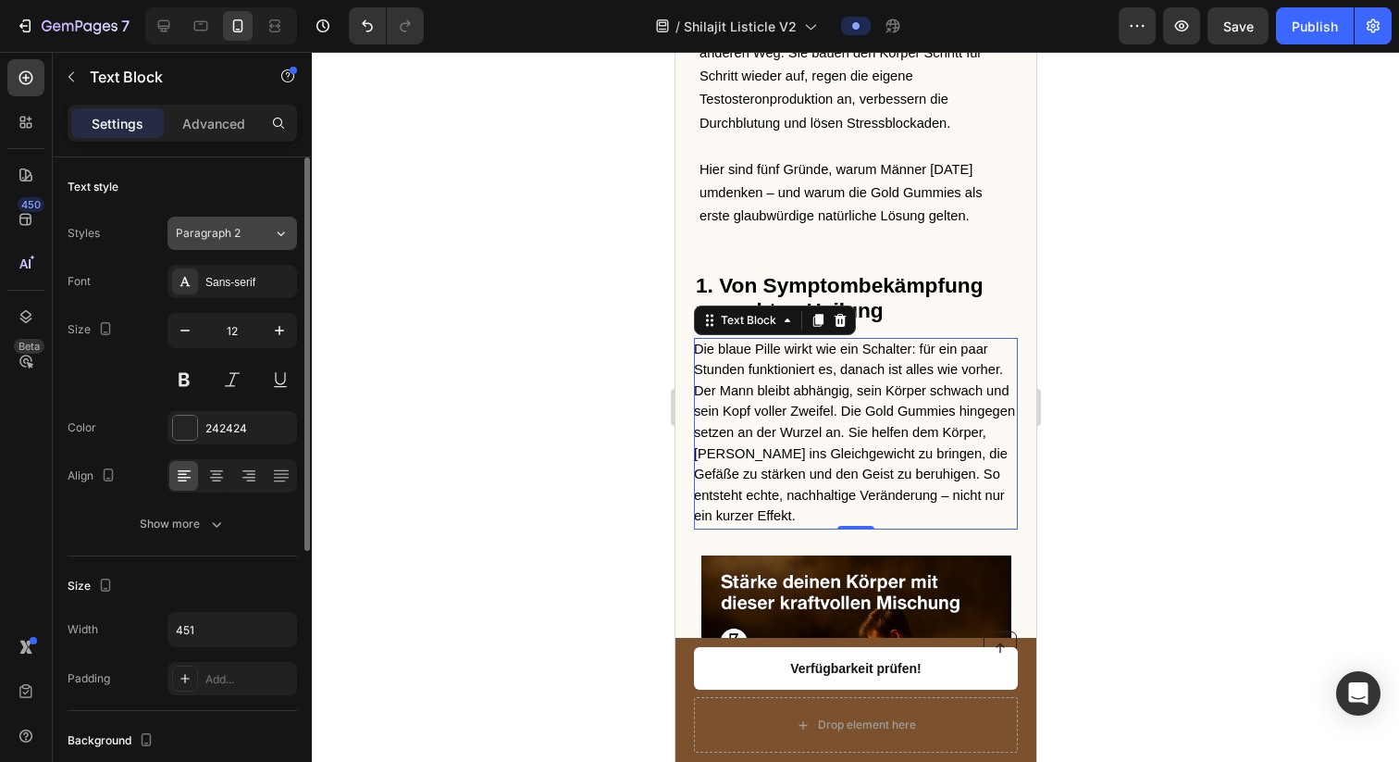
click at [221, 226] on span "Paragraph 2" at bounding box center [208, 233] width 65 height 17
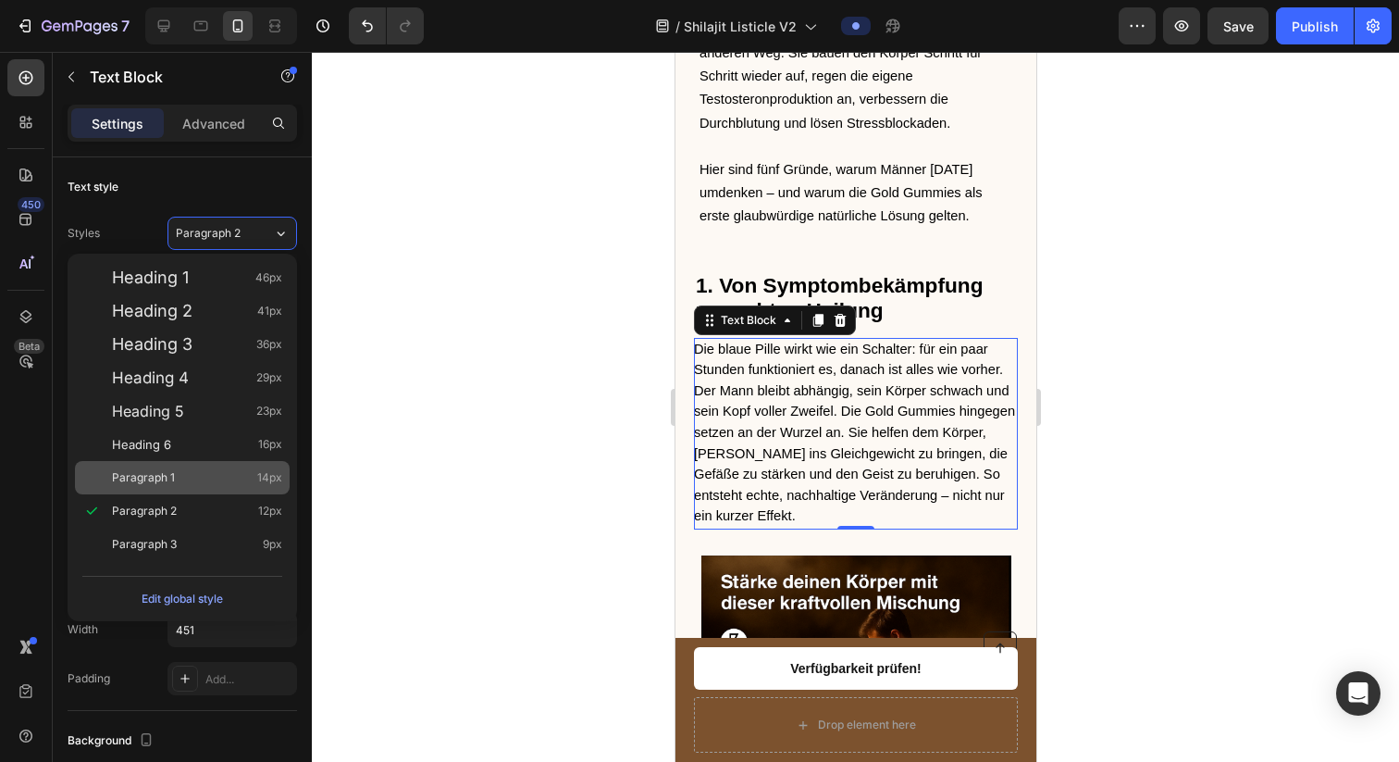
click at [187, 479] on div "Paragraph 1 14px" at bounding box center [197, 477] width 170 height 19
type input "14"
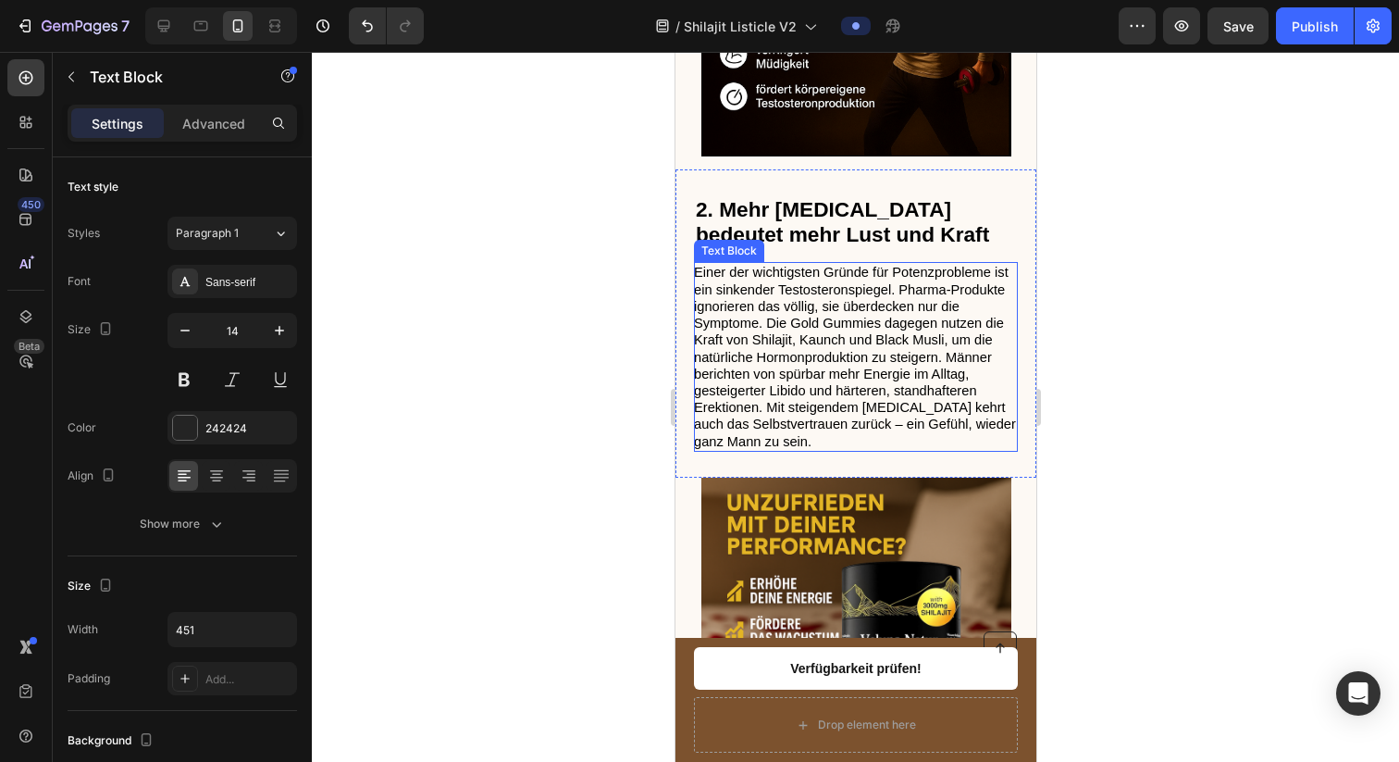
scroll to position [1561, 0]
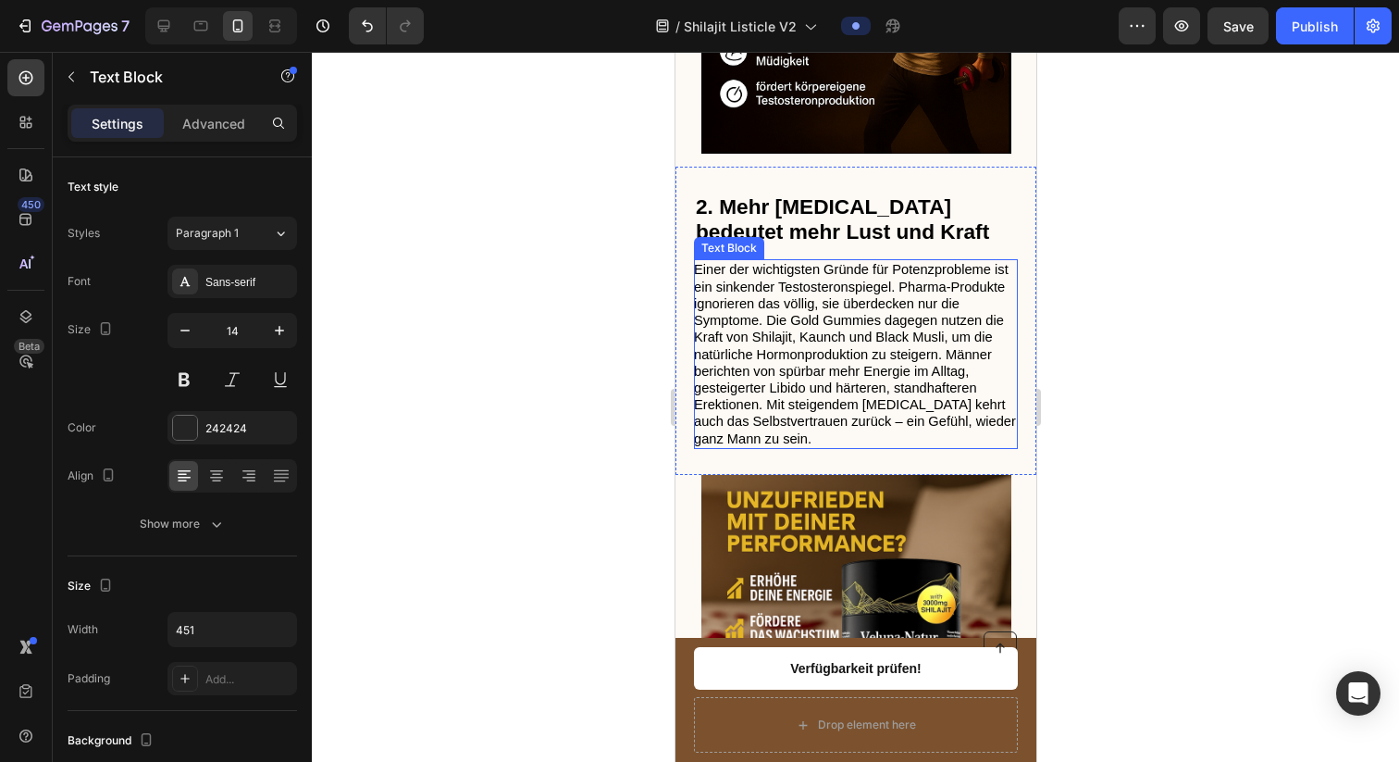
click at [802, 388] on span "Einer der wichtigsten Gründe für Potenzprobleme ist ein sinkender Testosteronsp…" at bounding box center [854, 353] width 322 height 183
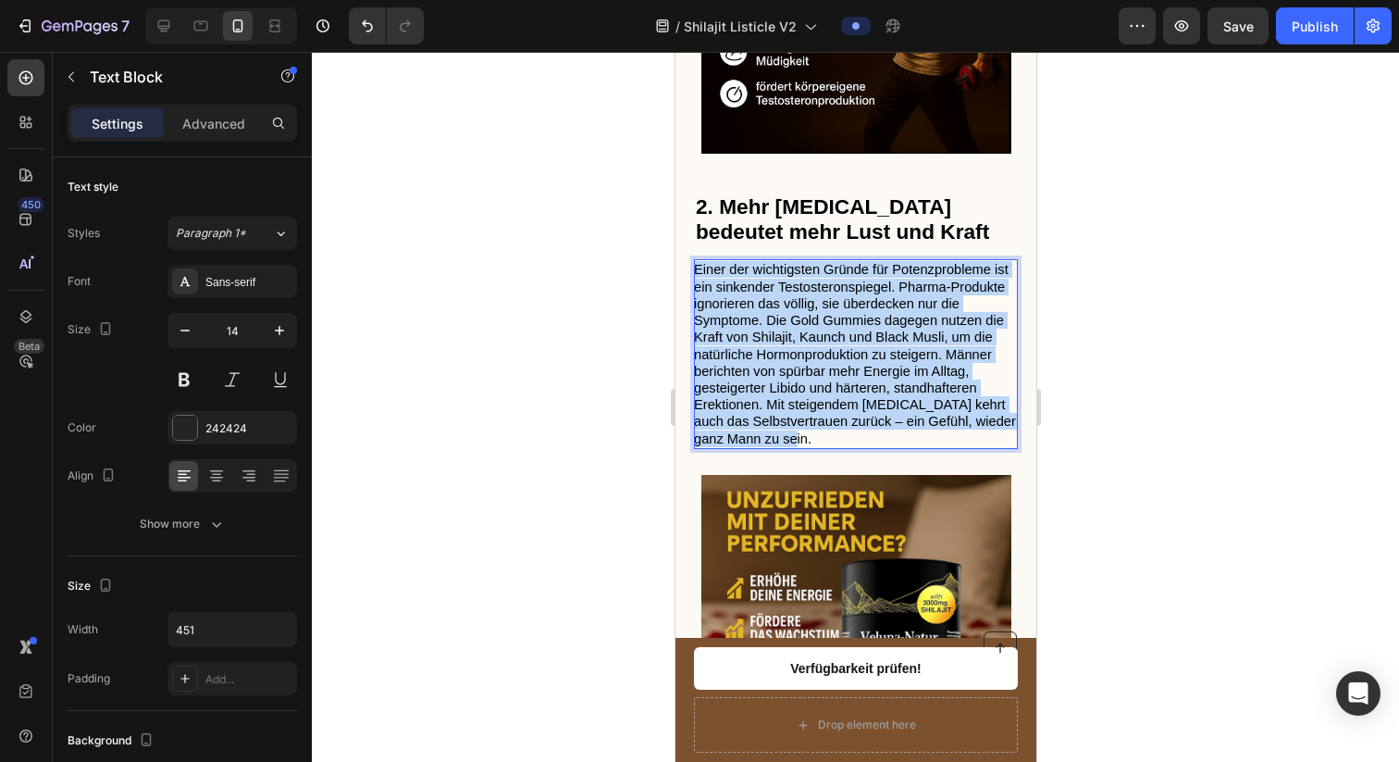
click at [802, 388] on span "Einer der wichtigsten Gründe für Potenzprobleme ist ein sinkender Testosteronsp…" at bounding box center [854, 353] width 322 height 183
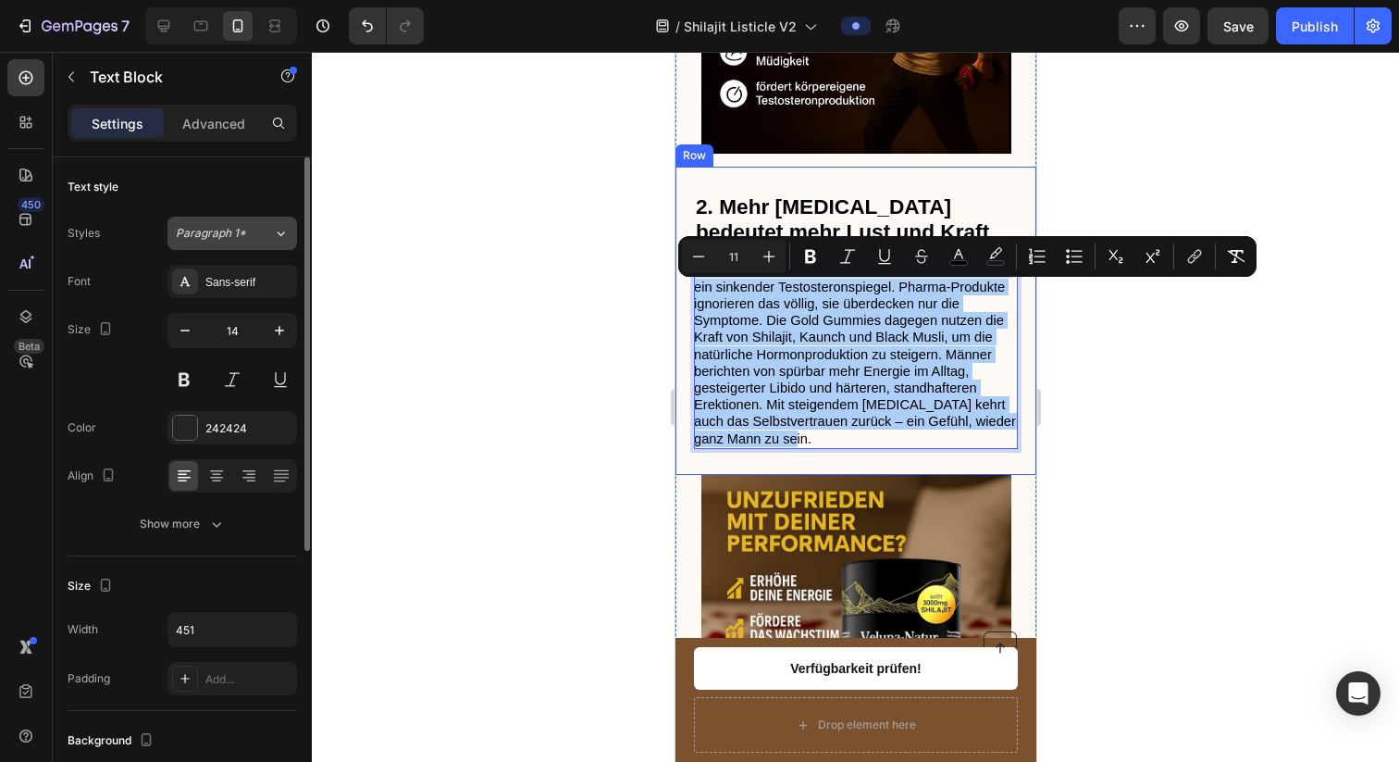
click at [282, 236] on icon at bounding box center [281, 233] width 16 height 19
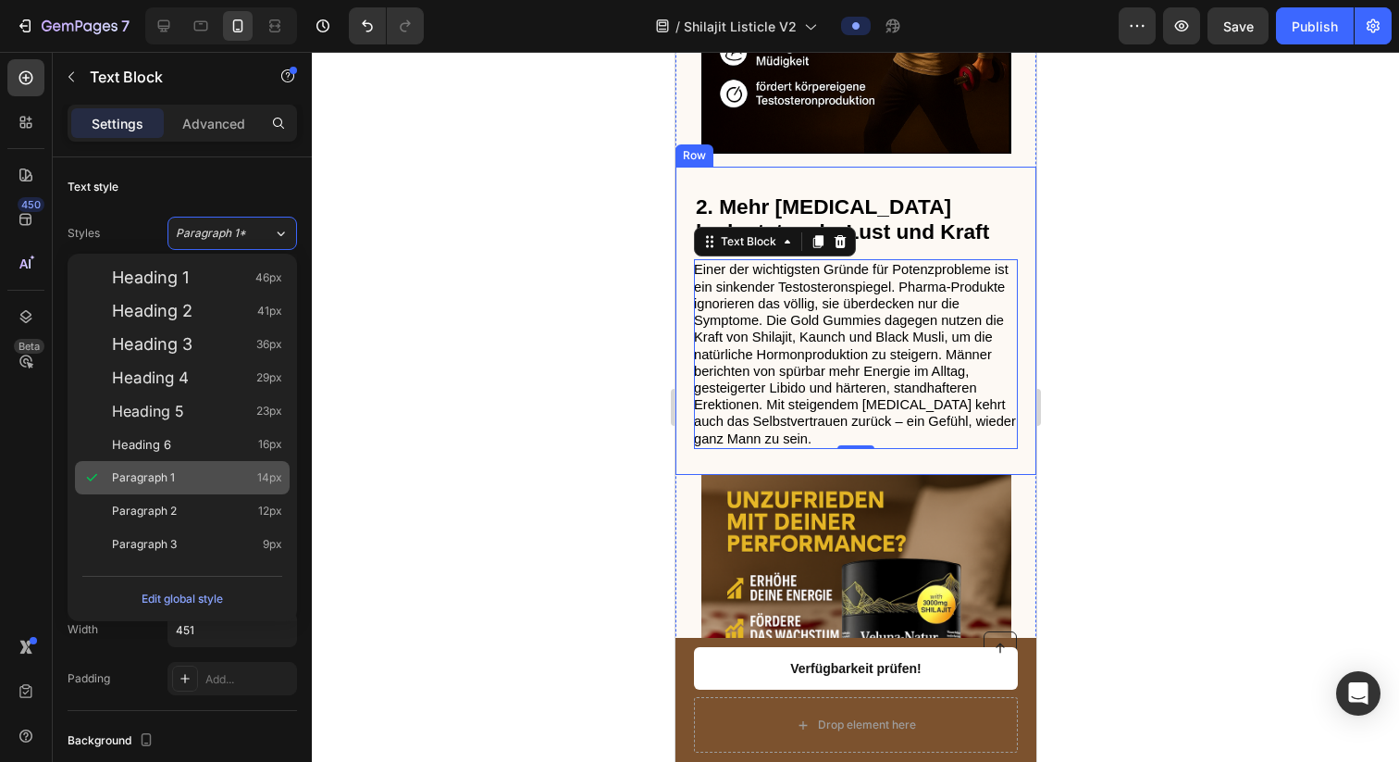
click at [210, 482] on div "Paragraph 1 14px" at bounding box center [197, 477] width 170 height 19
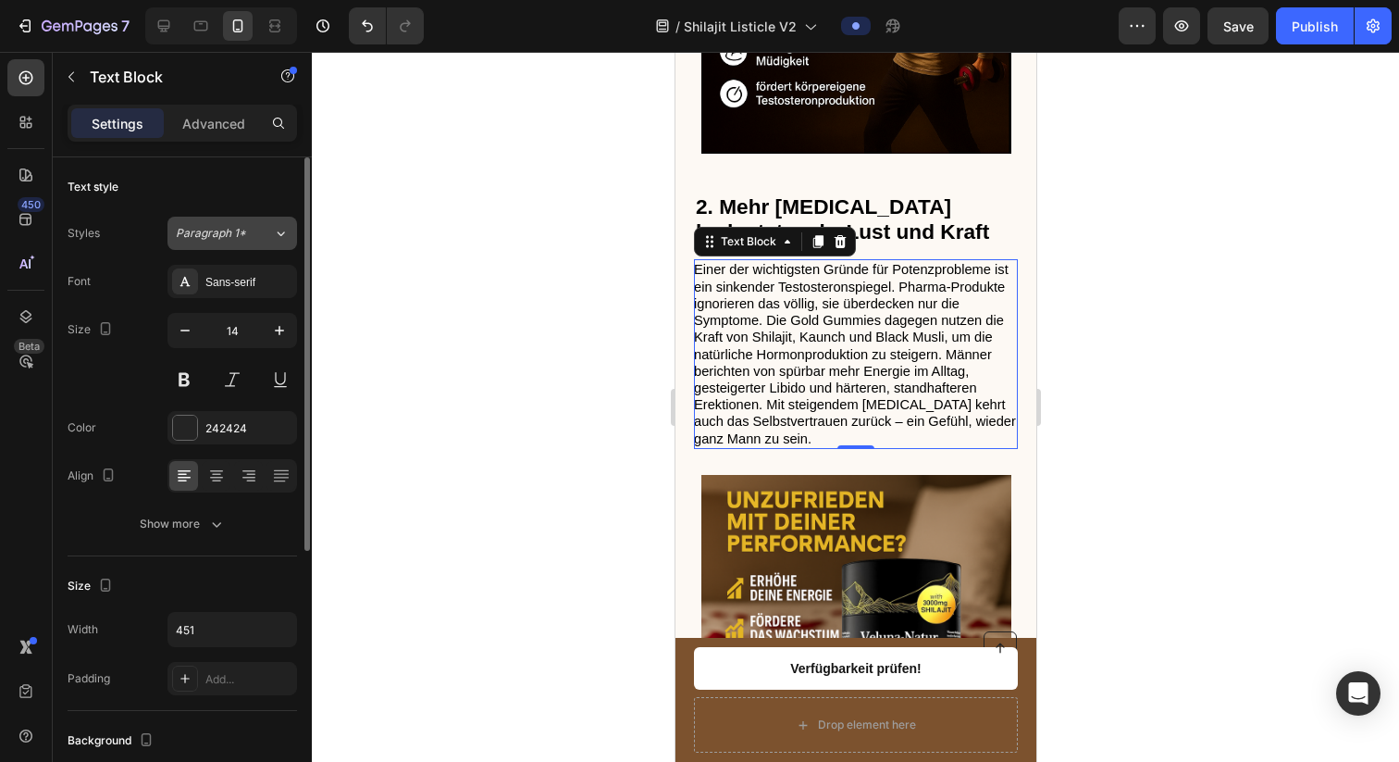
click at [237, 240] on span "Paragraph 1*" at bounding box center [211, 233] width 70 height 17
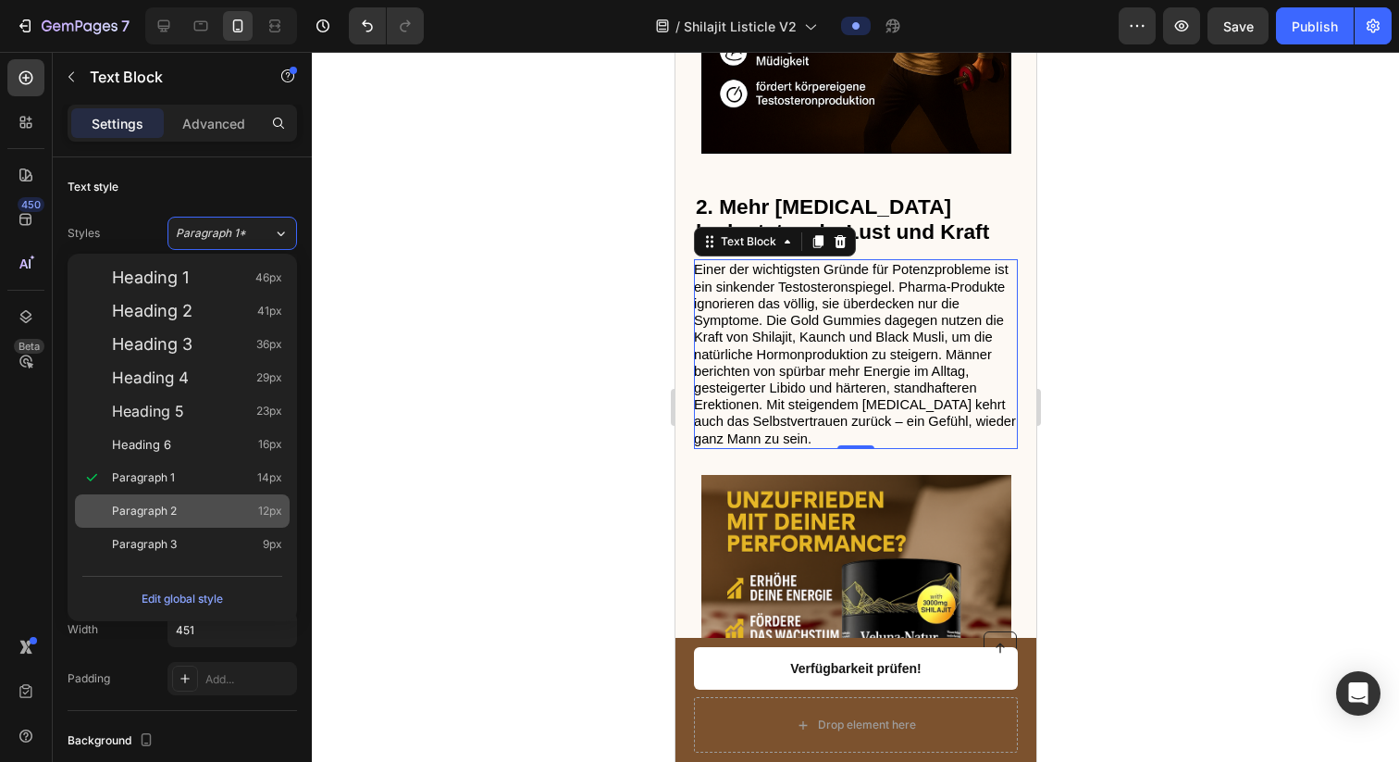
click at [192, 502] on div "Paragraph 2 12px" at bounding box center [197, 511] width 170 height 19
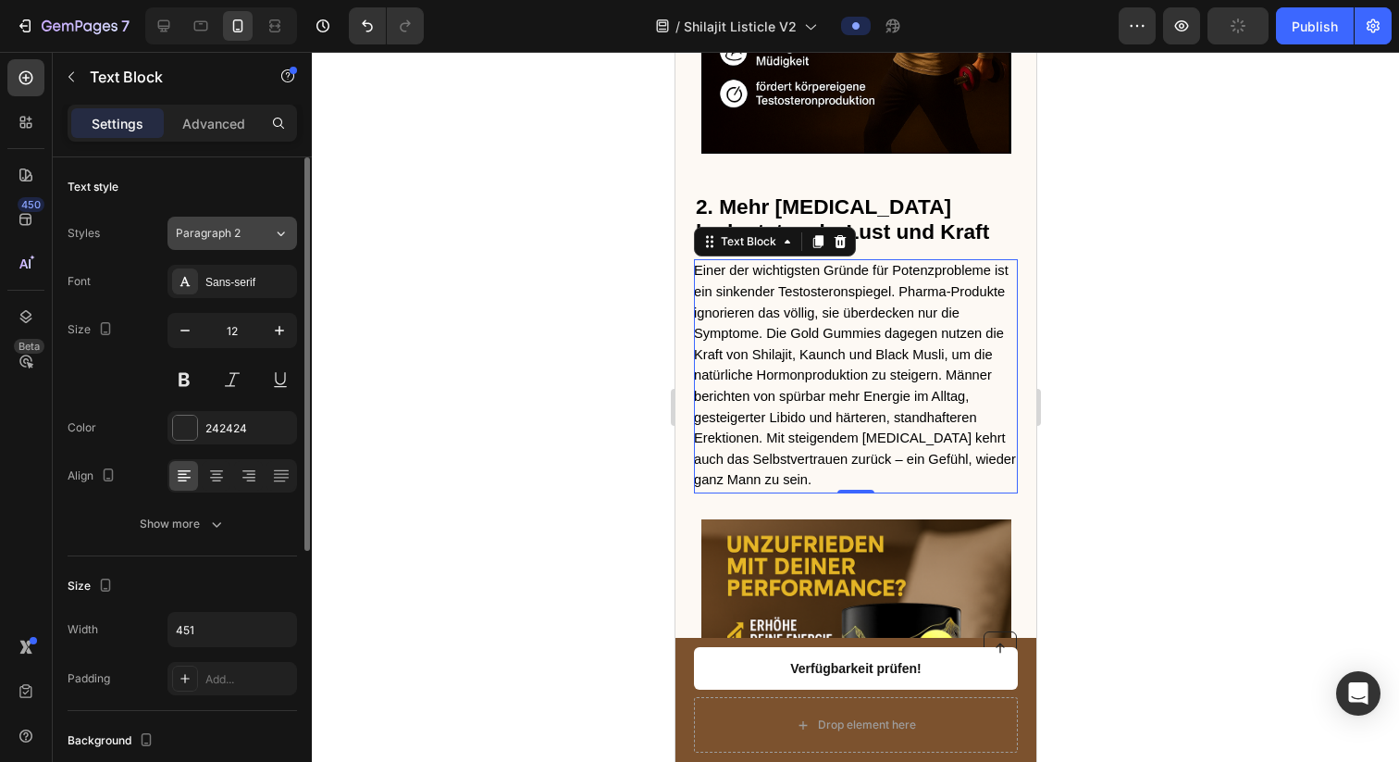
click at [260, 242] on button "Paragraph 2" at bounding box center [232, 233] width 130 height 33
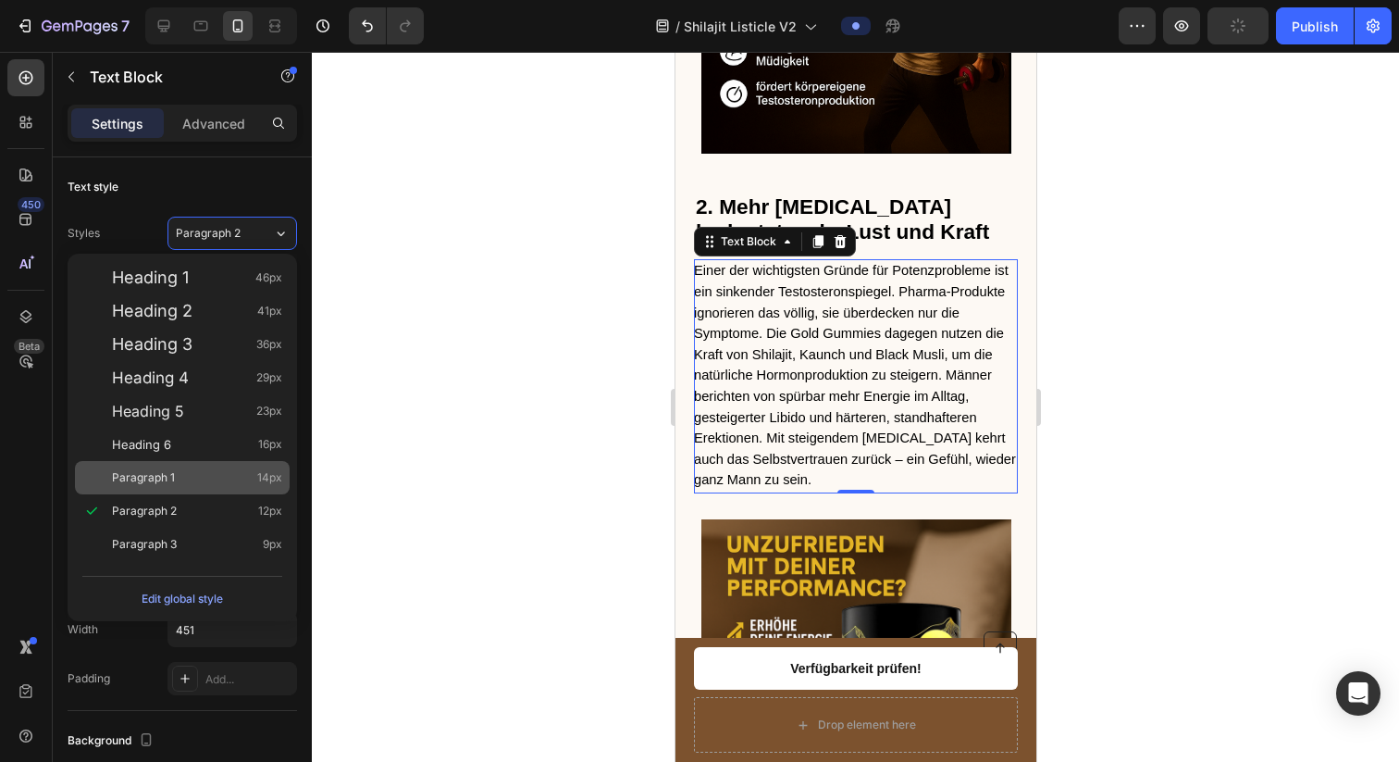
click at [214, 486] on div "Paragraph 1 14px" at bounding box center [197, 477] width 170 height 19
type input "14"
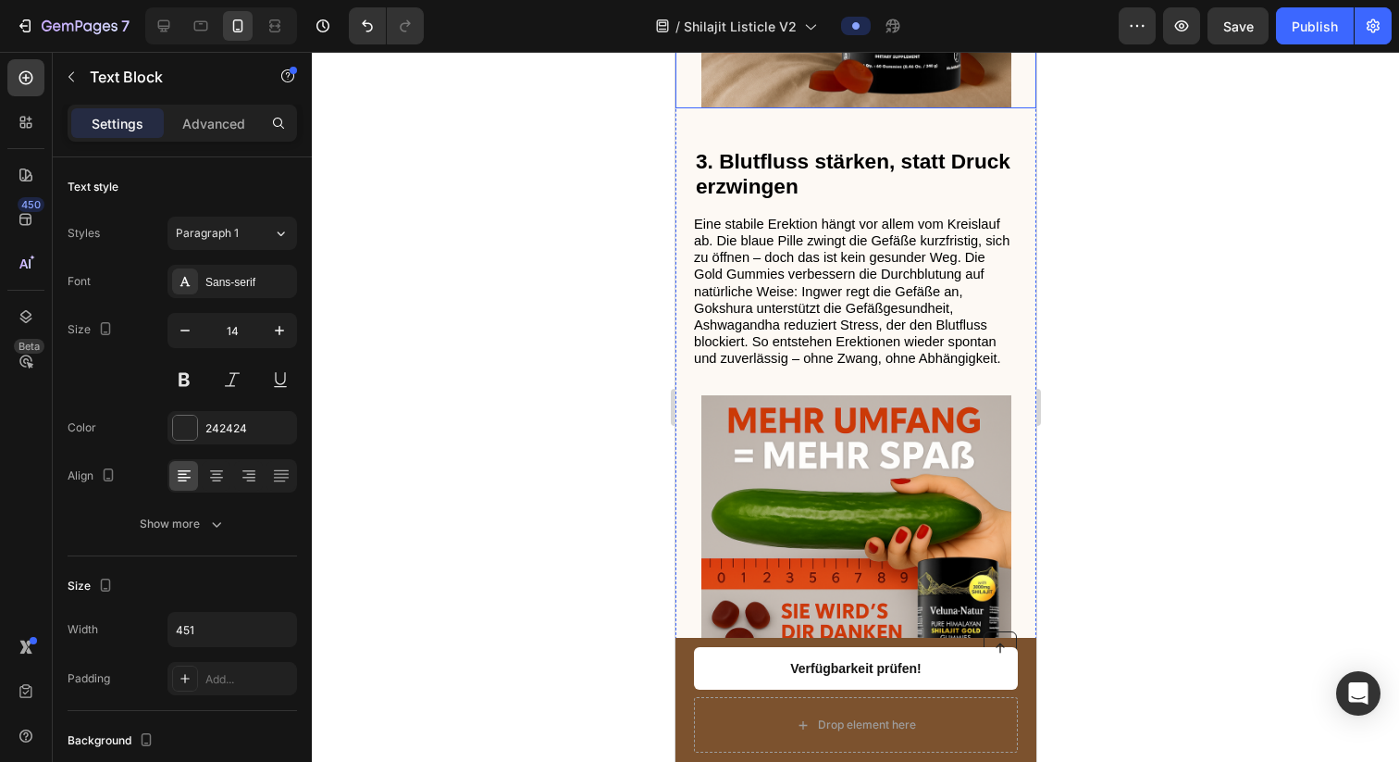
scroll to position [2338, 0]
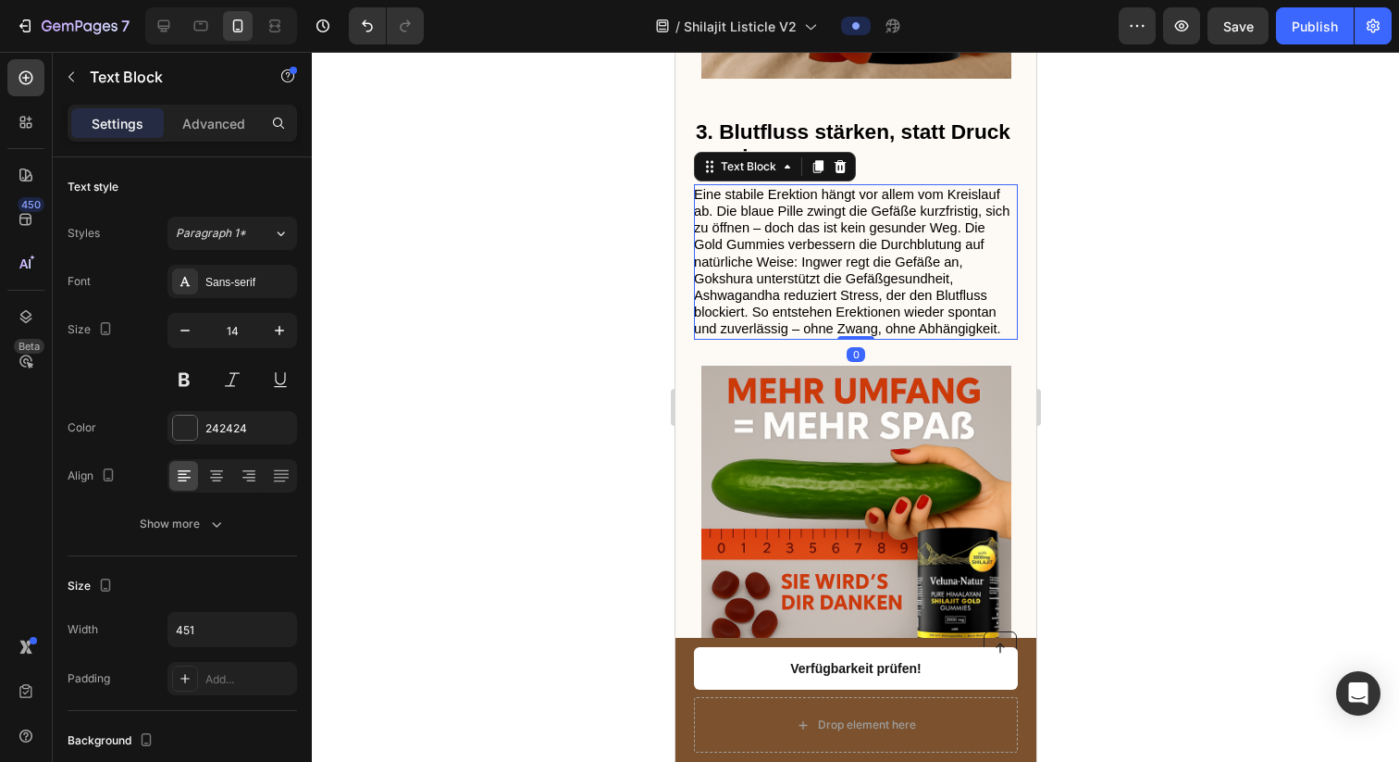
click at [830, 298] on span "Eine stabile Erektion hängt vor allem vom Kreislauf ab. Die blaue Pille zwingt …" at bounding box center [851, 262] width 316 height 150
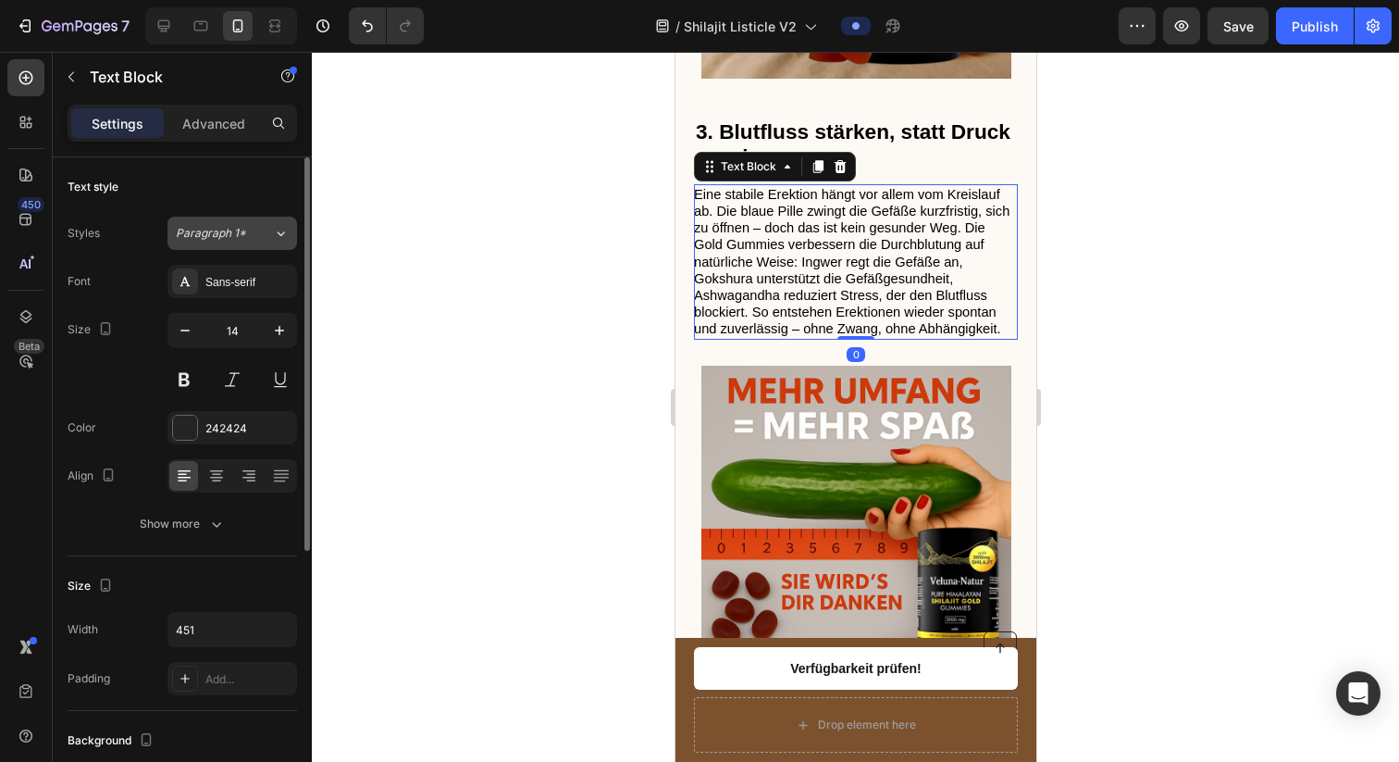
click at [274, 236] on icon at bounding box center [281, 233] width 16 height 19
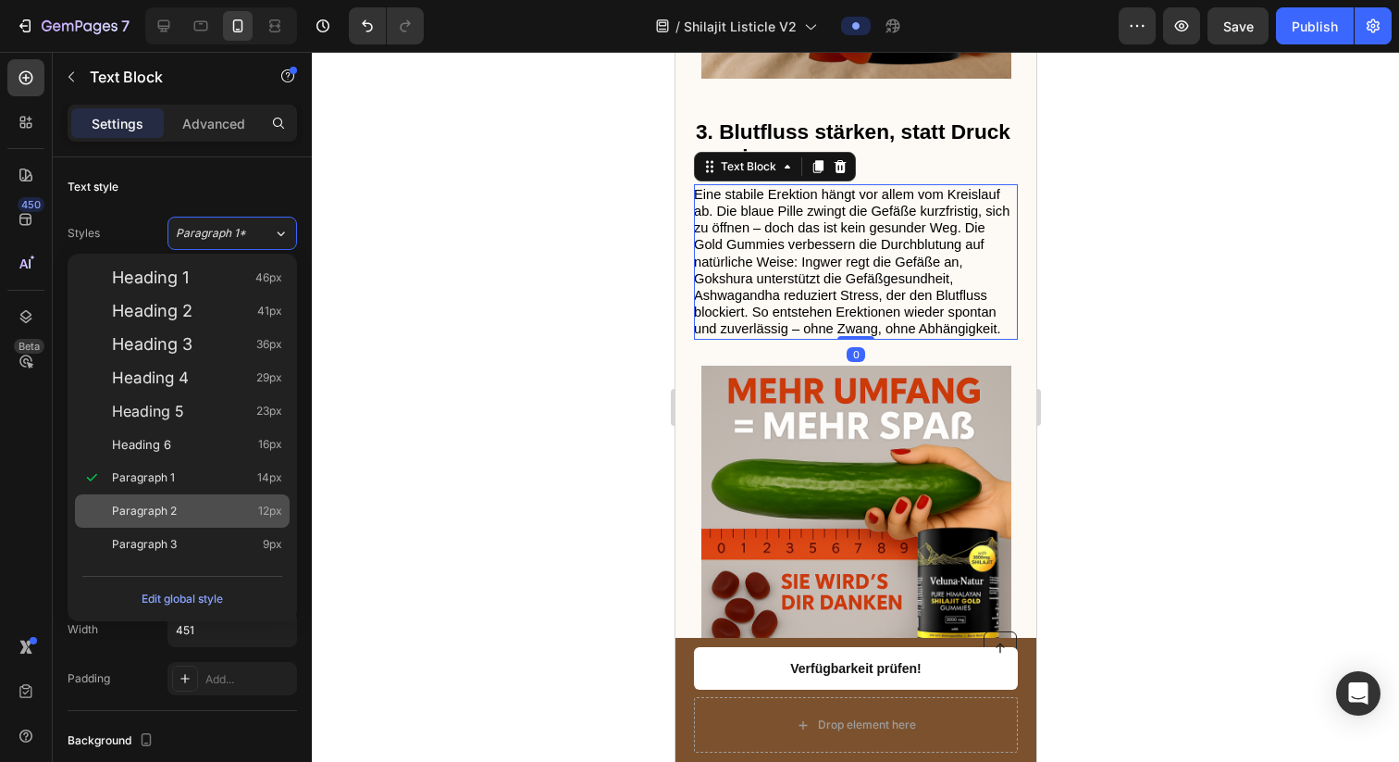
click at [218, 515] on div "Paragraph 2 12px" at bounding box center [197, 511] width 170 height 19
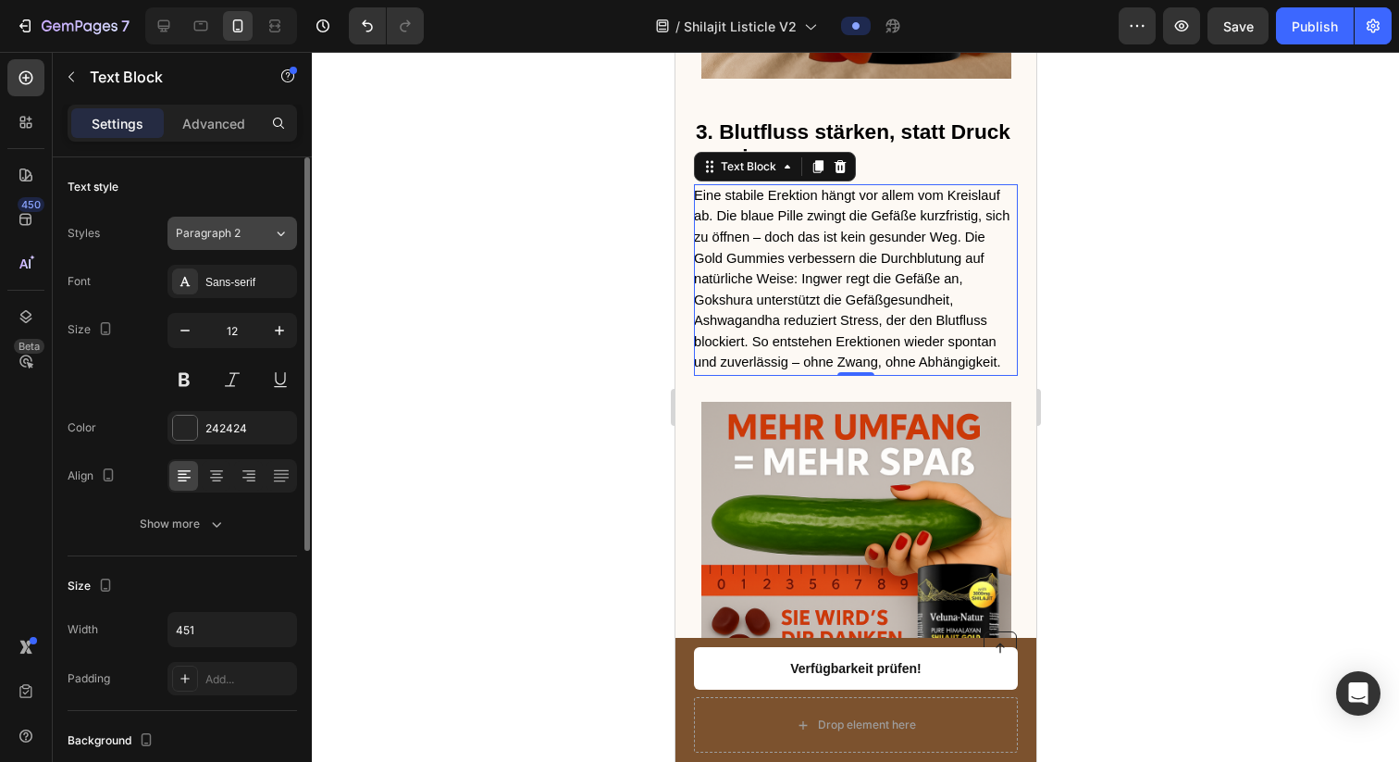
click at [238, 248] on button "Paragraph 2" at bounding box center [232, 233] width 130 height 33
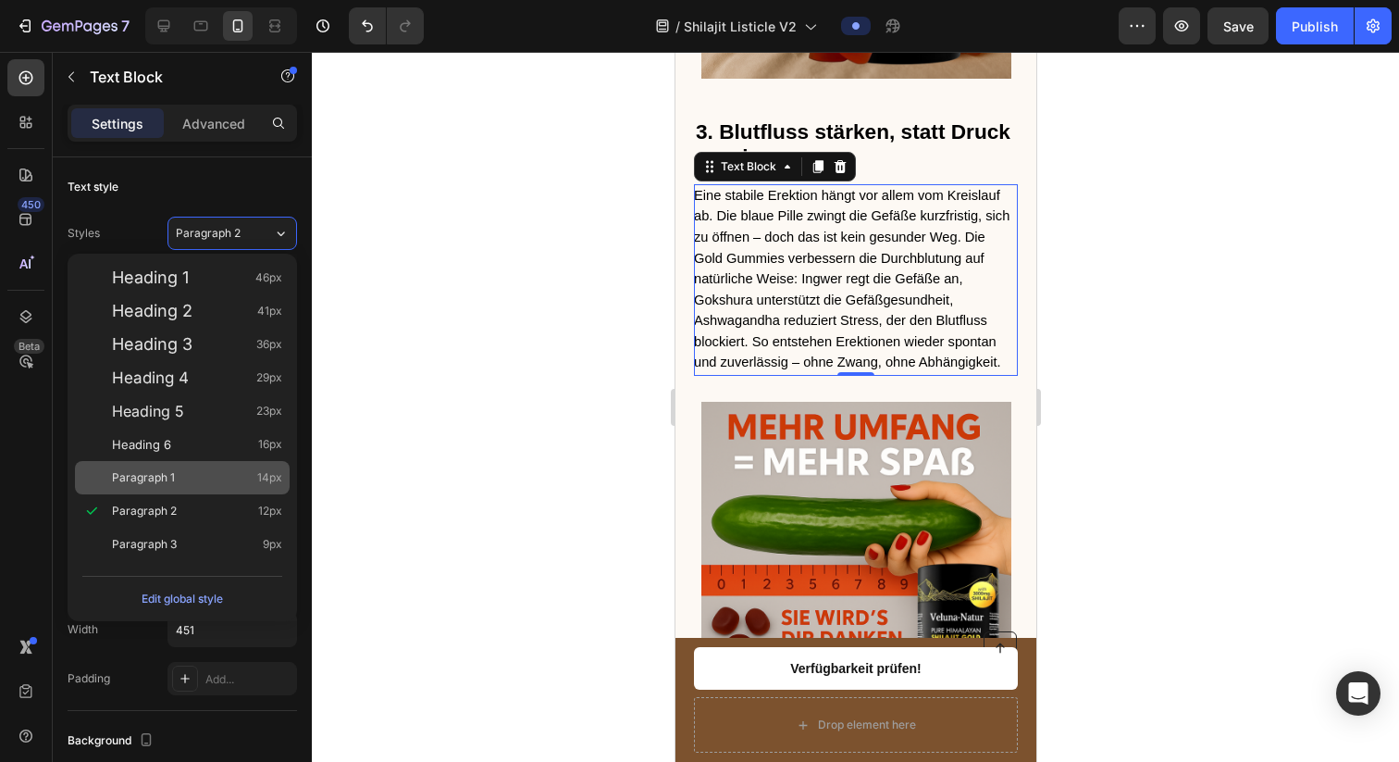
click at [187, 479] on div "Paragraph 1 14px" at bounding box center [197, 477] width 170 height 19
type input "14"
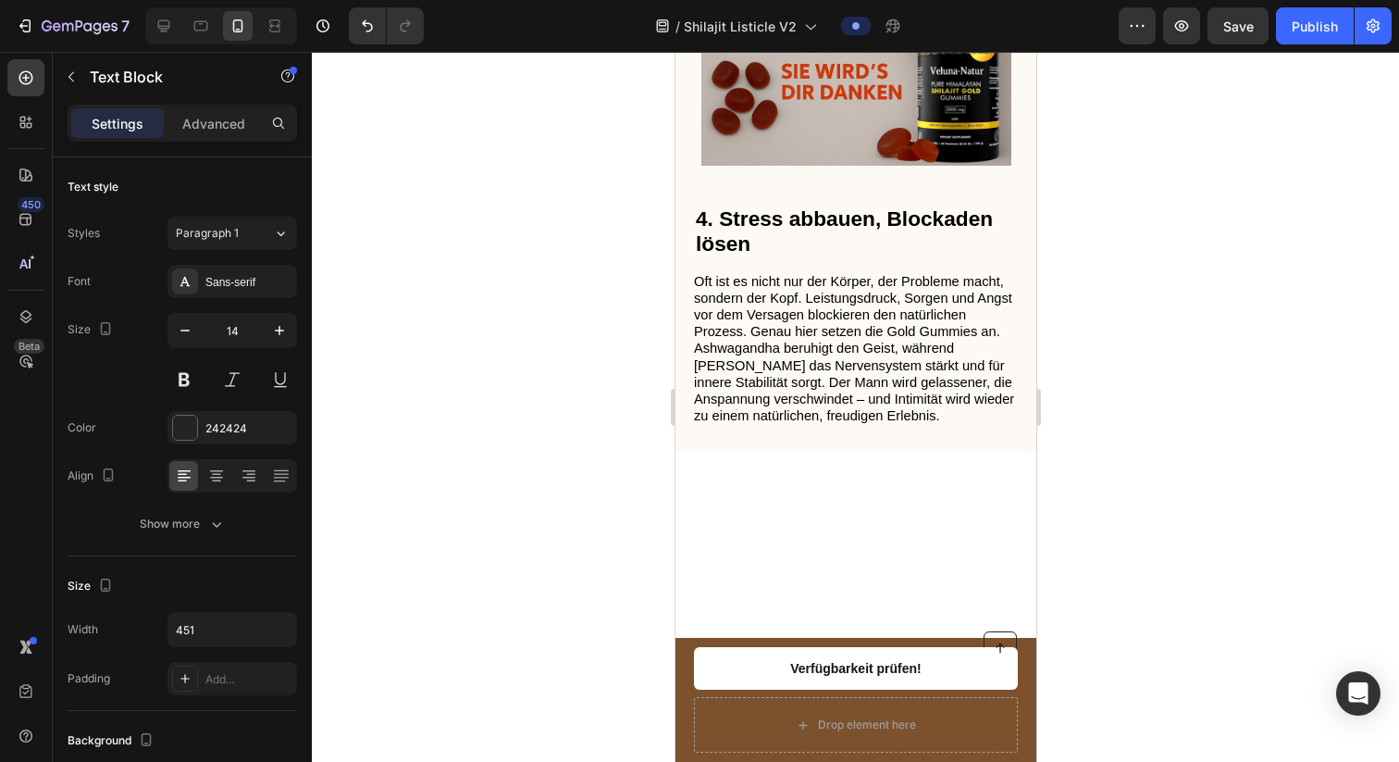
scroll to position [3008, 0]
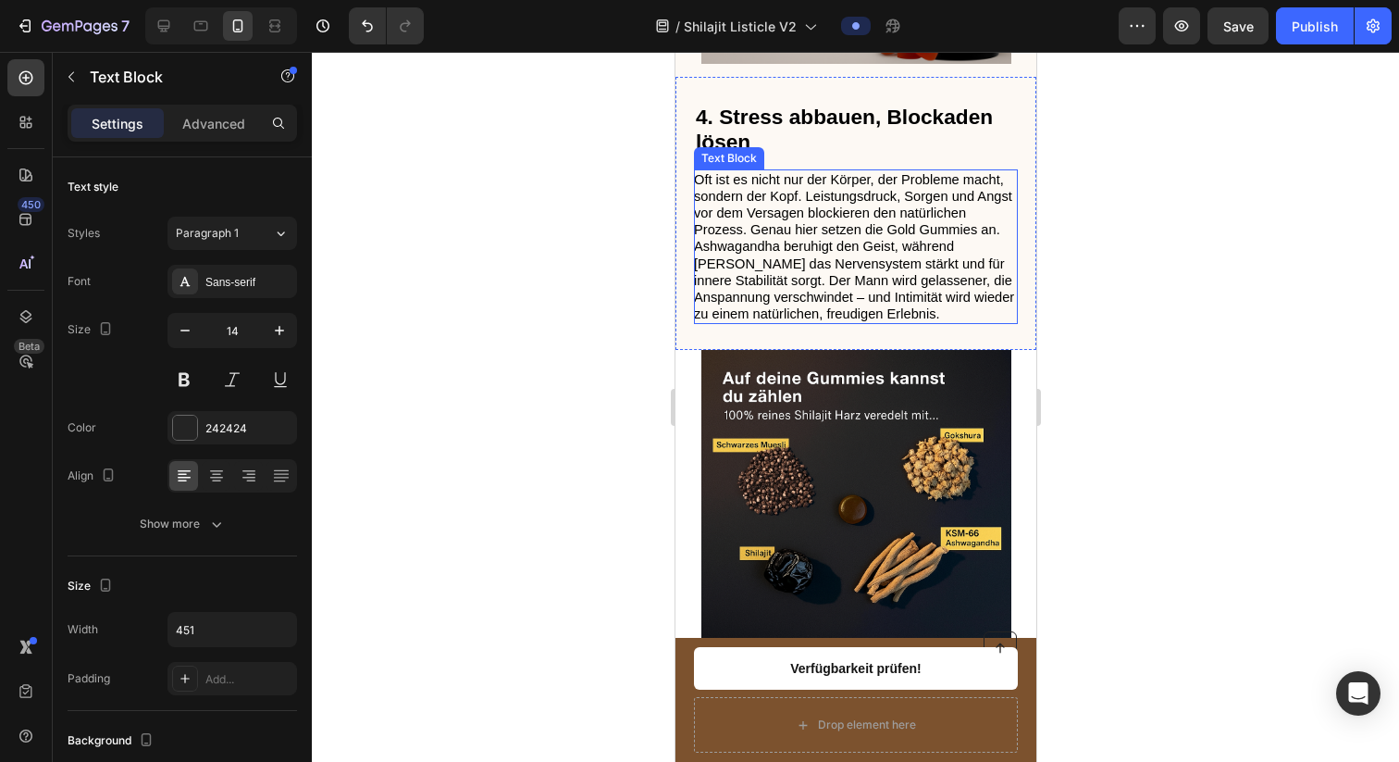
click at [848, 254] on span "Oft ist es nicht nur der Körper, der Probleme macht, sondern der Kopf. Leistung…" at bounding box center [853, 247] width 320 height 150
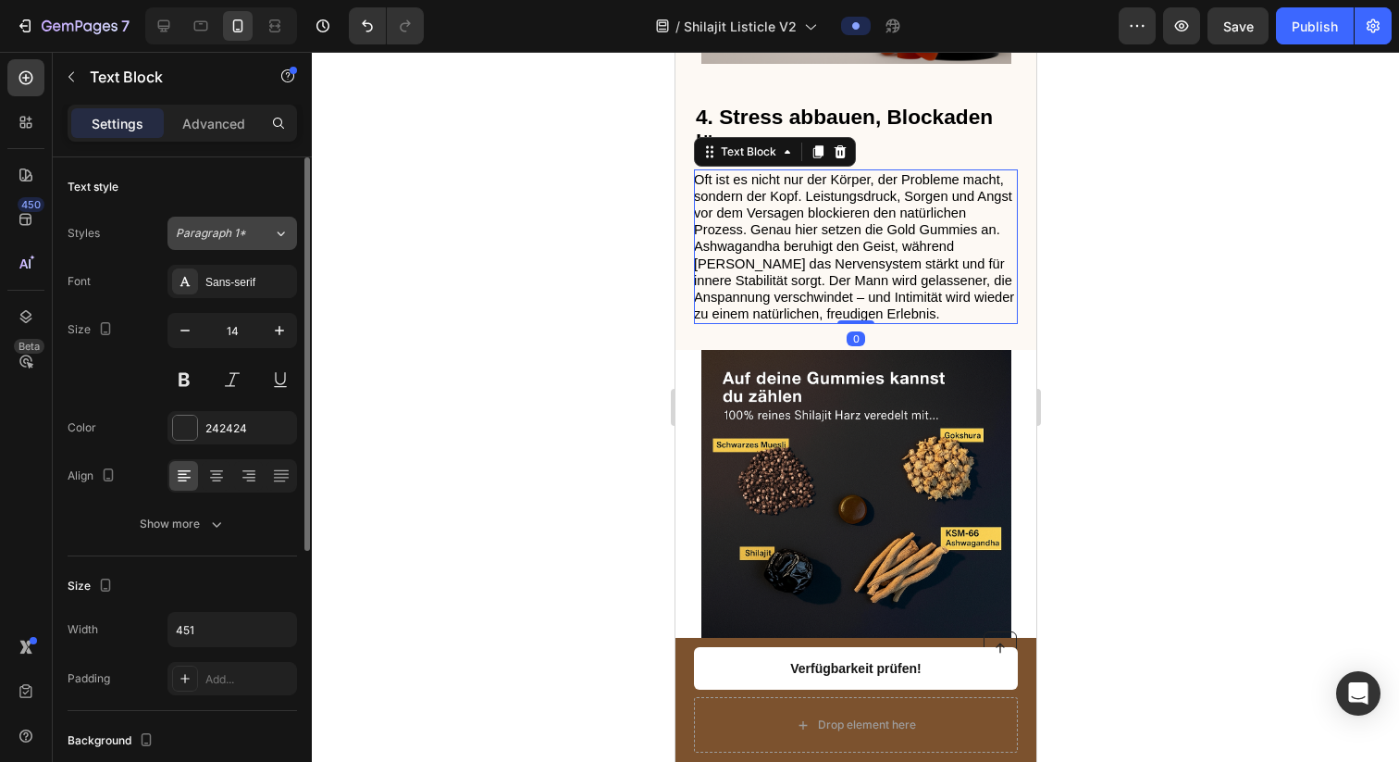
click at [253, 244] on button "Paragraph 1*" at bounding box center [232, 233] width 130 height 33
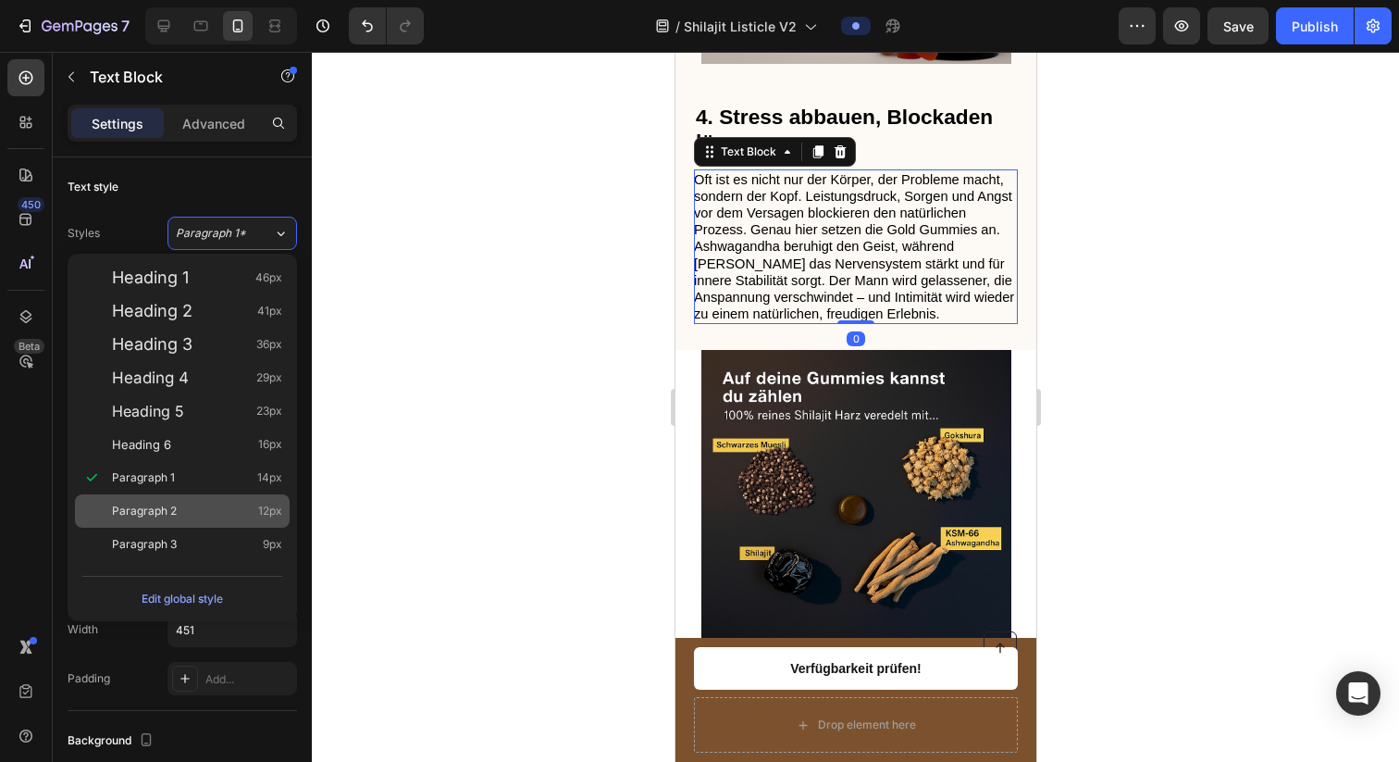
click at [230, 519] on div "Paragraph 2 12px" at bounding box center [197, 511] width 170 height 19
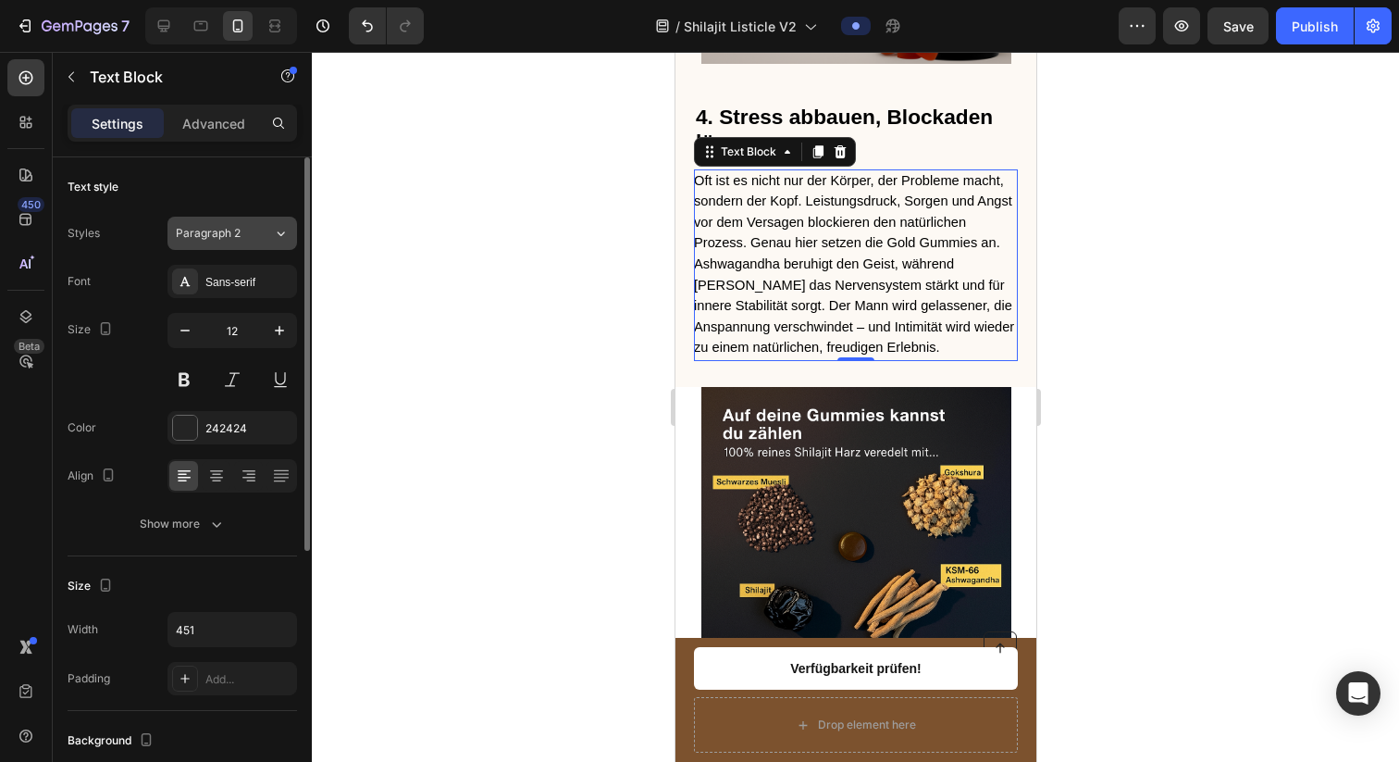
click at [248, 237] on div "Paragraph 2" at bounding box center [213, 233] width 75 height 17
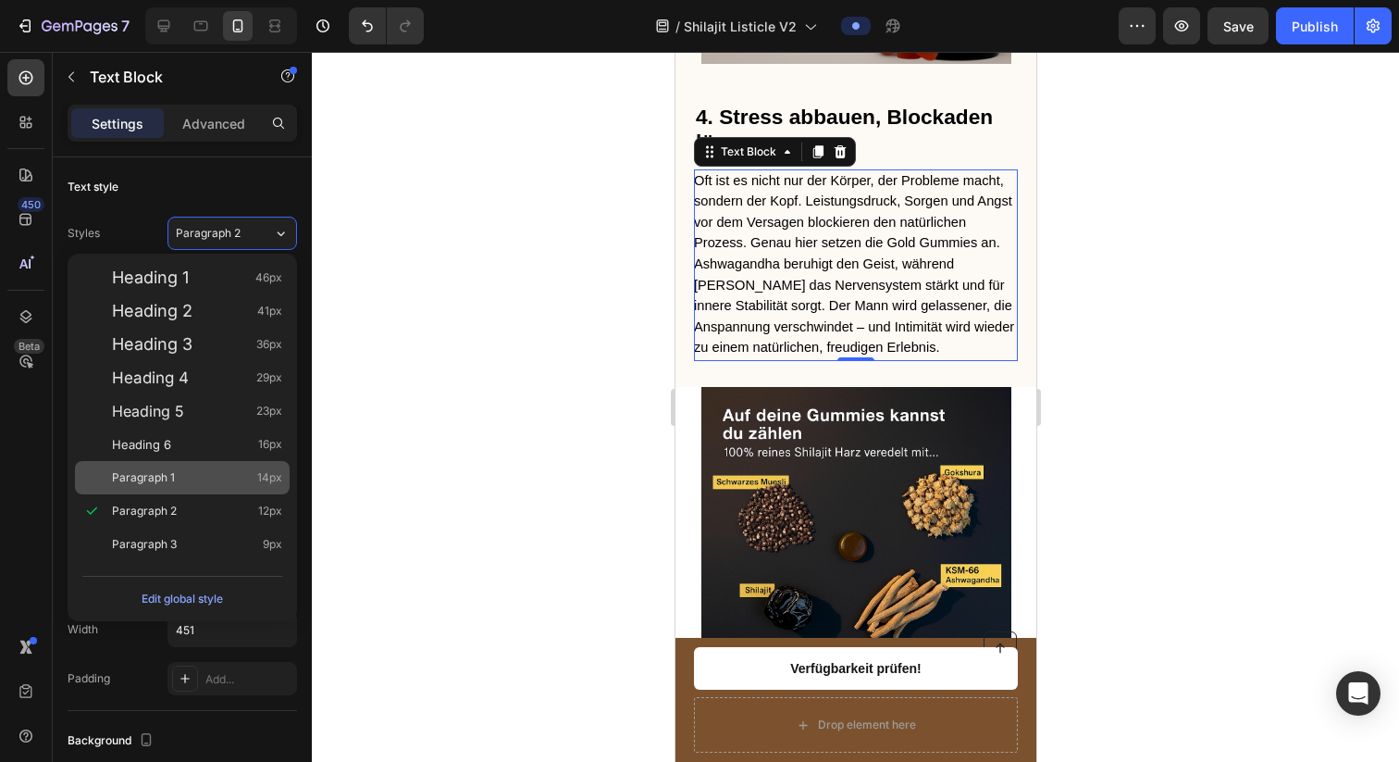
click at [200, 480] on div "Paragraph 1 14px" at bounding box center [197, 477] width 170 height 19
type input "14"
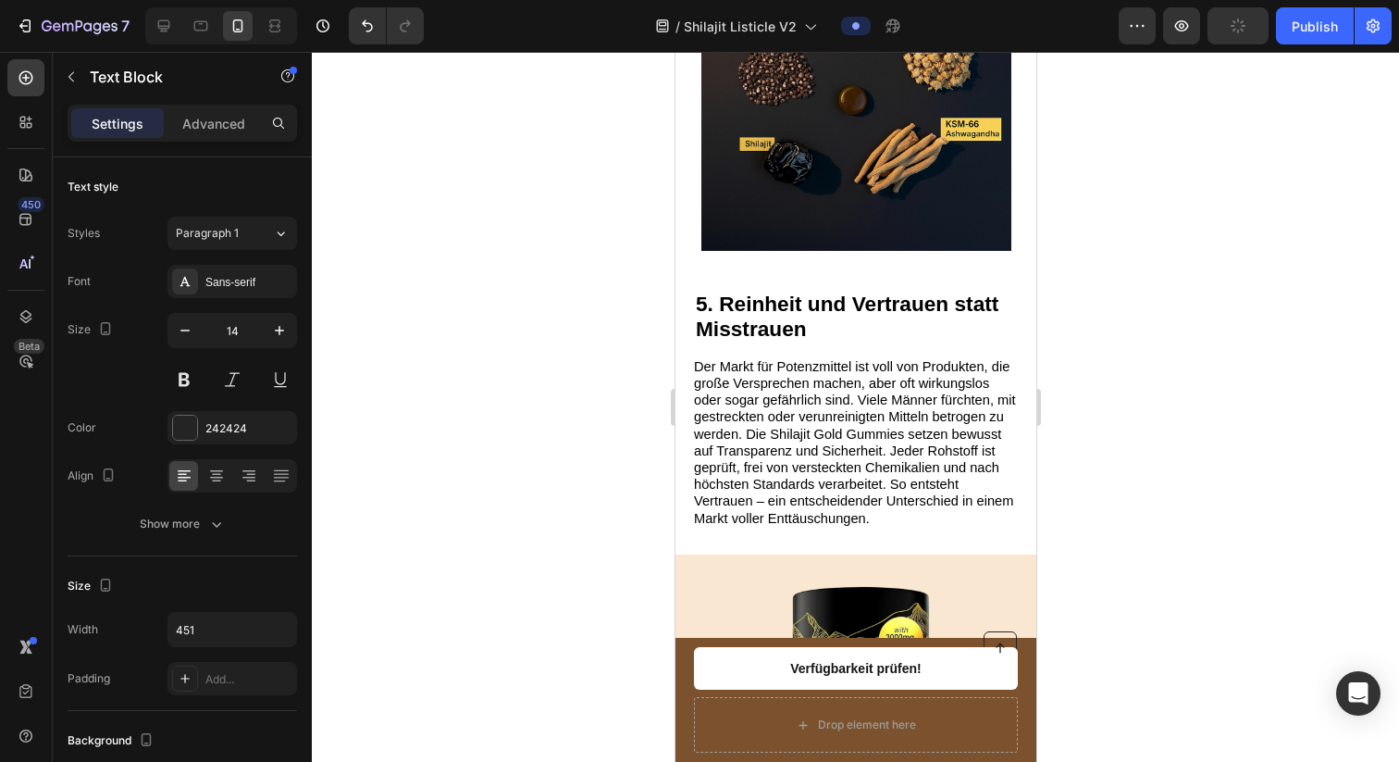
scroll to position [3529, 0]
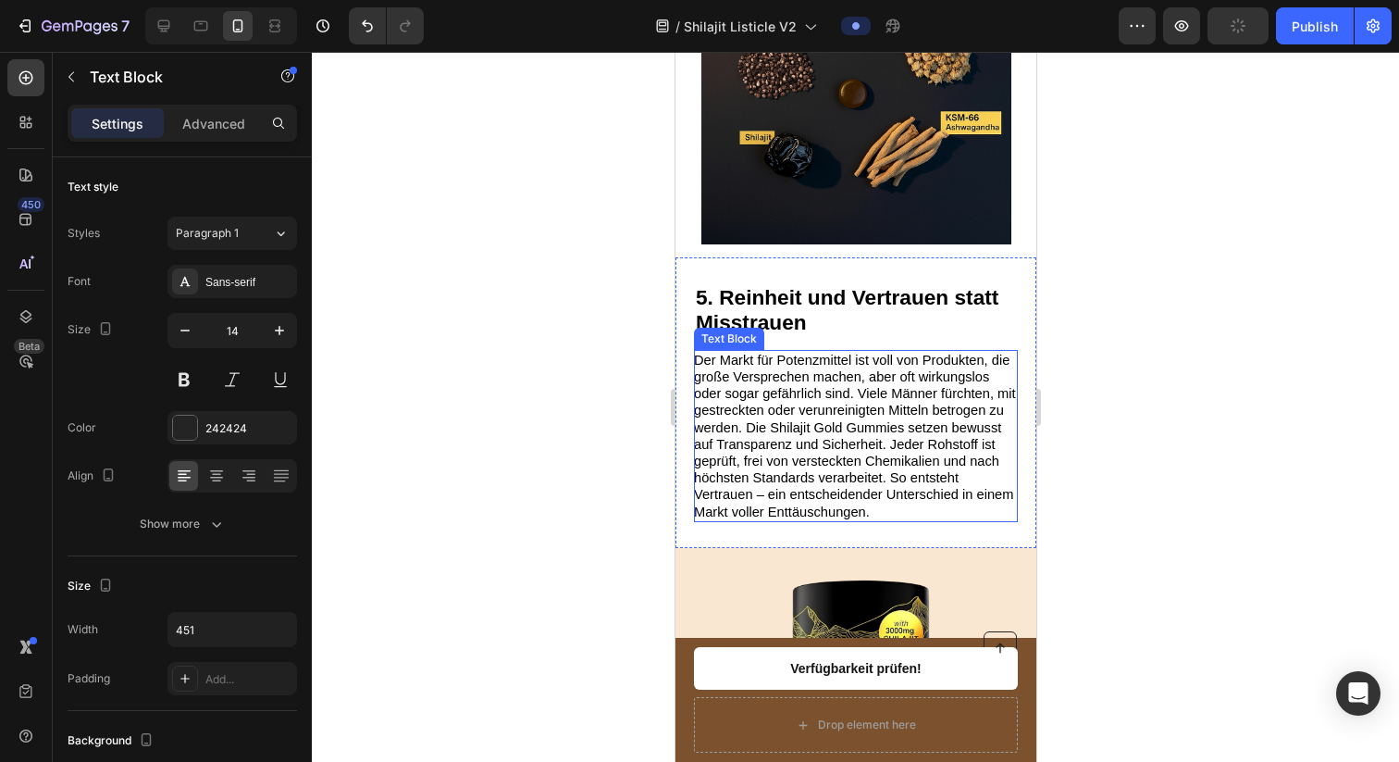
click at [838, 353] on span "Der Markt für Potenzmittel ist voll von Produkten, die große Versprechen machen…" at bounding box center [854, 436] width 322 height 167
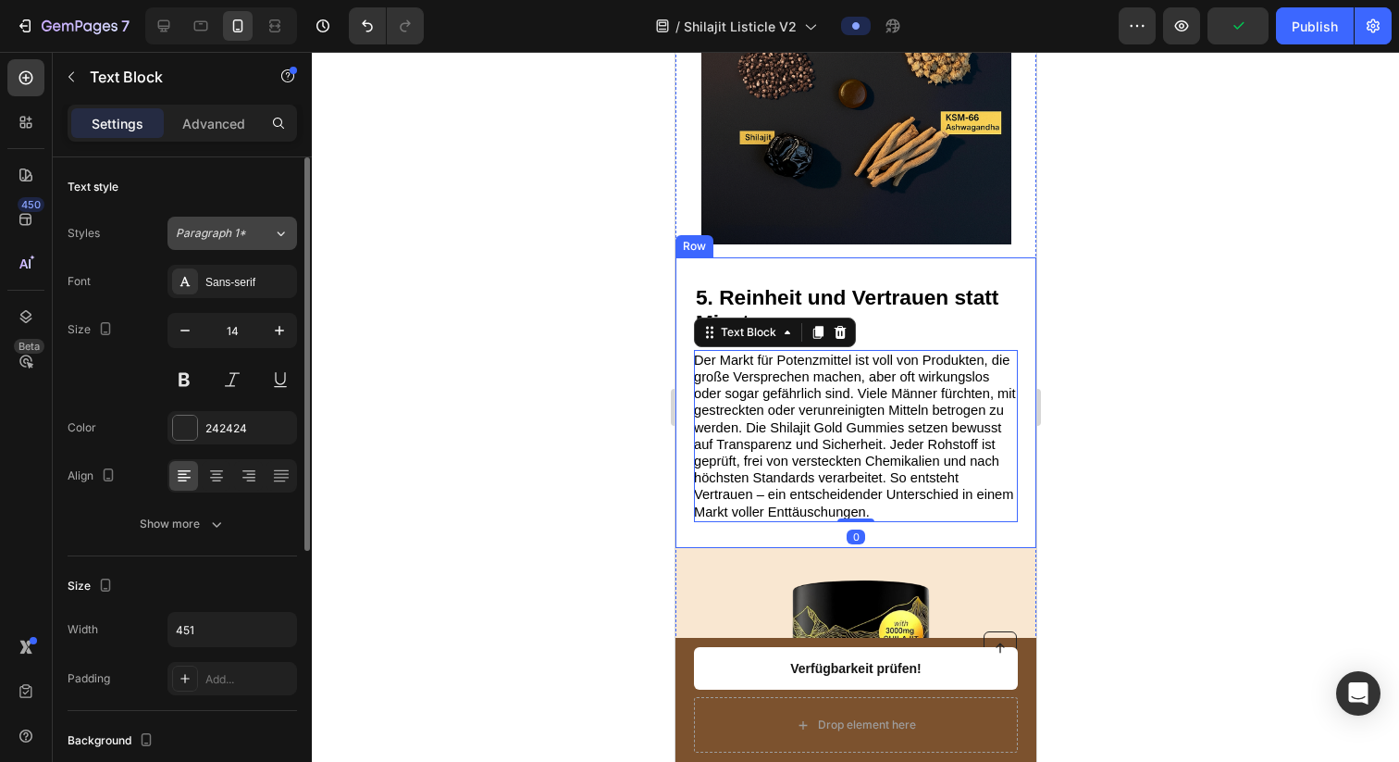
click at [268, 238] on div "Paragraph 1*" at bounding box center [224, 233] width 97 height 17
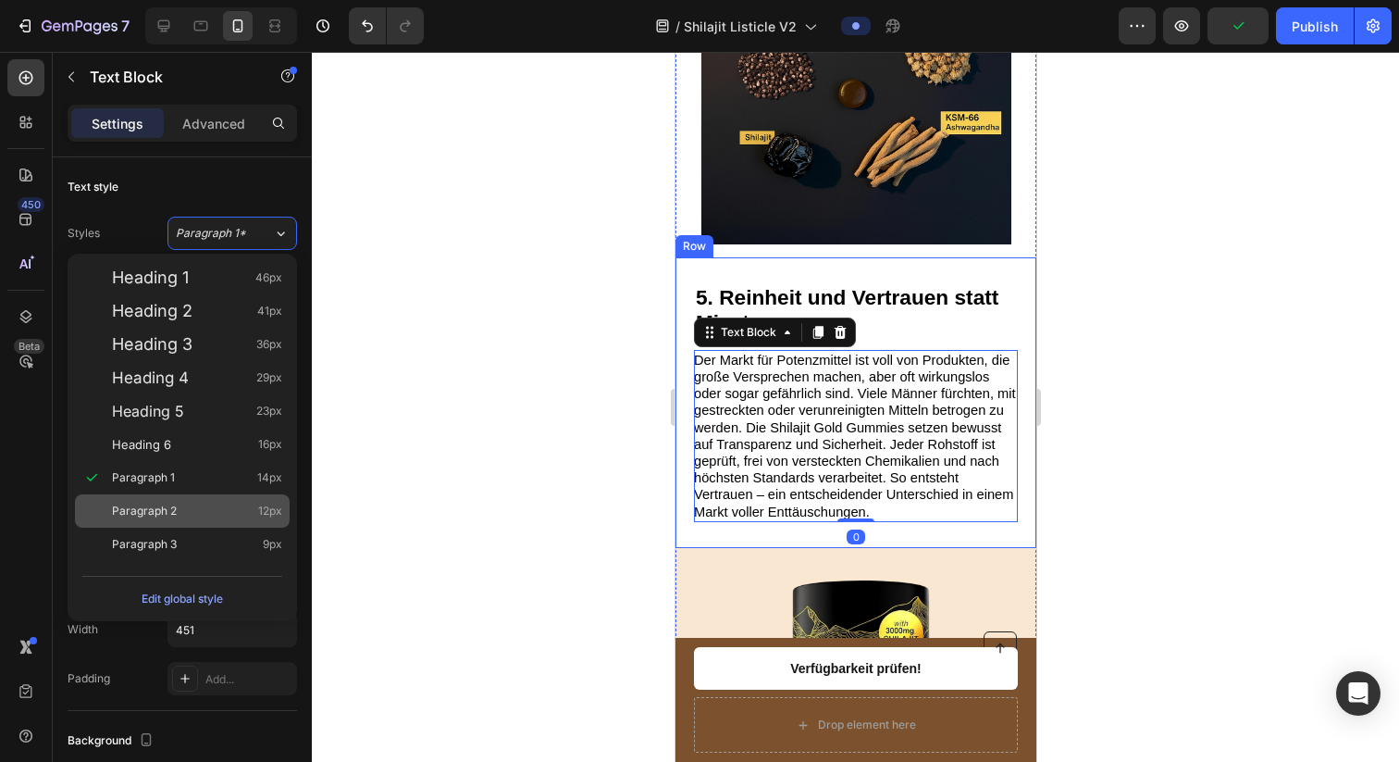
click at [239, 507] on div "Paragraph 2 12px" at bounding box center [197, 511] width 170 height 19
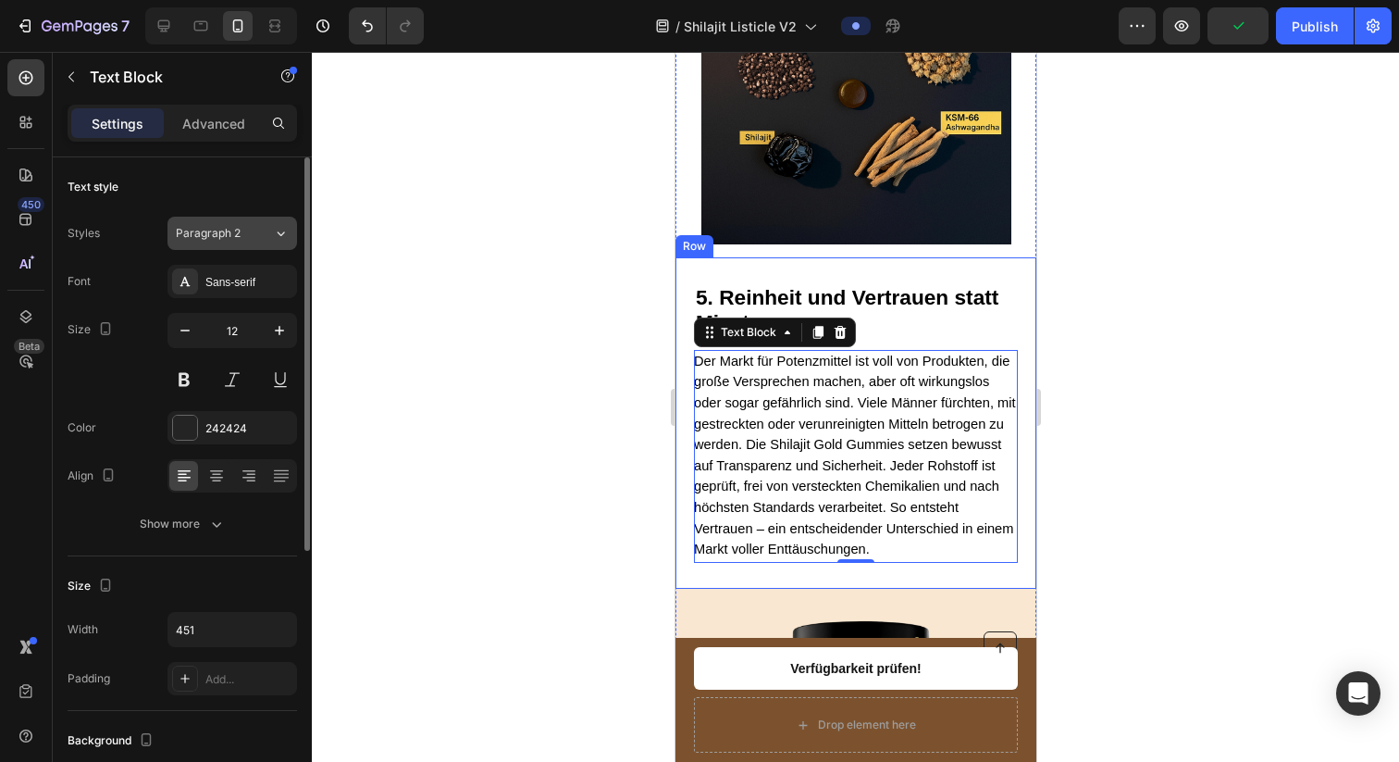
click at [255, 216] on div "Styles Paragraph 2 Font Sans-serif Size 12 Color 242424 Align Show more" at bounding box center [182, 377] width 229 height 328
click at [254, 240] on div "Paragraph 2" at bounding box center [224, 233] width 97 height 17
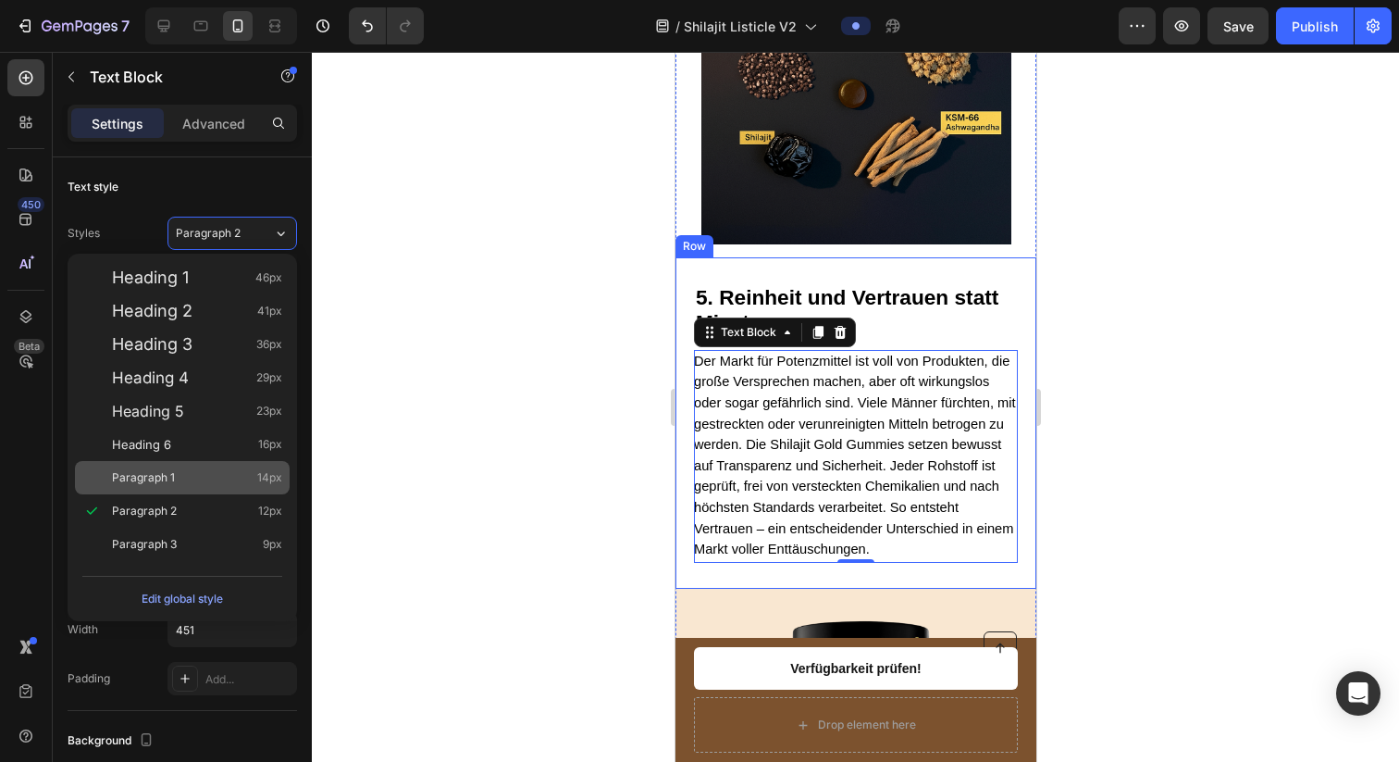
click at [155, 484] on span "Paragraph 1" at bounding box center [143, 477] width 63 height 19
type input "14"
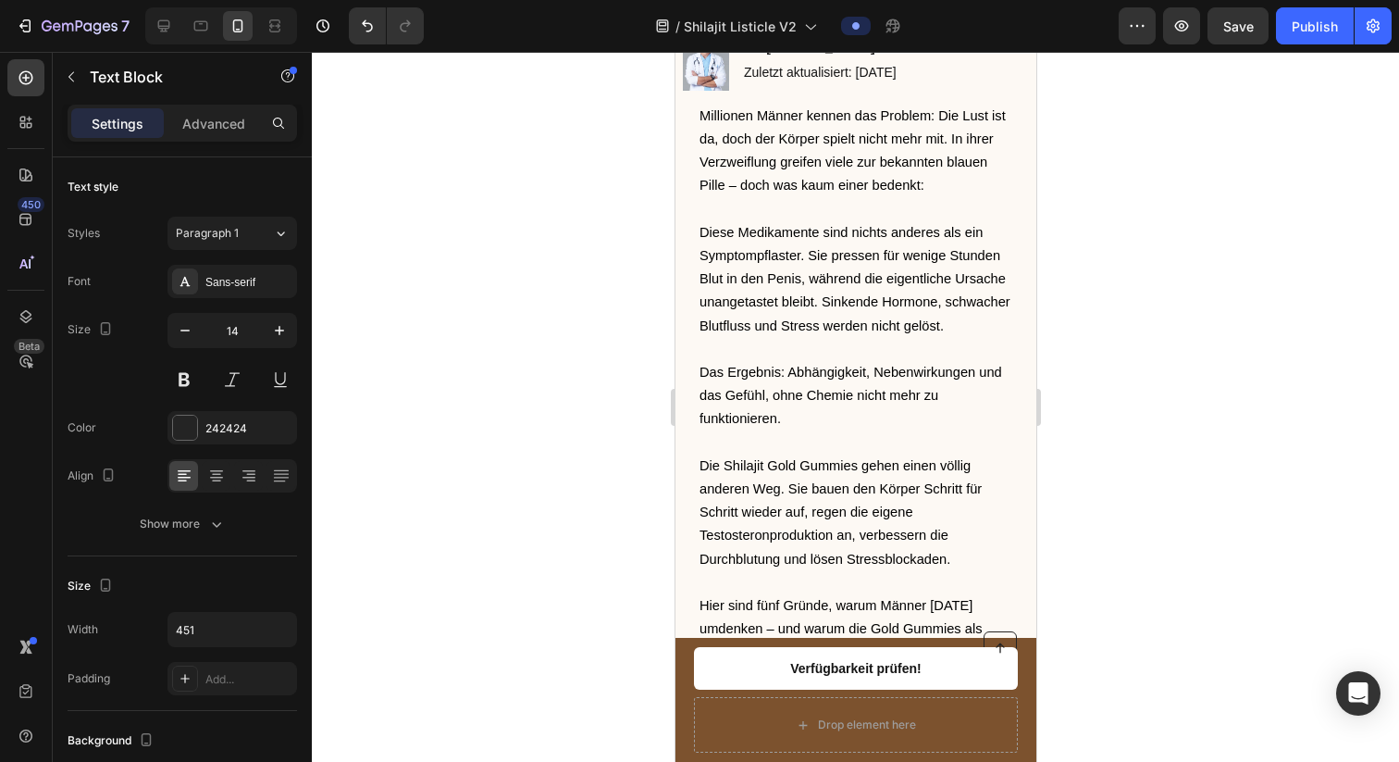
scroll to position [0, 0]
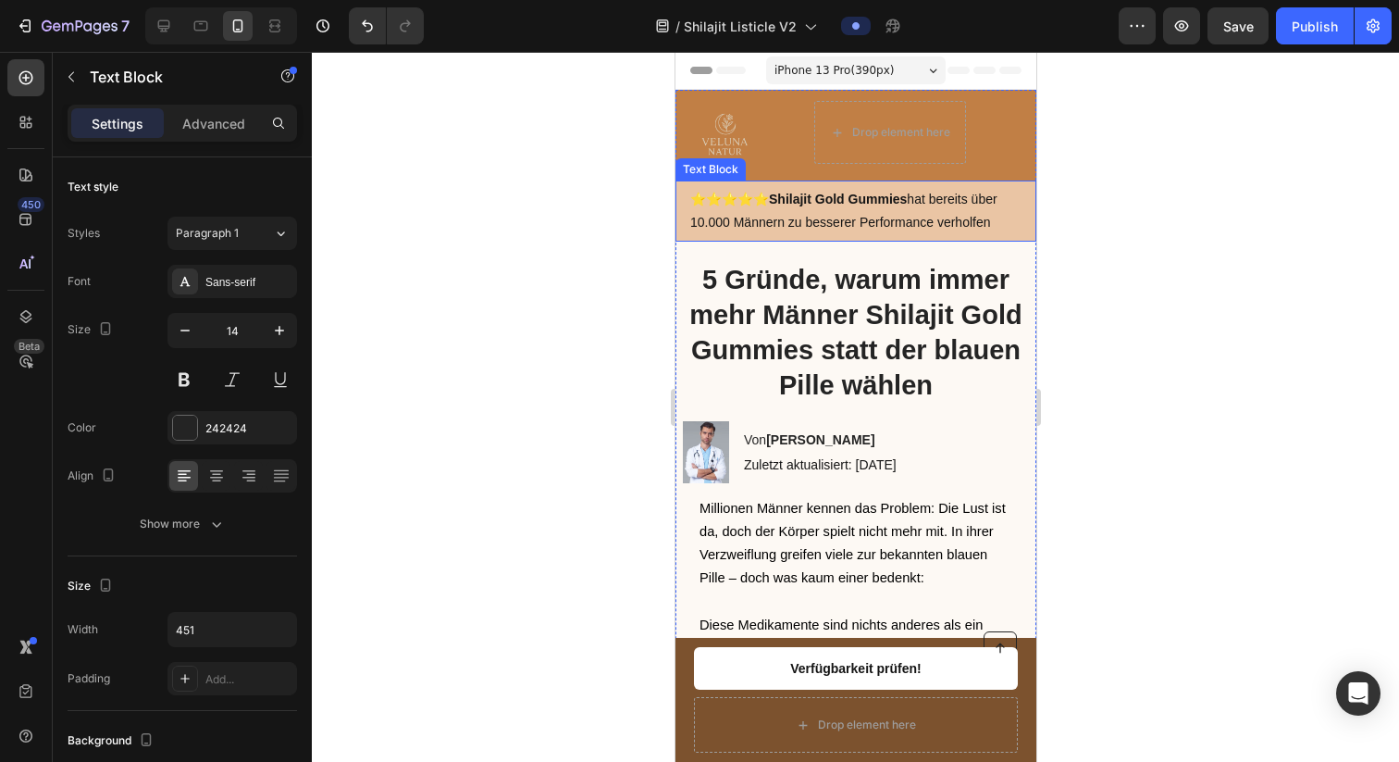
click at [927, 200] on p "⭐️⭐️⭐️⭐️⭐️ Shilajit Gold Gummies hat bereits über 10.000 Männern zu besserer Pe…" at bounding box center [854, 211] width 331 height 46
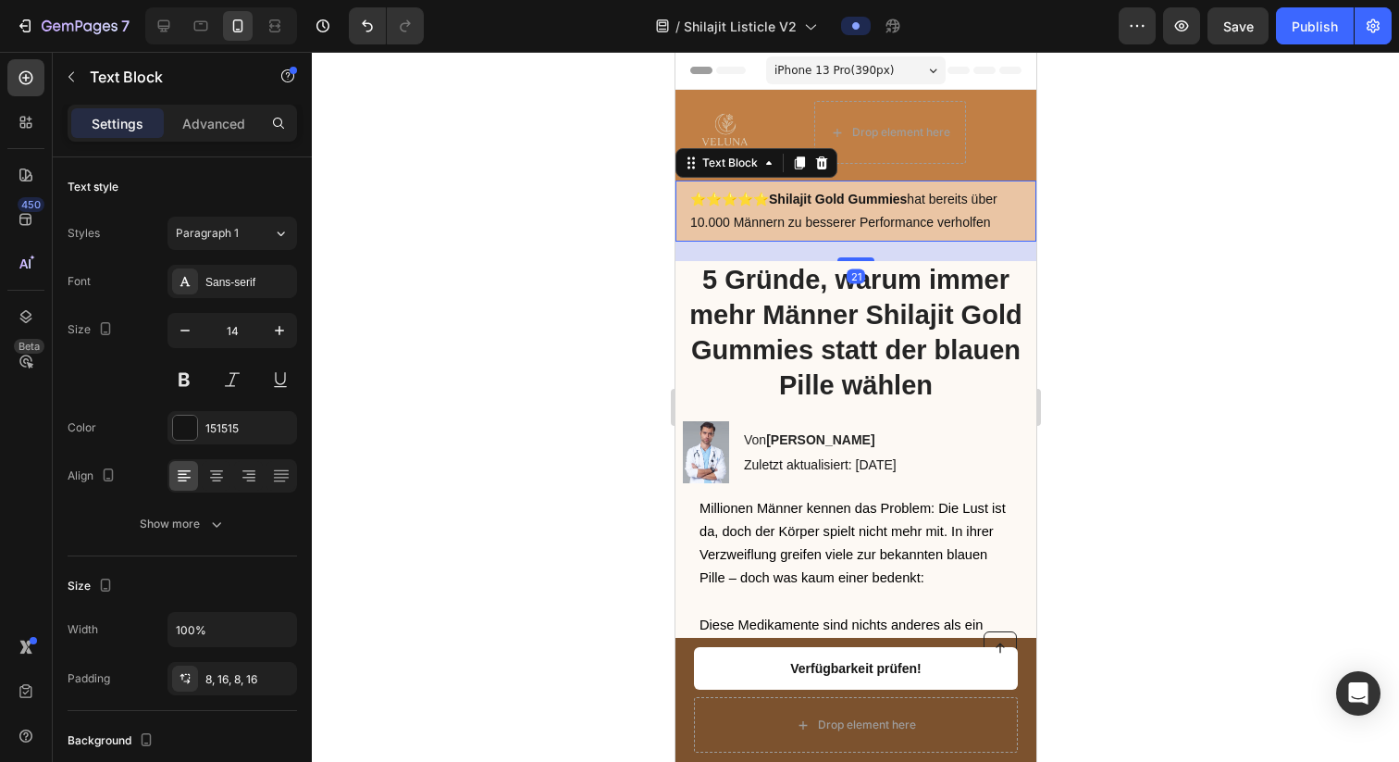
click at [875, 213] on p "⭐️⭐️⭐️⭐️⭐️ Shilajit Gold Gummies hat bereits über 10.000 Männern zu besserer Pe…" at bounding box center [854, 211] width 331 height 46
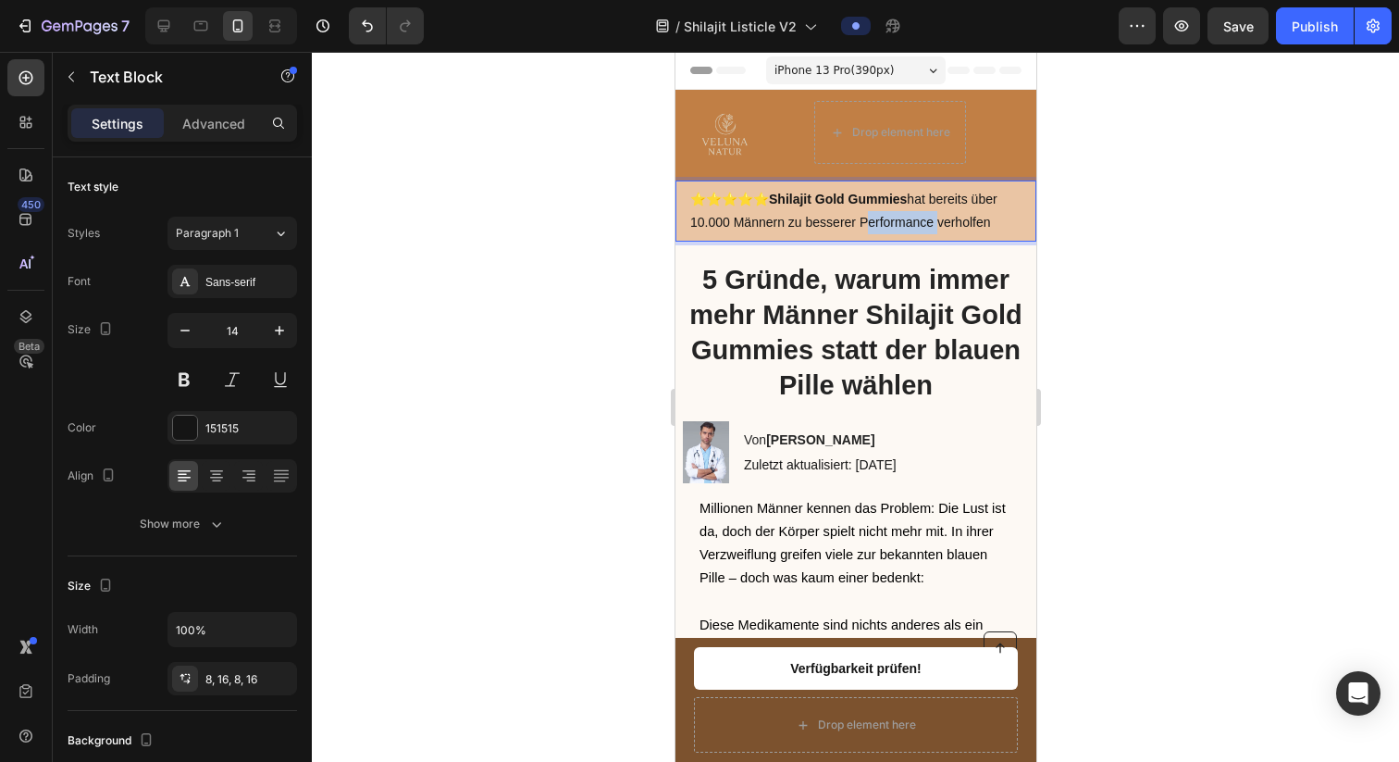
click at [875, 213] on p "⭐️⭐️⭐️⭐️⭐️ Shilajit Gold Gummies hat bereits über 10.000 Männern zu besserer Pe…" at bounding box center [854, 211] width 331 height 46
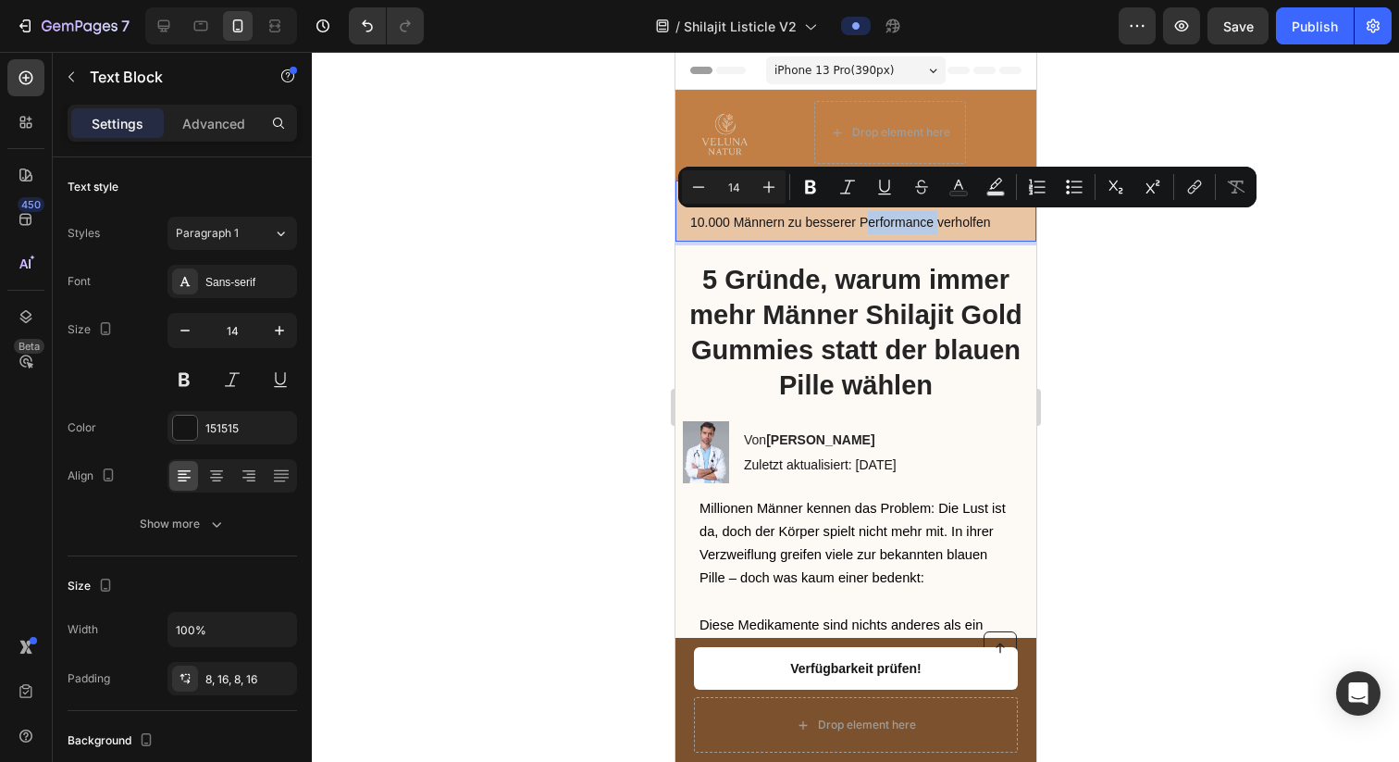
click at [929, 219] on p "⭐️⭐️⭐️⭐️⭐️ Shilajit Gold Gummies hat bereits über 10.000 Männern zu besserer Pe…" at bounding box center [854, 211] width 331 height 46
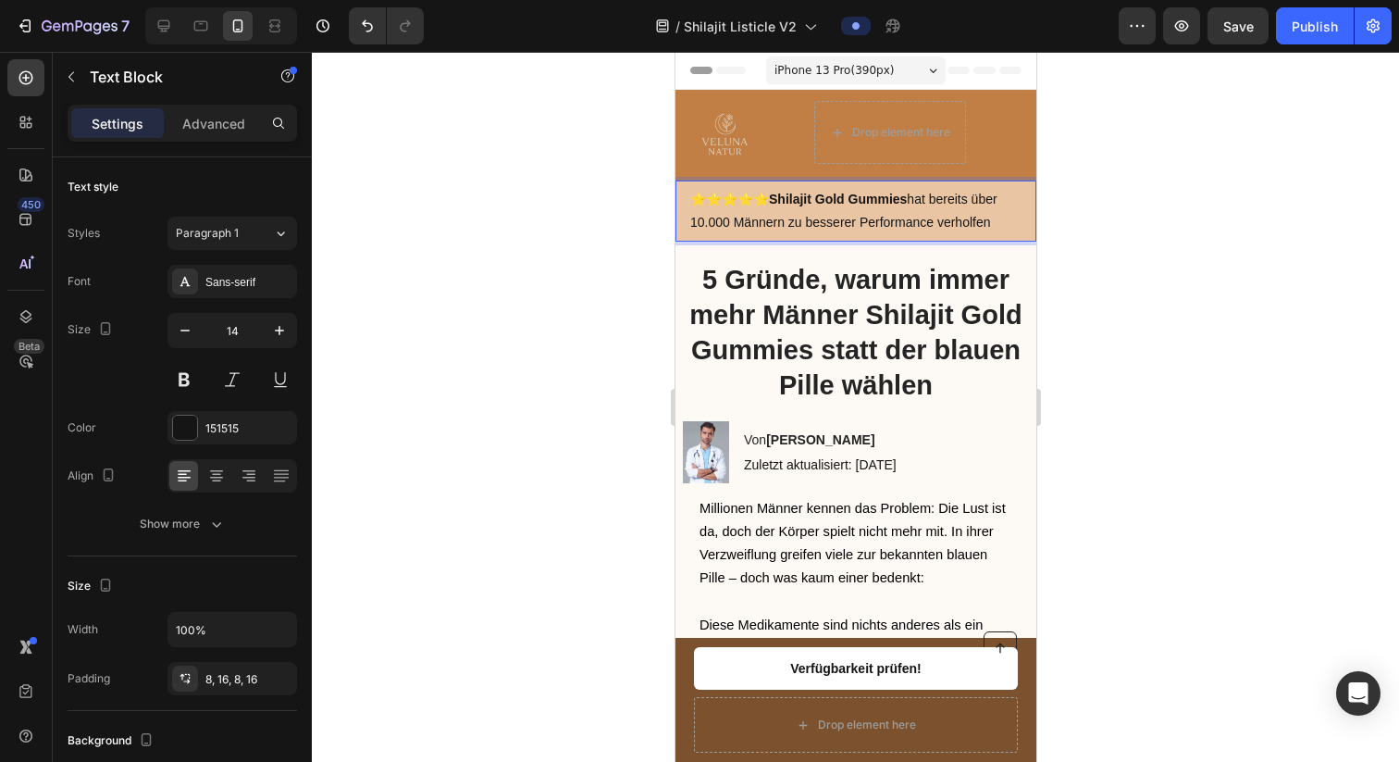
click at [910, 196] on p "⭐️⭐️⭐️⭐️⭐️ Shilajit Gold Gummies hat bereits über 10.000 Männern zu besserer Pe…" at bounding box center [854, 211] width 331 height 46
click at [734, 220] on p "⭐️⭐️⭐️⭐️⭐️ Shilajit Gold Gummies haben bereits über 10.000 Männern zu besserer …" at bounding box center [854, 211] width 331 height 46
click at [781, 234] on p "⭐️⭐️⭐️⭐️⭐️ Shilajit Gold Gummies haben bereits über 2.000 Männern zu besserer P…" at bounding box center [854, 211] width 331 height 46
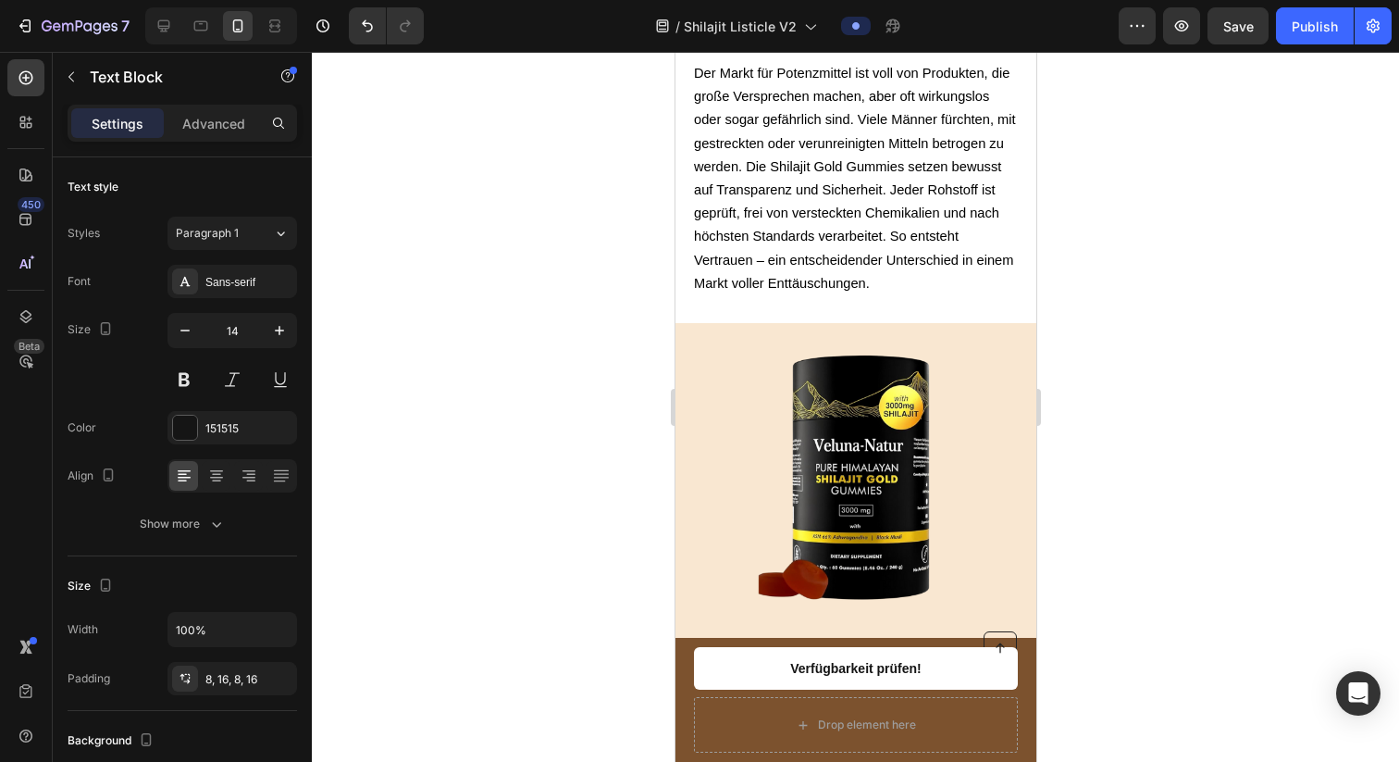
scroll to position [3817, 0]
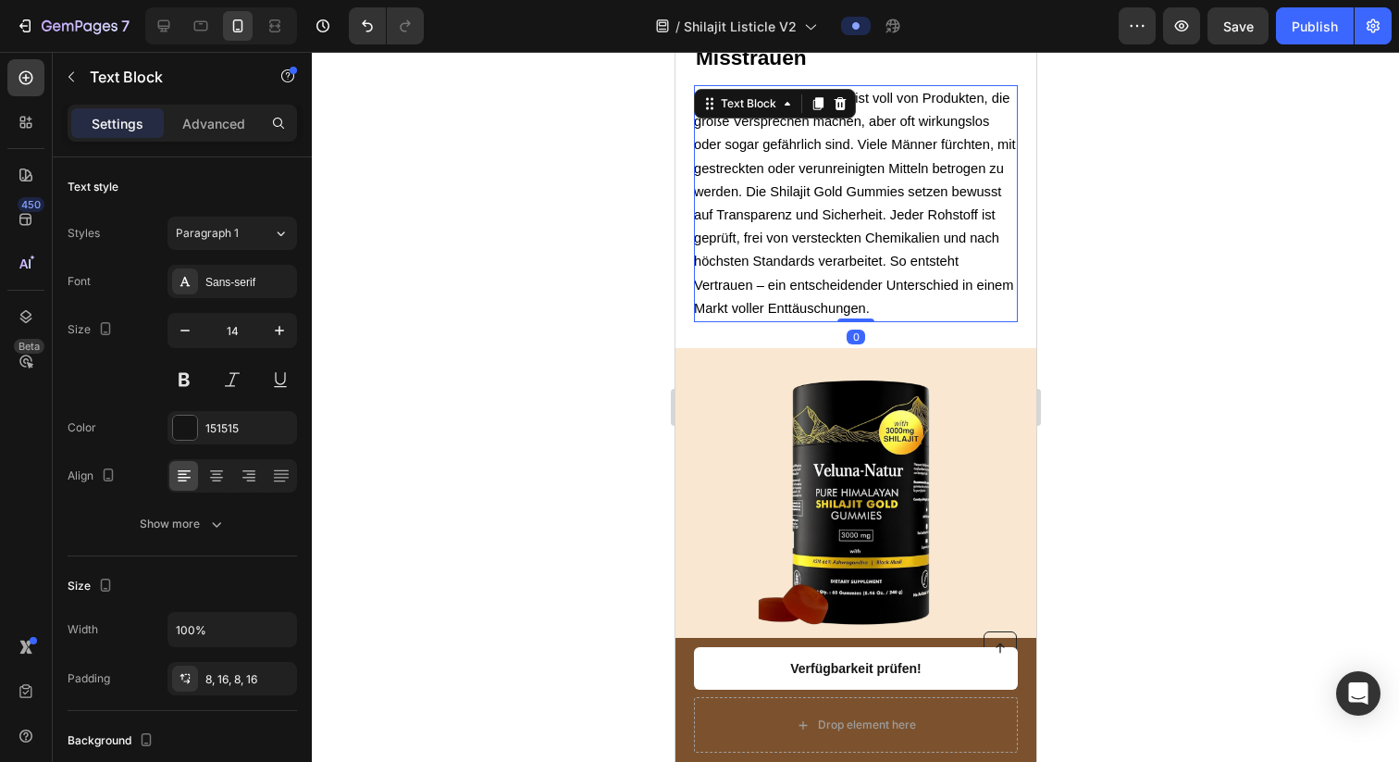
click at [839, 316] on span "Der Markt für Potenzmittel ist voll von Produkten, die große Versprechen machen…" at bounding box center [854, 203] width 322 height 225
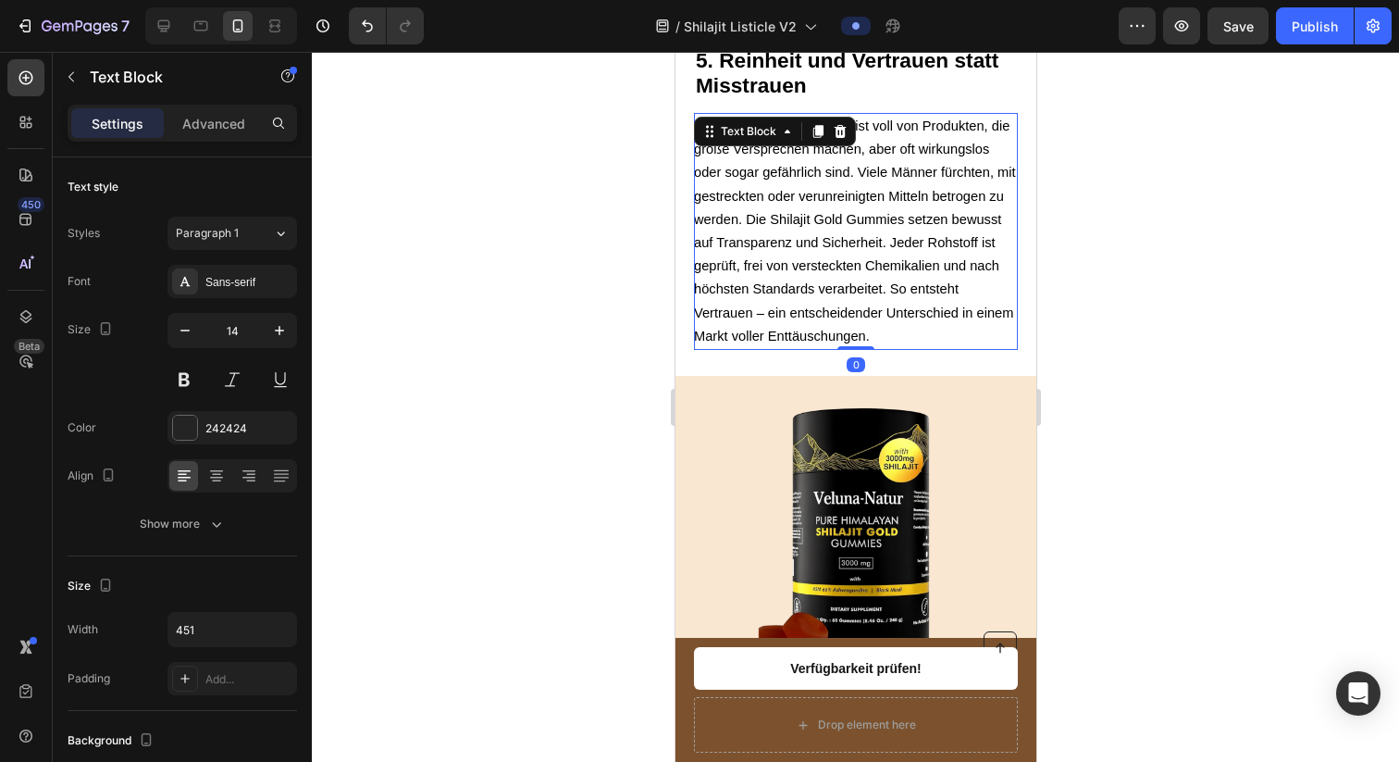
scroll to position [3792, 0]
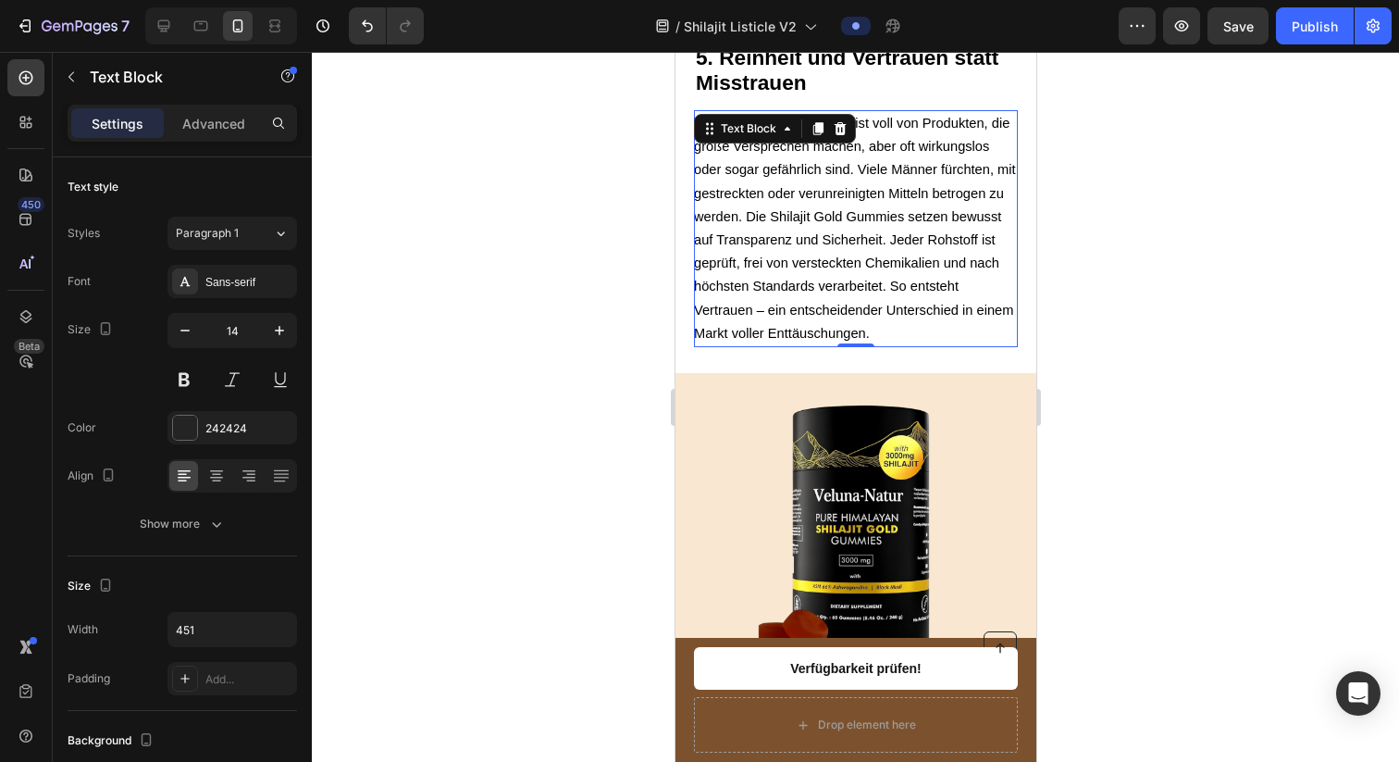
click at [931, 345] on p "Der Markt für Potenzmittel ist voll von Produkten, die große Versprechen machen…" at bounding box center [854, 228] width 322 height 233
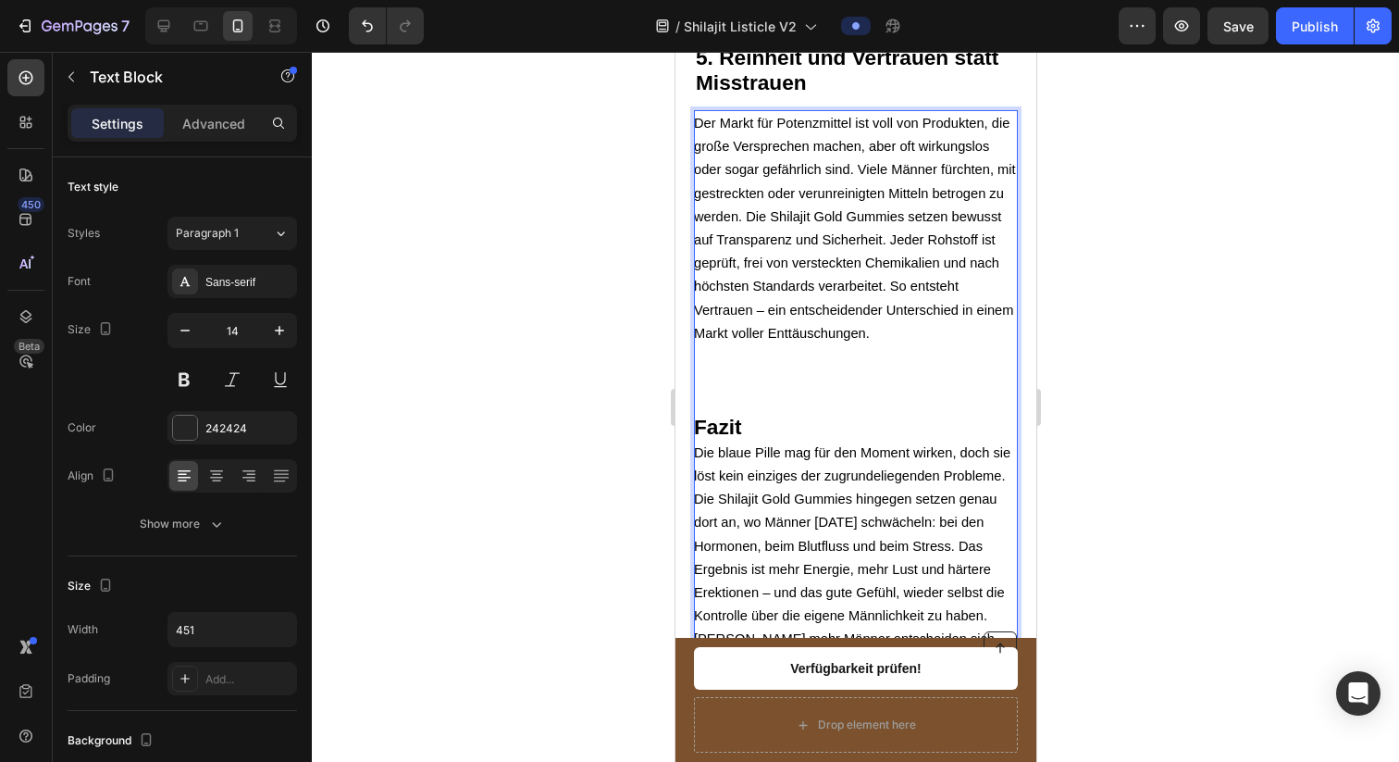
scroll to position [3812, 0]
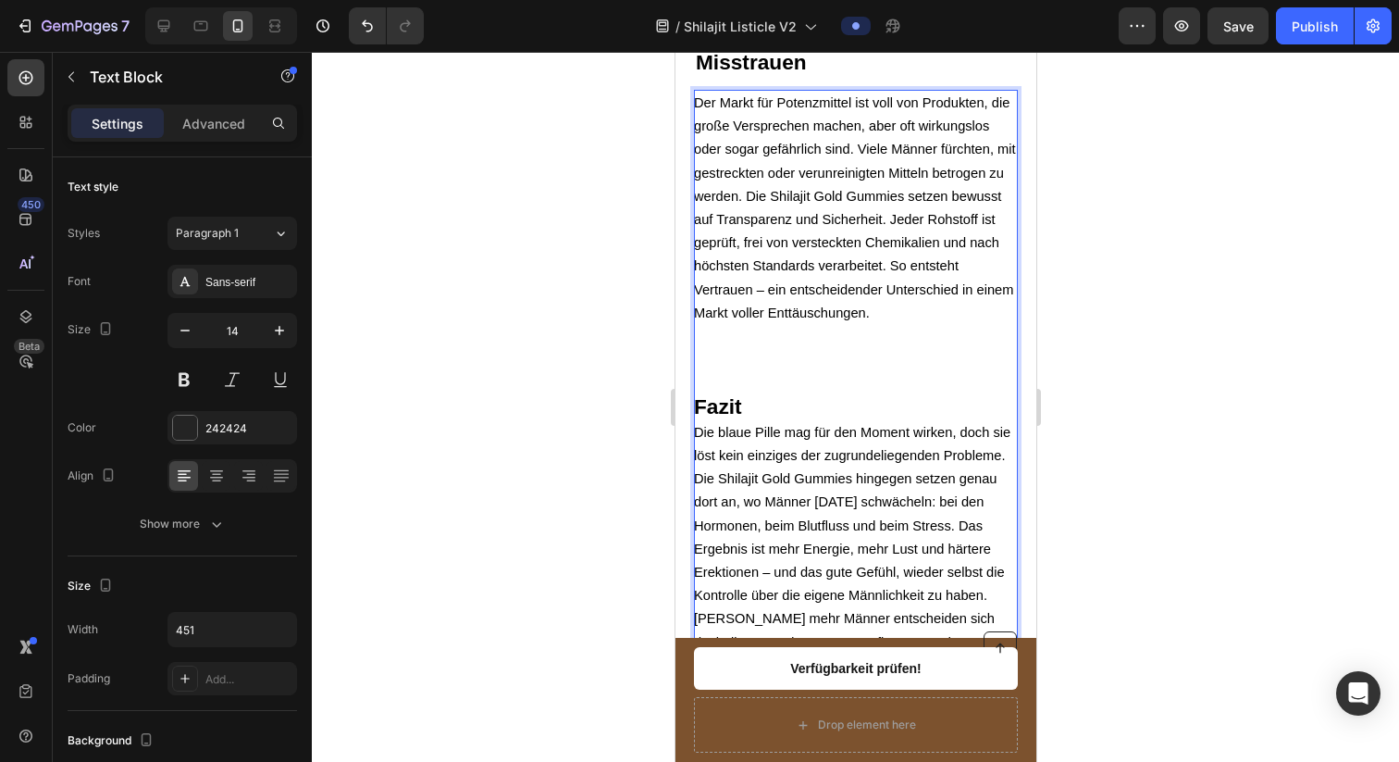
click at [846, 421] on p "Fazit" at bounding box center [854, 408] width 322 height 26
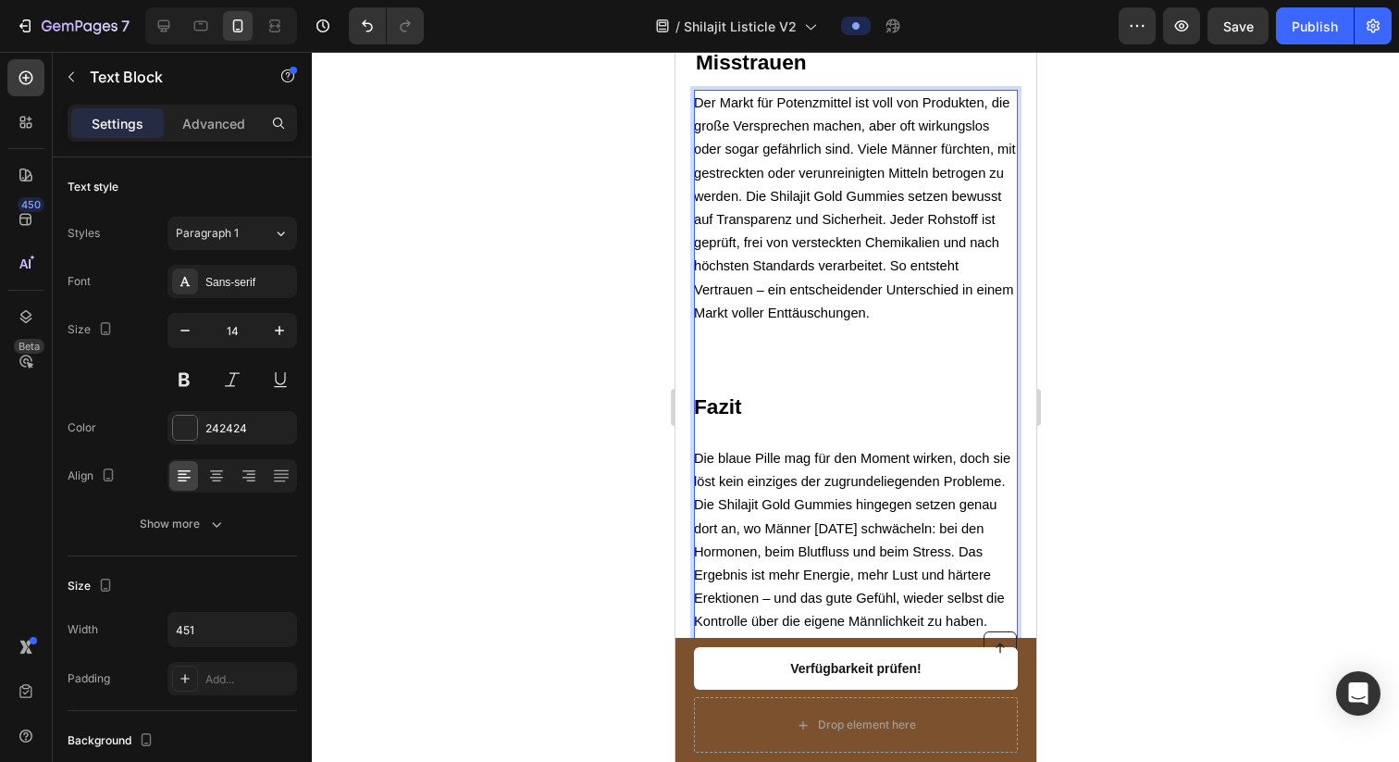
click at [1115, 390] on div at bounding box center [855, 407] width 1087 height 710
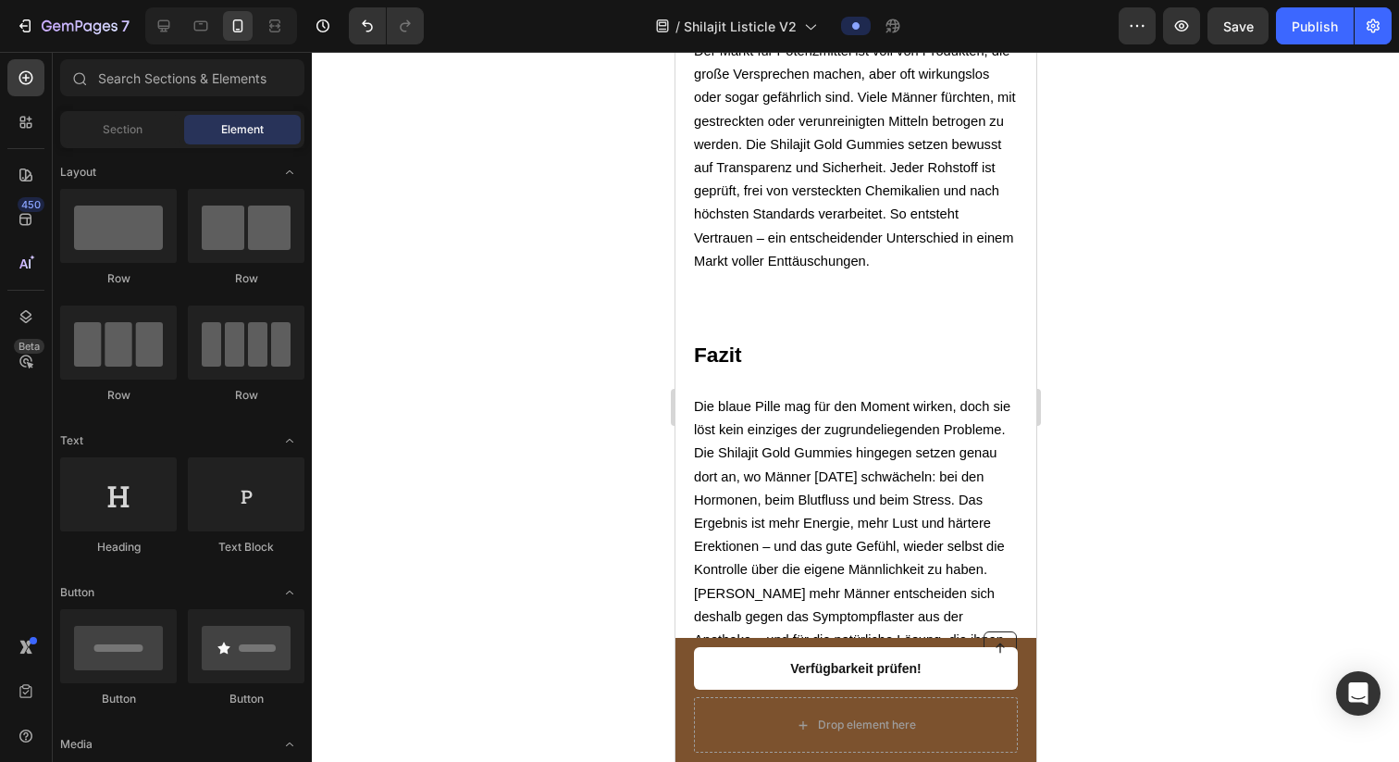
scroll to position [3517, 0]
